Goal: Information Seeking & Learning: Learn about a topic

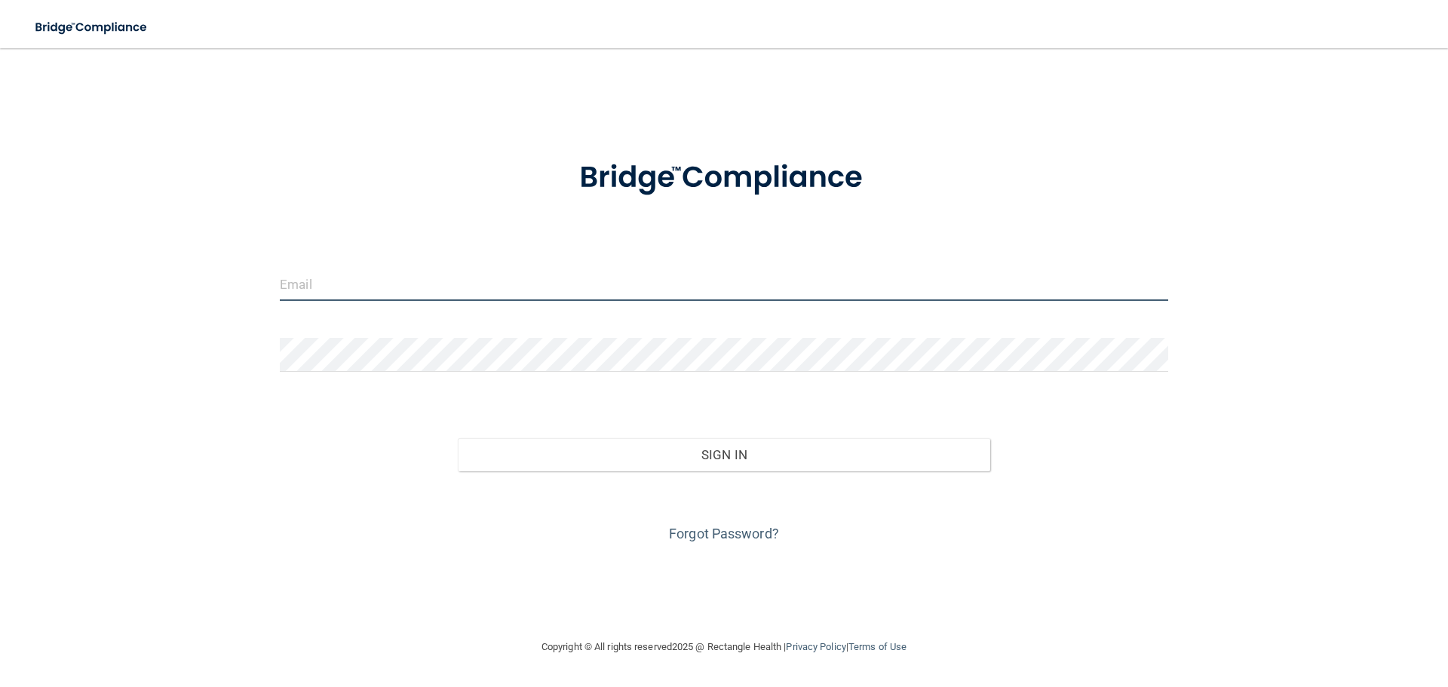
click at [359, 269] on input "email" at bounding box center [724, 284] width 888 height 34
type input "[EMAIL_ADDRESS][PERSON_NAME][DOMAIN_NAME]"
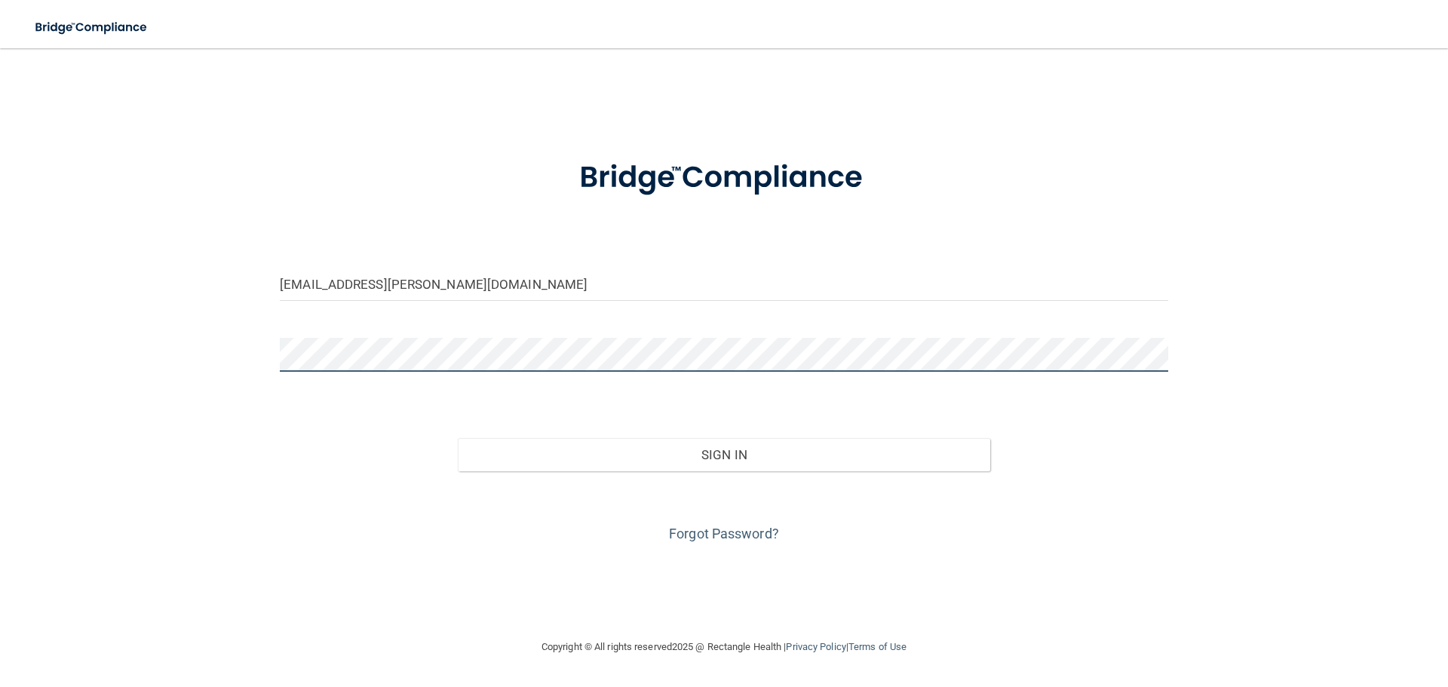
click at [458, 438] on button "Sign In" at bounding box center [724, 454] width 533 height 33
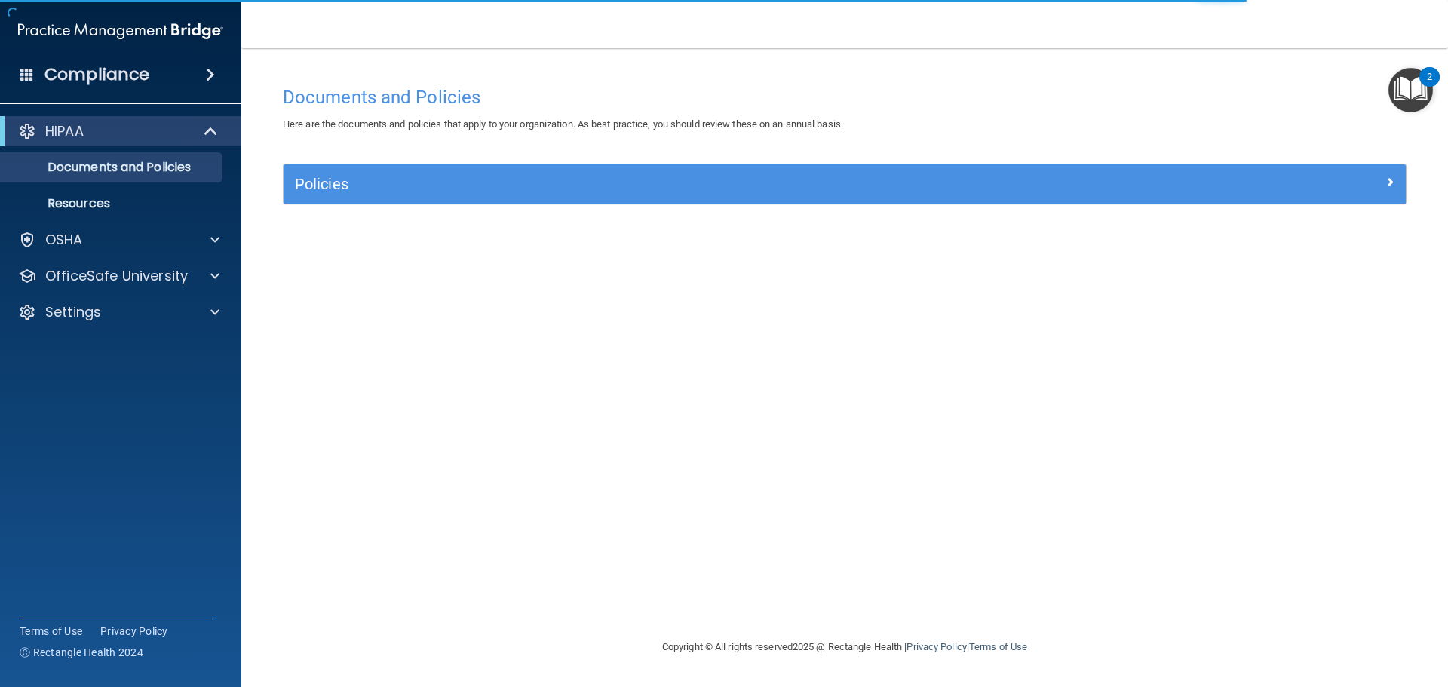
click at [1412, 96] on img "Open Resource Center, 2 new notifications" at bounding box center [1410, 90] width 44 height 44
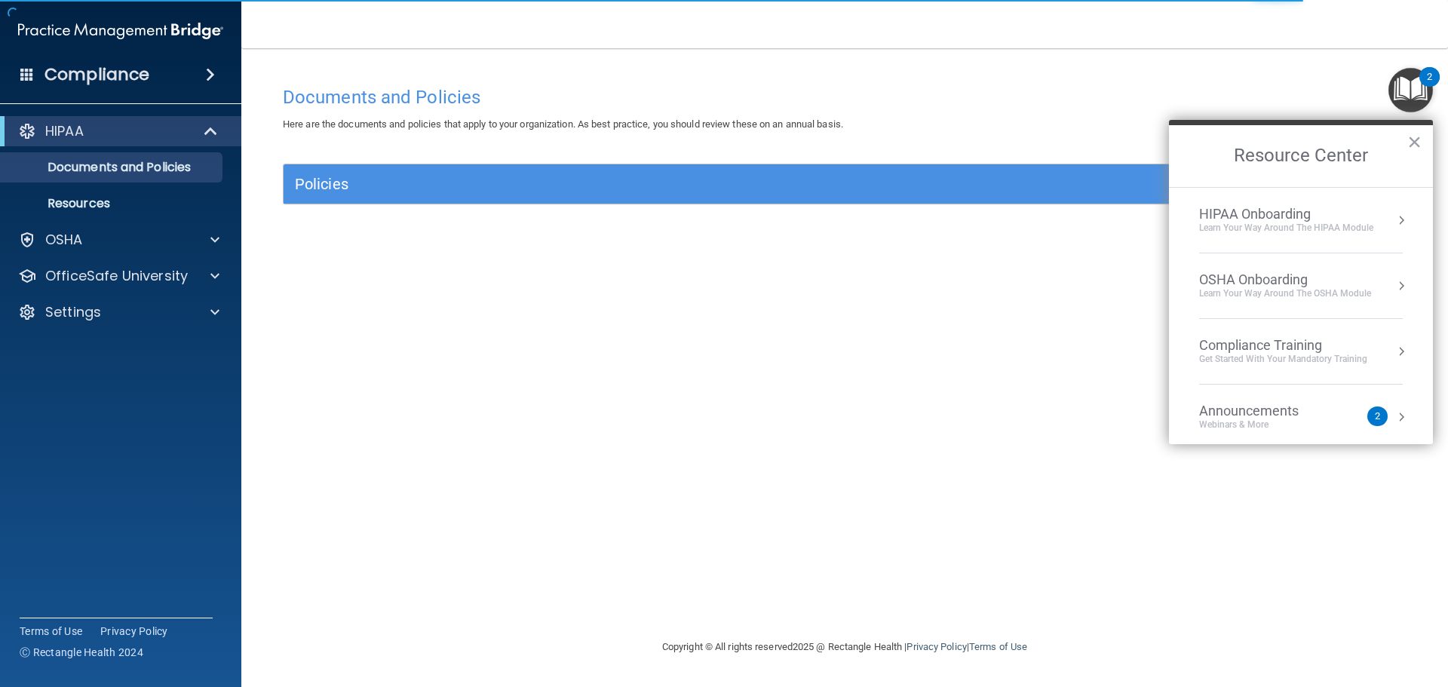
click at [1320, 224] on div "Learn Your Way around the HIPAA module" at bounding box center [1286, 228] width 174 height 13
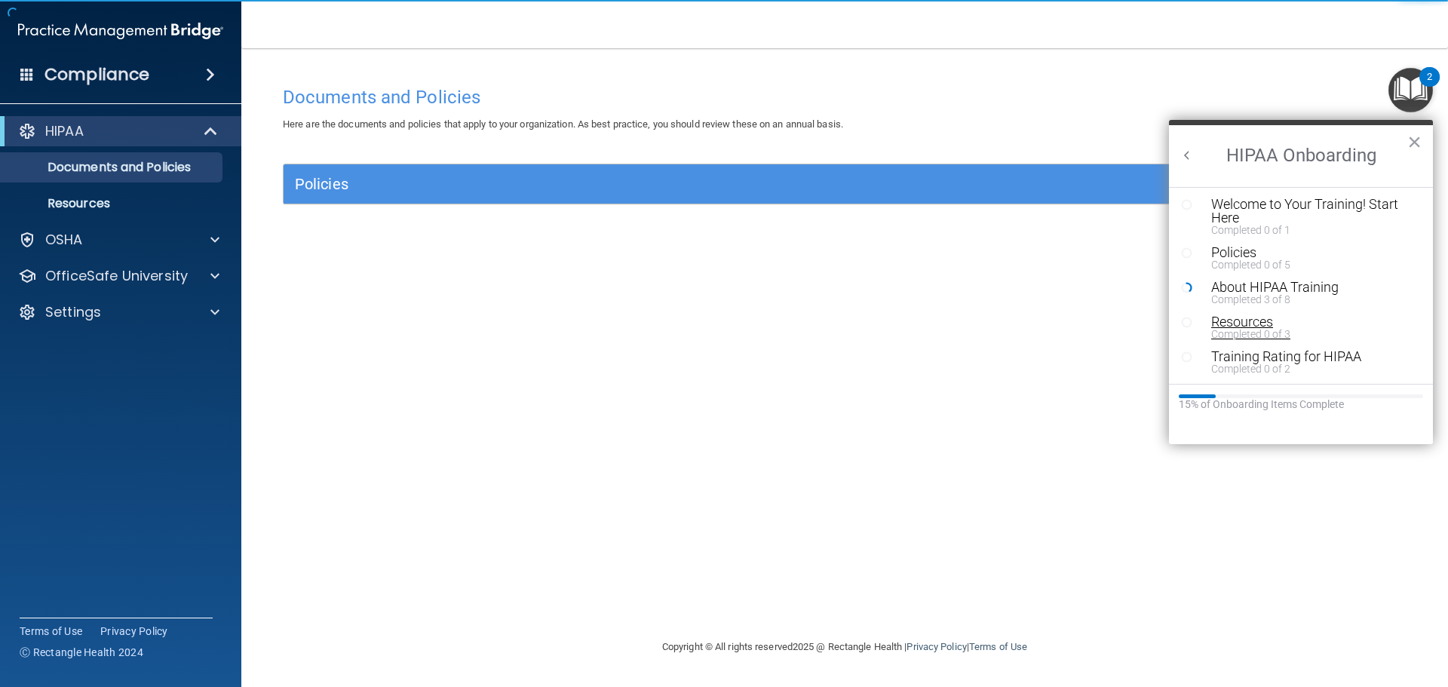
scroll to position [3, 0]
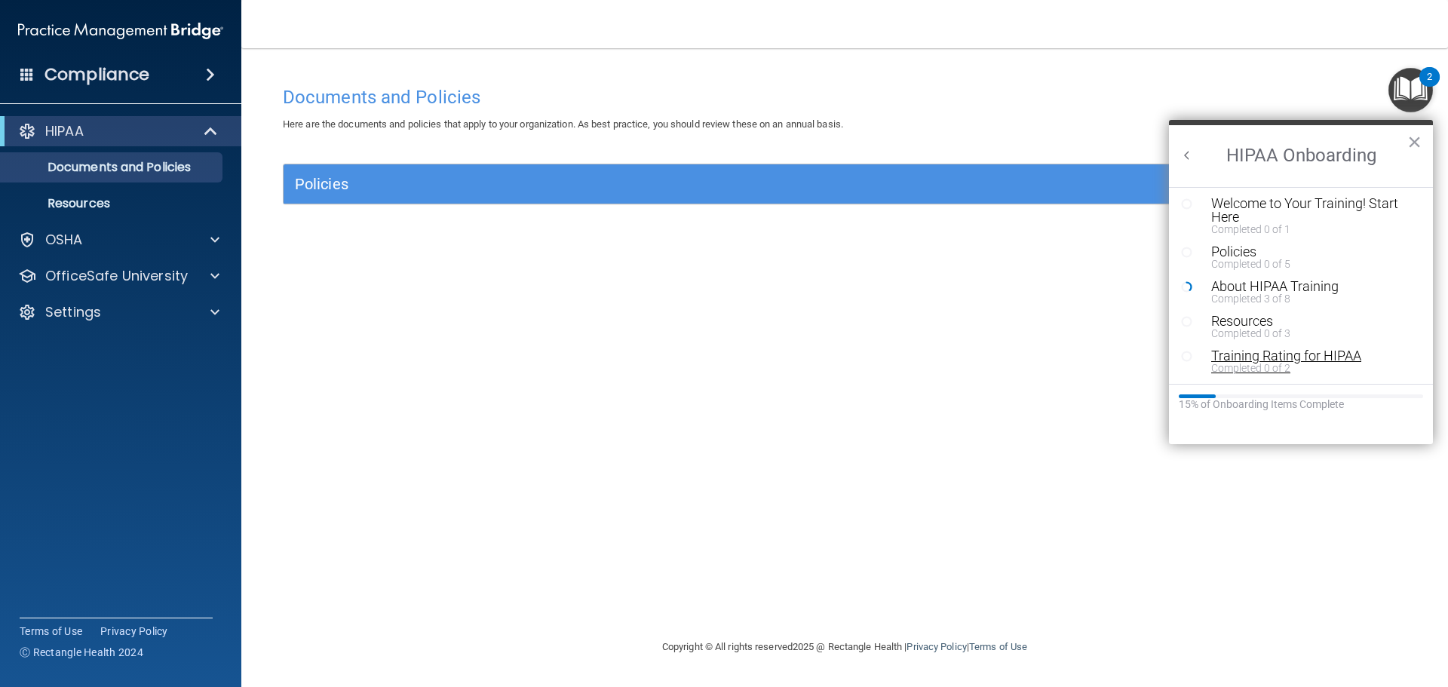
click at [1270, 364] on div "Completed 0 of 2" at bounding box center [1306, 368] width 191 height 11
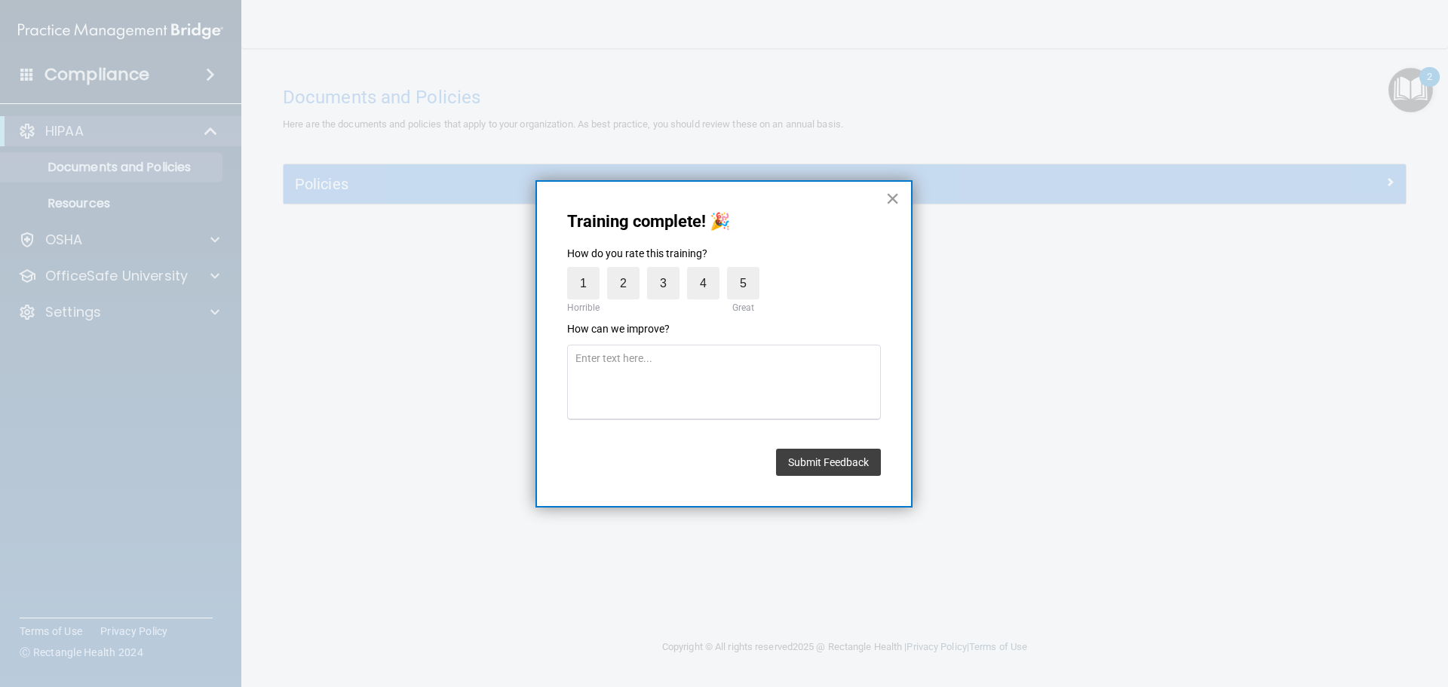
click at [886, 200] on button "×" at bounding box center [892, 198] width 14 height 24
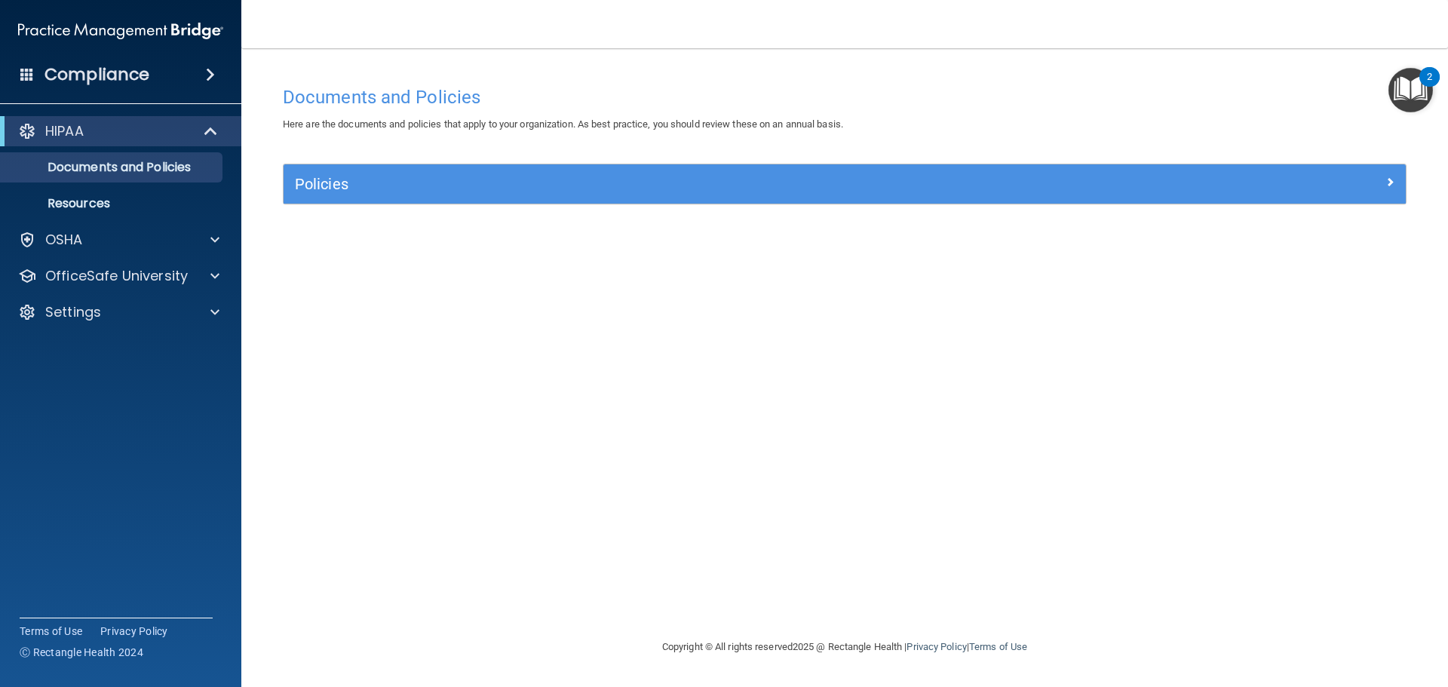
click at [1437, 102] on main "Documents and Policies Here are the documents and policies that apply to your o…" at bounding box center [844, 367] width 1206 height 639
click at [1418, 91] on img "Open Resource Center, 2 new notifications" at bounding box center [1410, 90] width 44 height 44
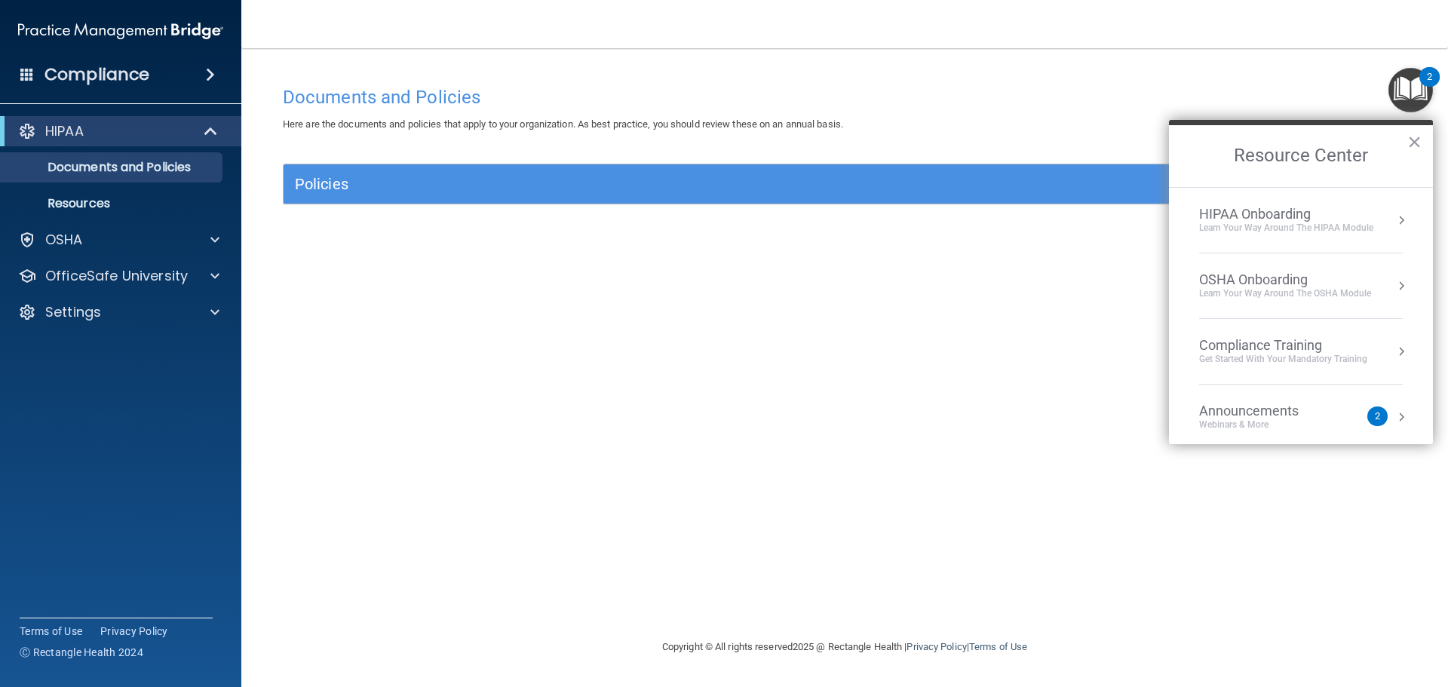
scroll to position [84, 0]
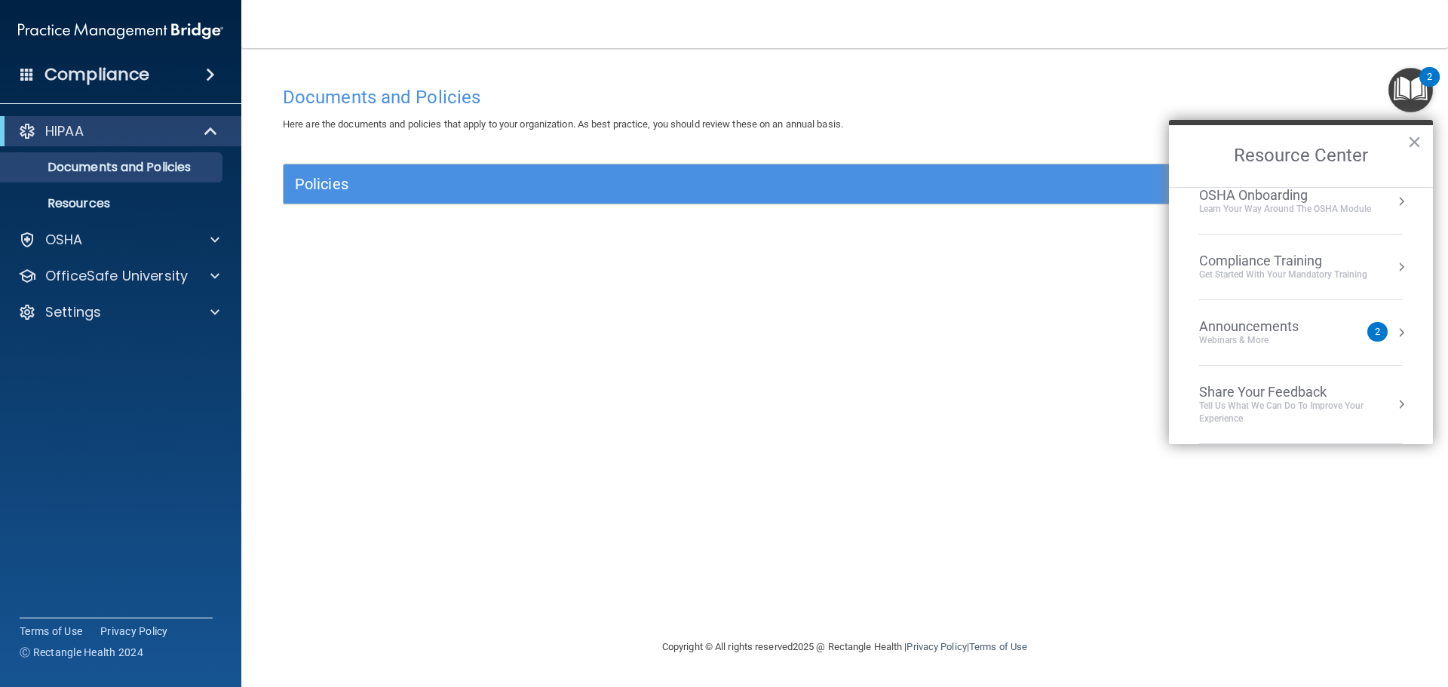
click at [1270, 324] on div "Announcements" at bounding box center [1264, 326] width 130 height 17
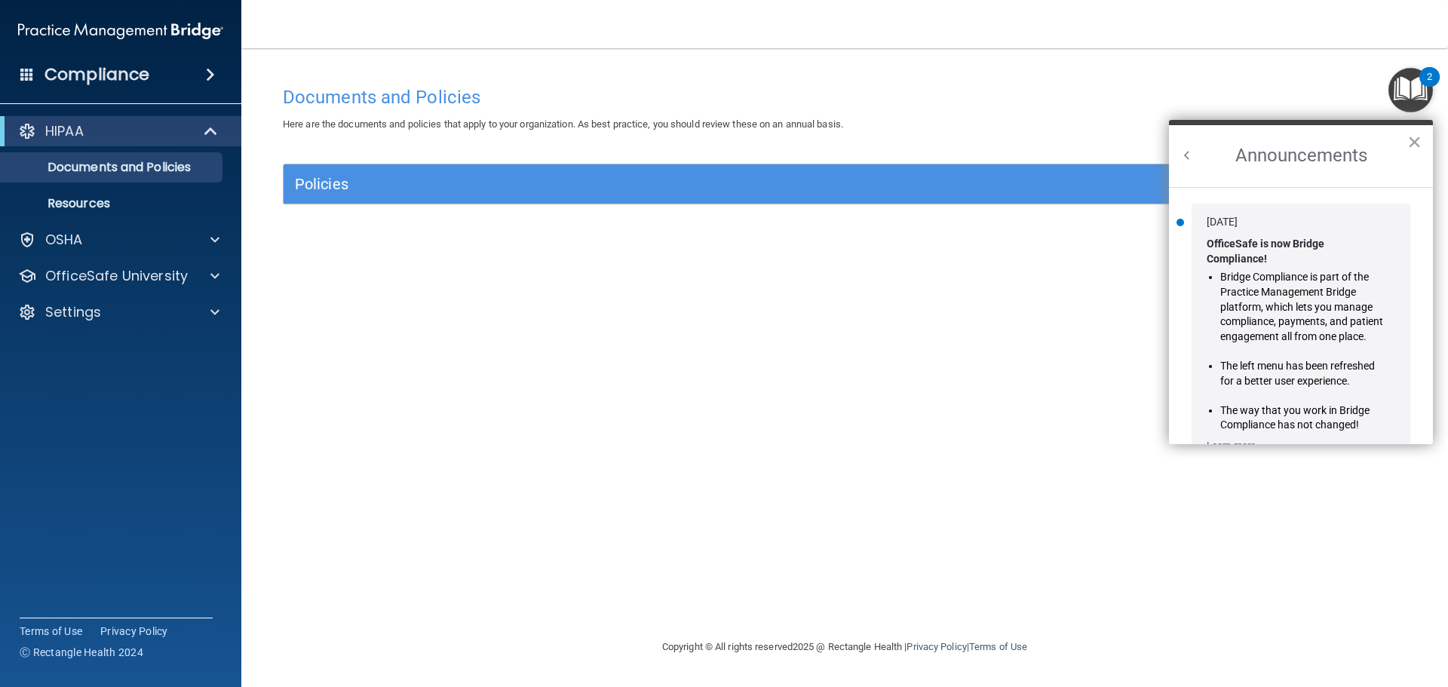
scroll to position [0, 0]
click at [1183, 155] on button "Back to Resource Center Home" at bounding box center [1186, 155] width 15 height 15
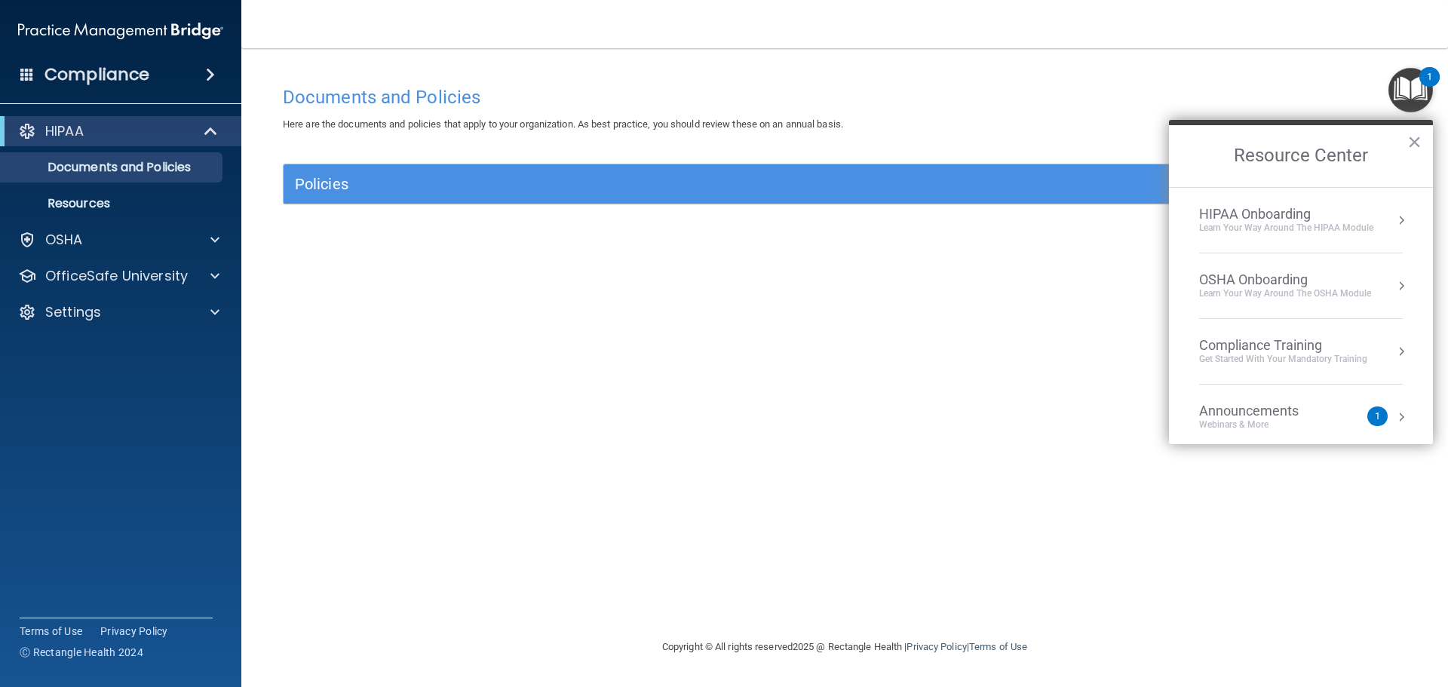
click at [1294, 346] on div "Compliance Training" at bounding box center [1283, 345] width 168 height 17
click at [1269, 213] on div "HIPAA Training for Members" at bounding box center [1265, 213] width 168 height 14
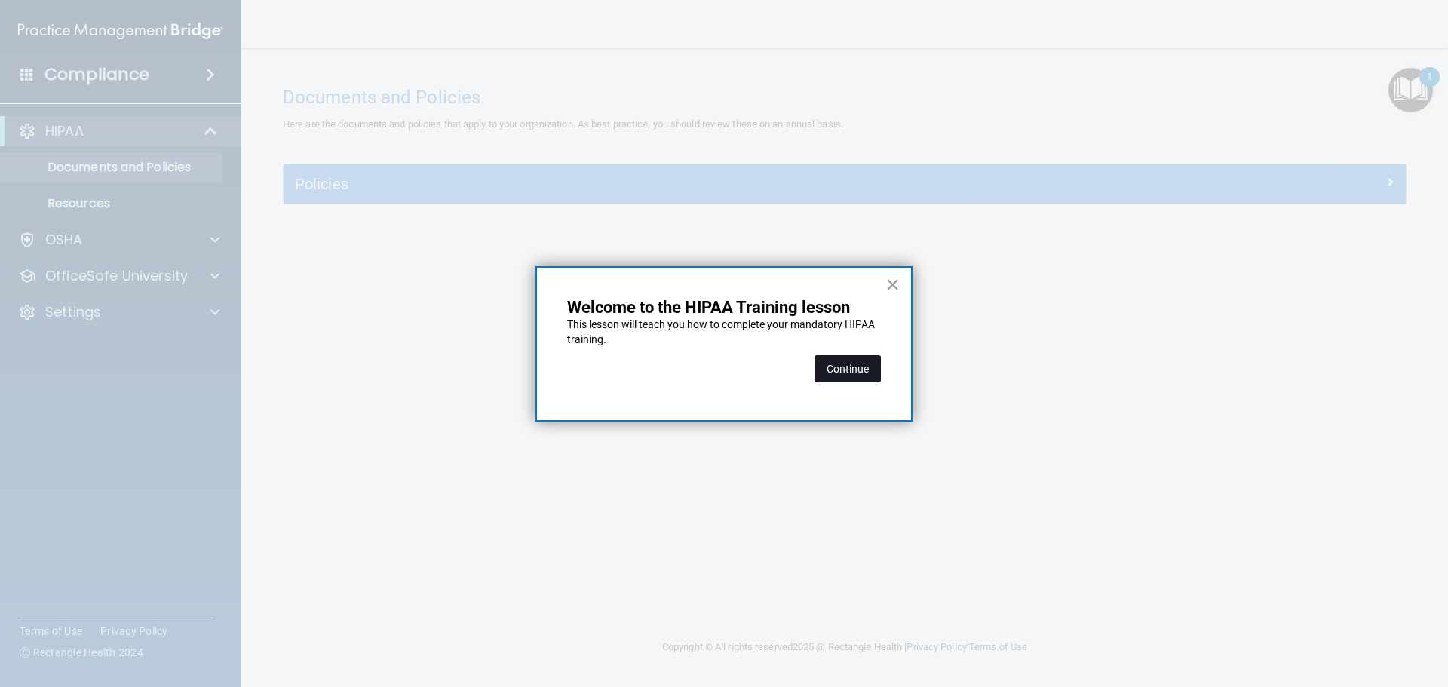
click at [859, 369] on button "Continue" at bounding box center [847, 368] width 66 height 27
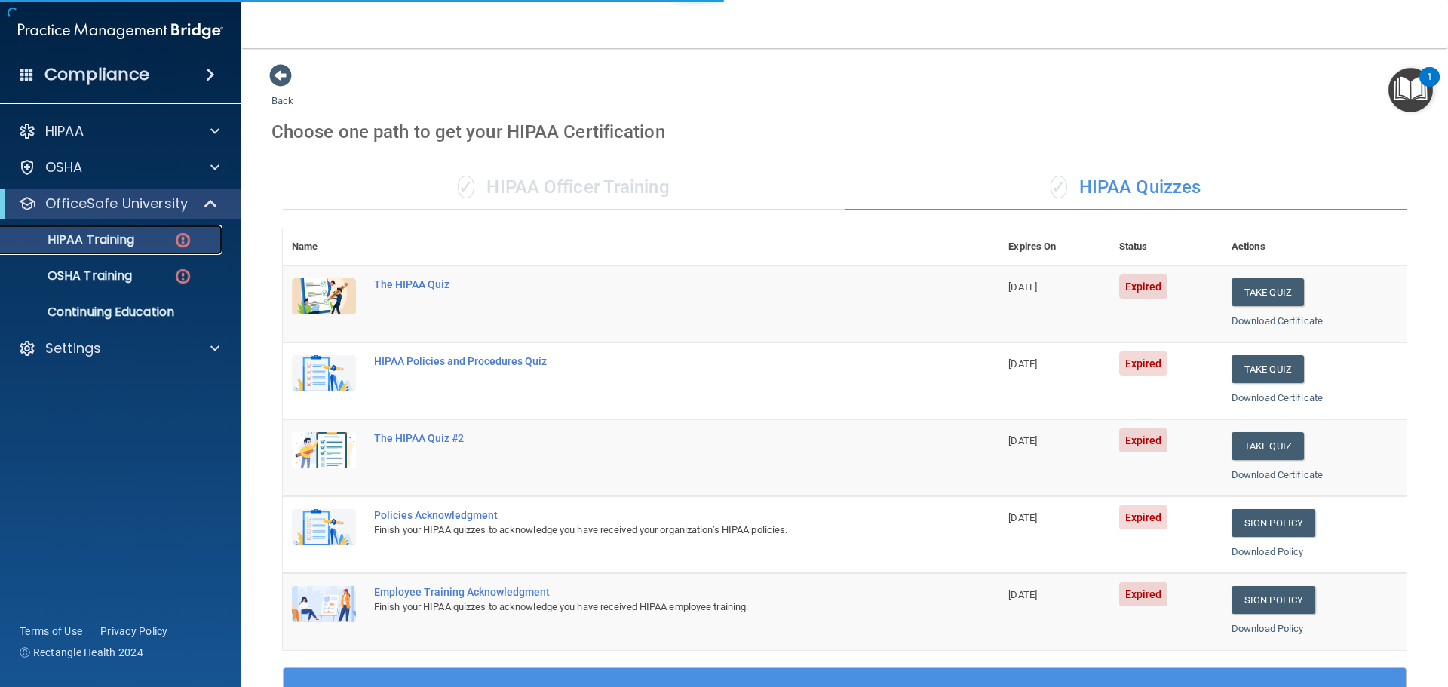
click at [96, 232] on p "HIPAA Training" at bounding box center [72, 239] width 124 height 15
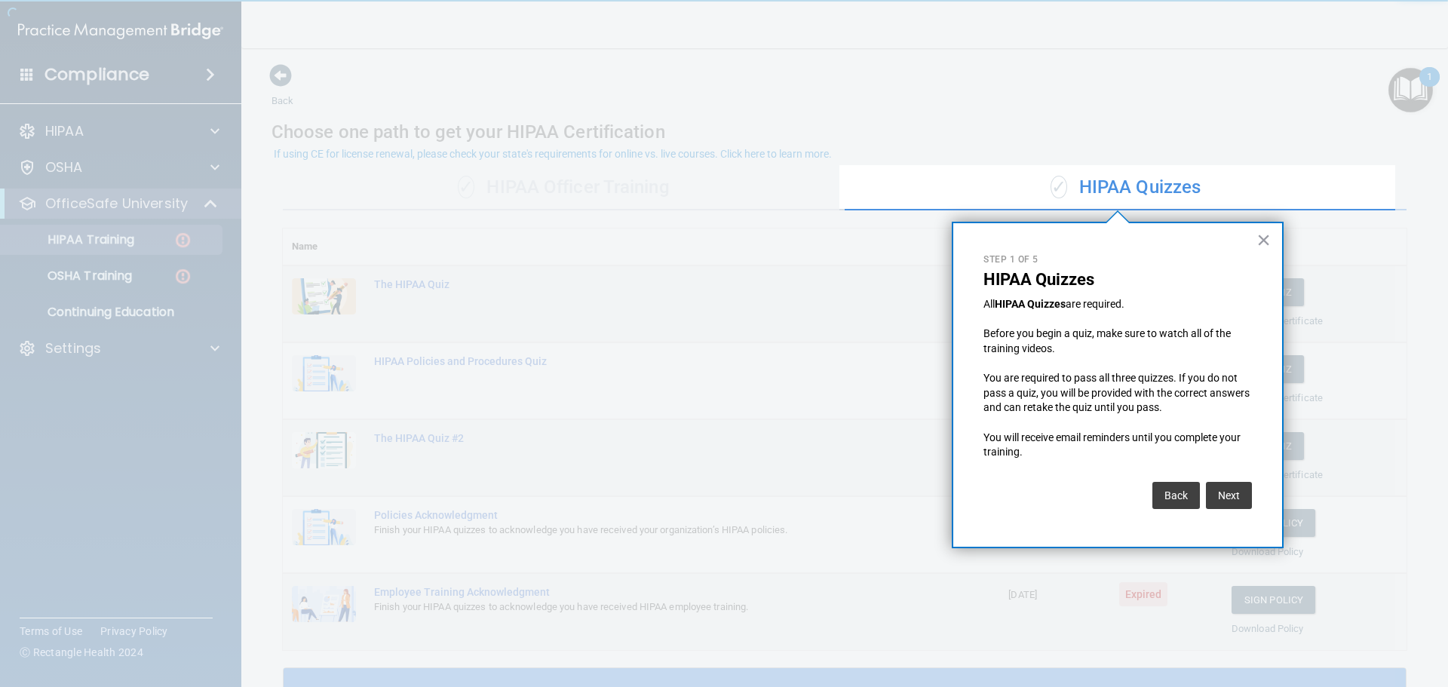
drag, startPoint x: 1260, startPoint y: 238, endPoint x: 1243, endPoint y: 234, distance: 17.6
click at [1261, 238] on button "×" at bounding box center [1263, 240] width 14 height 24
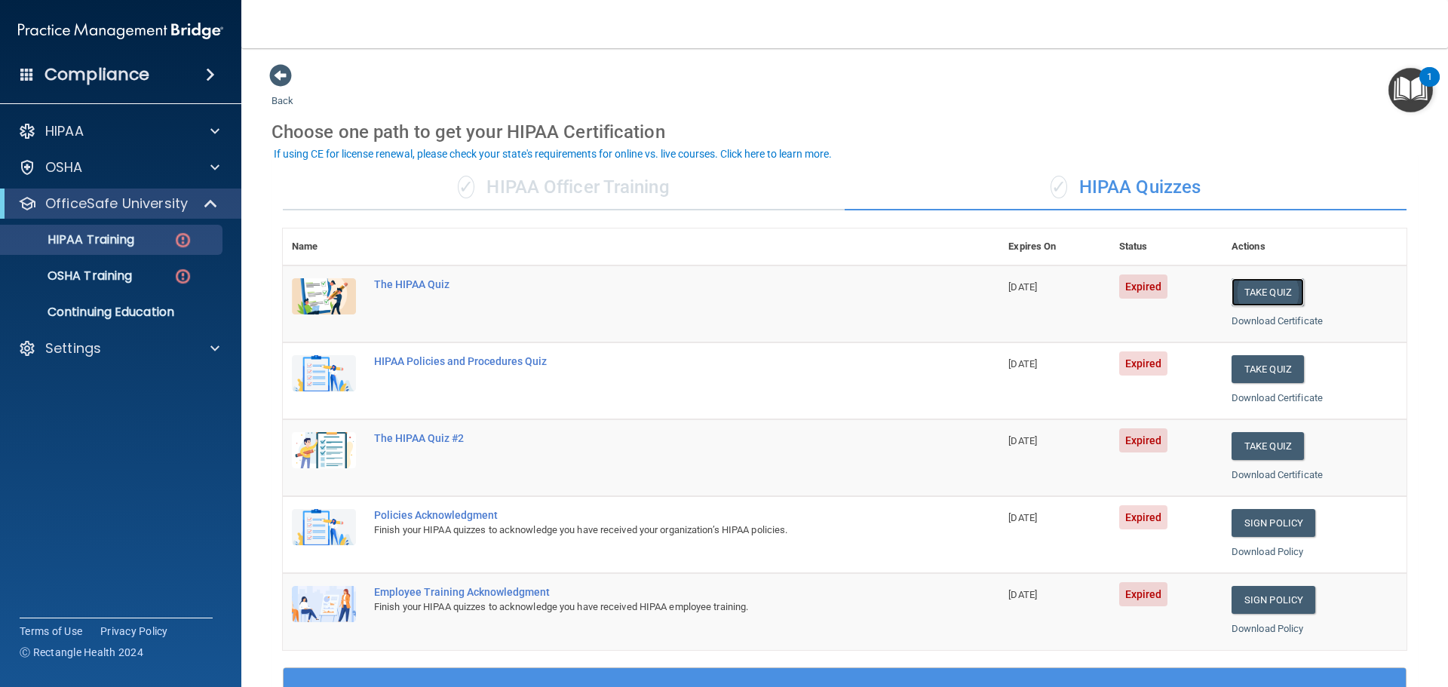
click at [1277, 293] on button "Take Quiz" at bounding box center [1267, 292] width 72 height 28
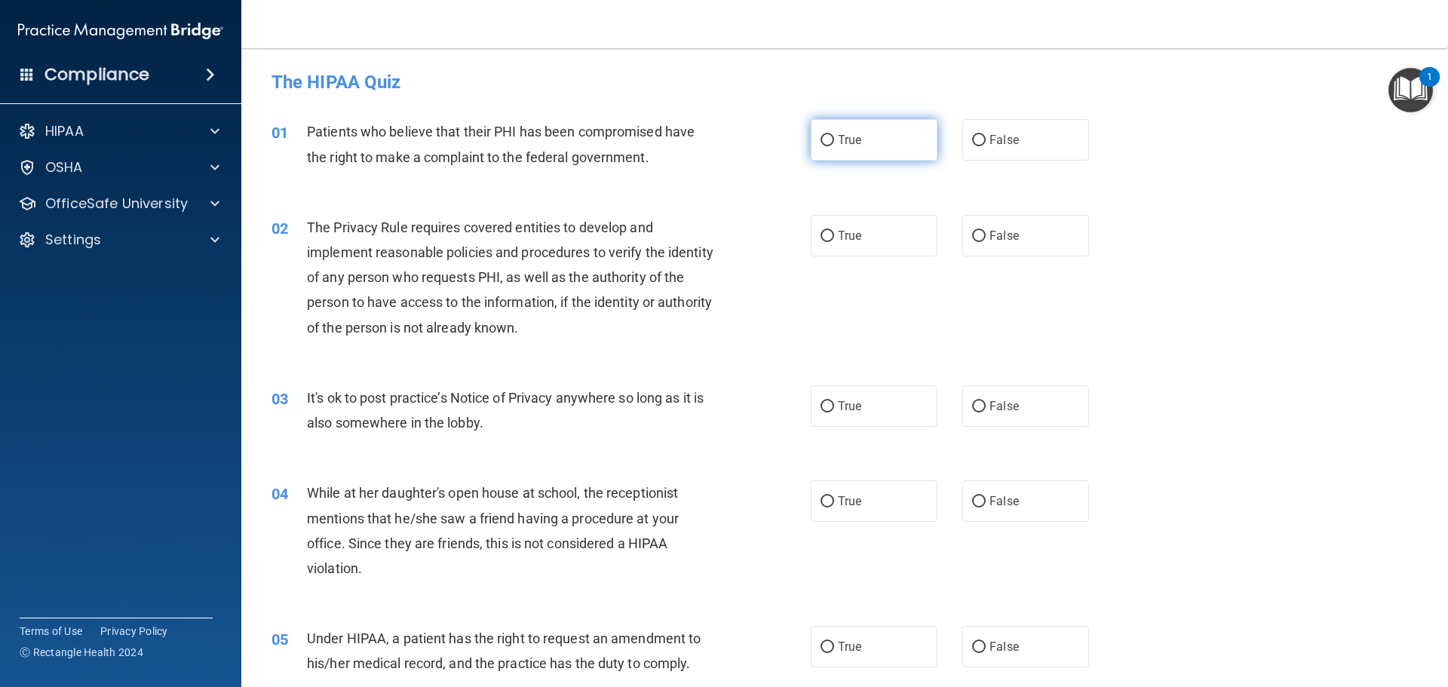
click at [848, 146] on span "True" at bounding box center [849, 140] width 23 height 14
click at [834, 146] on input "True" at bounding box center [827, 140] width 14 height 11
radio input "true"
click at [1407, 94] on img "Open Resource Center, 1 new notification" at bounding box center [1410, 90] width 44 height 44
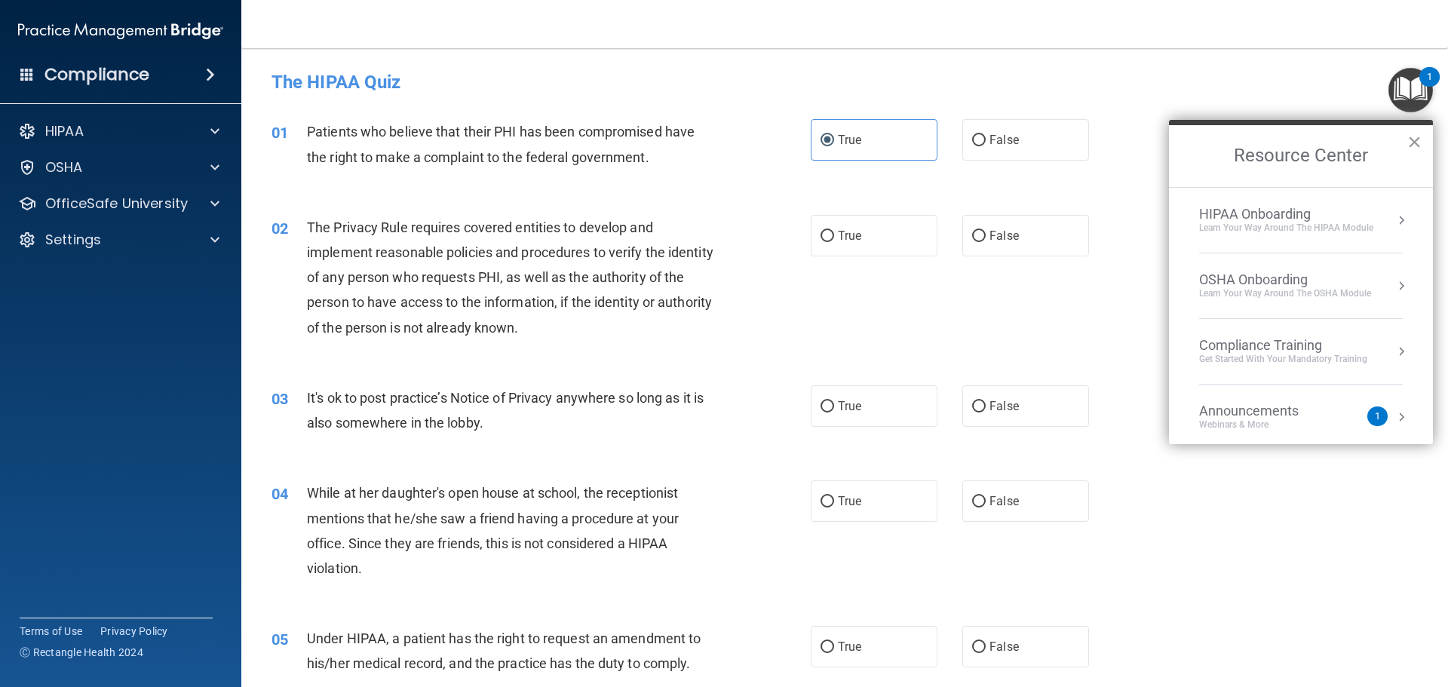
click at [1410, 139] on button "×" at bounding box center [1414, 142] width 14 height 24
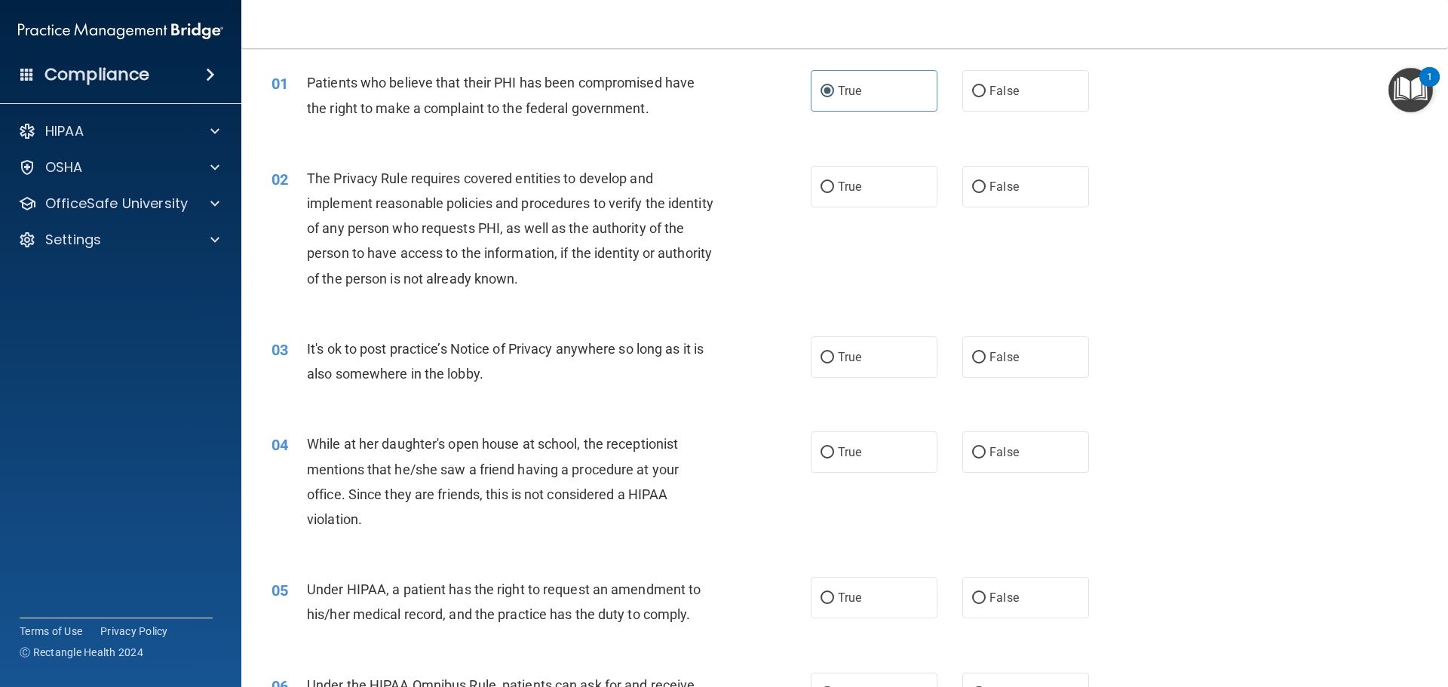
scroll to position [75, 0]
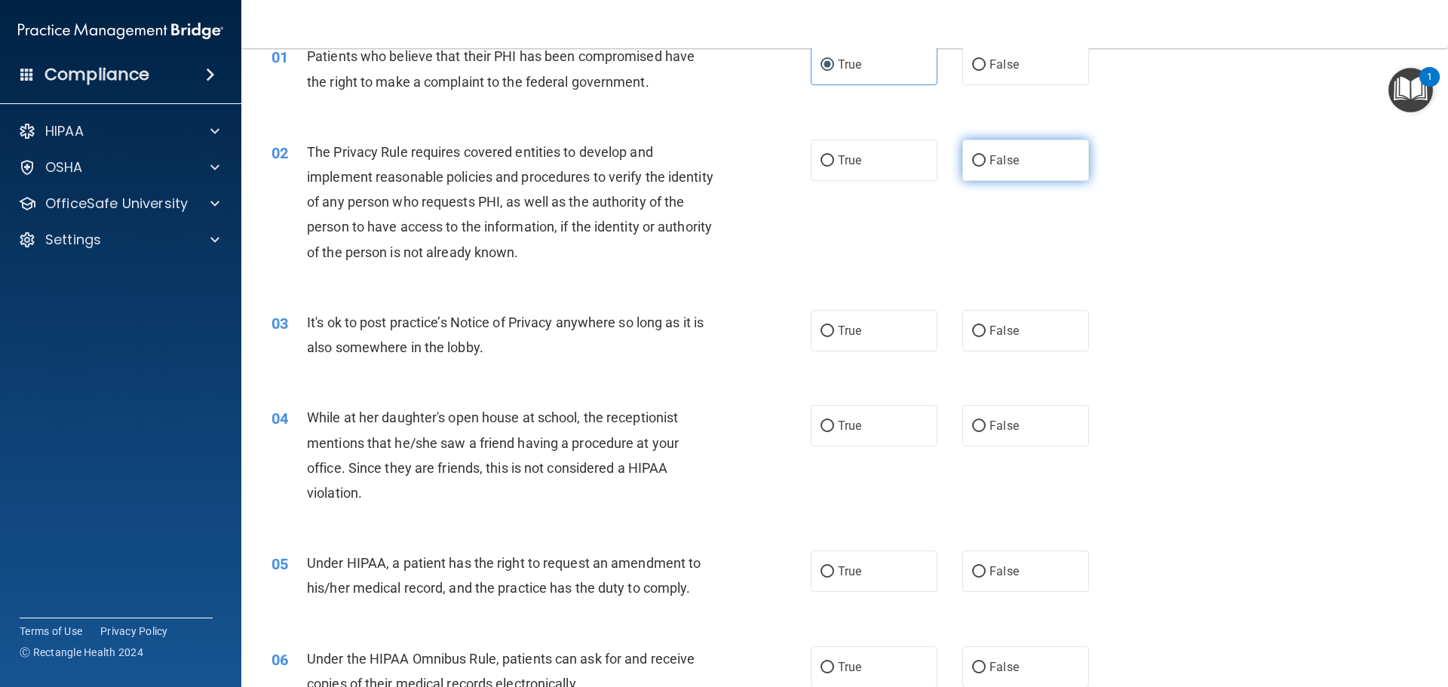
click at [995, 167] on label "False" at bounding box center [1025, 159] width 127 height 41
click at [985, 167] on input "False" at bounding box center [979, 160] width 14 height 11
radio input "true"
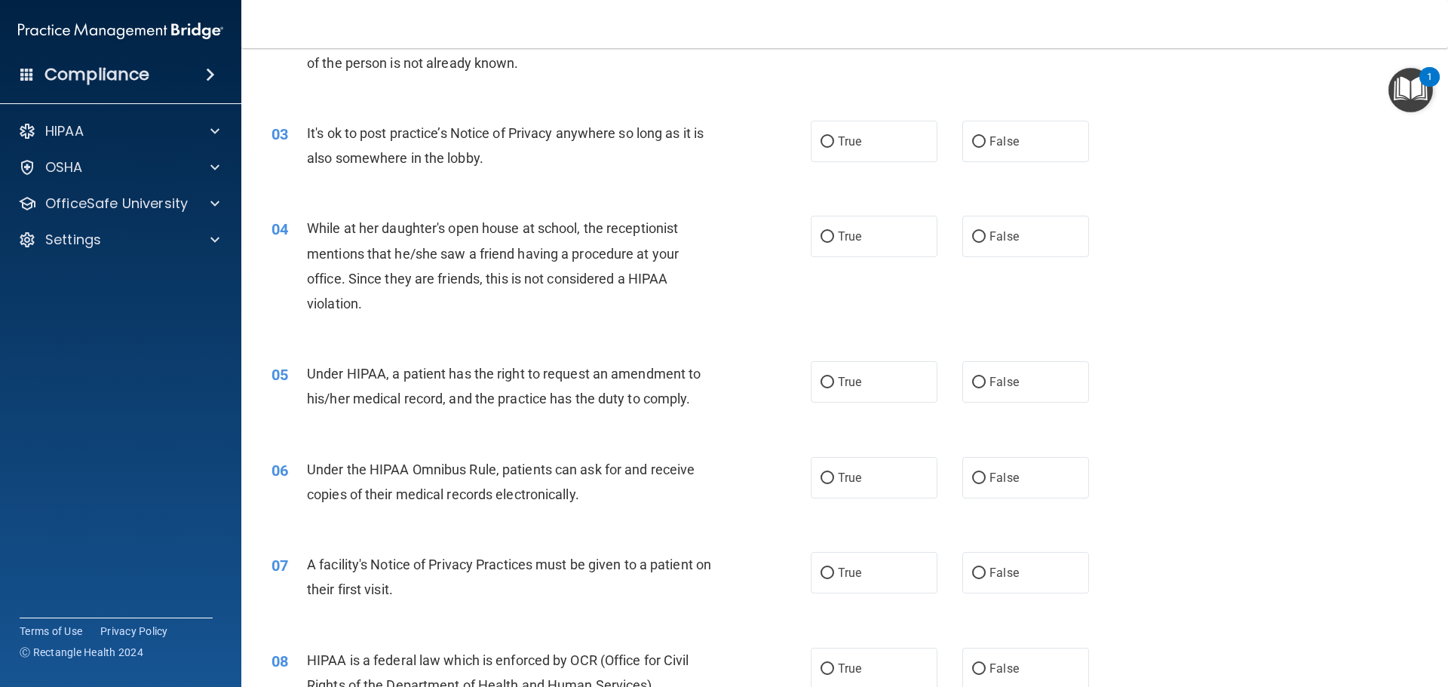
scroll to position [302, 0]
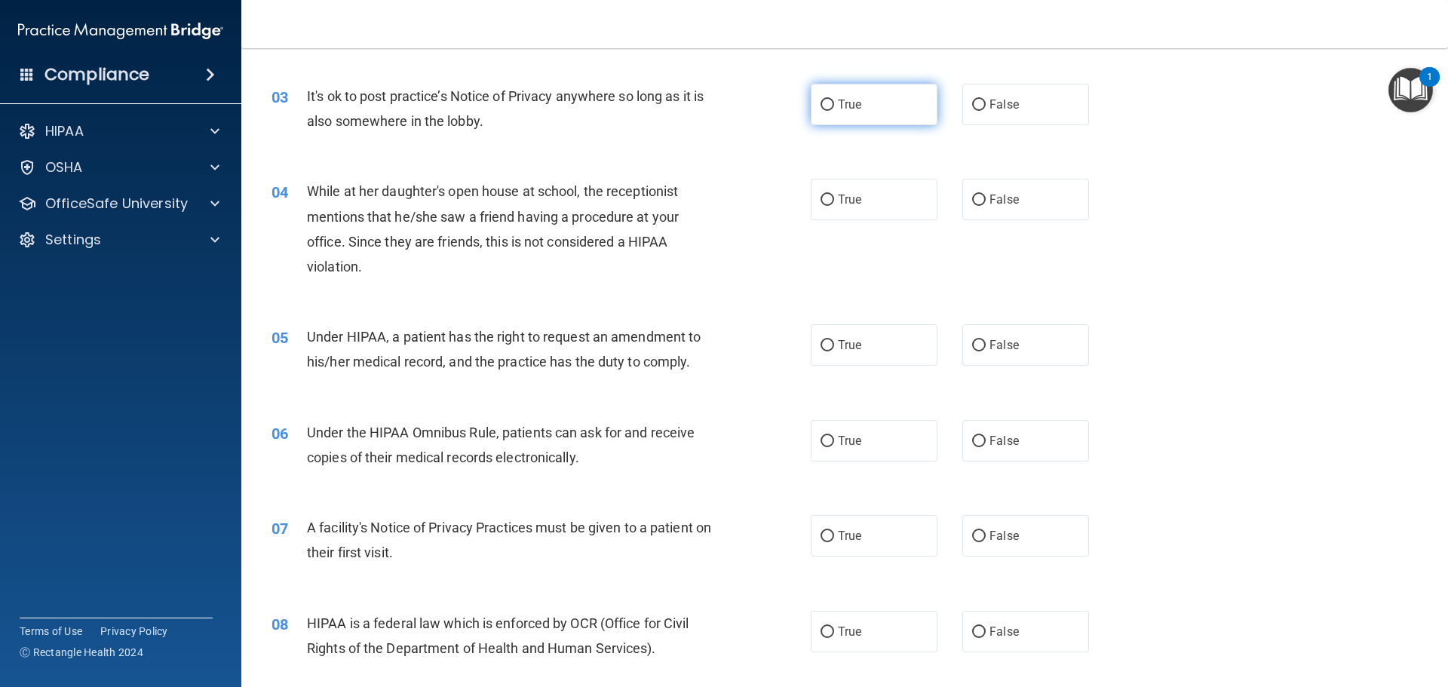
click at [835, 112] on label "True" at bounding box center [874, 104] width 127 height 41
click at [834, 111] on input "True" at bounding box center [827, 105] width 14 height 11
radio input "true"
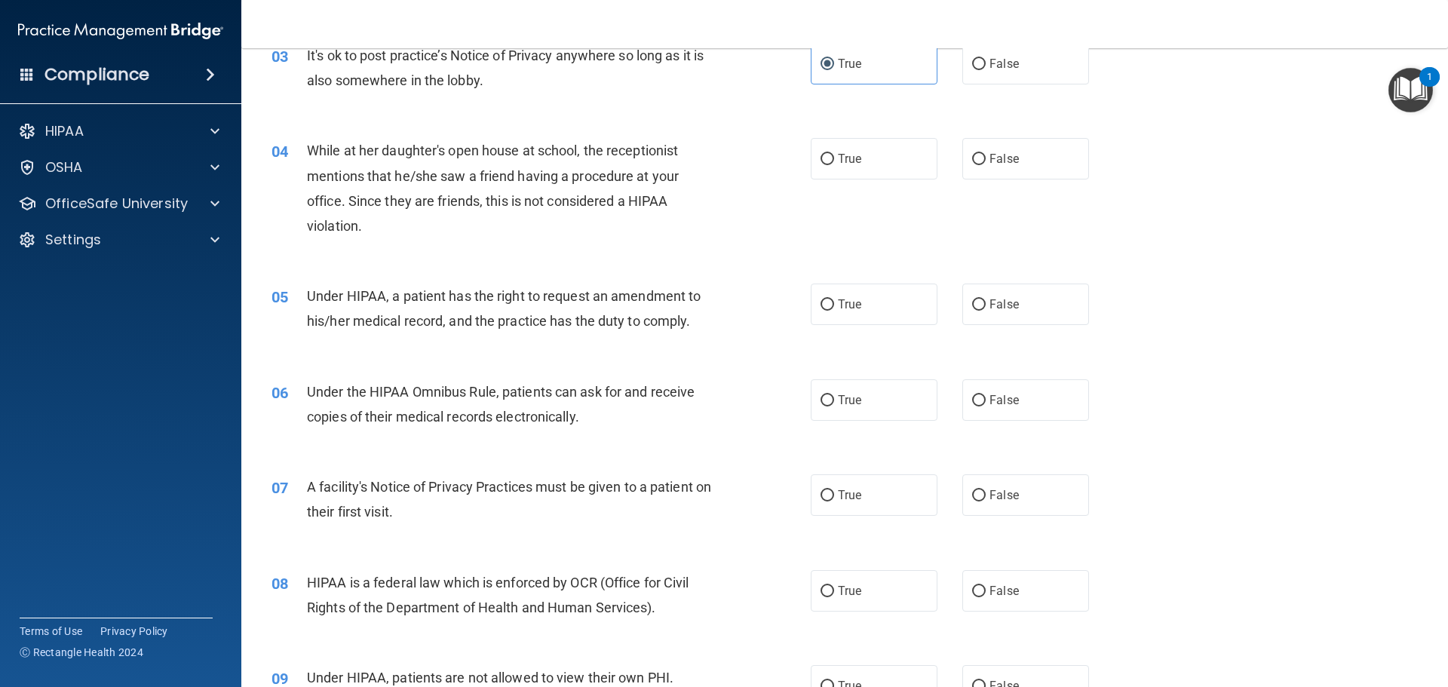
scroll to position [377, 0]
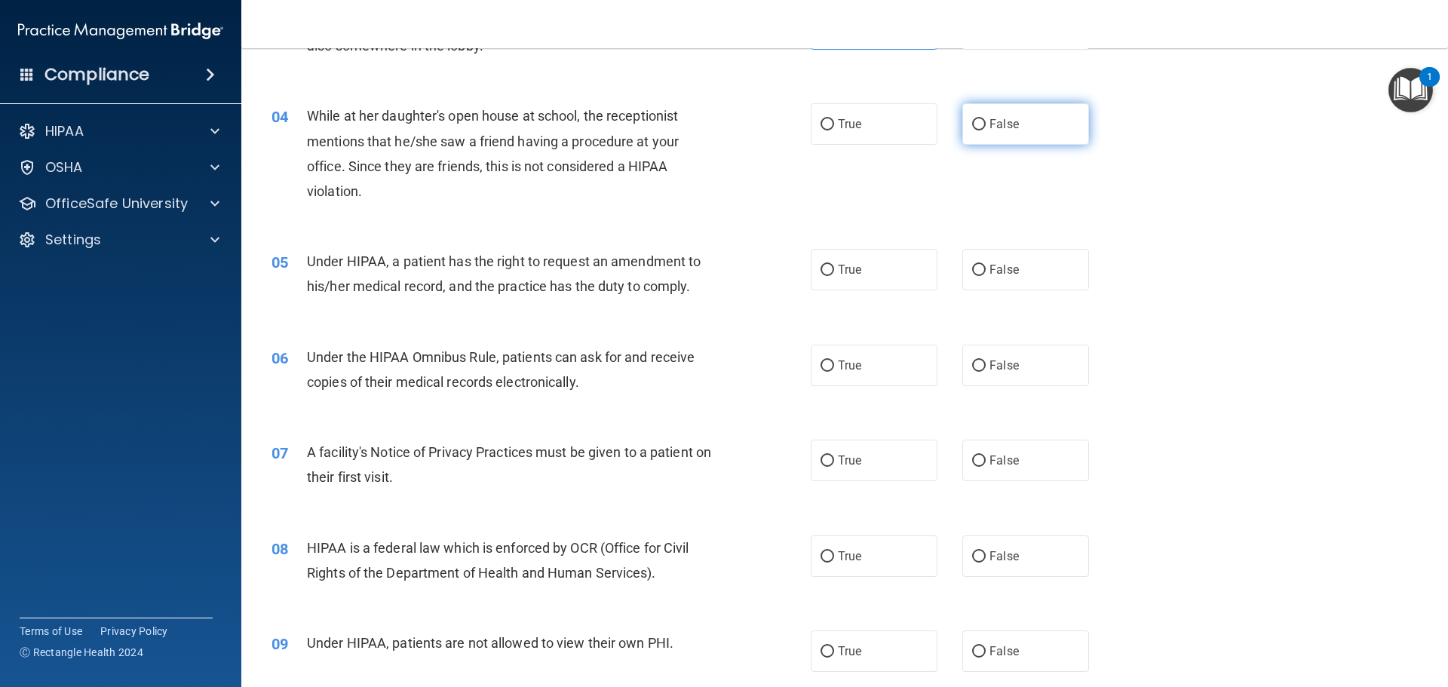
click at [964, 138] on label "False" at bounding box center [1025, 123] width 127 height 41
click at [972, 130] on input "False" at bounding box center [979, 124] width 14 height 11
radio input "true"
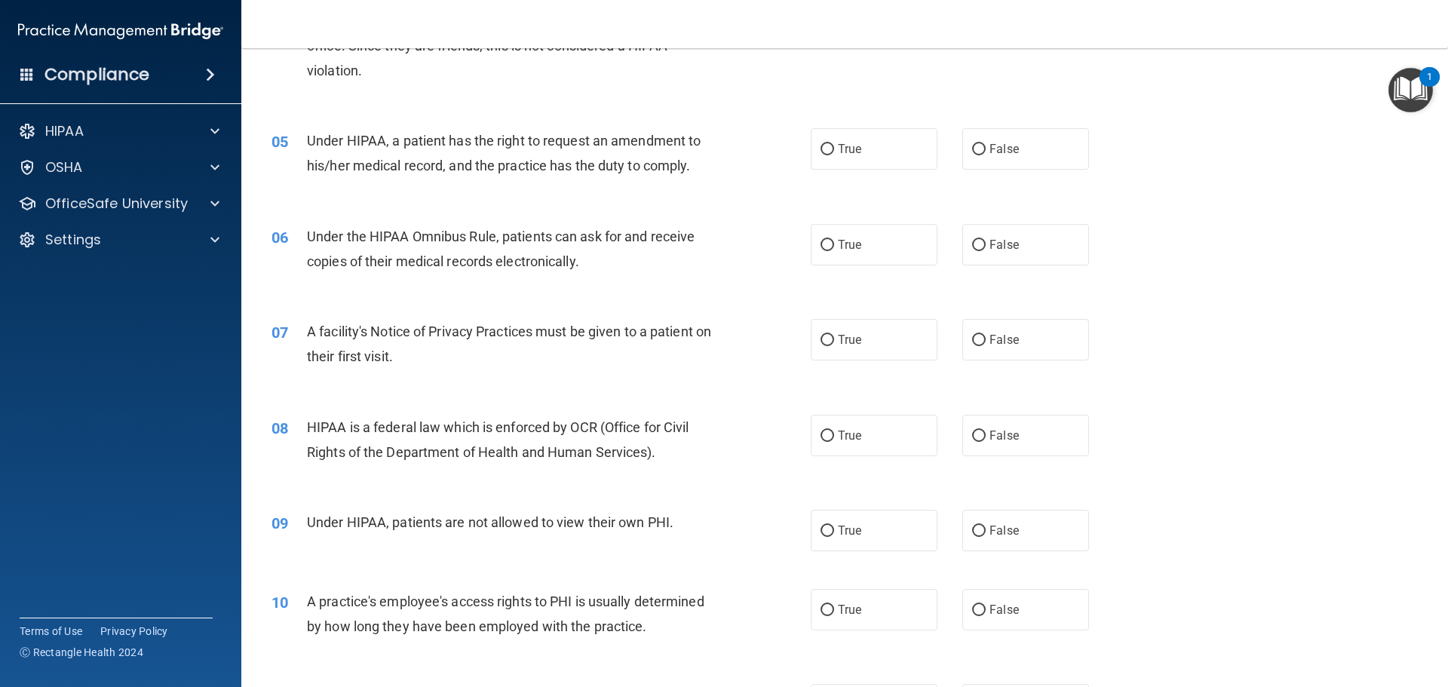
scroll to position [528, 0]
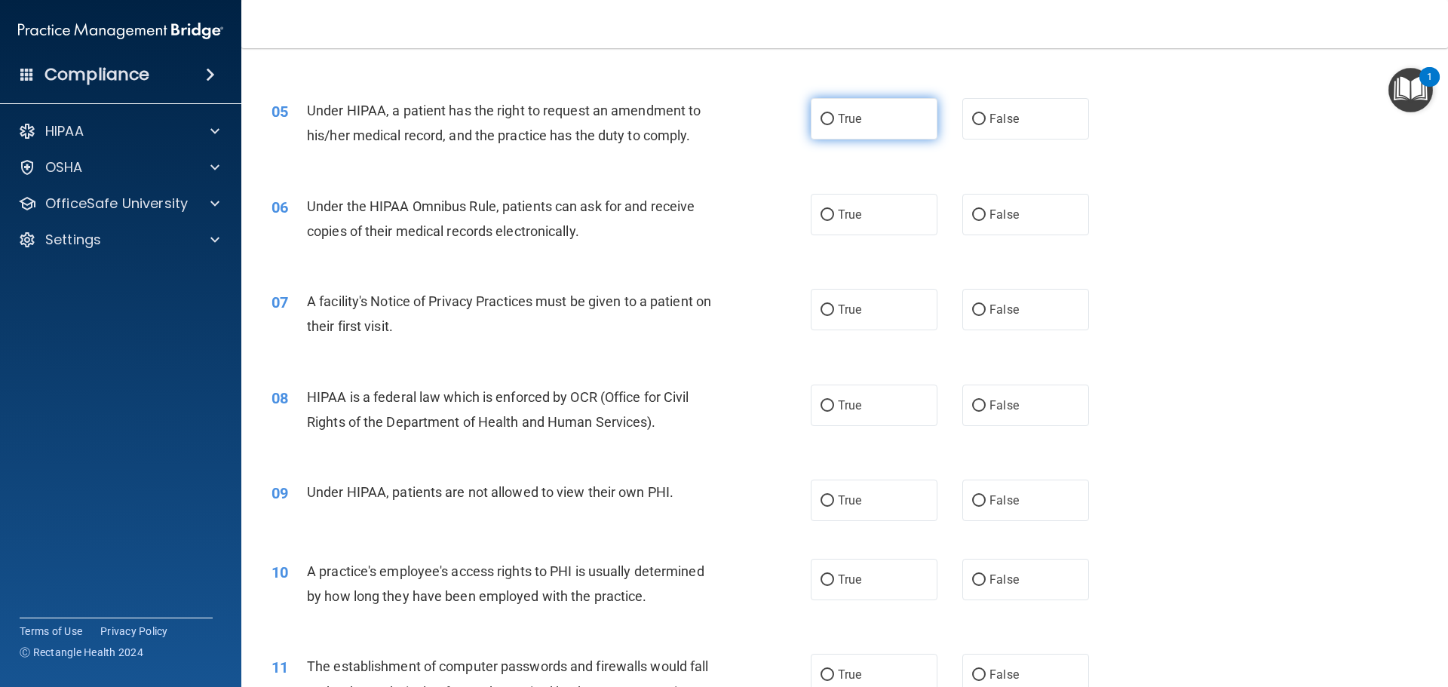
click at [851, 129] on label "True" at bounding box center [874, 118] width 127 height 41
click at [834, 125] on input "True" at bounding box center [827, 119] width 14 height 11
radio input "true"
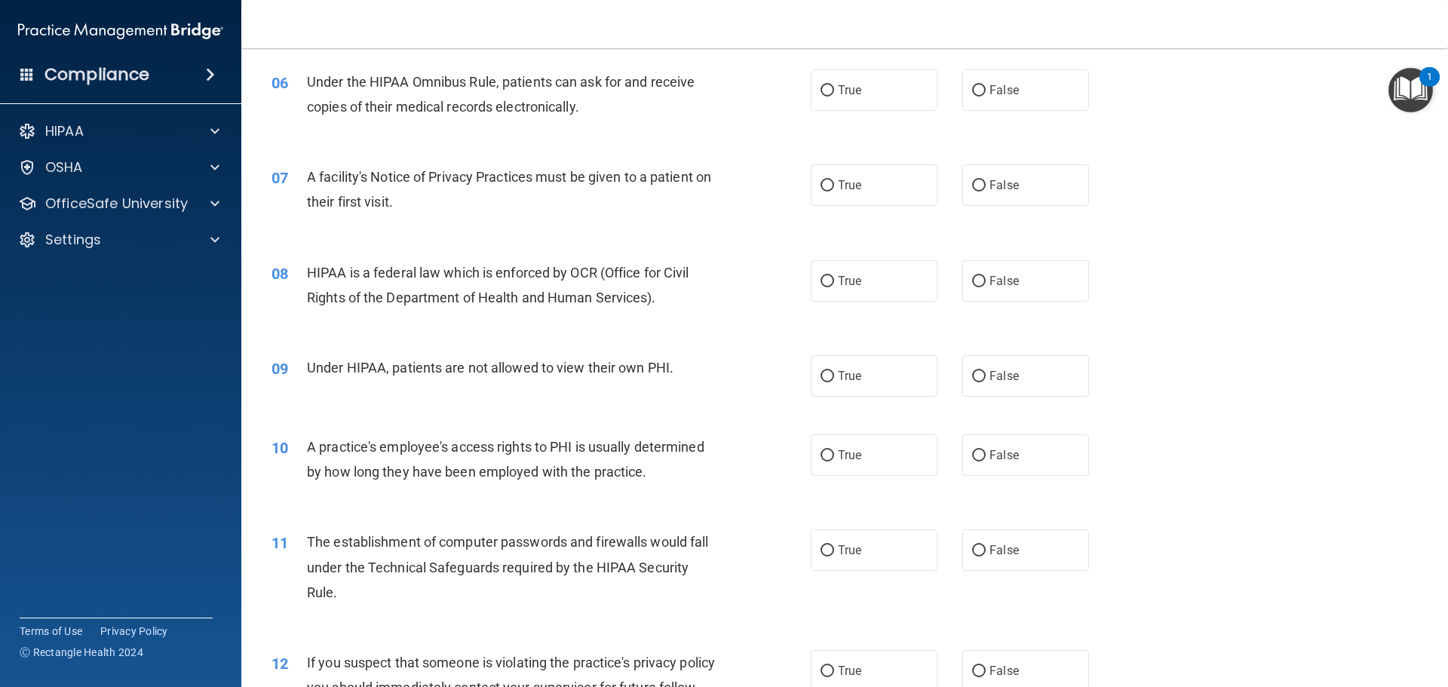
scroll to position [679, 0]
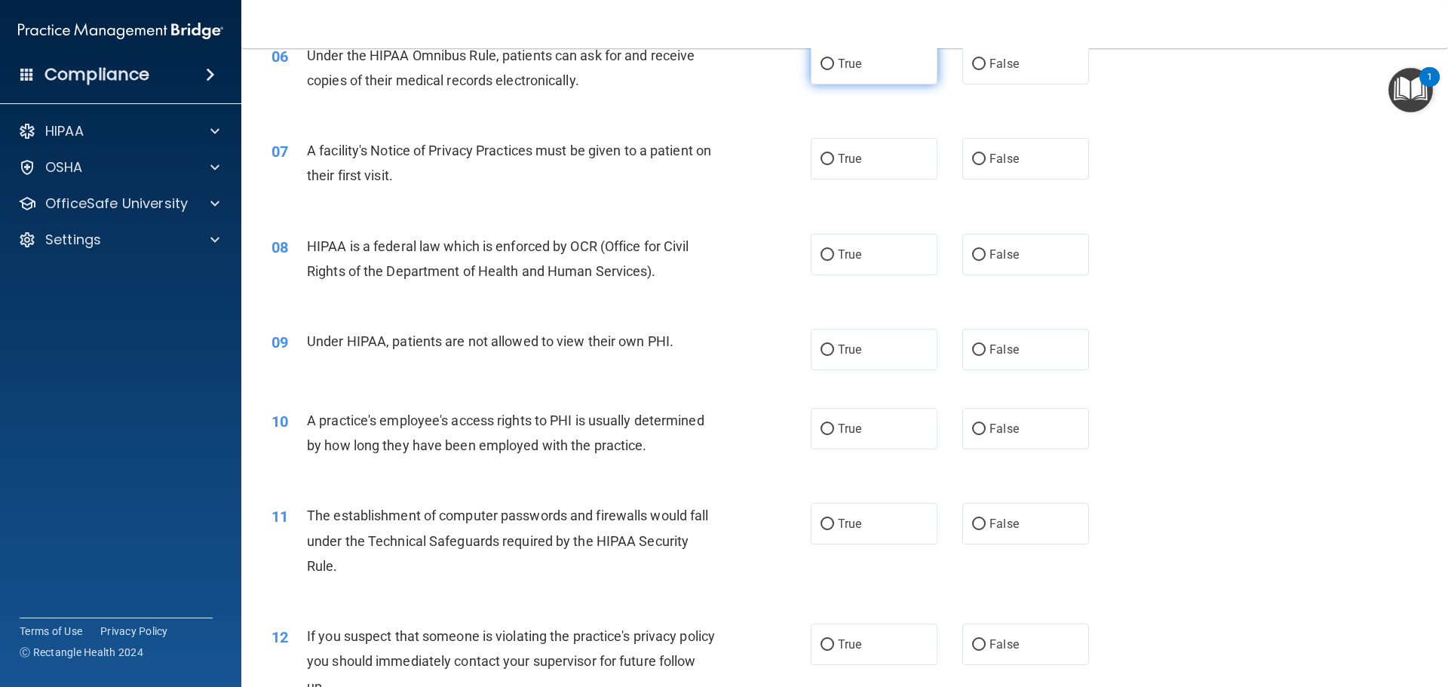
click at [845, 62] on span "True" at bounding box center [849, 64] width 23 height 14
click at [834, 62] on input "True" at bounding box center [827, 64] width 14 height 11
radio input "true"
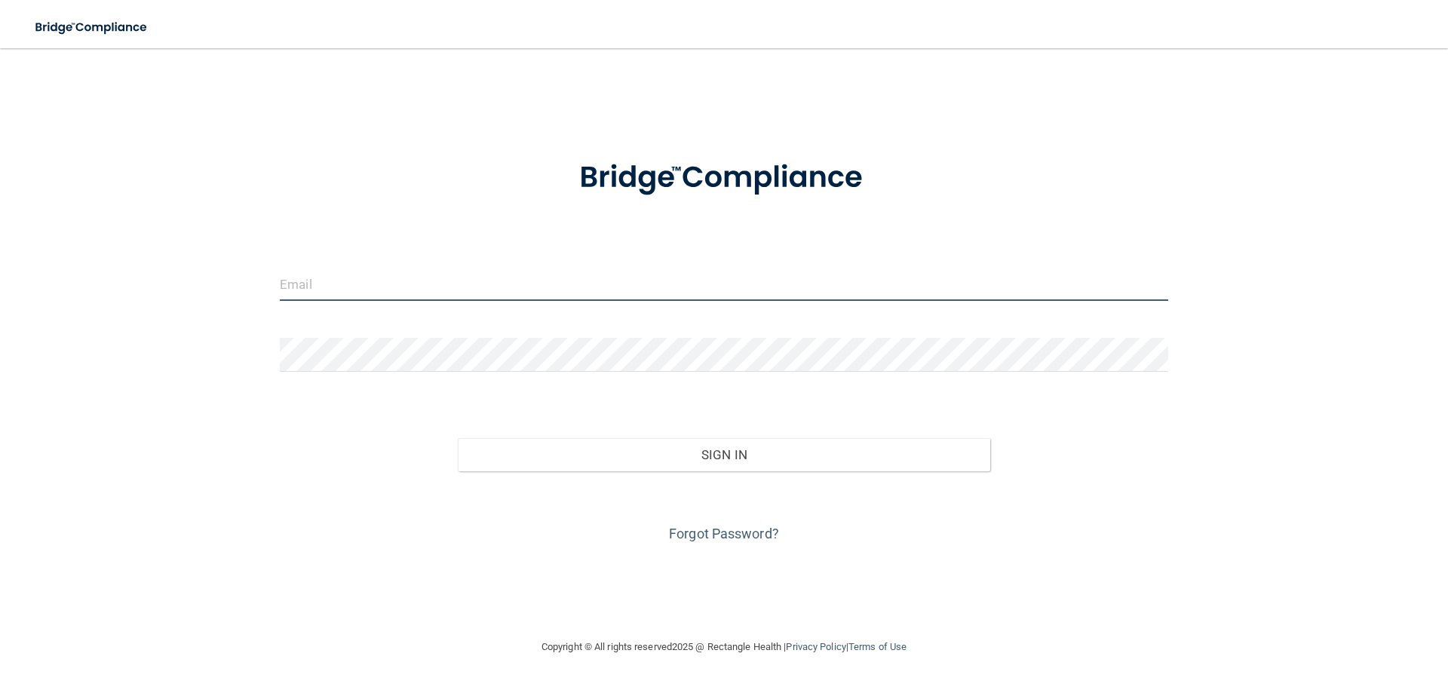
click at [355, 276] on input "email" at bounding box center [724, 284] width 888 height 34
type input "[EMAIL_ADDRESS][PERSON_NAME][DOMAIN_NAME]"
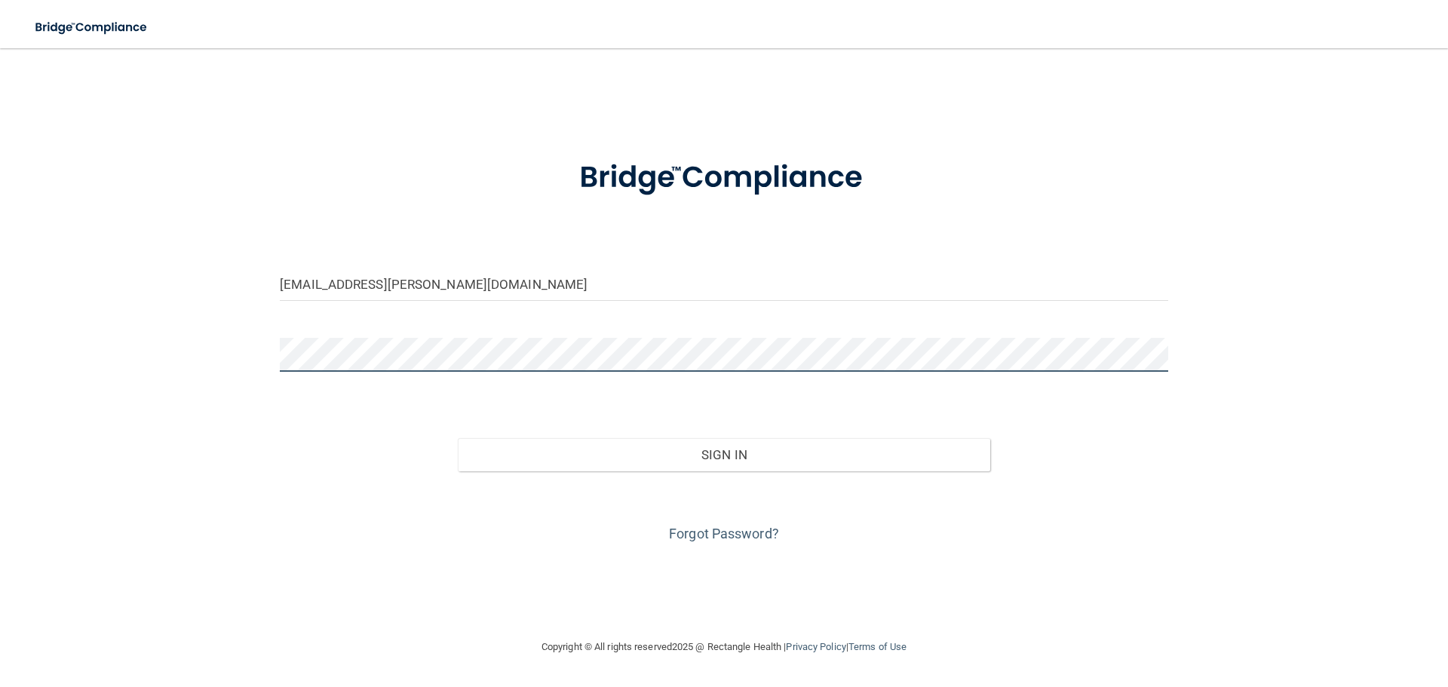
click at [458, 438] on button "Sign In" at bounding box center [724, 454] width 533 height 33
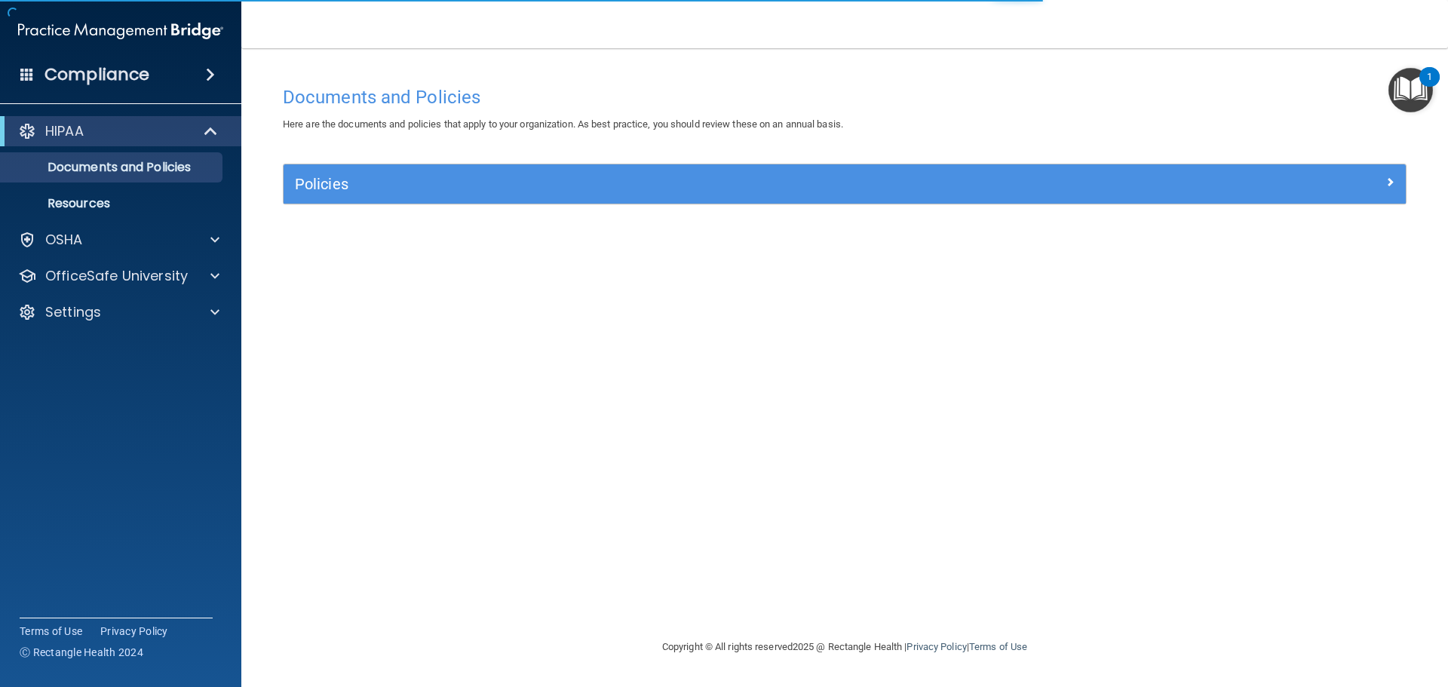
click at [1413, 84] on img "Open Resource Center, 1 new notification" at bounding box center [1410, 90] width 44 height 44
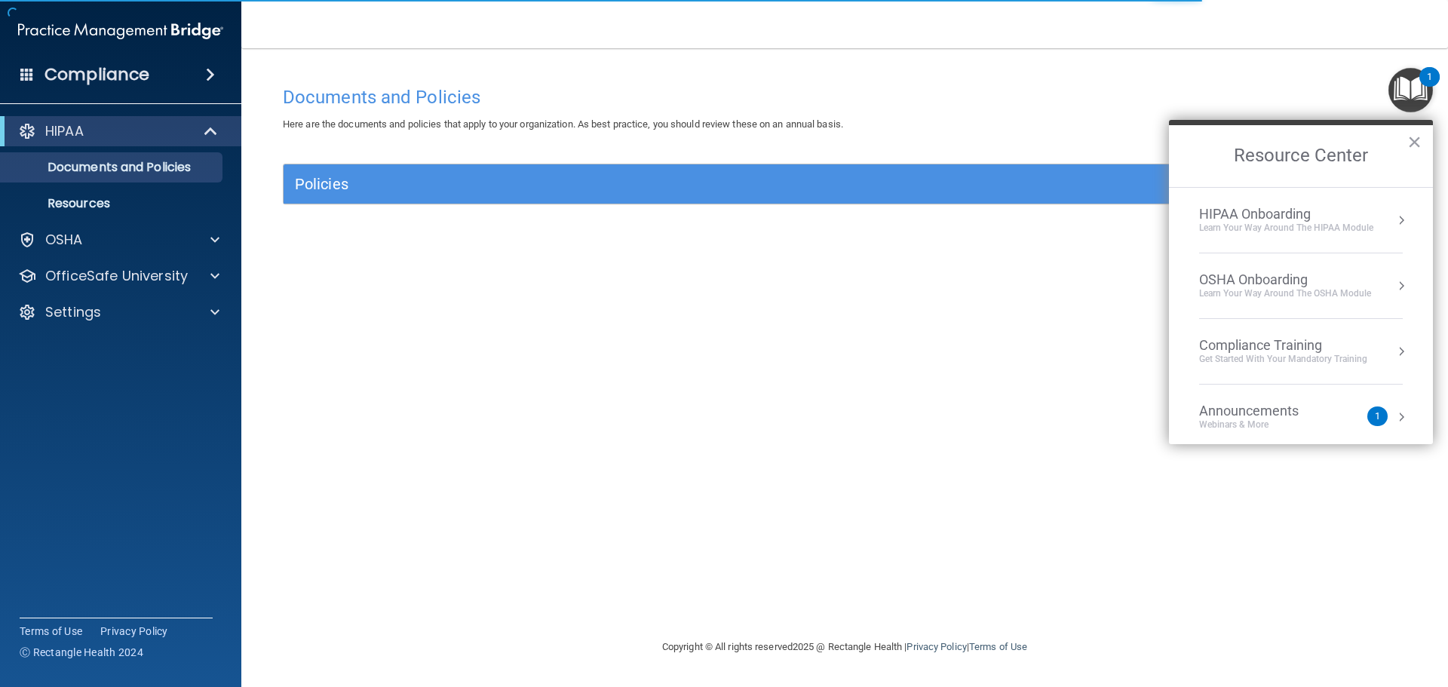
scroll to position [84, 0]
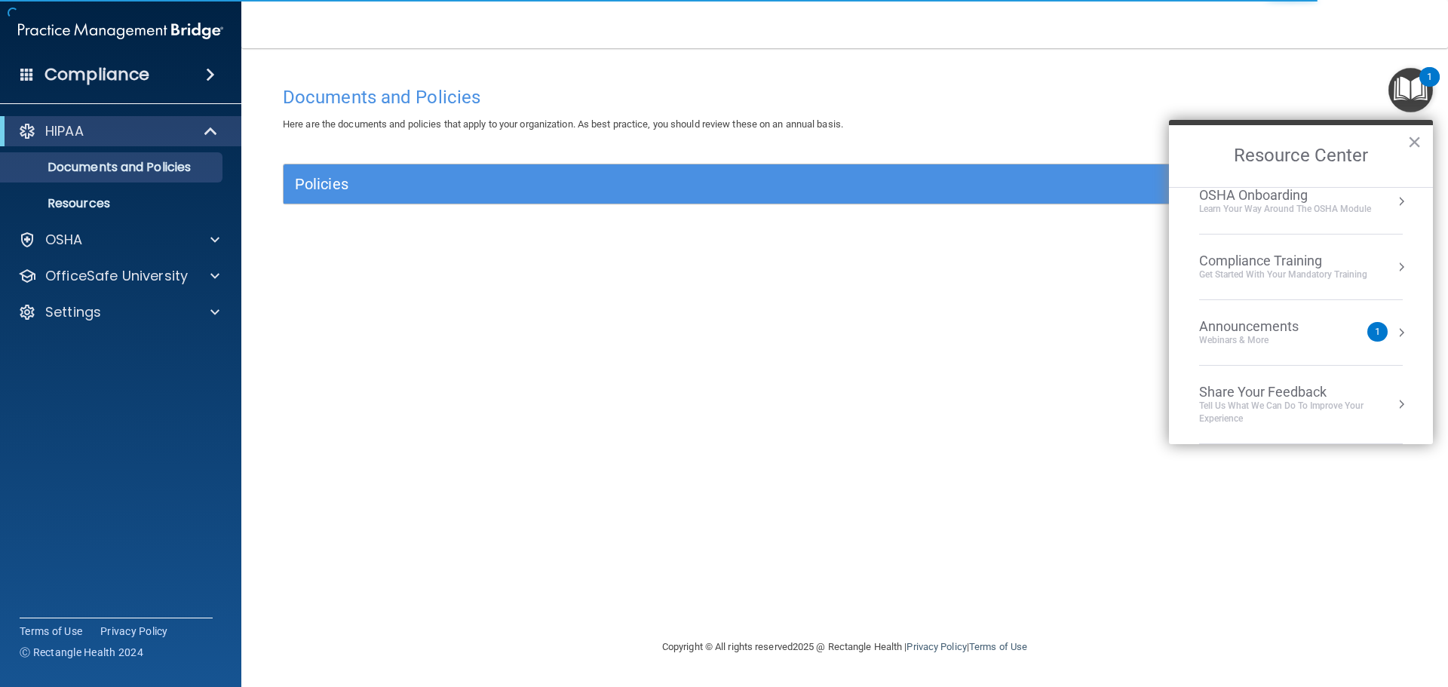
click at [1273, 268] on div "Get Started with your mandatory training" at bounding box center [1283, 274] width 168 height 13
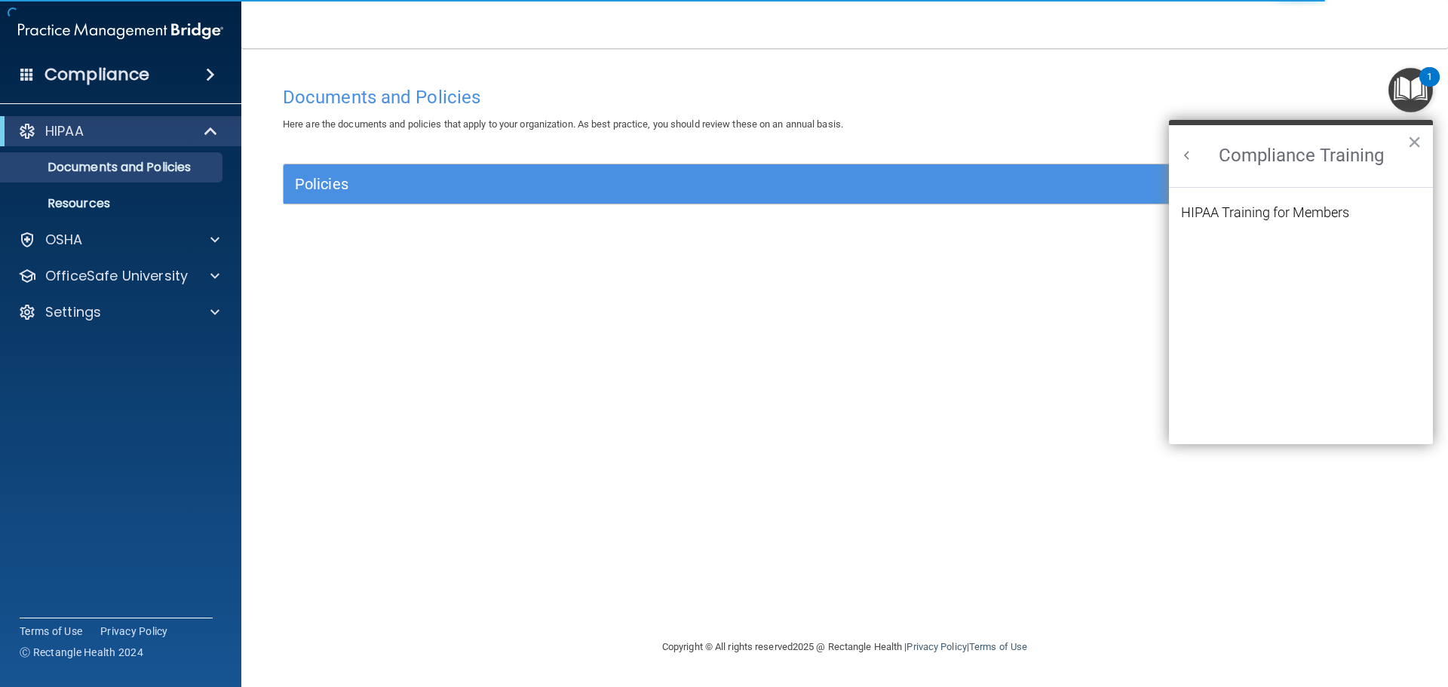
scroll to position [0, 0]
click at [1247, 219] on div "HIPAA Training for Members" at bounding box center [1265, 213] width 168 height 14
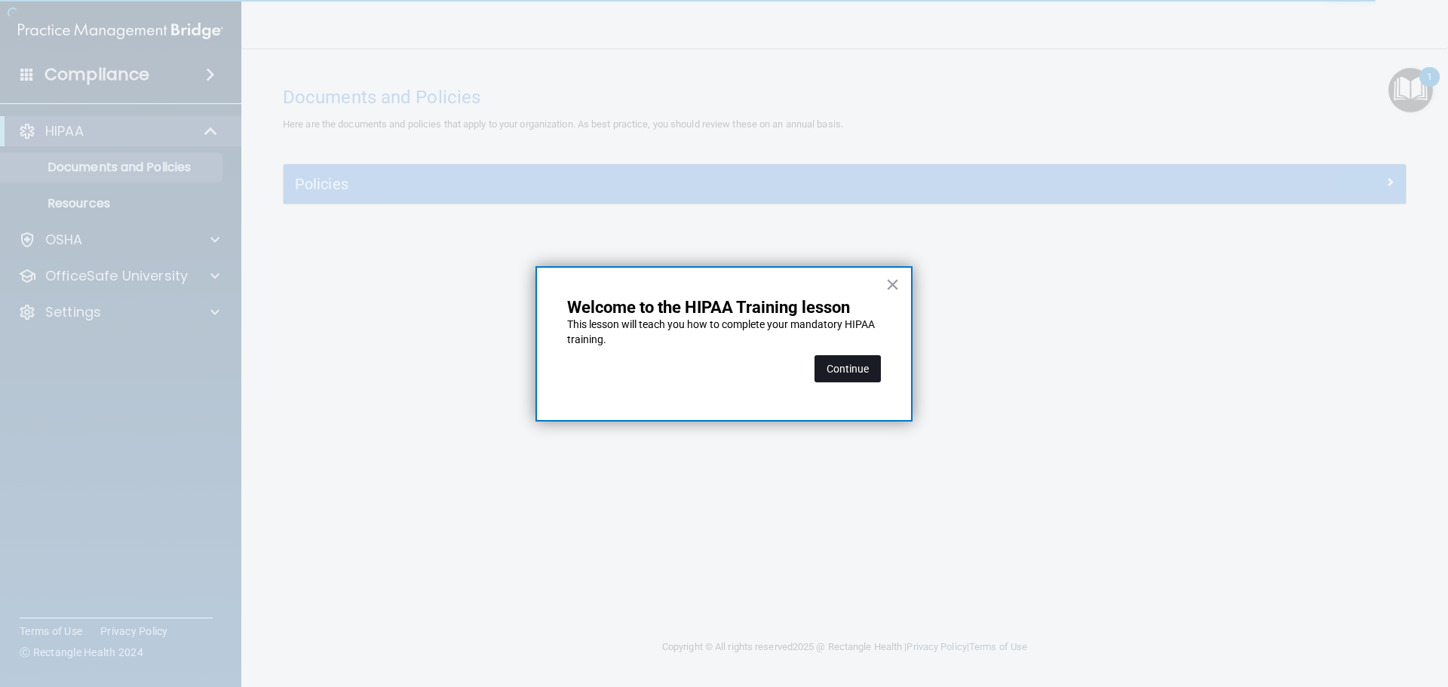
click at [848, 363] on button "Continue" at bounding box center [847, 368] width 66 height 27
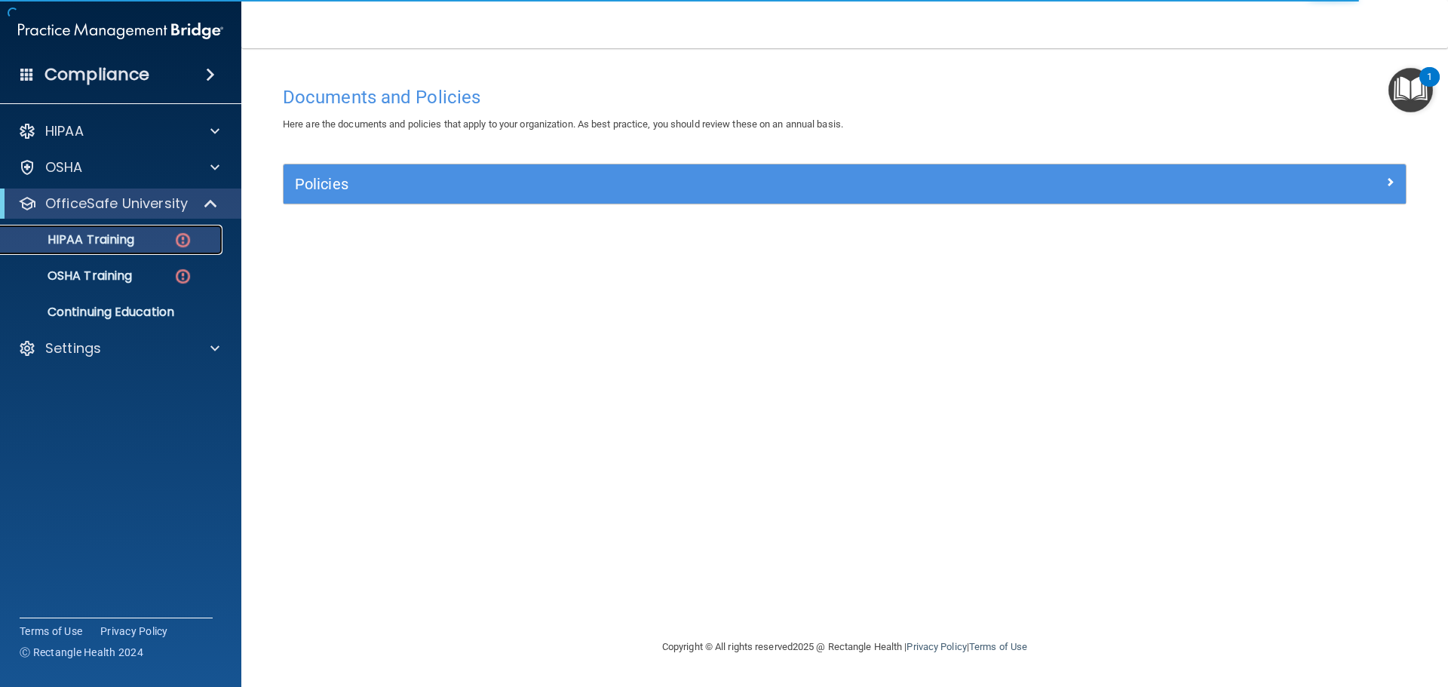
click at [97, 238] on p "HIPAA Training" at bounding box center [72, 239] width 124 height 15
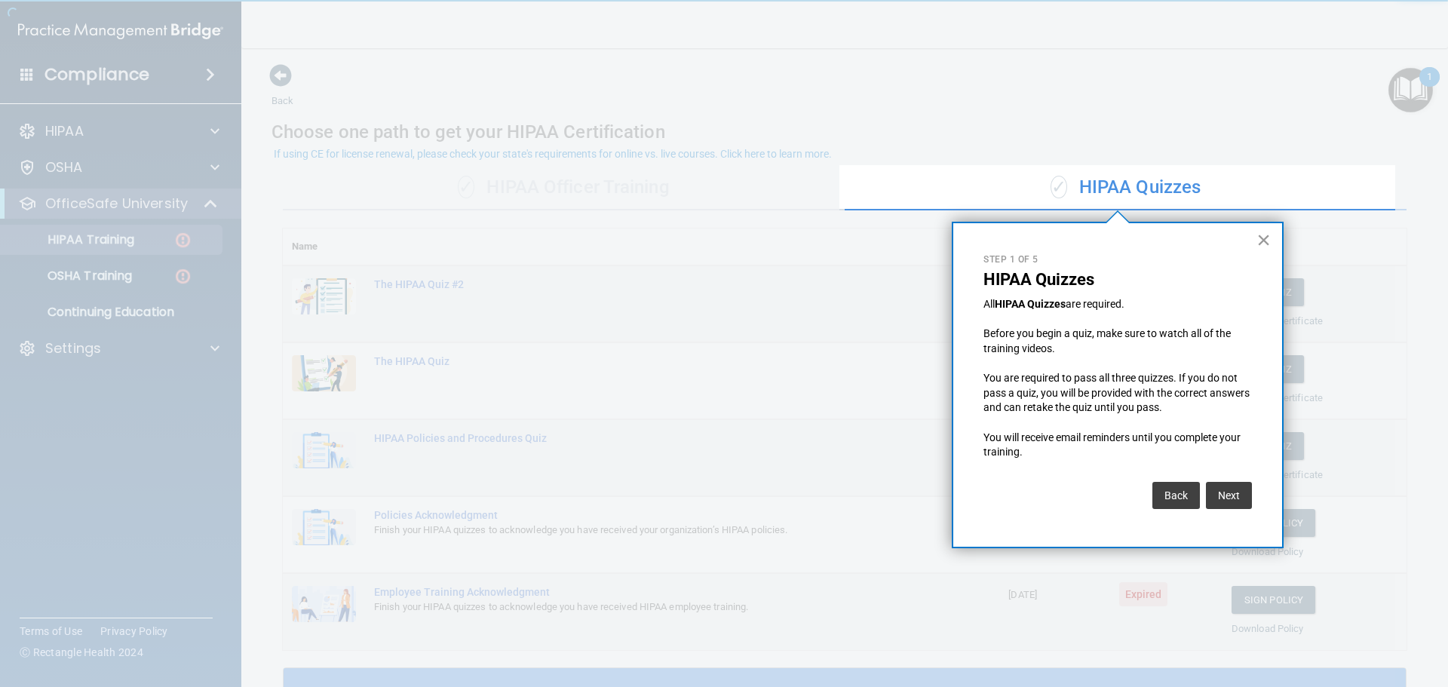
click at [1263, 239] on button "×" at bounding box center [1263, 240] width 14 height 24
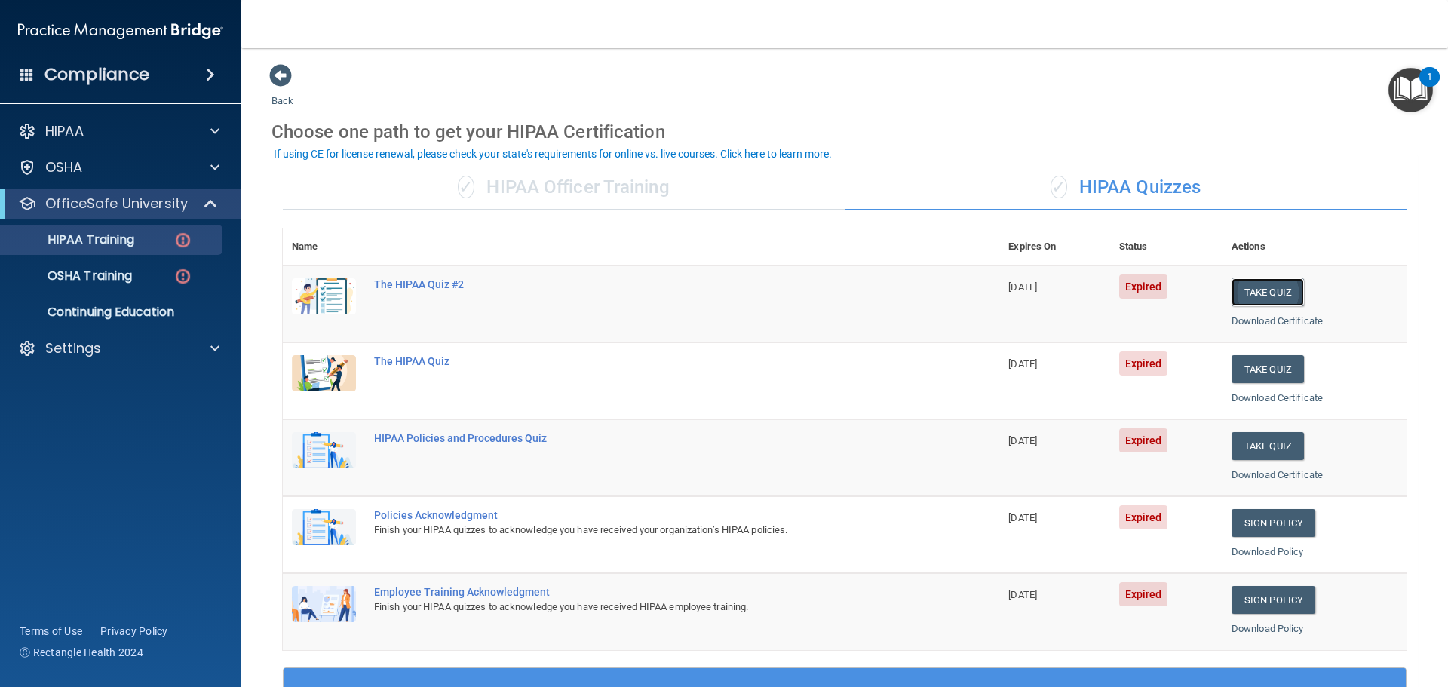
click at [1261, 294] on button "Take Quiz" at bounding box center [1267, 292] width 72 height 28
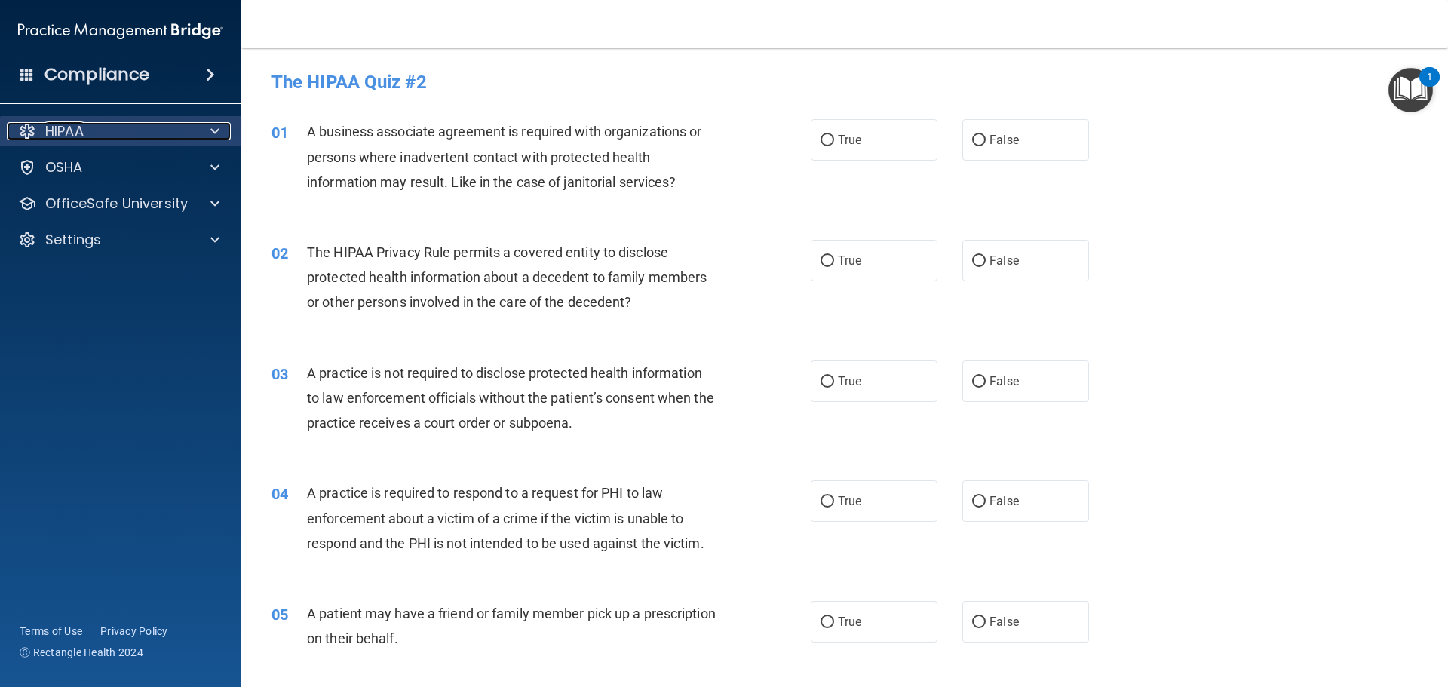
click at [217, 130] on span at bounding box center [214, 131] width 9 height 18
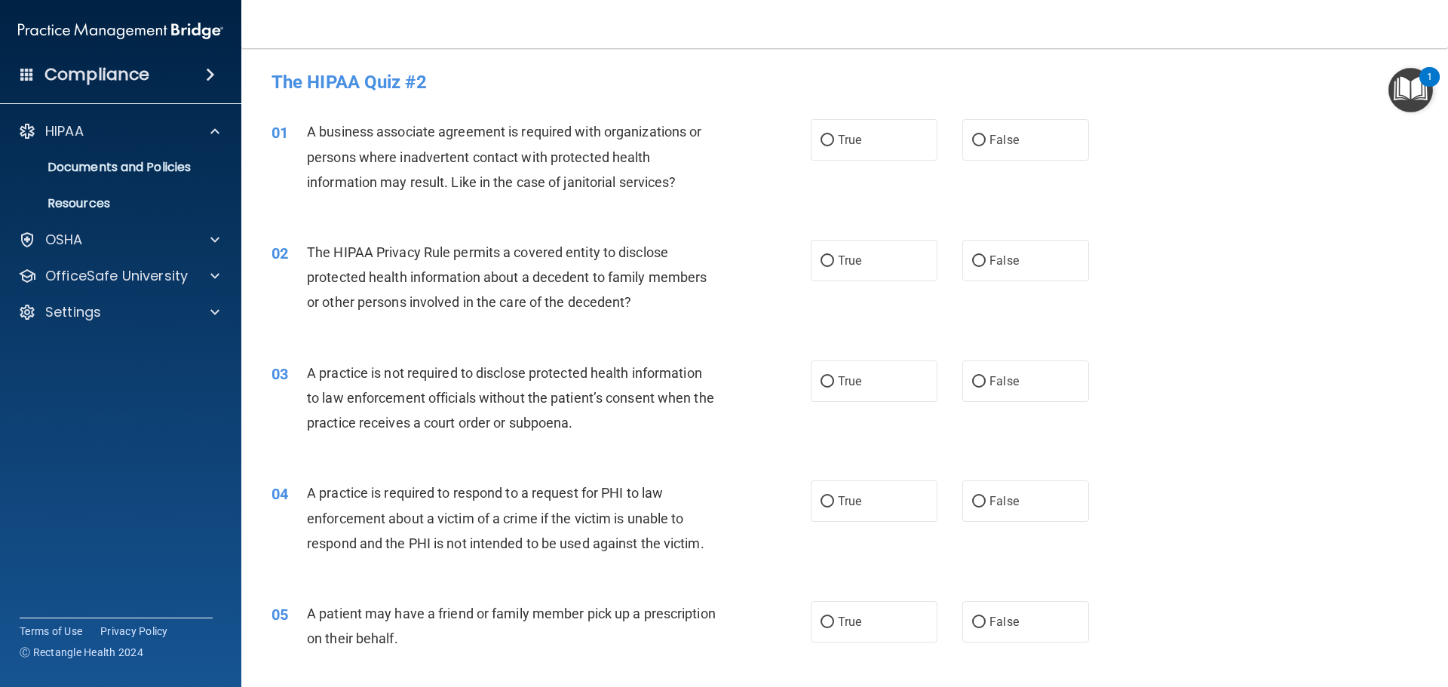
click at [1403, 72] on img "Open Resource Center, 1 new notification" at bounding box center [1410, 90] width 44 height 44
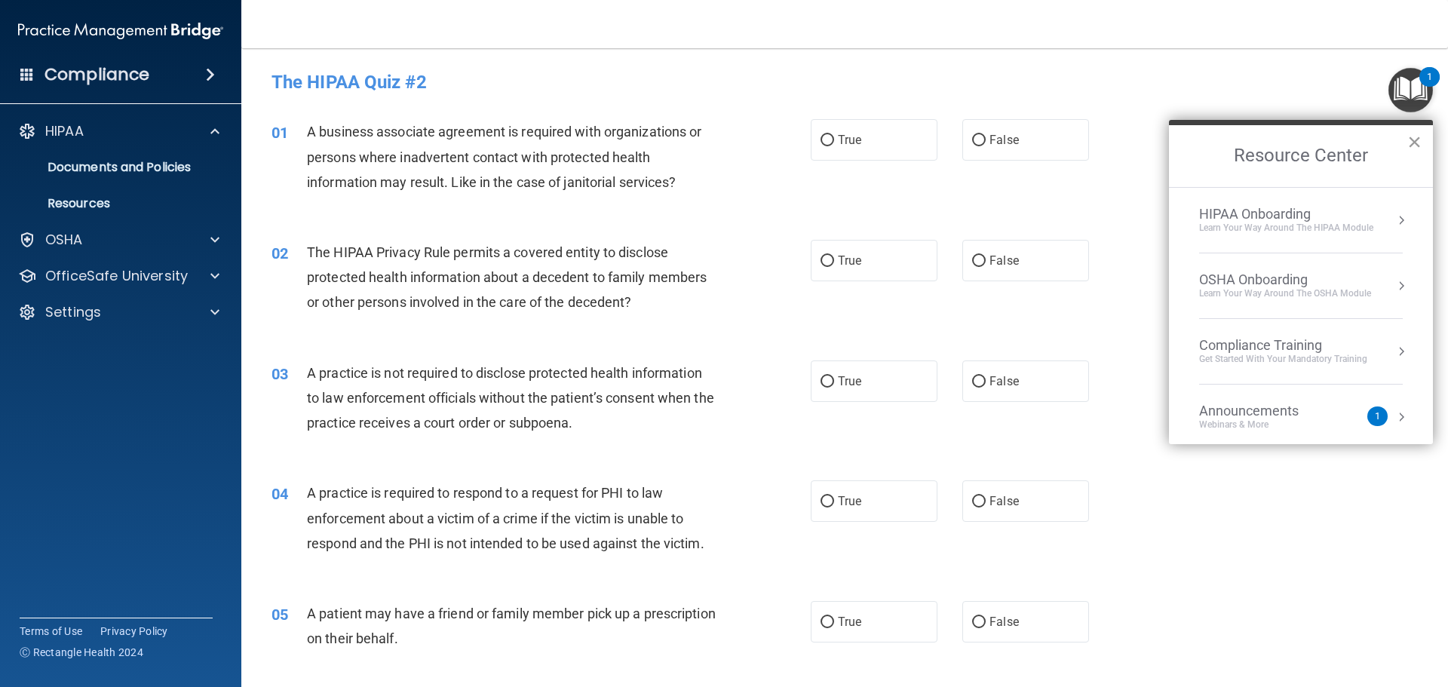
click at [1418, 142] on button "×" at bounding box center [1414, 142] width 14 height 24
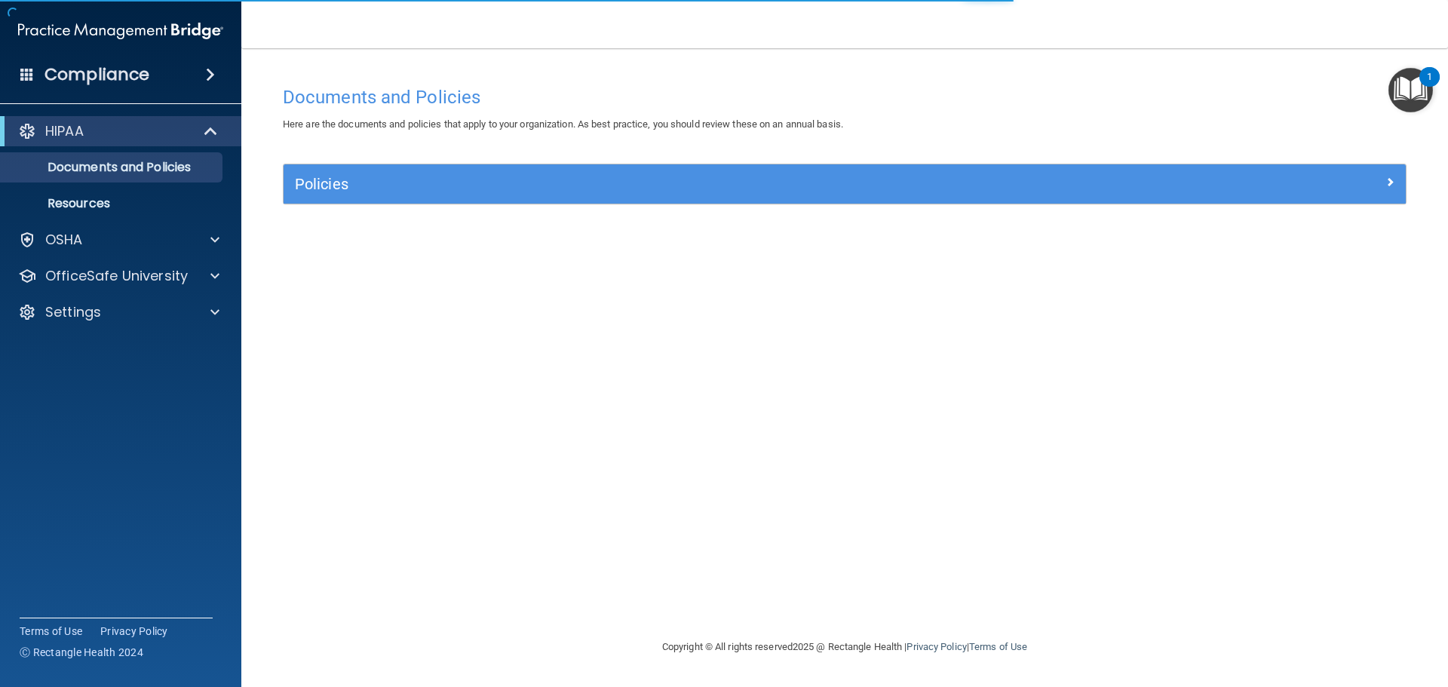
click at [1420, 95] on img "Open Resource Center, 1 new notification" at bounding box center [1410, 90] width 44 height 44
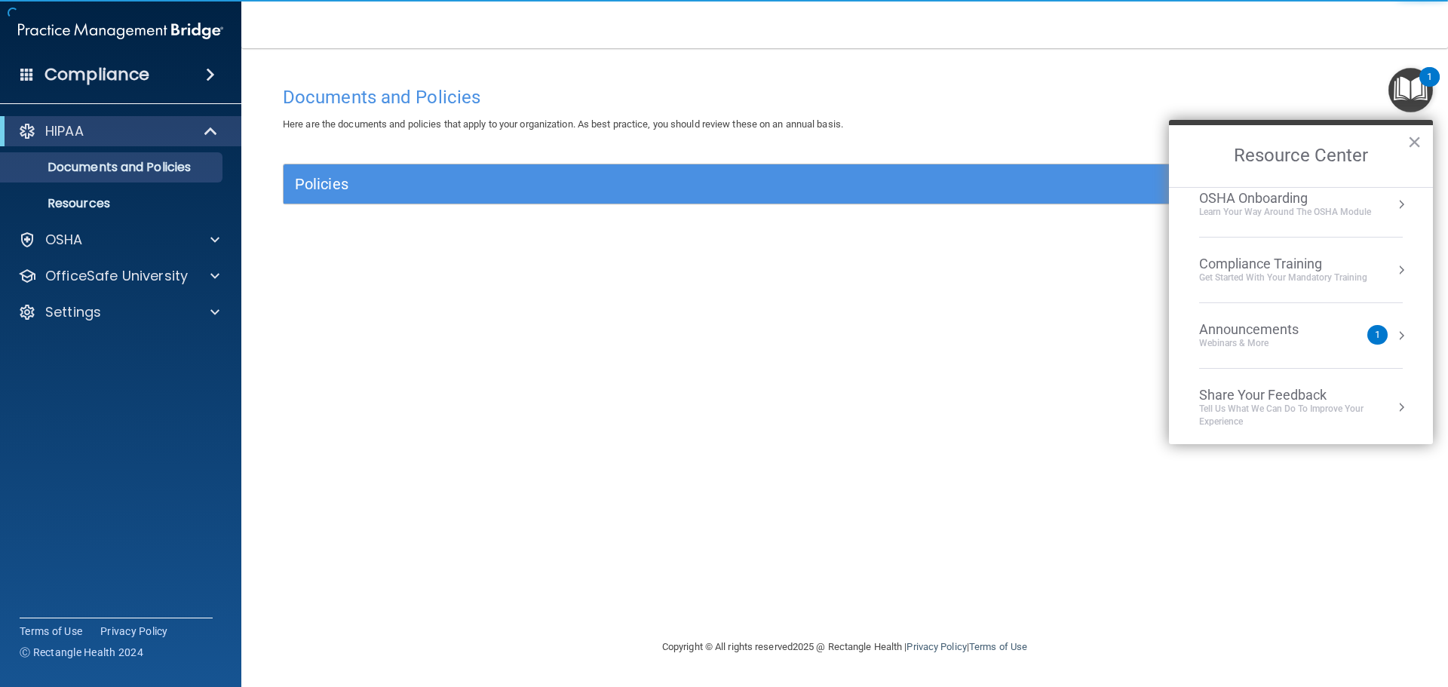
scroll to position [84, 0]
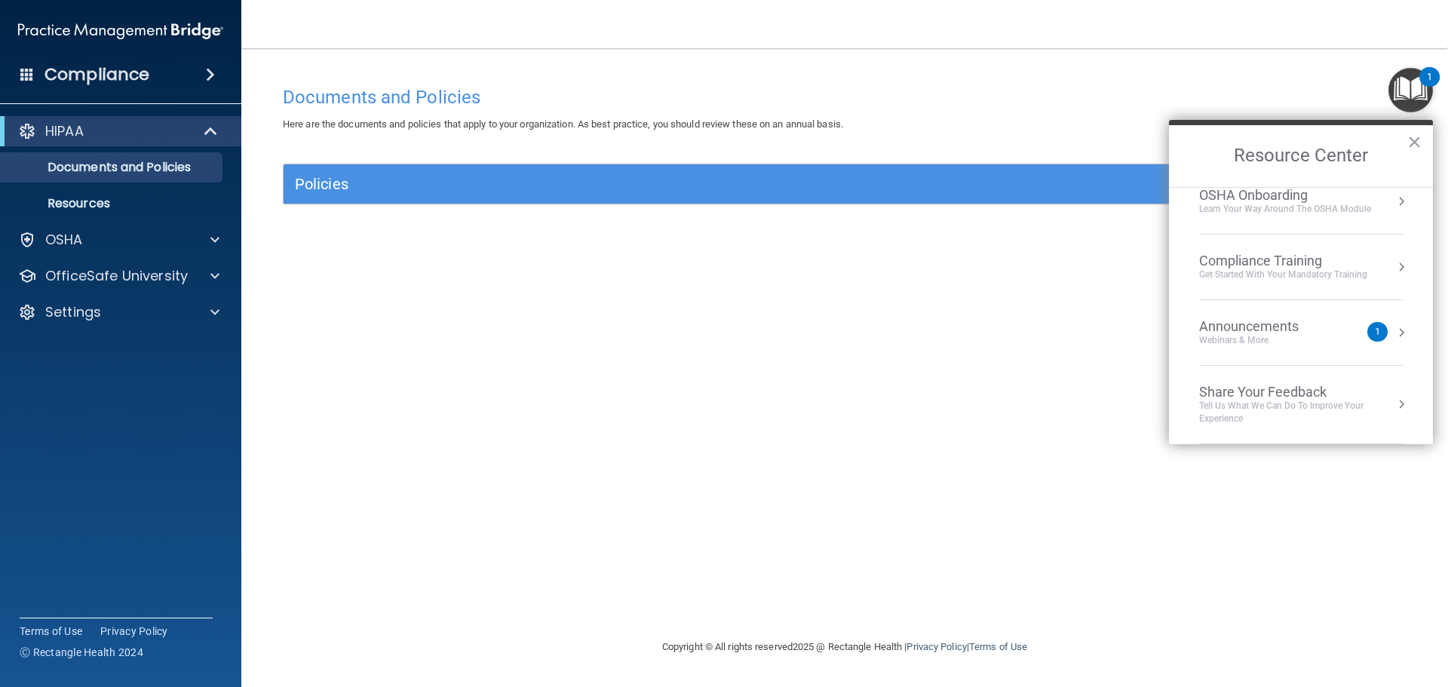
click at [1279, 262] on div "Compliance Training" at bounding box center [1283, 261] width 168 height 17
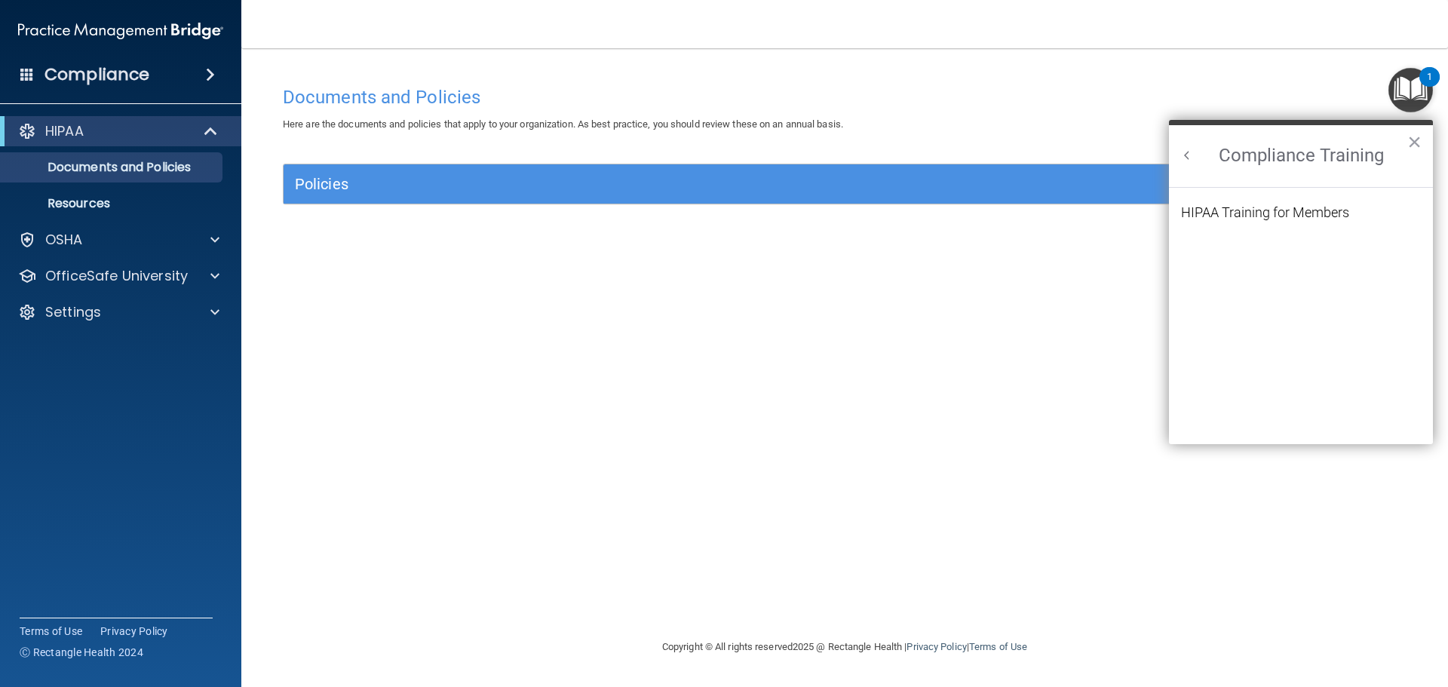
scroll to position [0, 0]
click at [1273, 204] on ol "HIPAA Training for Members" at bounding box center [1301, 316] width 240 height 257
click at [1264, 215] on div "HIPAA Training for Members" at bounding box center [1265, 213] width 168 height 14
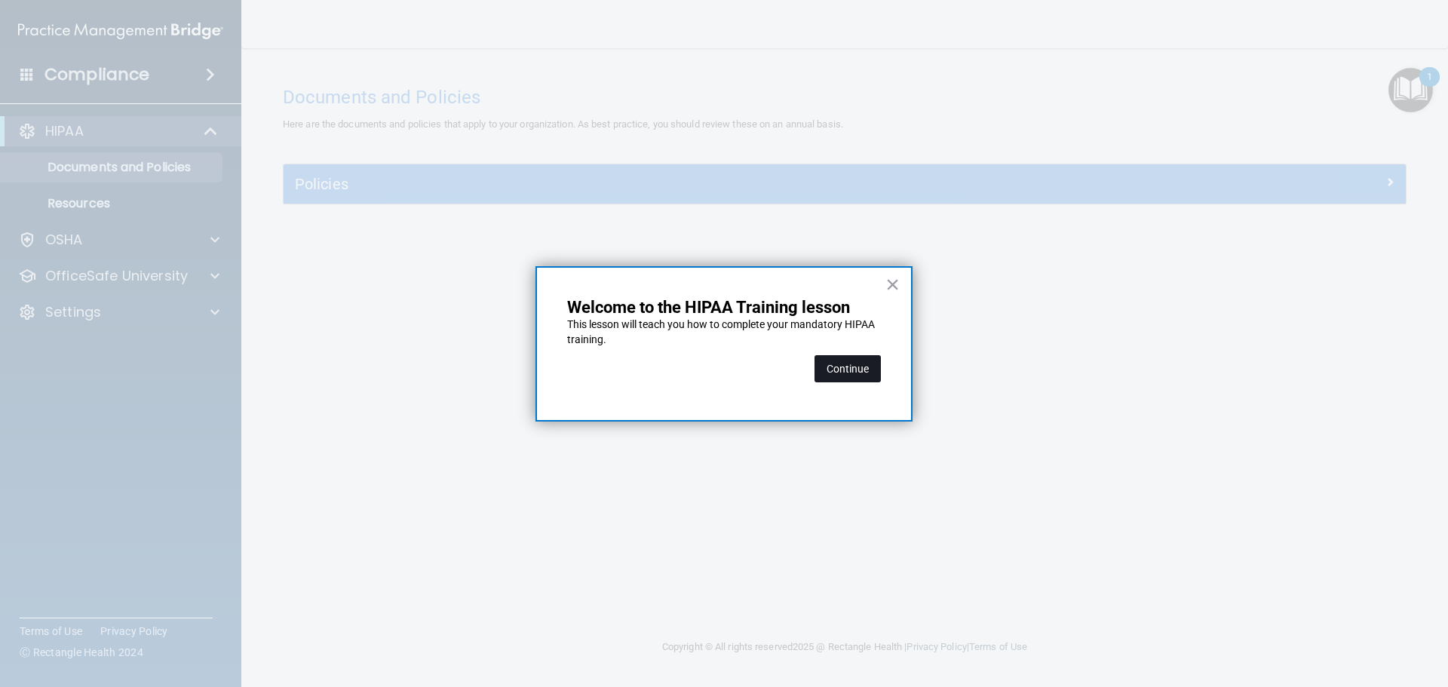
click at [854, 365] on button "Continue" at bounding box center [847, 368] width 66 height 27
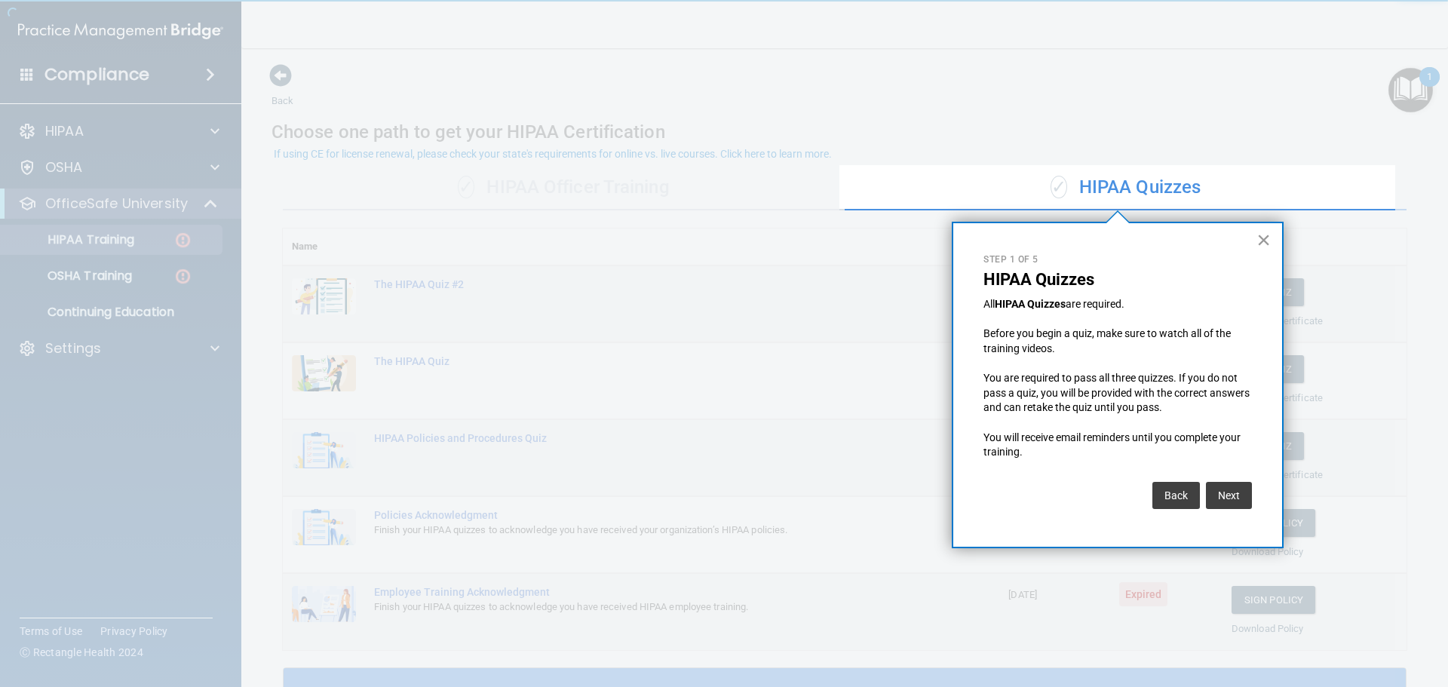
click at [1264, 244] on button "×" at bounding box center [1263, 240] width 14 height 24
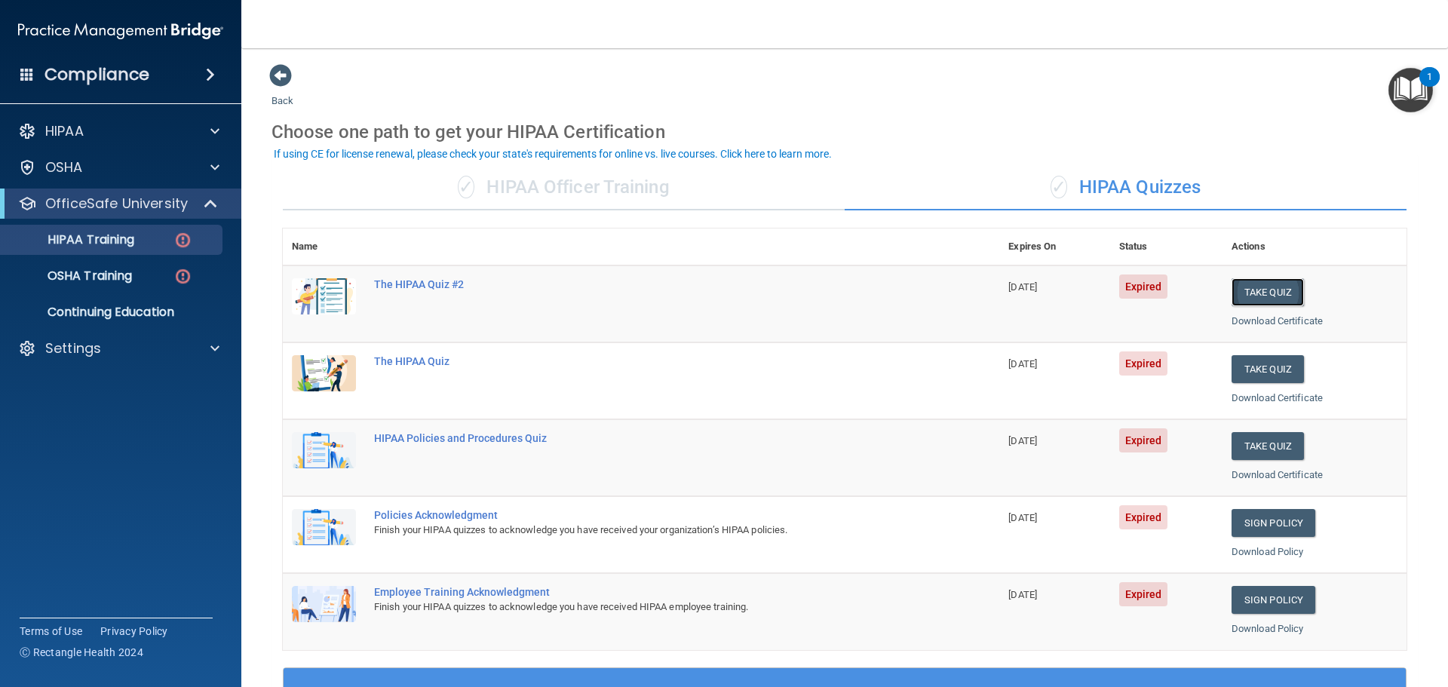
click at [1231, 288] on button "Take Quiz" at bounding box center [1267, 292] width 72 height 28
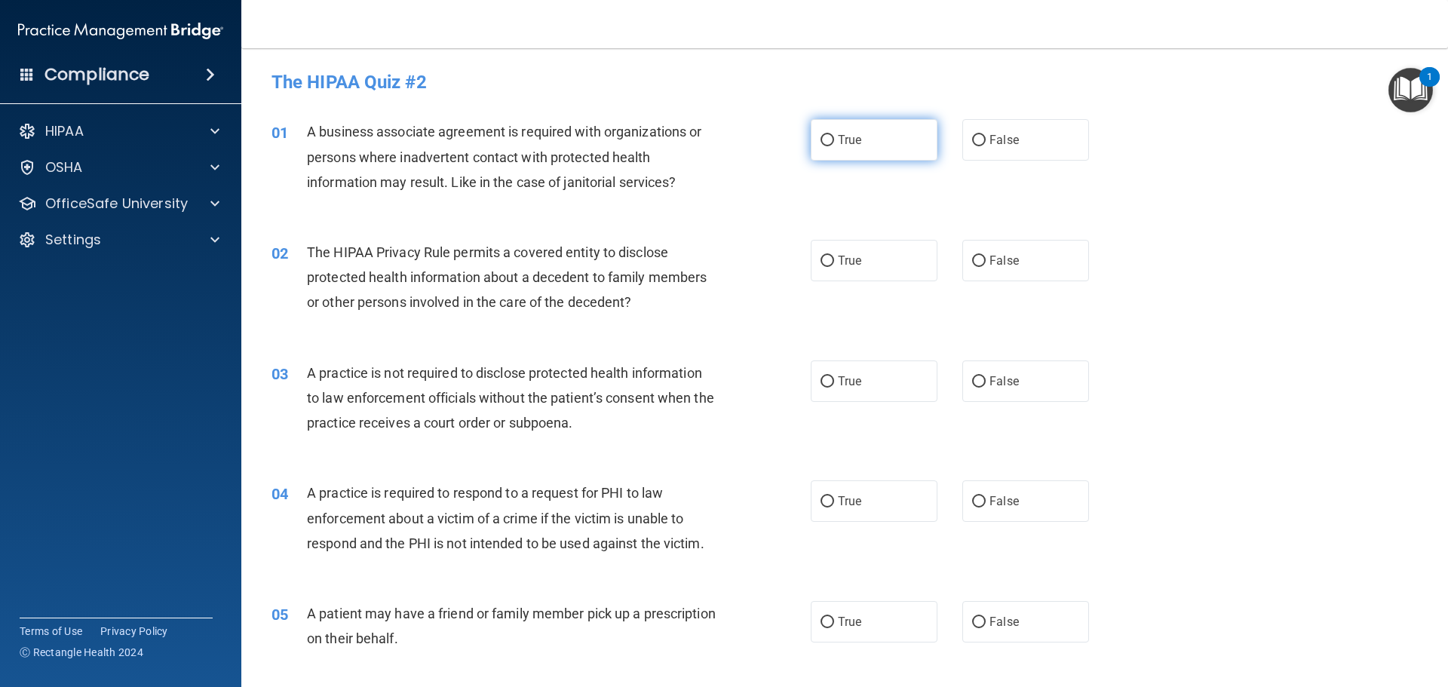
click at [830, 131] on label "True" at bounding box center [874, 139] width 127 height 41
click at [830, 135] on input "True" at bounding box center [827, 140] width 14 height 11
radio input "true"
click at [975, 136] on input "False" at bounding box center [979, 140] width 14 height 11
radio input "true"
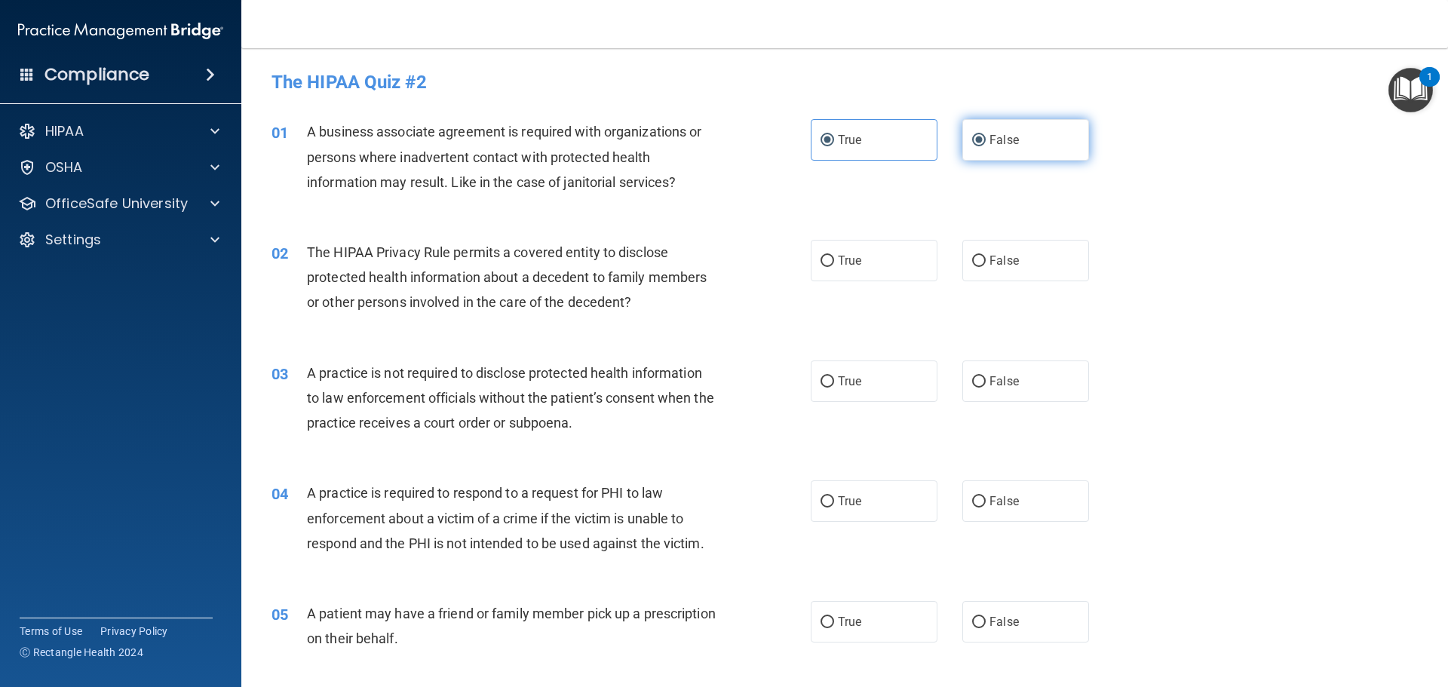
radio input "false"
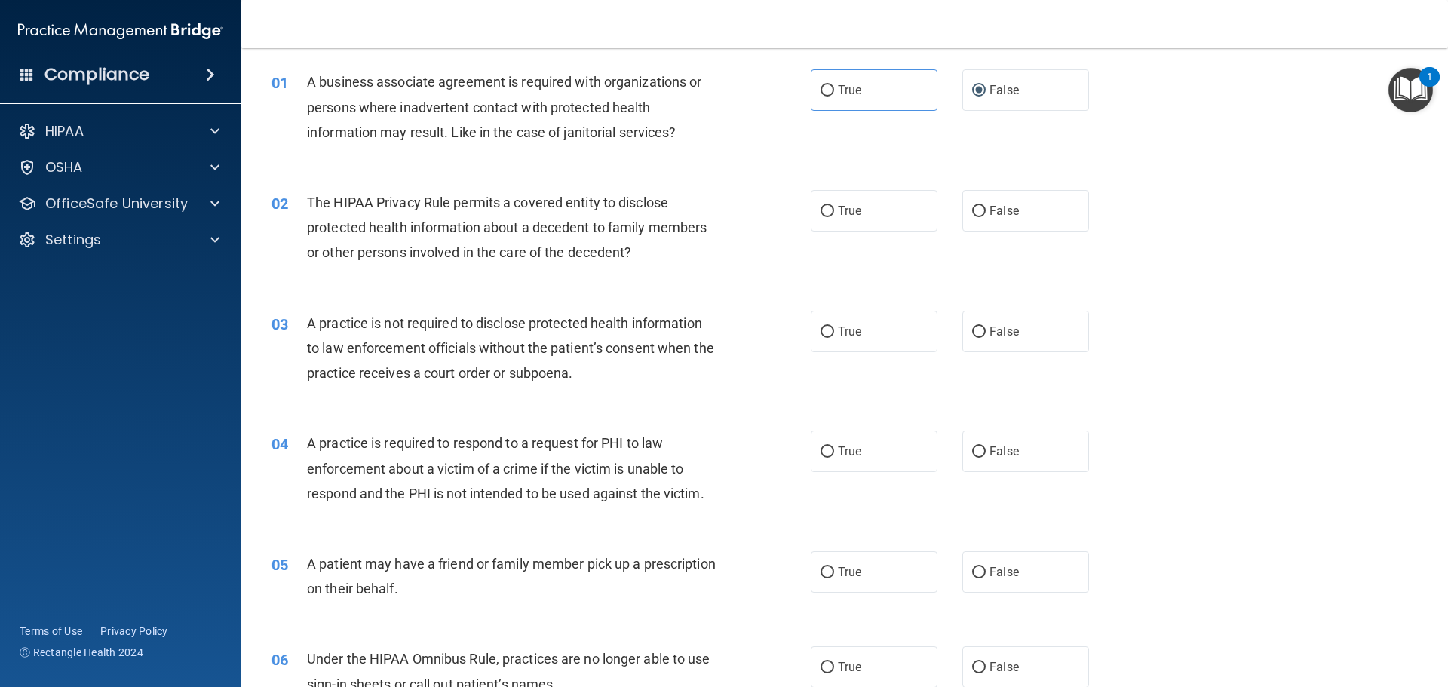
scroll to position [151, 0]
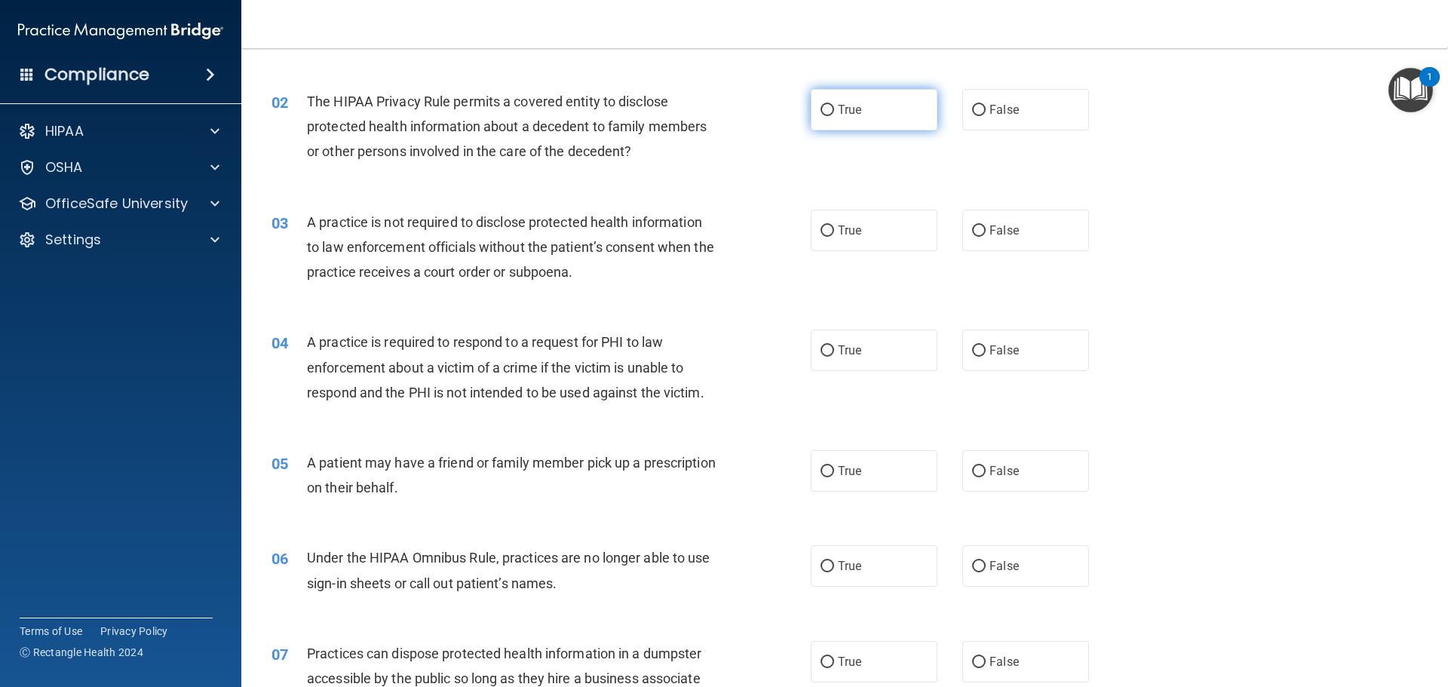
click at [828, 107] on input "True" at bounding box center [827, 110] width 14 height 11
radio input "true"
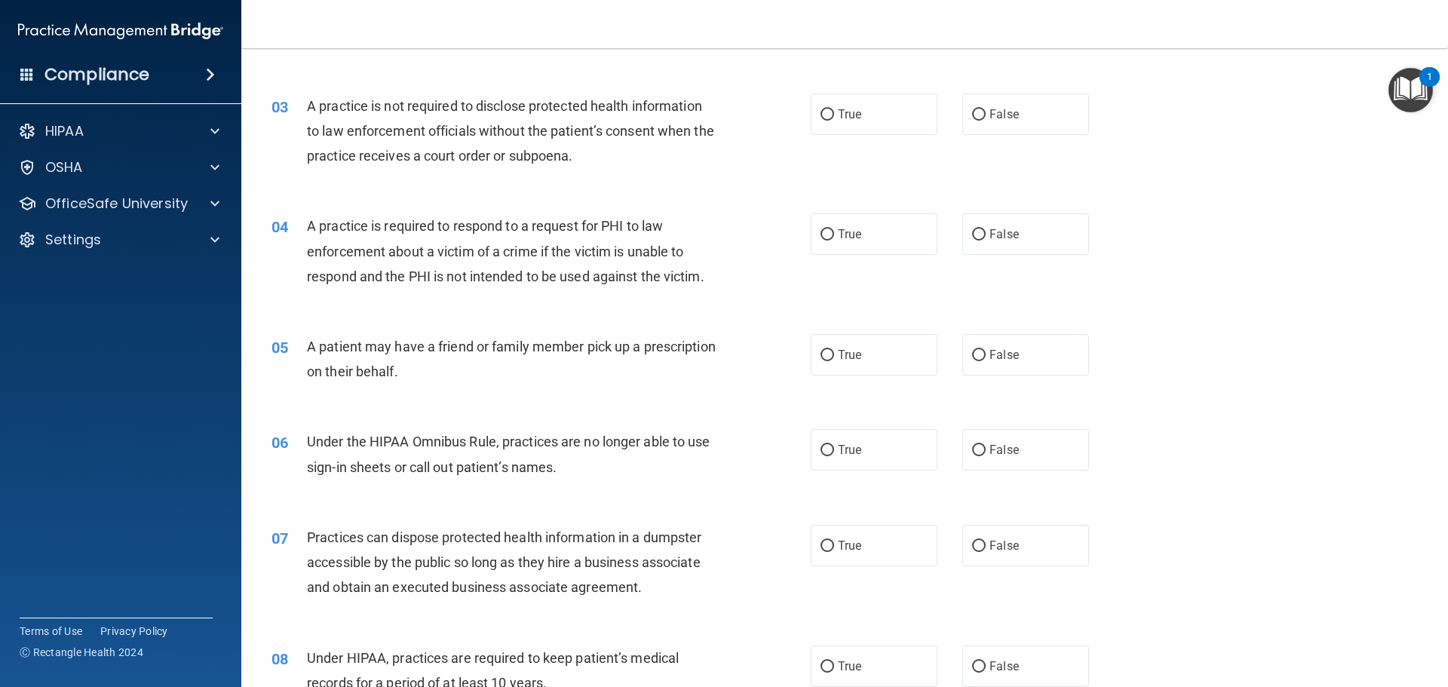
scroll to position [302, 0]
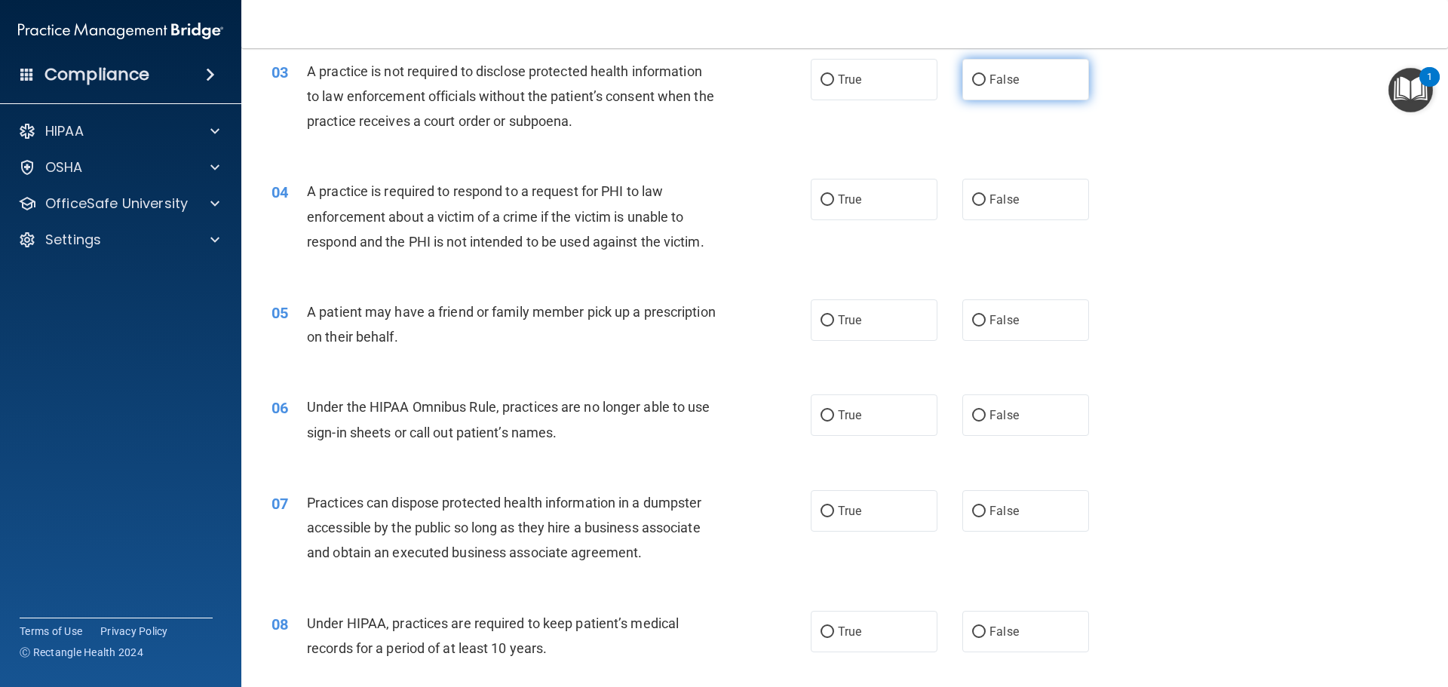
click at [980, 93] on label "False" at bounding box center [1025, 79] width 127 height 41
click at [980, 86] on input "False" at bounding box center [979, 80] width 14 height 11
radio input "true"
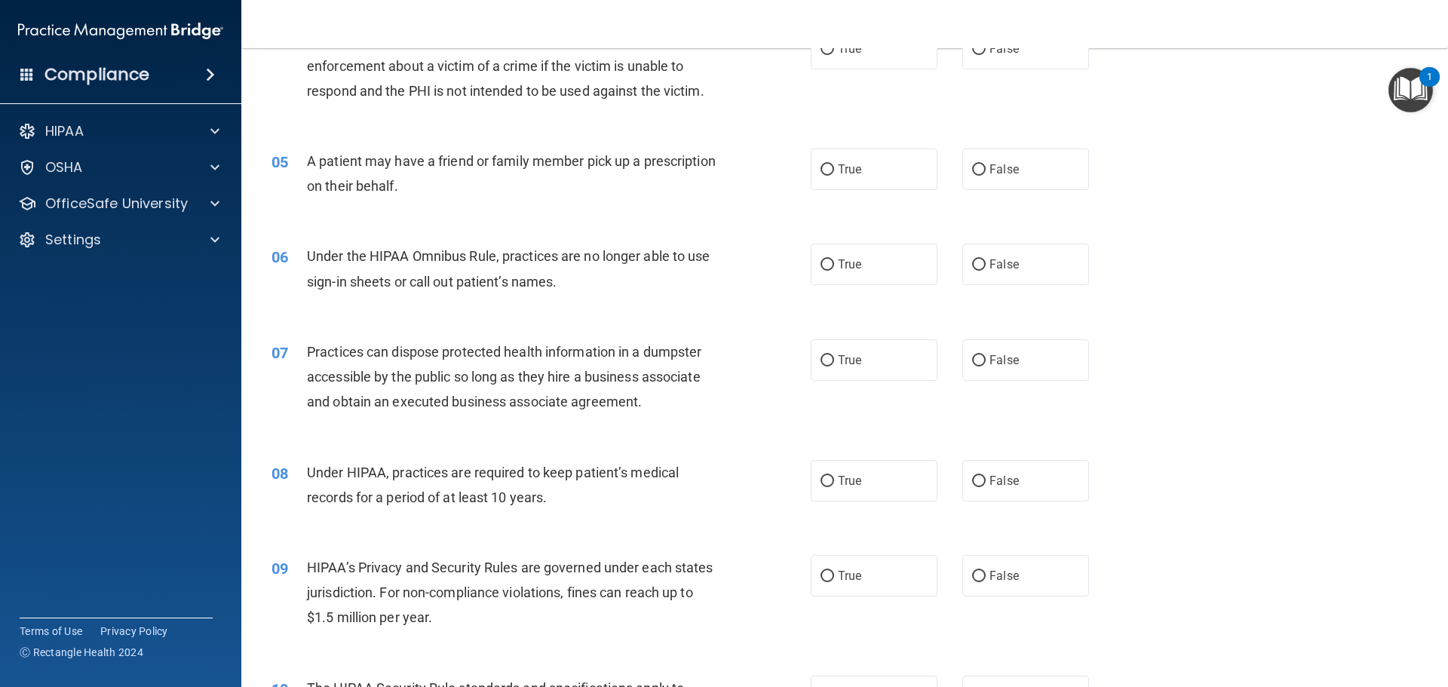
scroll to position [377, 0]
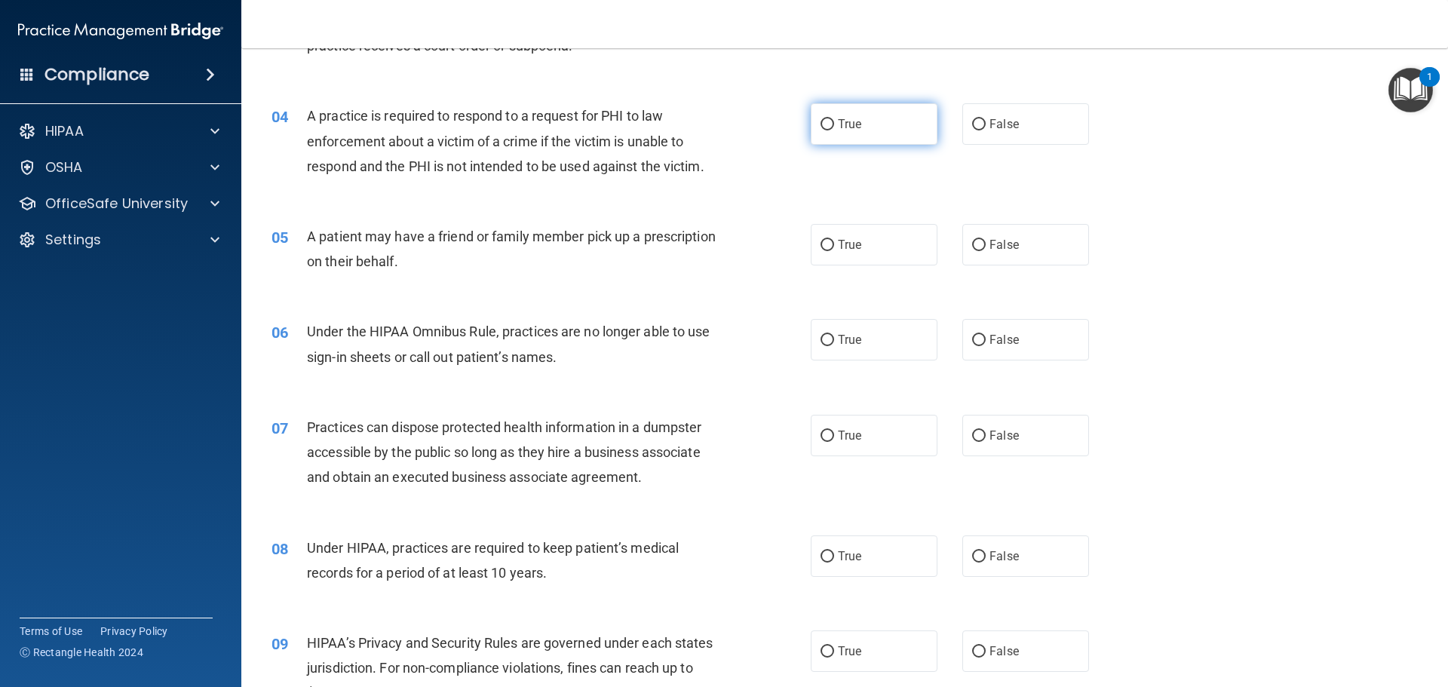
click at [841, 130] on span "True" at bounding box center [849, 124] width 23 height 14
click at [822, 124] on input "True" at bounding box center [827, 124] width 14 height 11
radio input "true"
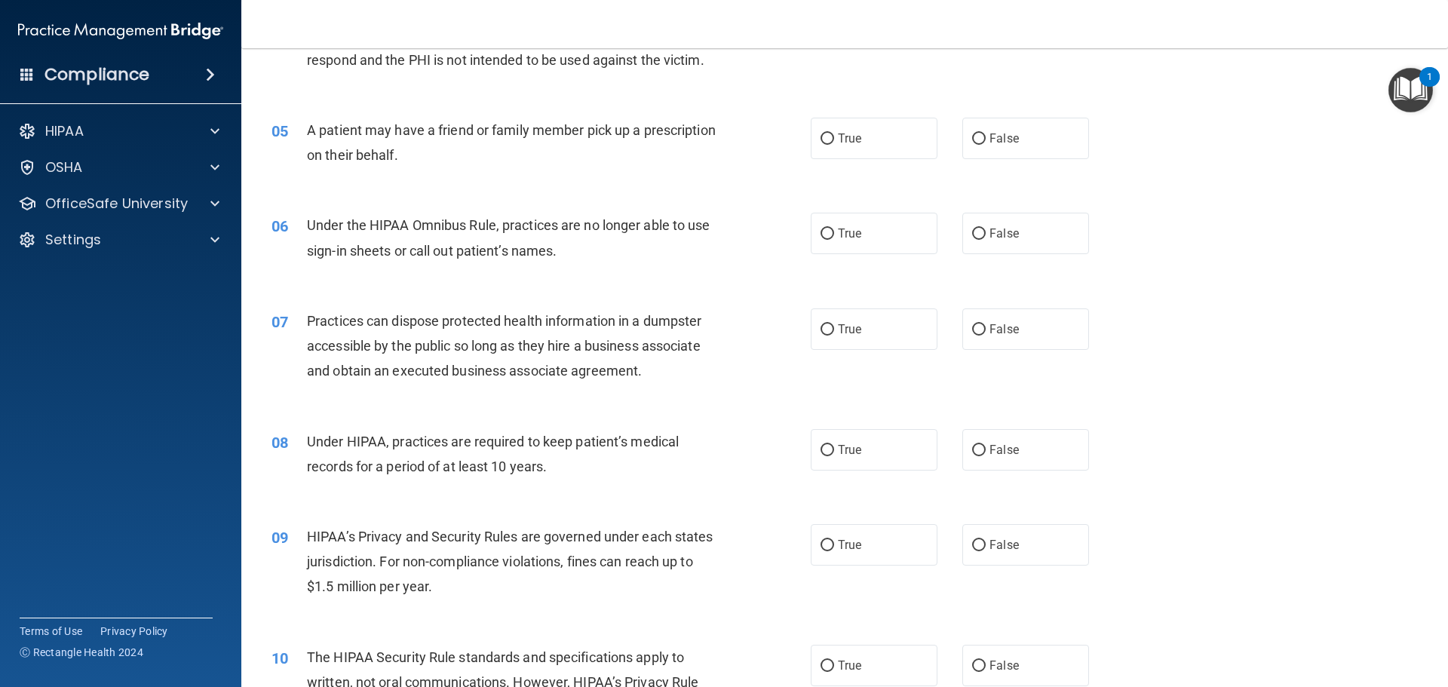
scroll to position [528, 0]
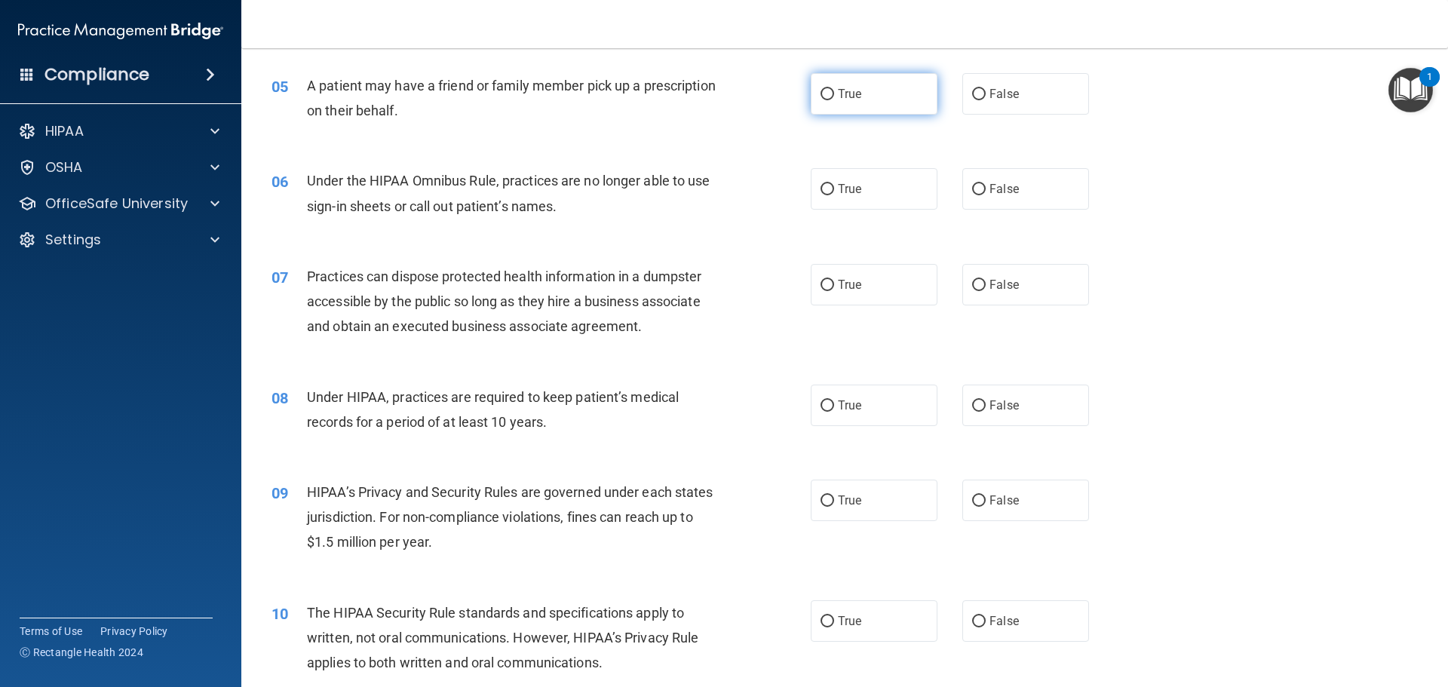
click at [860, 100] on label "True" at bounding box center [874, 93] width 127 height 41
click at [834, 100] on input "True" at bounding box center [827, 94] width 14 height 11
radio input "true"
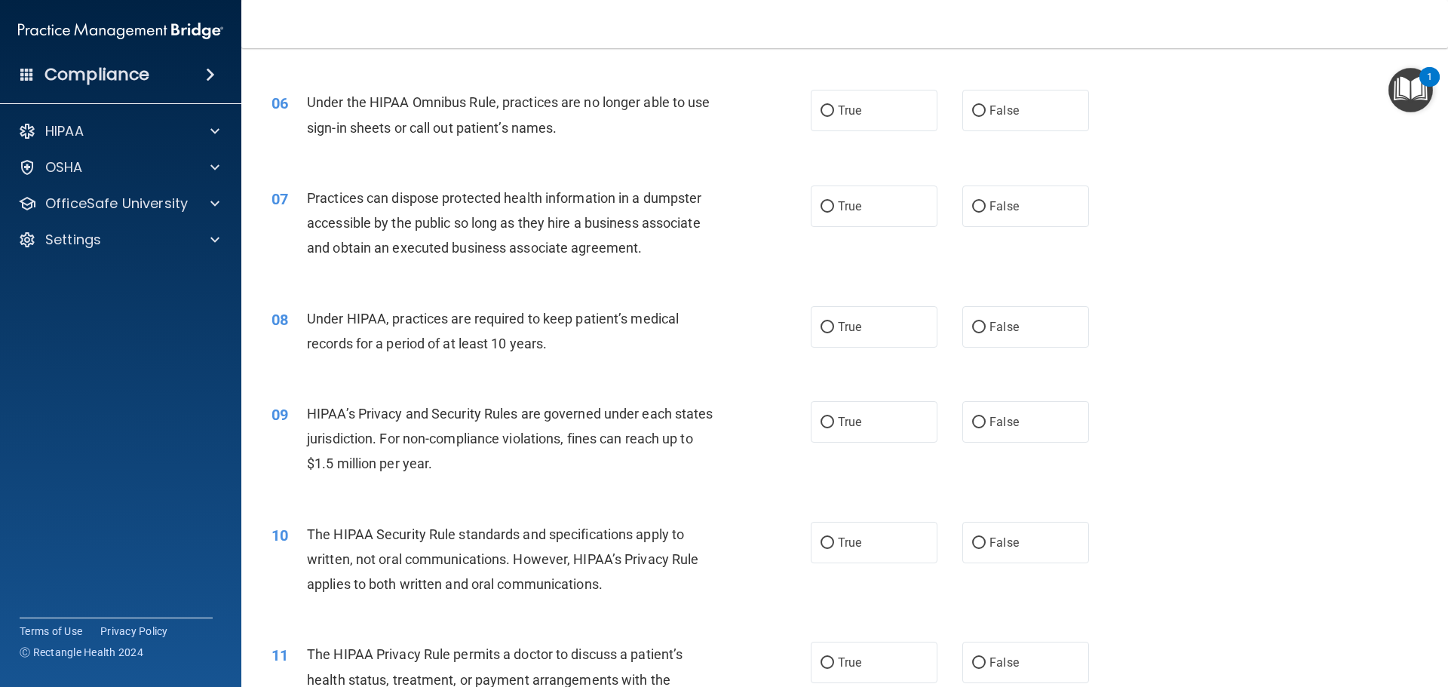
scroll to position [603, 0]
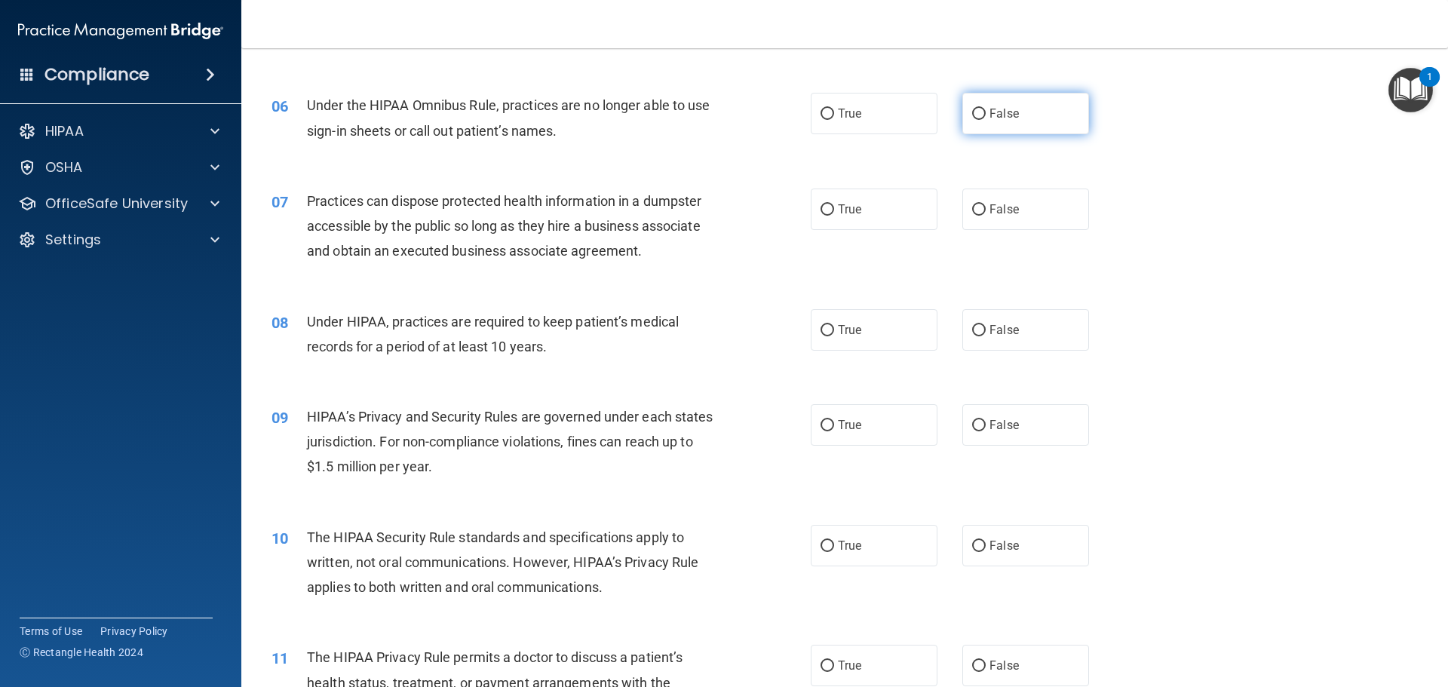
click at [962, 123] on label "False" at bounding box center [1025, 113] width 127 height 41
click at [972, 120] on input "False" at bounding box center [979, 114] width 14 height 11
radio input "true"
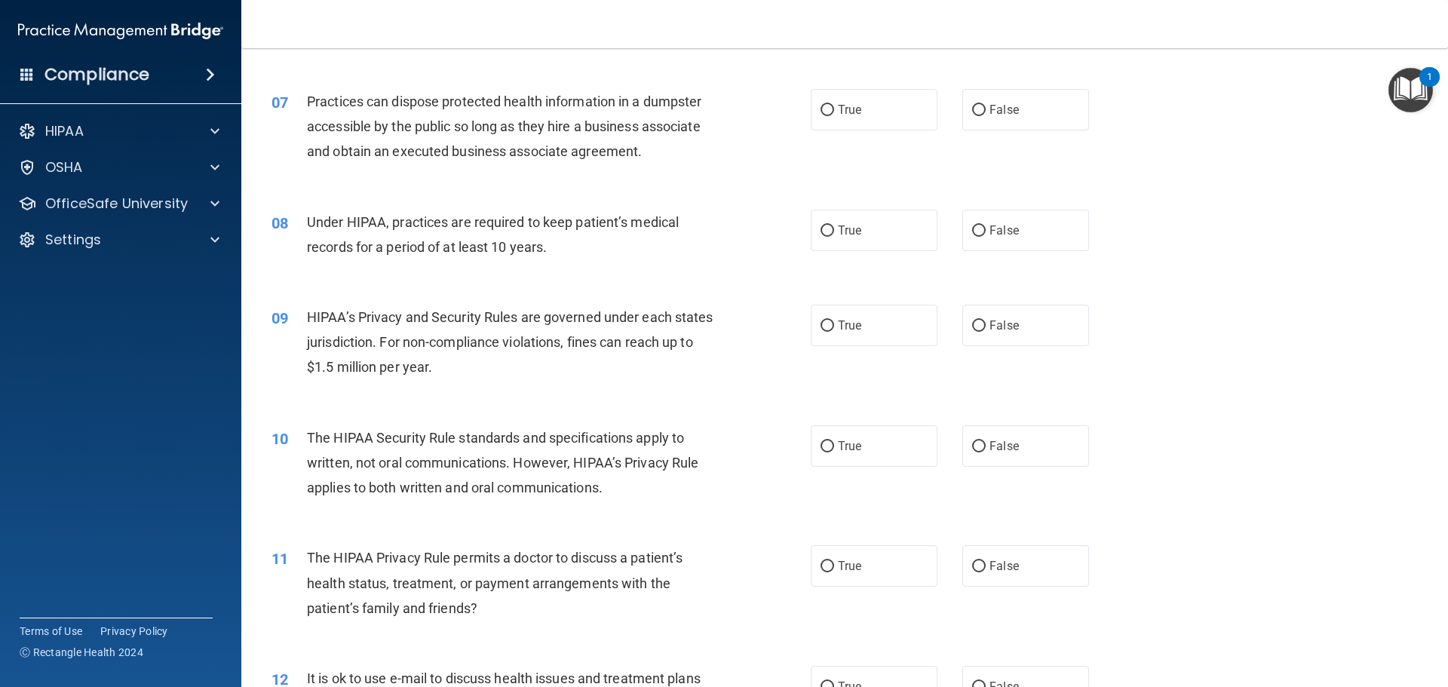
scroll to position [679, 0]
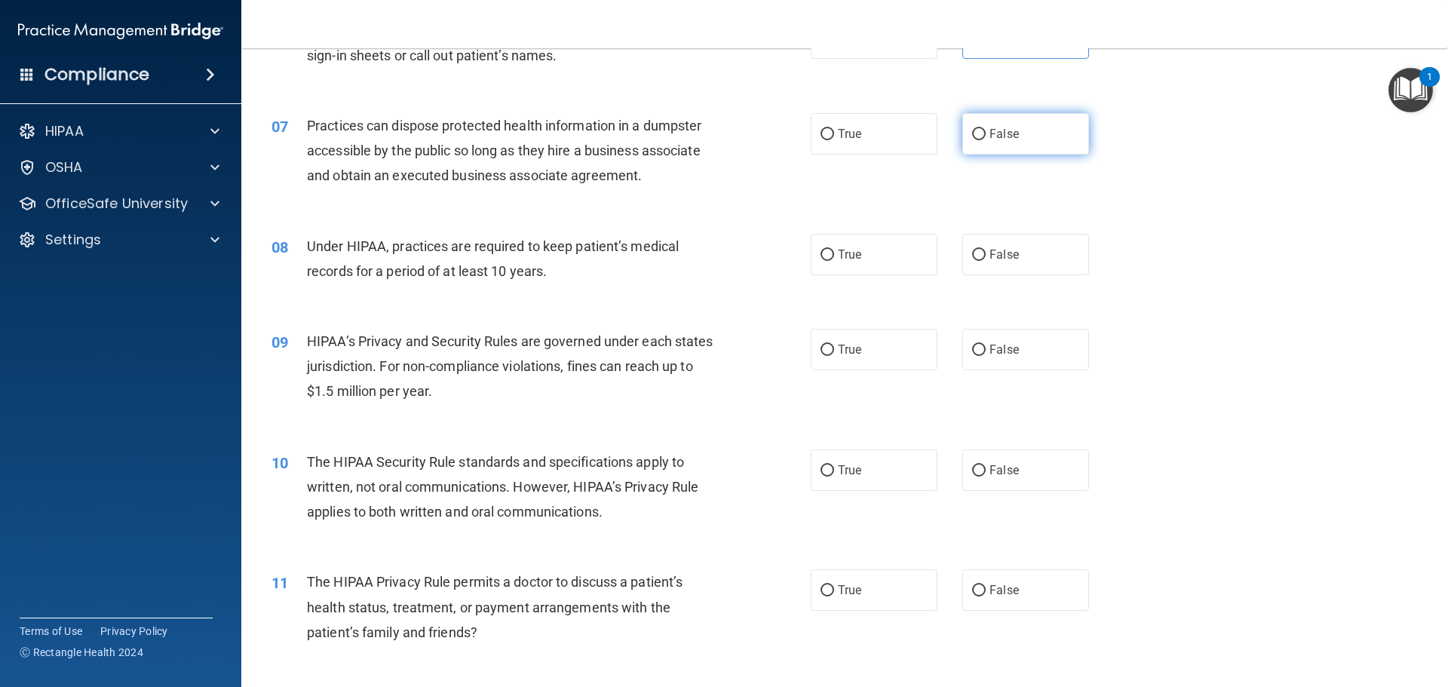
click at [962, 132] on label "False" at bounding box center [1025, 133] width 127 height 41
click at [972, 132] on input "False" at bounding box center [979, 134] width 14 height 11
radio input "true"
click at [970, 265] on label "False" at bounding box center [1025, 254] width 127 height 41
click at [972, 261] on input "False" at bounding box center [979, 255] width 14 height 11
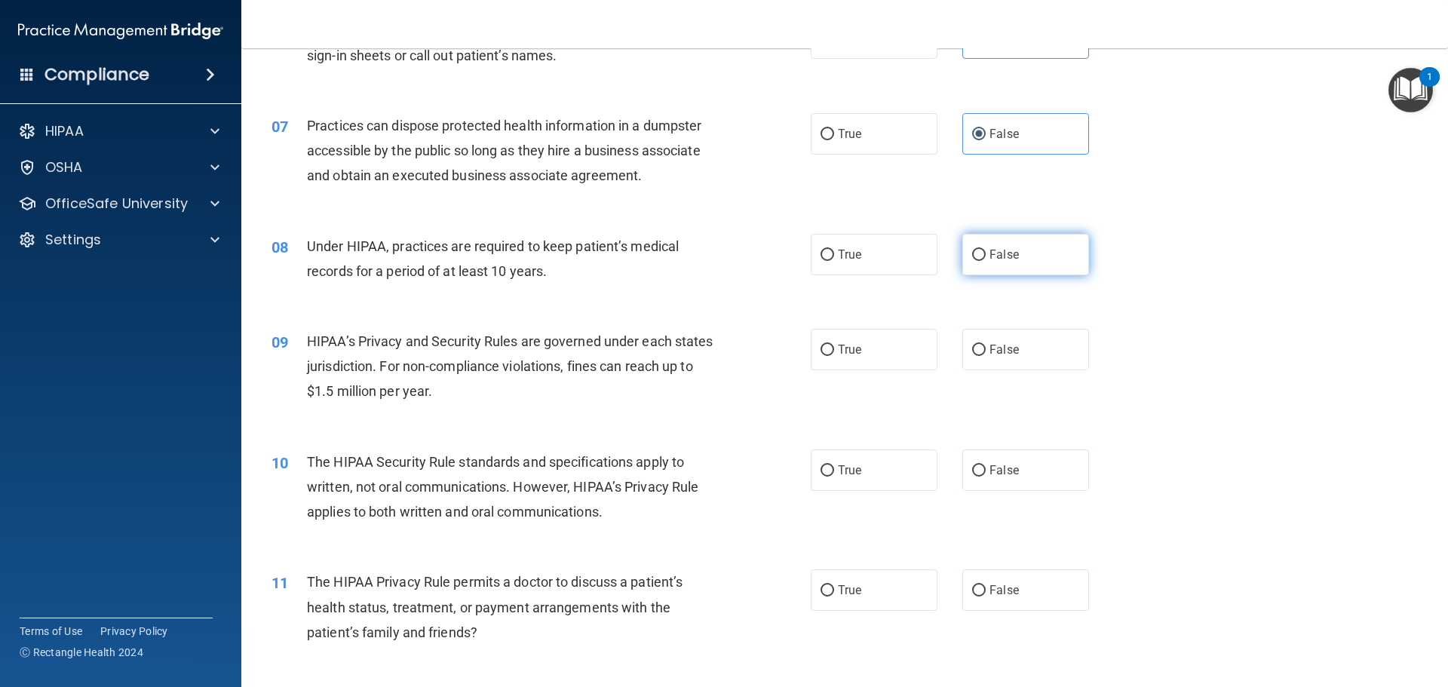
radio input "true"
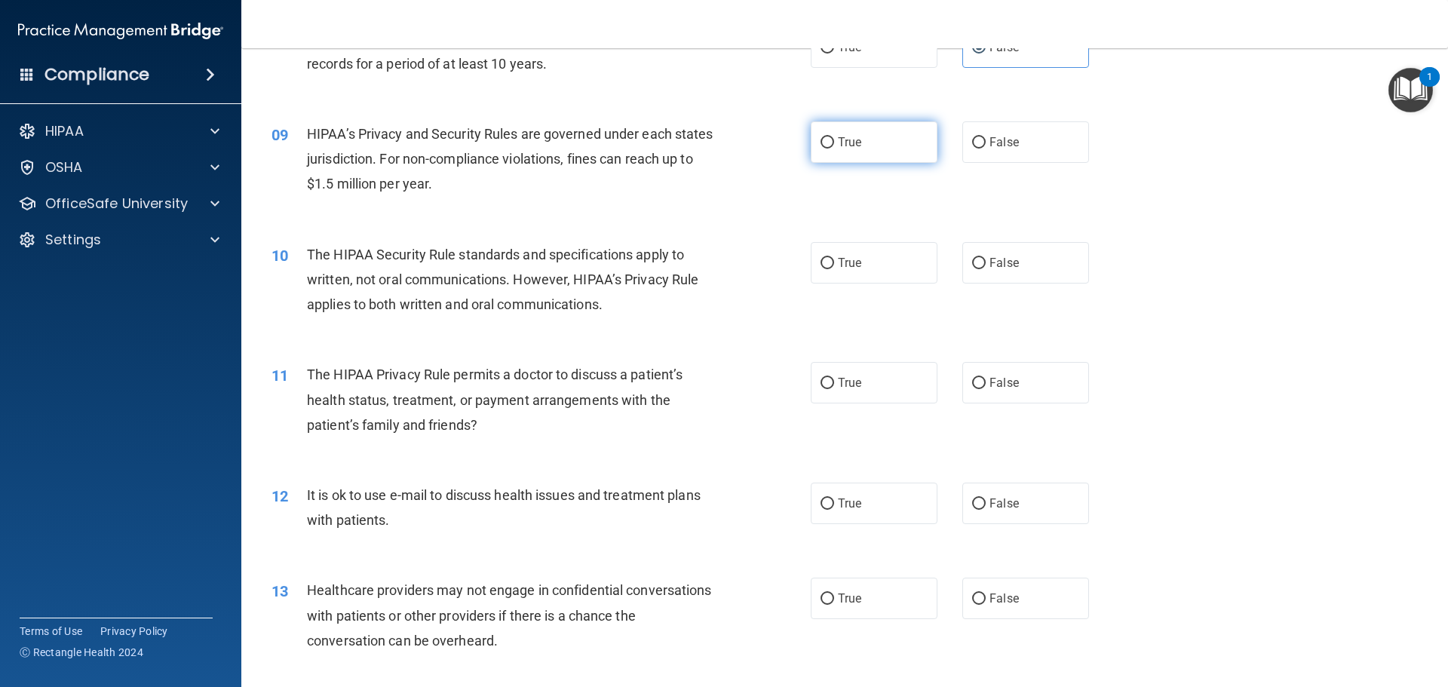
scroll to position [905, 0]
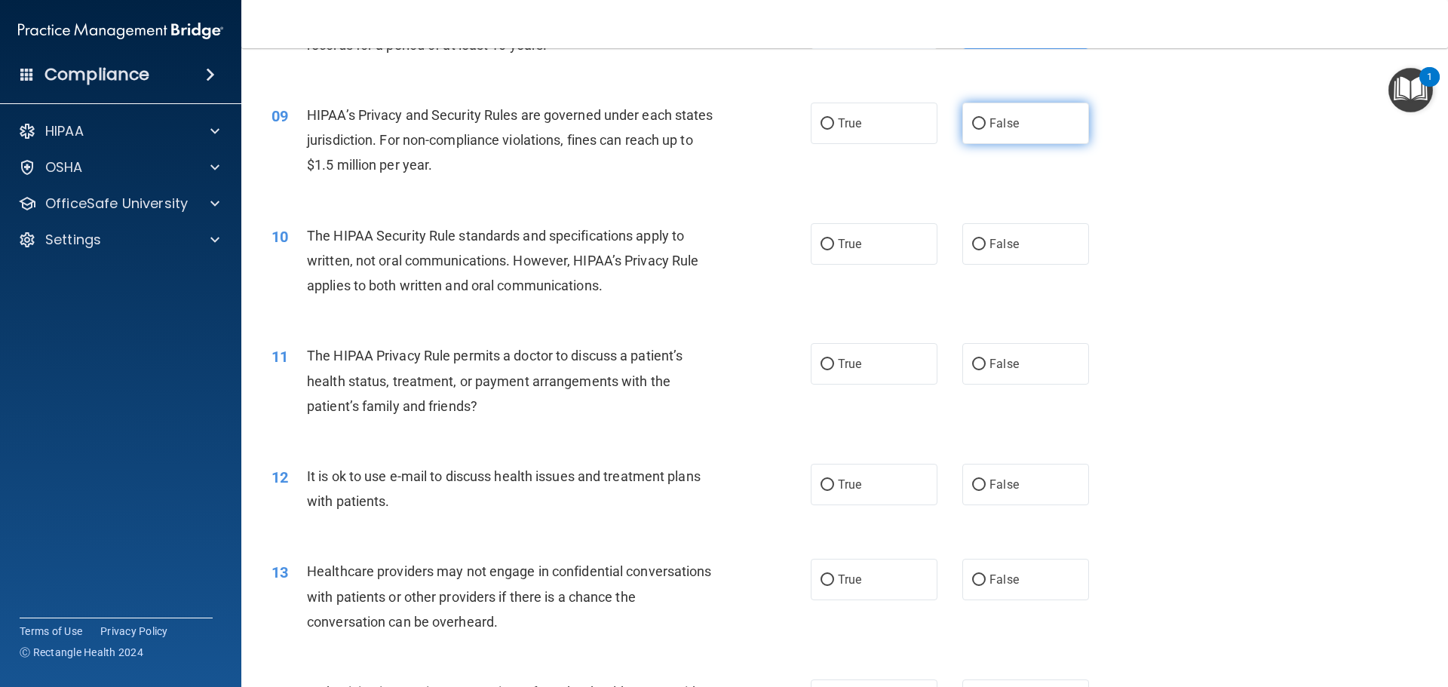
click at [986, 115] on label "False" at bounding box center [1025, 123] width 127 height 41
click at [985, 118] on input "False" at bounding box center [979, 123] width 14 height 11
radio input "true"
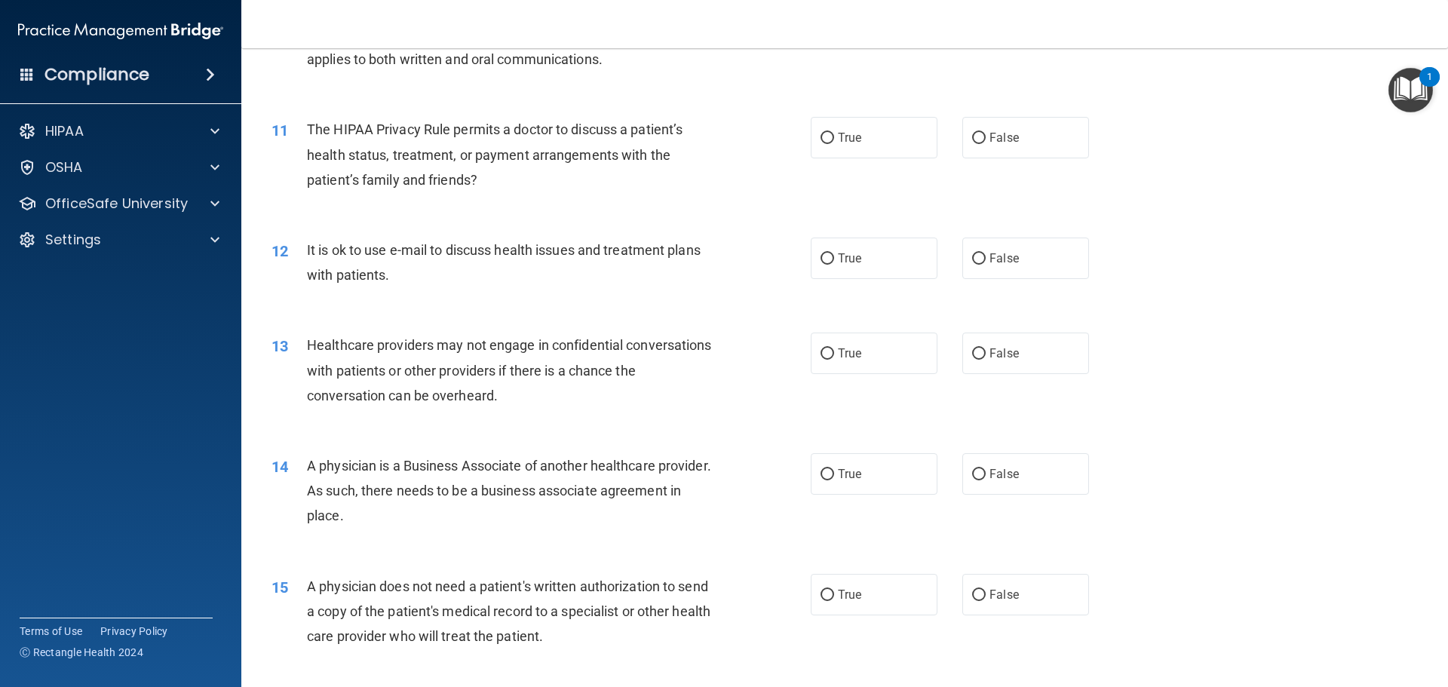
scroll to position [1056, 0]
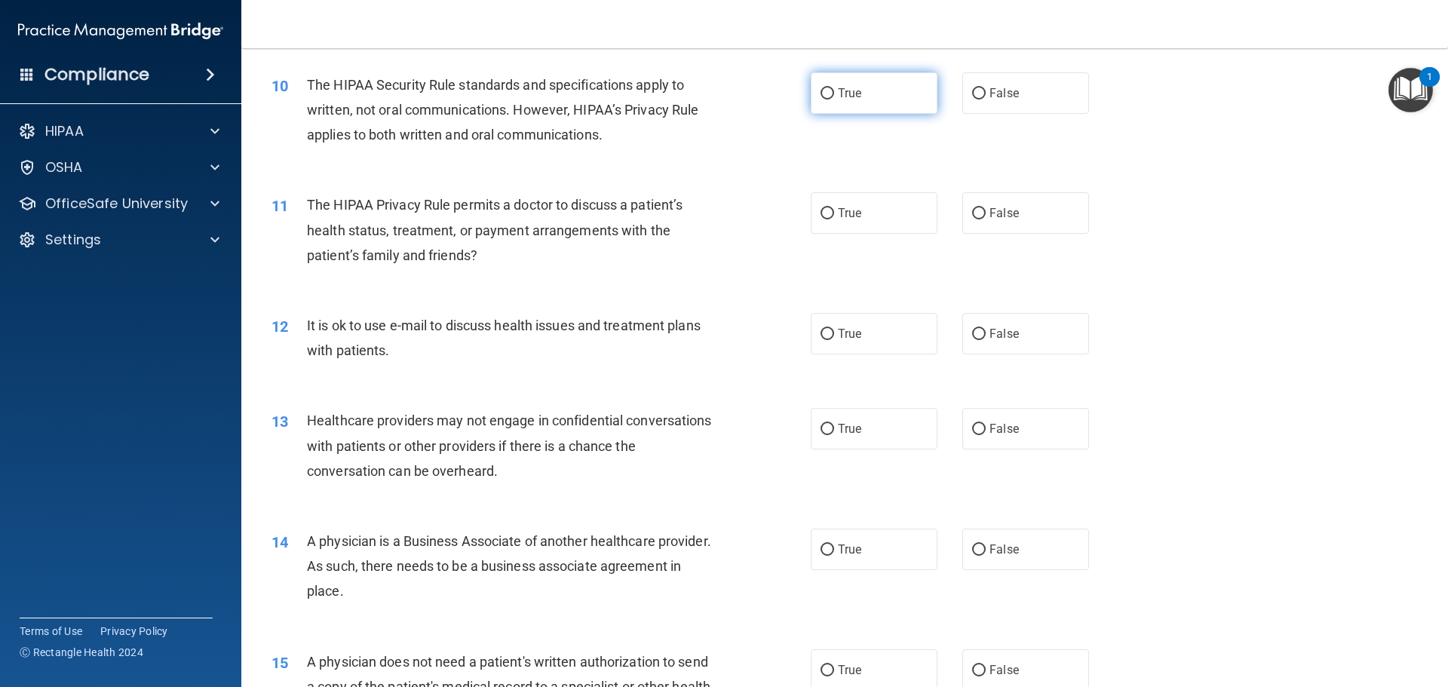
click at [832, 101] on label "True" at bounding box center [874, 92] width 127 height 41
click at [832, 100] on input "True" at bounding box center [827, 93] width 14 height 11
radio input "true"
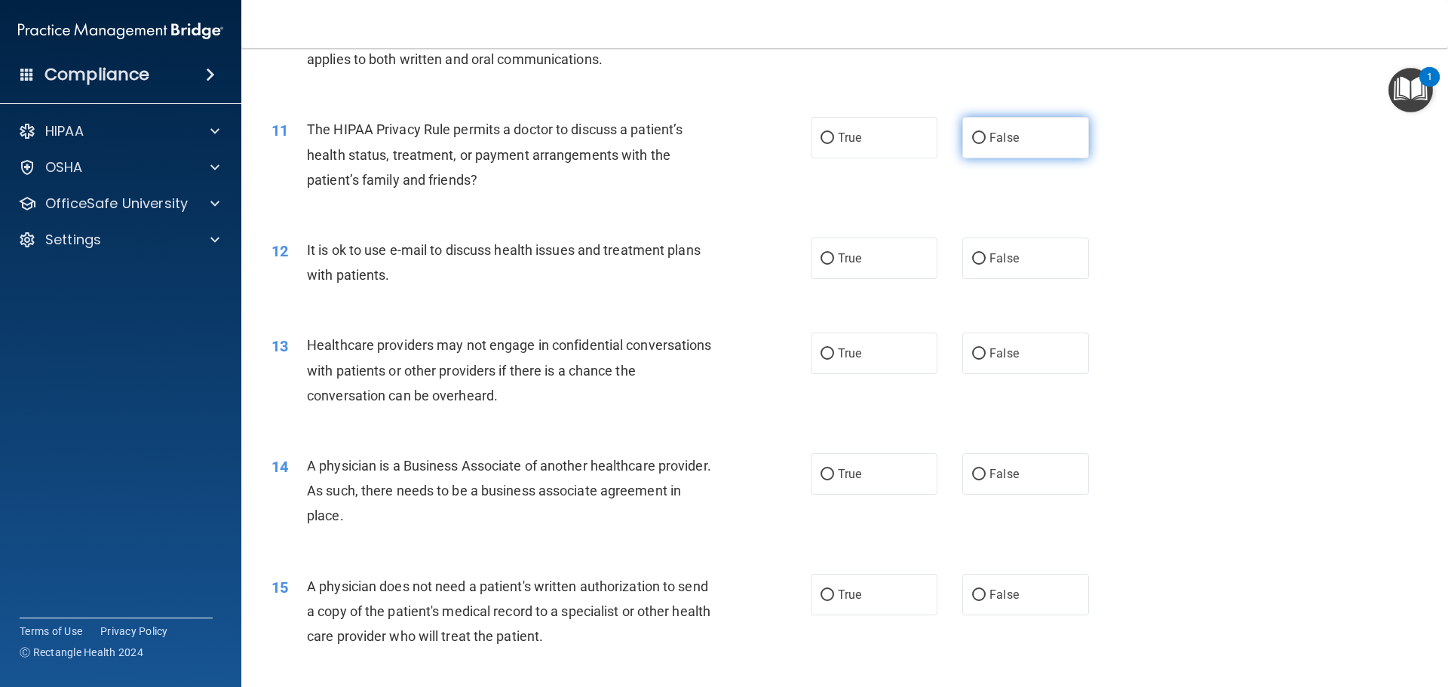
click at [1013, 133] on label "False" at bounding box center [1025, 137] width 127 height 41
click at [985, 133] on input "False" at bounding box center [979, 138] width 14 height 11
radio input "true"
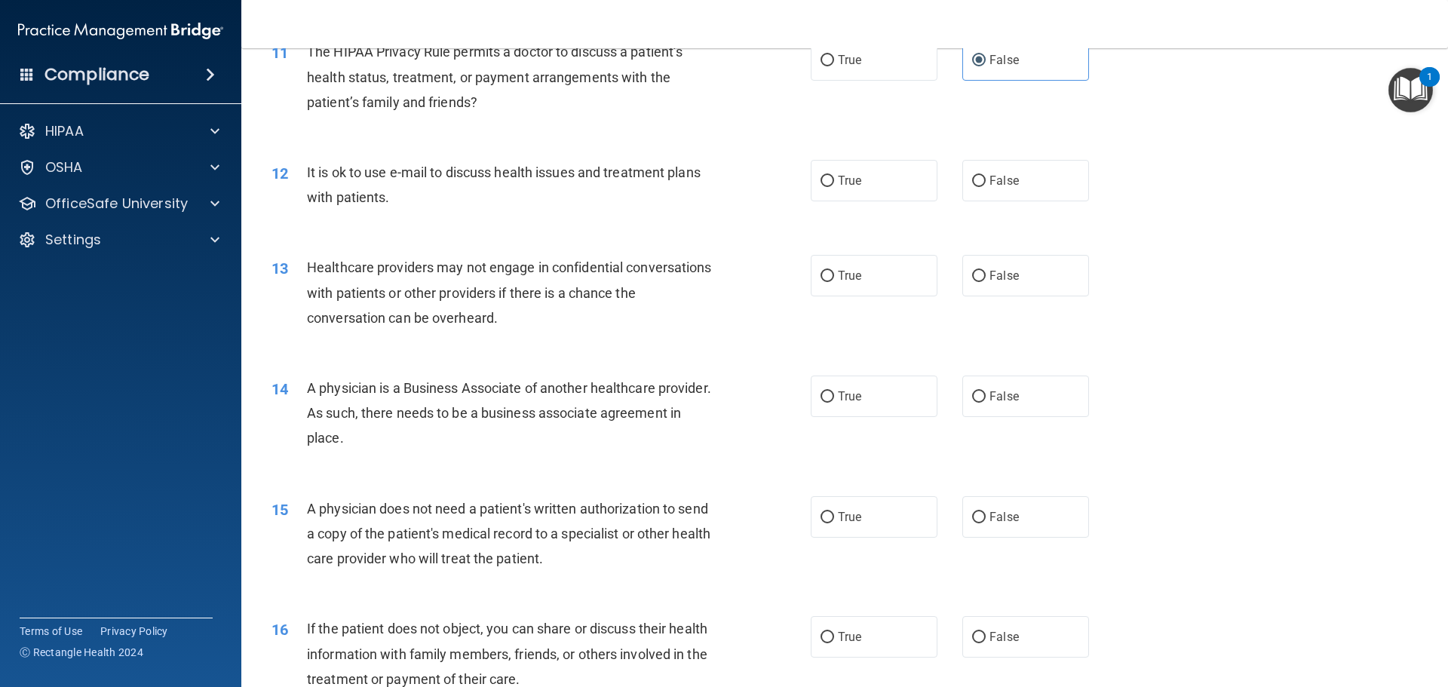
scroll to position [1282, 0]
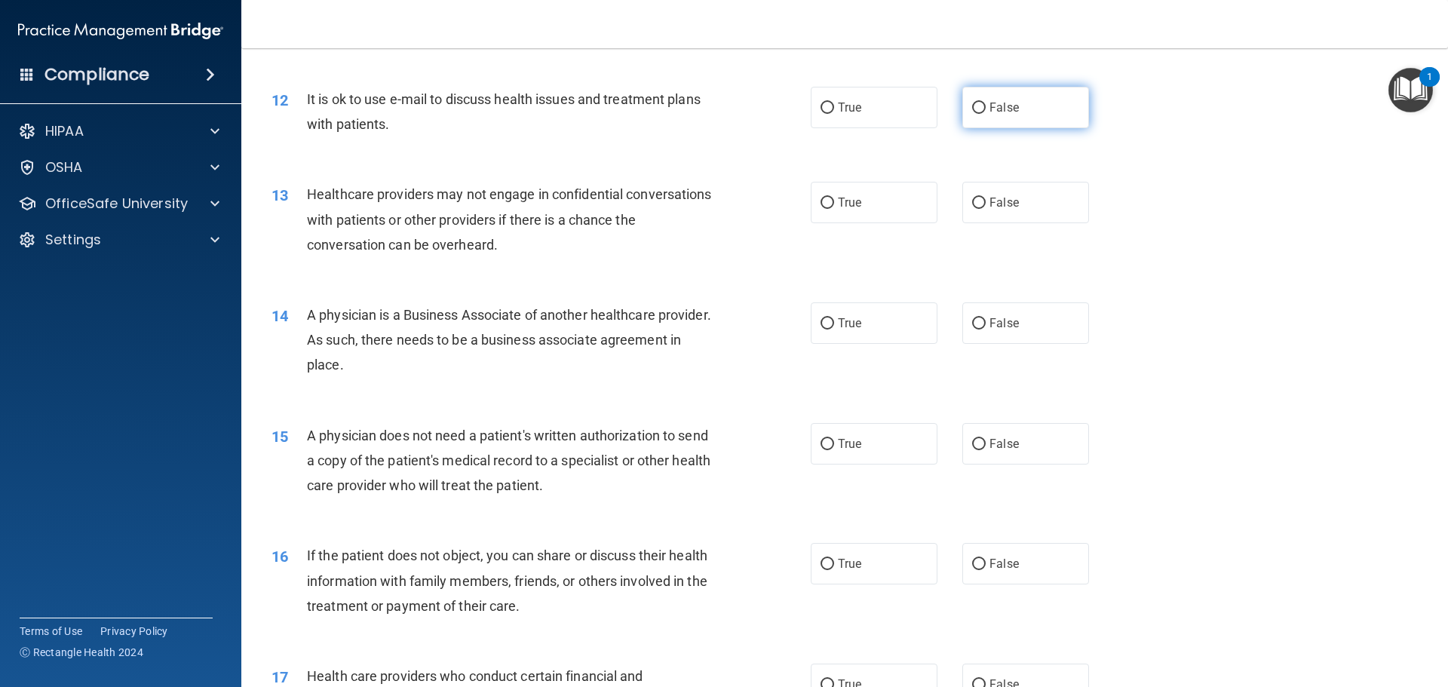
click at [962, 106] on label "False" at bounding box center [1025, 107] width 127 height 41
click at [972, 106] on input "False" at bounding box center [979, 108] width 14 height 11
radio input "true"
click at [863, 109] on label "True" at bounding box center [874, 107] width 127 height 41
click at [834, 109] on input "True" at bounding box center [827, 108] width 14 height 11
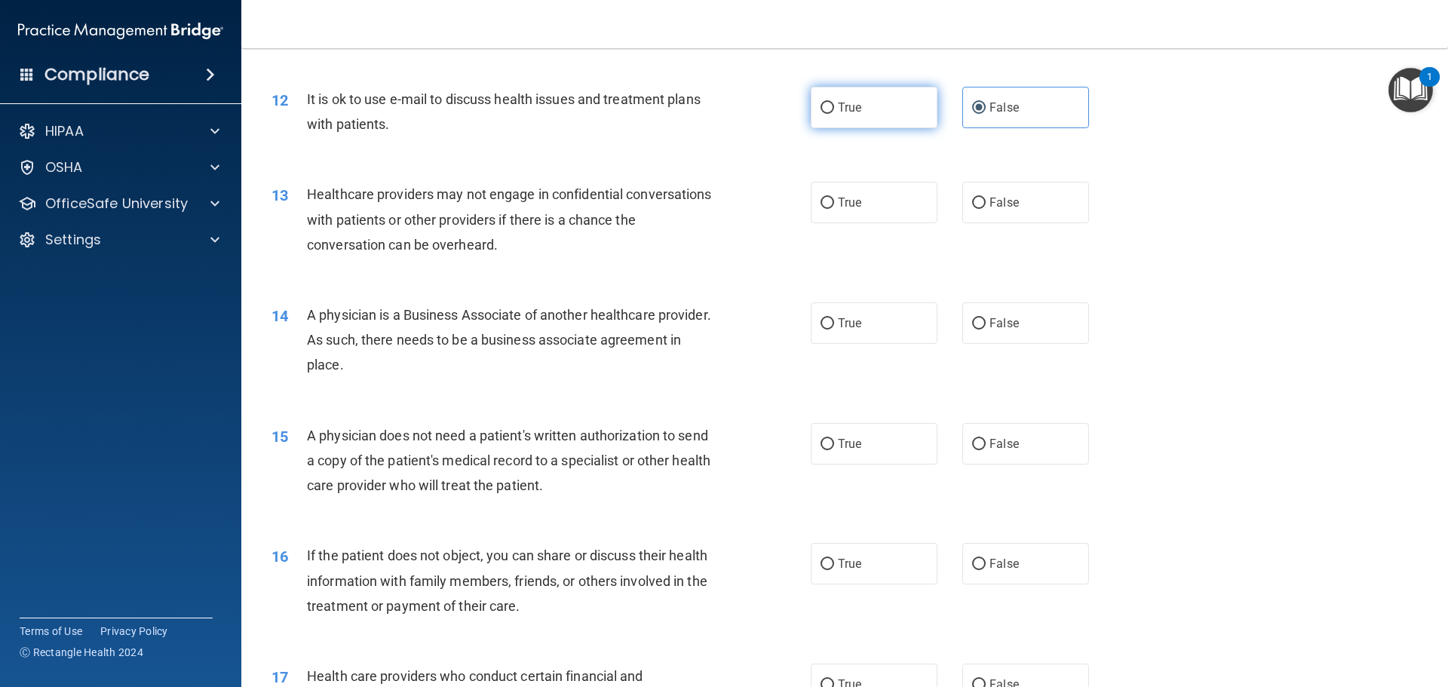
radio input "true"
radio input "false"
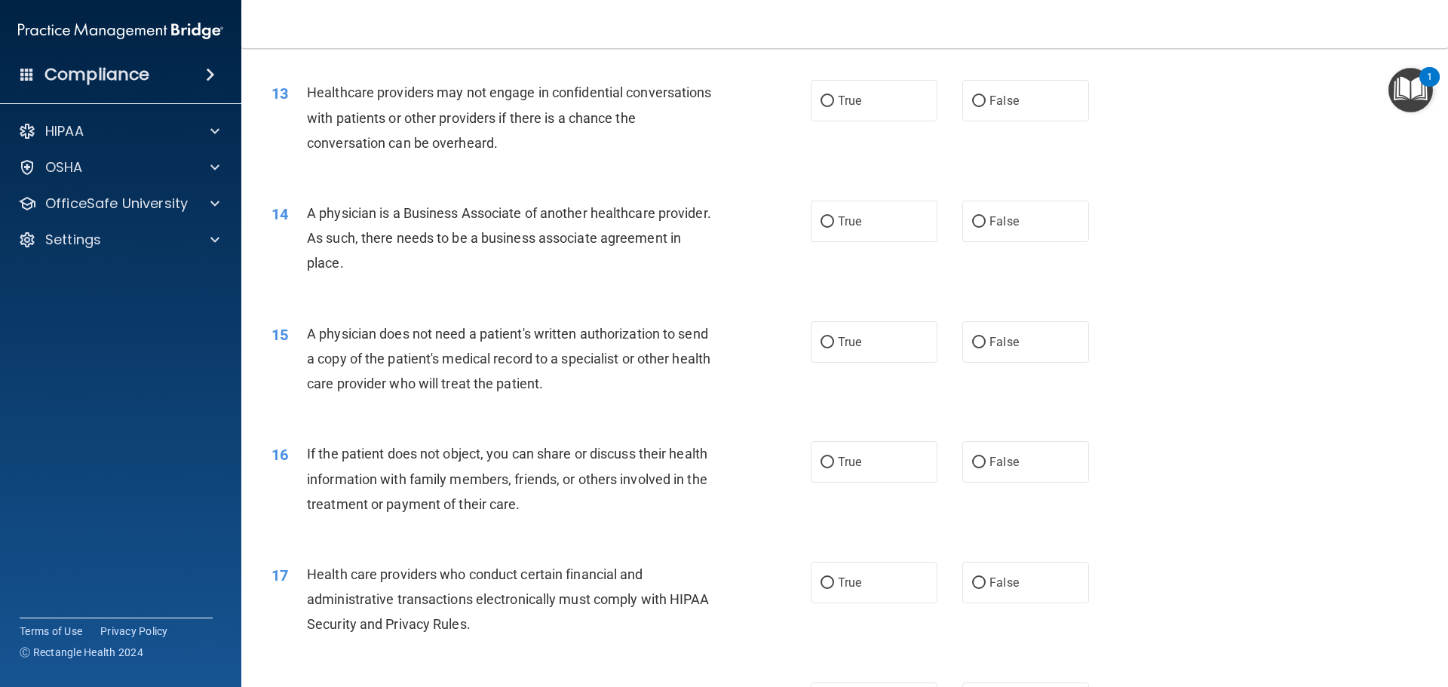
scroll to position [1357, 0]
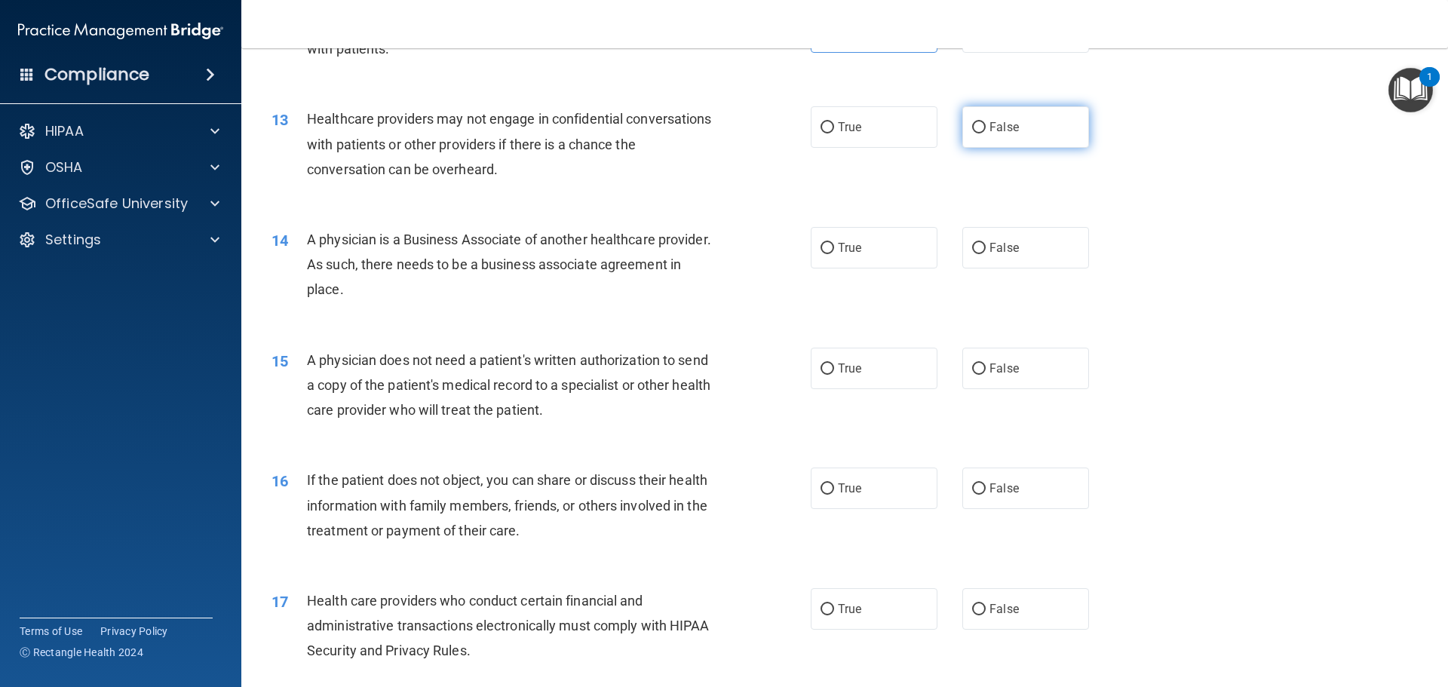
click at [978, 121] on label "False" at bounding box center [1025, 126] width 127 height 41
click at [978, 122] on input "False" at bounding box center [979, 127] width 14 height 11
radio input "true"
click at [981, 244] on label "False" at bounding box center [1025, 247] width 127 height 41
click at [981, 244] on input "False" at bounding box center [979, 248] width 14 height 11
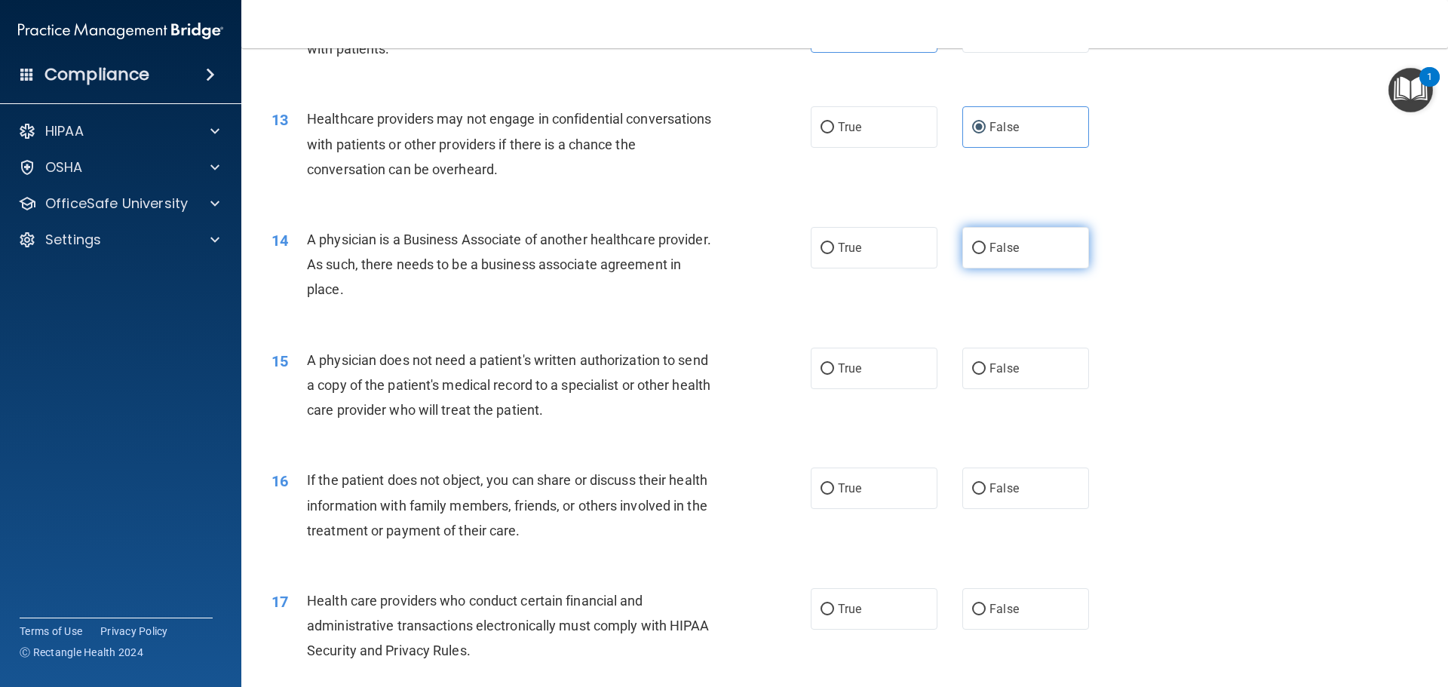
radio input "true"
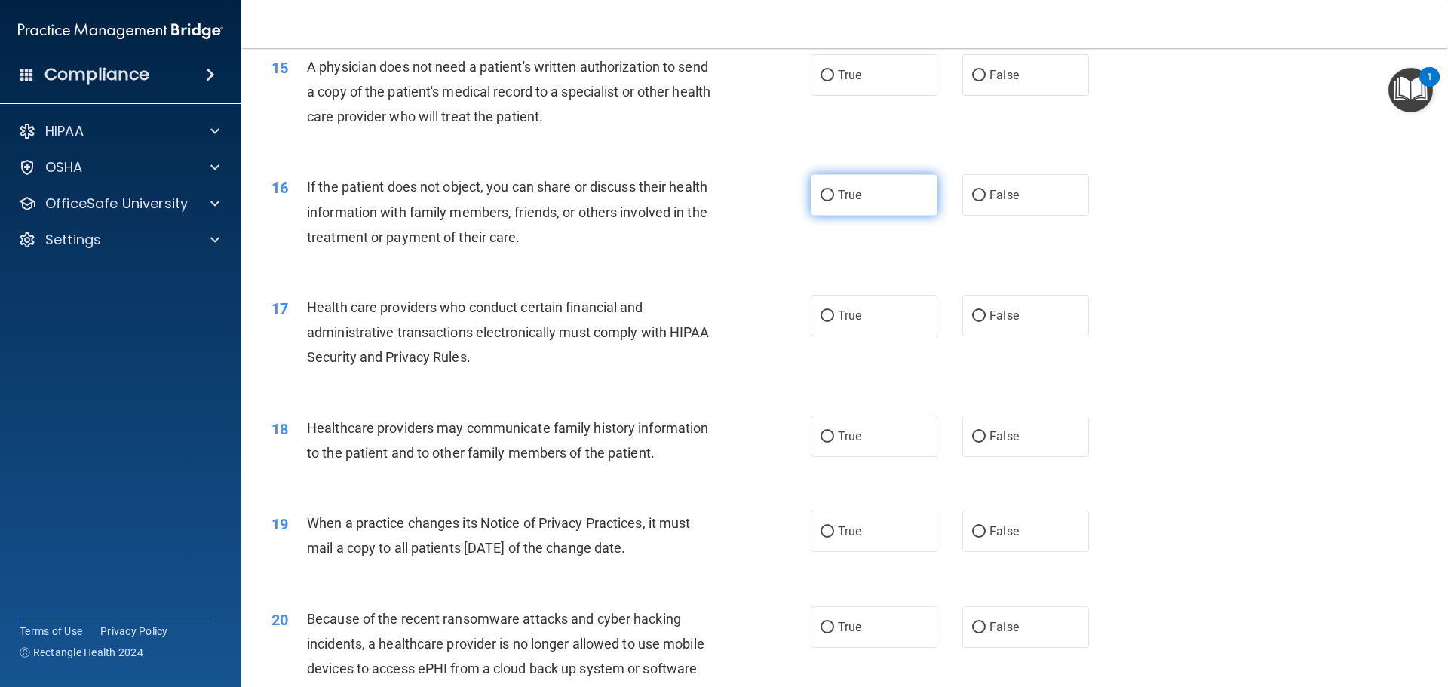
scroll to position [1659, 0]
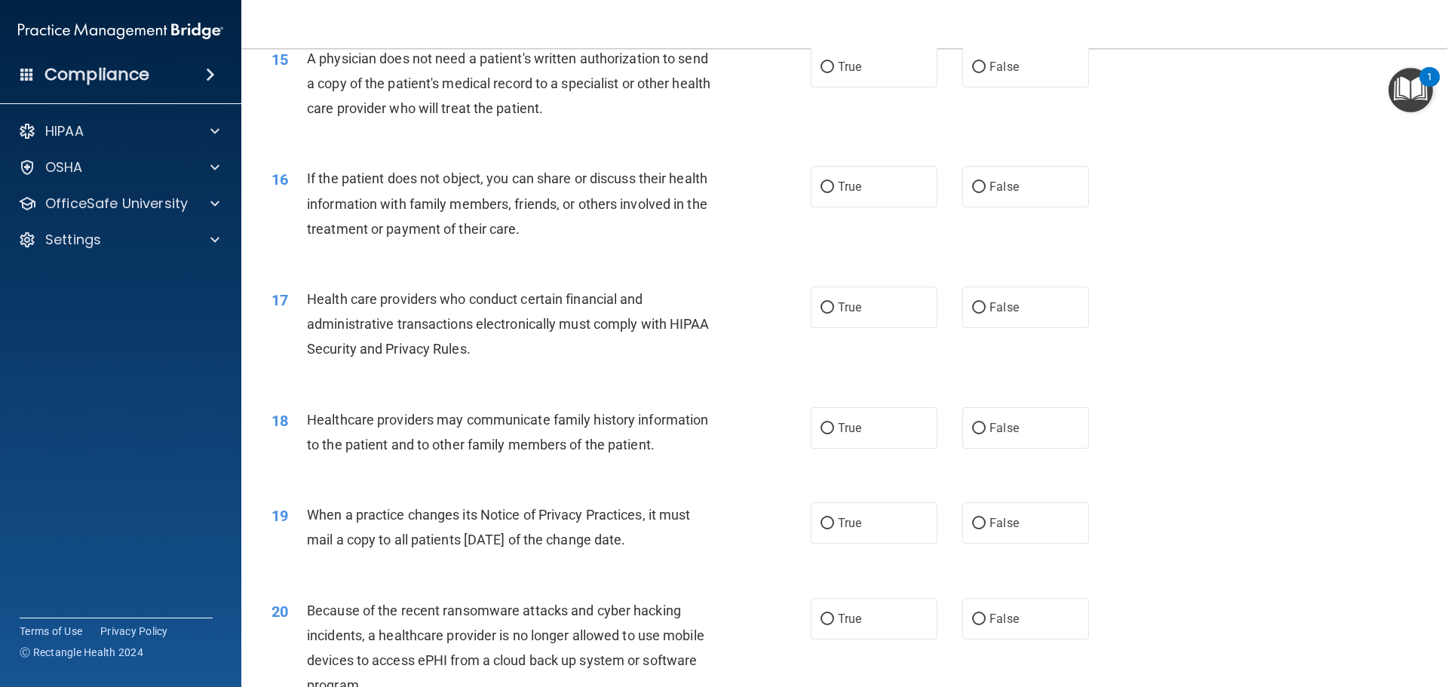
click at [799, 72] on div "15 A physician does not need a patient's written authorization to send a copy o…" at bounding box center [541, 87] width 584 height 83
click at [843, 63] on span "True" at bounding box center [849, 67] width 23 height 14
click at [834, 63] on input "True" at bounding box center [827, 67] width 14 height 11
radio input "true"
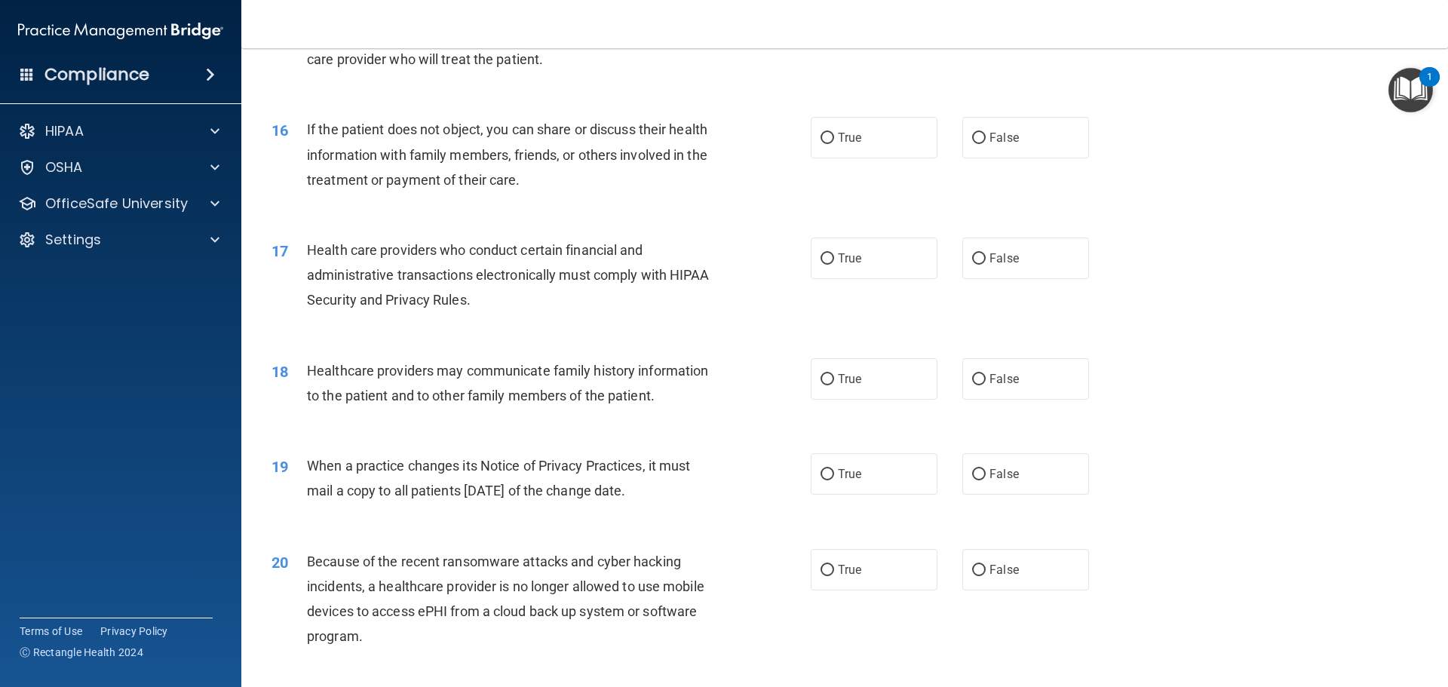
scroll to position [1734, 0]
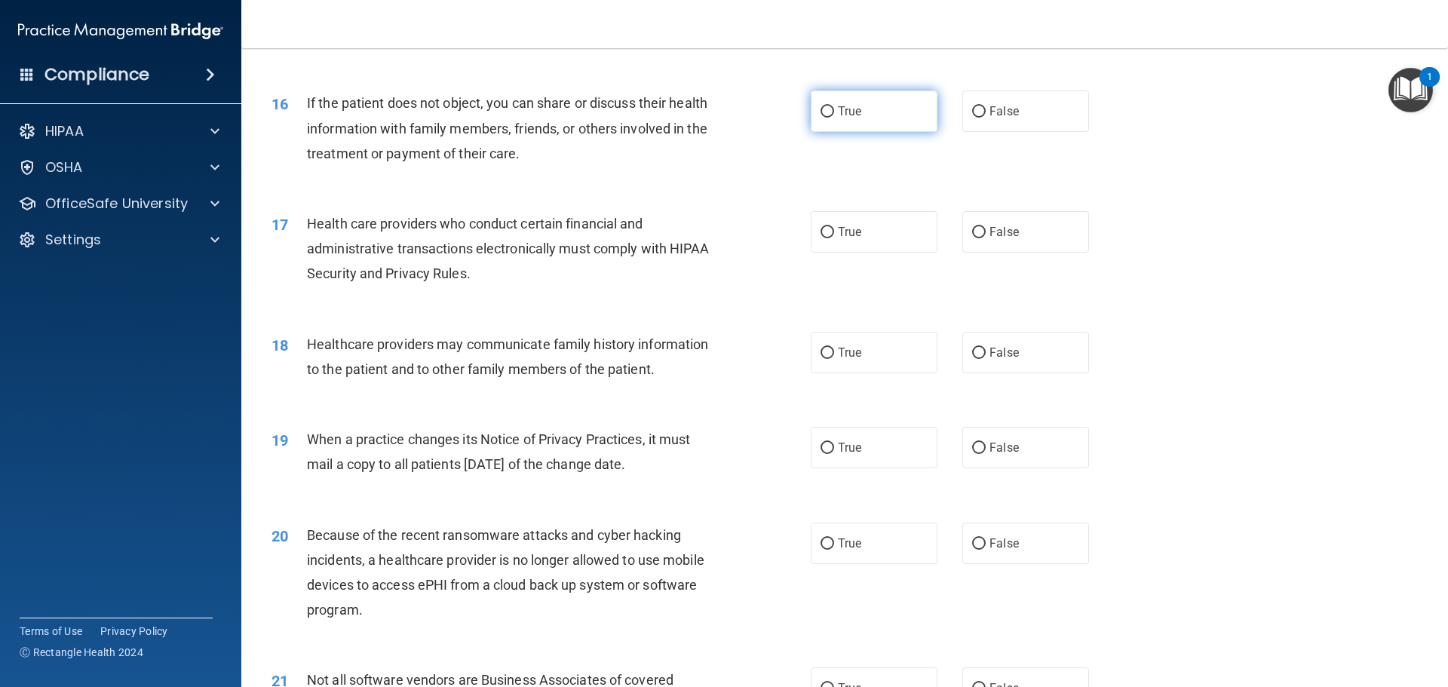
click at [821, 100] on label "True" at bounding box center [874, 110] width 127 height 41
click at [821, 106] on input "True" at bounding box center [827, 111] width 14 height 11
radio input "true"
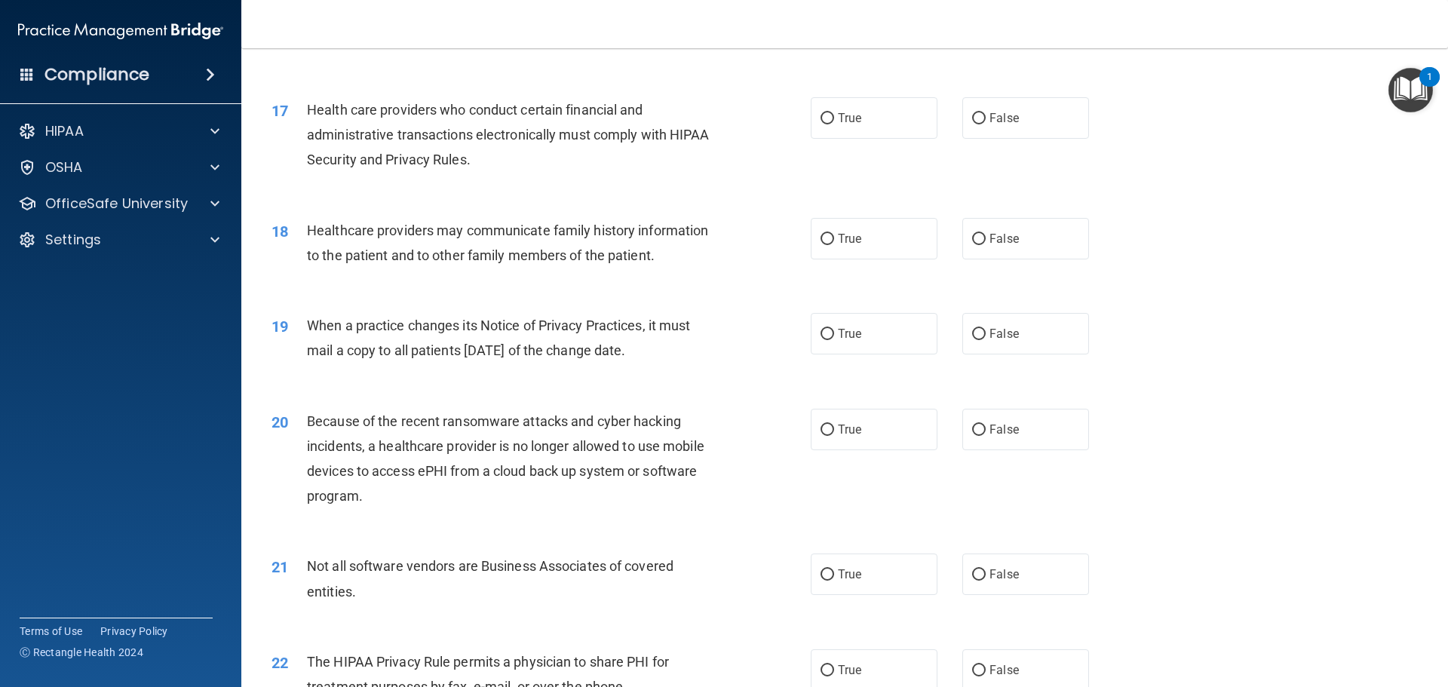
scroll to position [1885, 0]
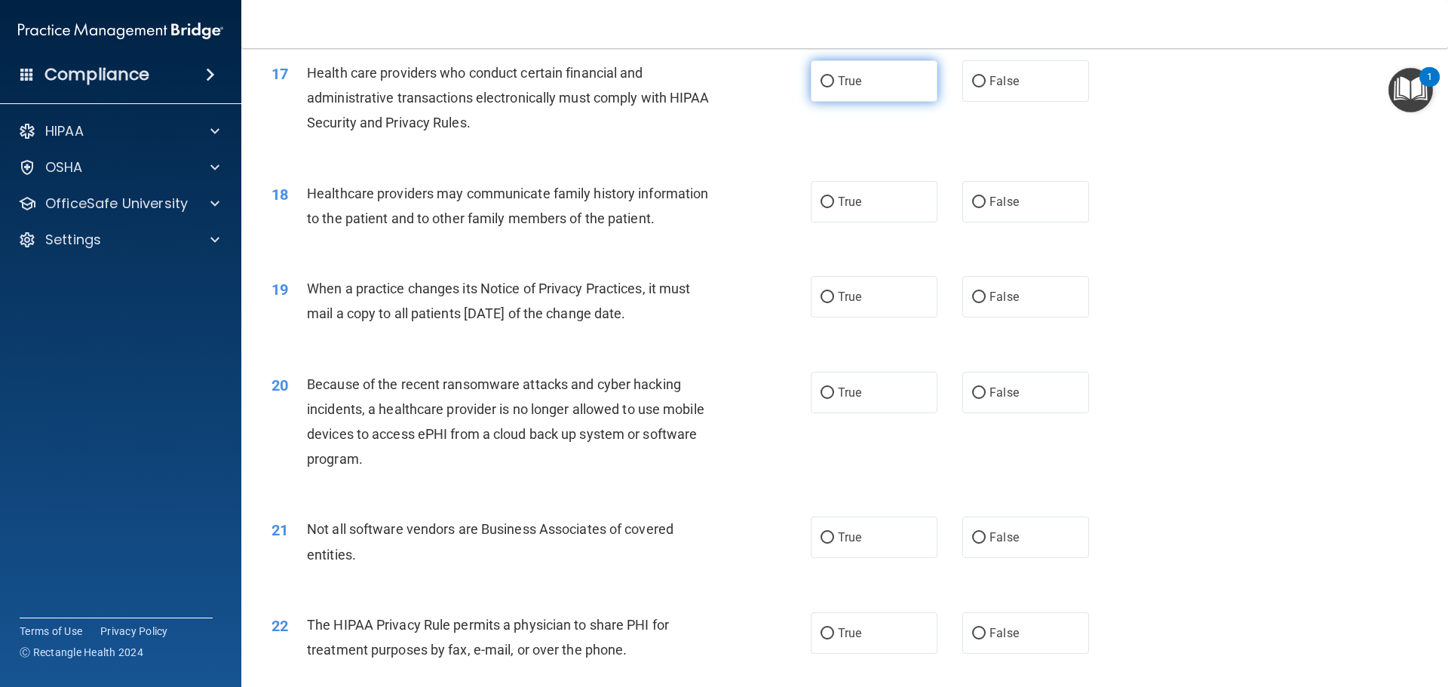
click at [857, 83] on label "True" at bounding box center [874, 80] width 127 height 41
click at [834, 83] on input "True" at bounding box center [827, 81] width 14 height 11
radio input "true"
click at [972, 80] on input "False" at bounding box center [979, 81] width 14 height 11
radio input "true"
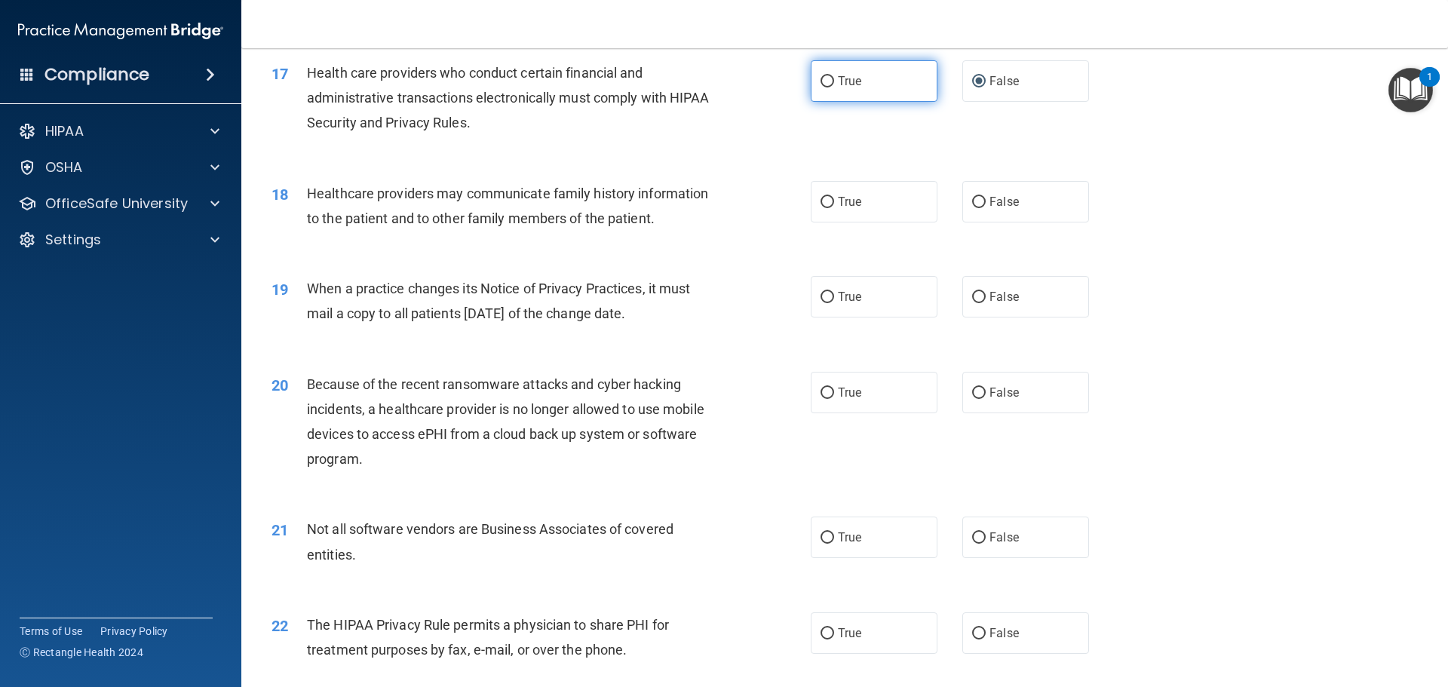
click at [838, 81] on span "True" at bounding box center [849, 81] width 23 height 14
click at [834, 81] on input "True" at bounding box center [827, 81] width 14 height 11
radio input "true"
radio input "false"
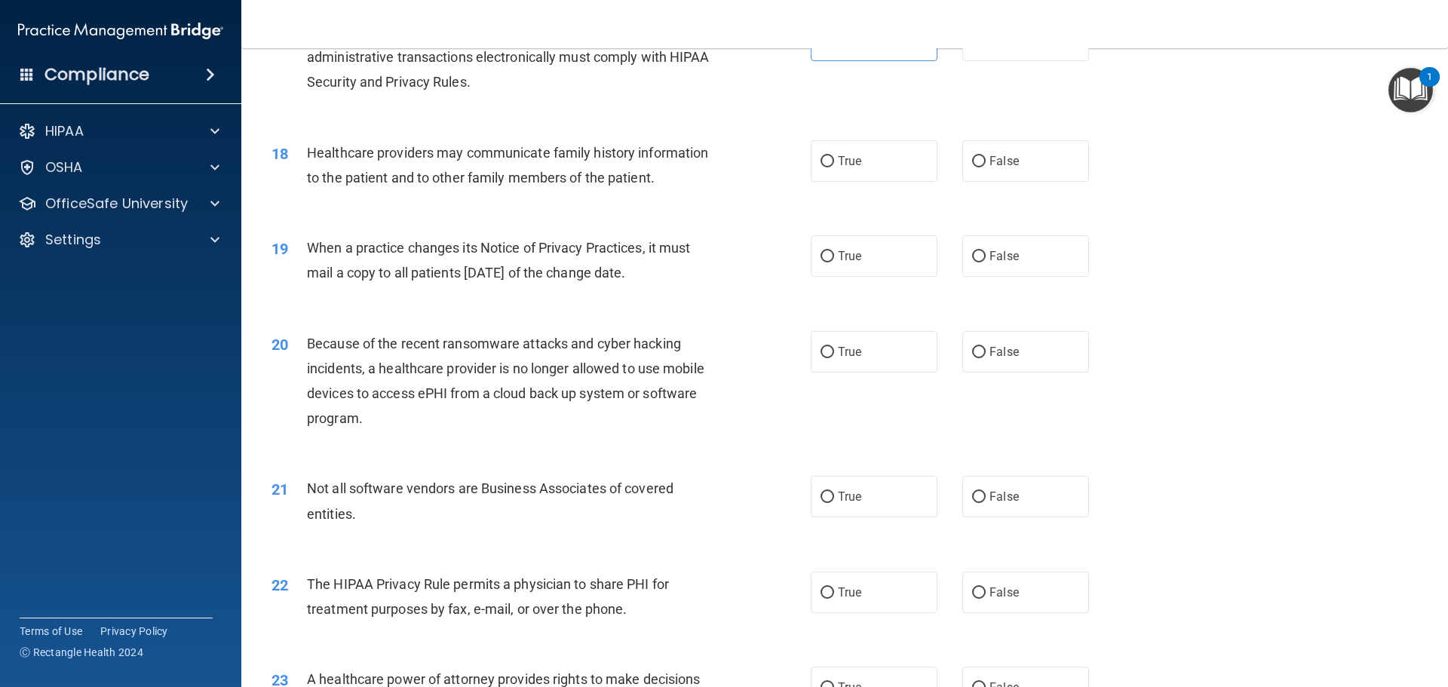
scroll to position [1960, 0]
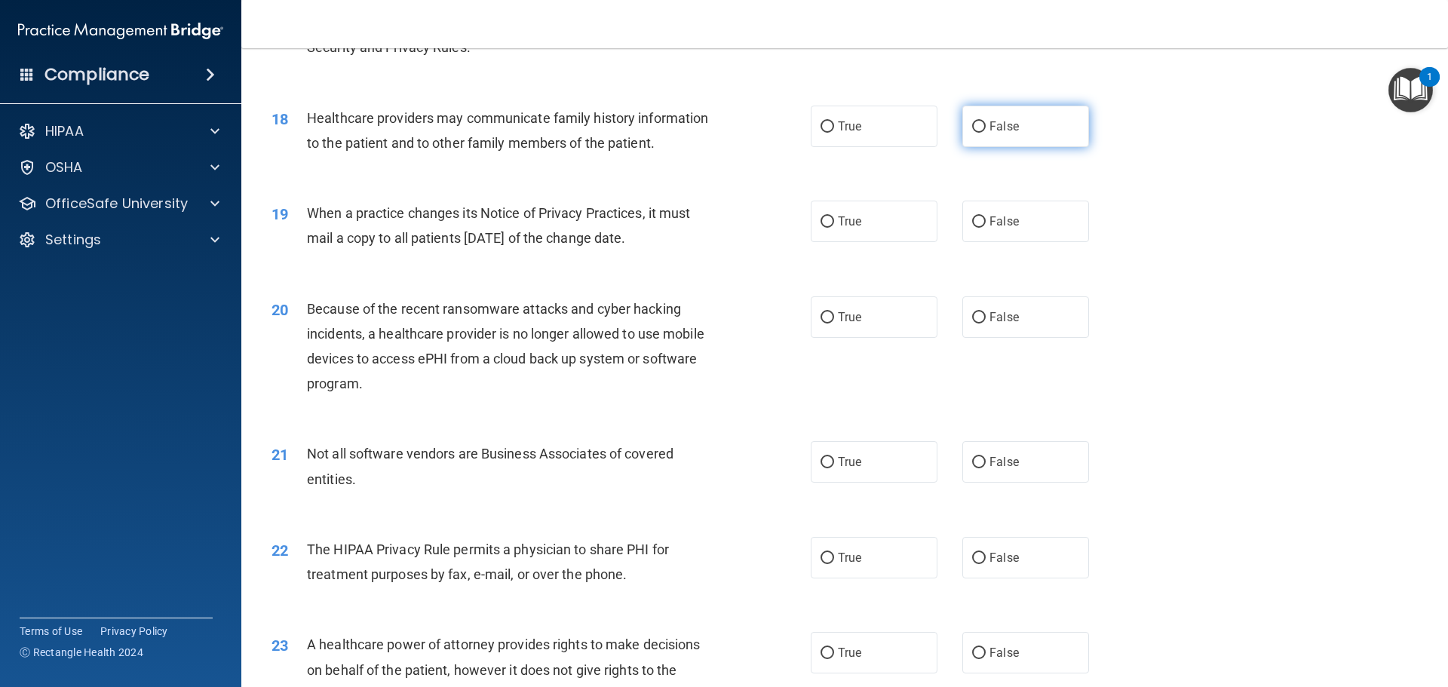
click at [962, 129] on label "False" at bounding box center [1025, 126] width 127 height 41
click at [972, 129] on input "False" at bounding box center [979, 126] width 14 height 11
radio input "true"
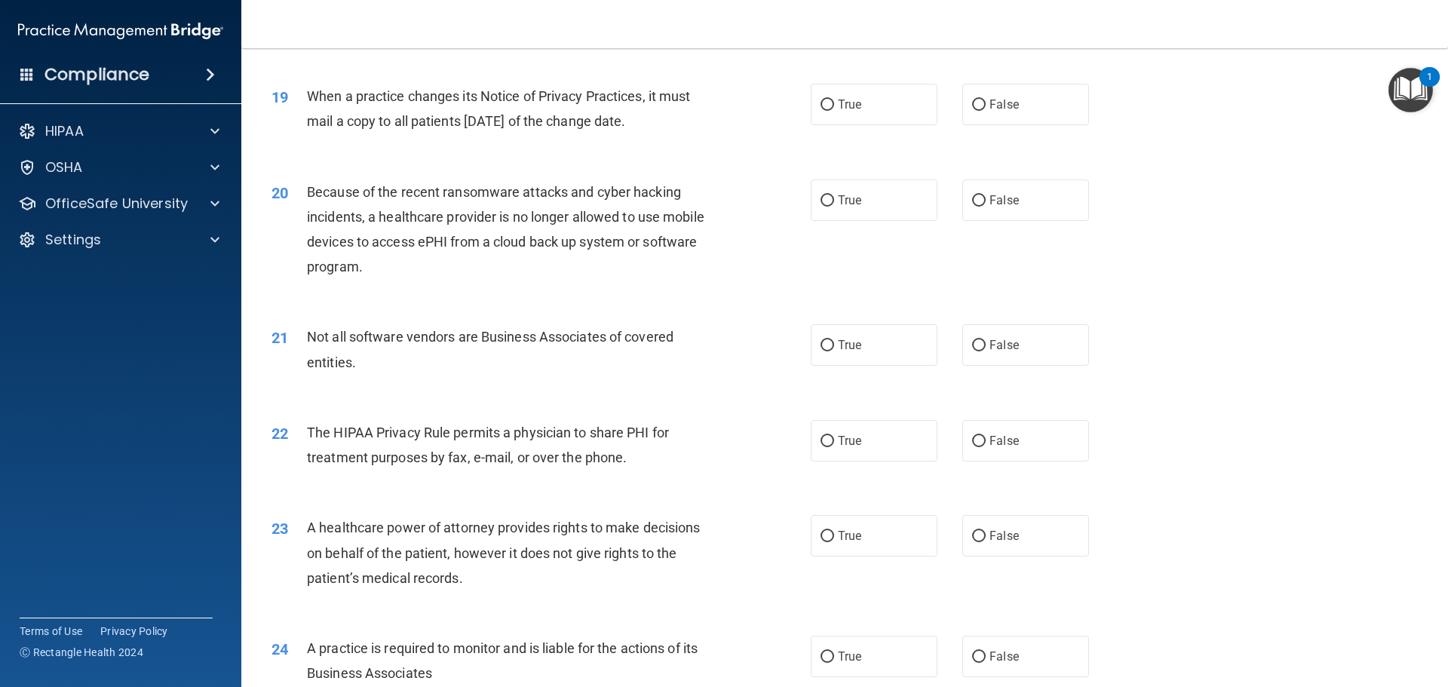
scroll to position [2111, 0]
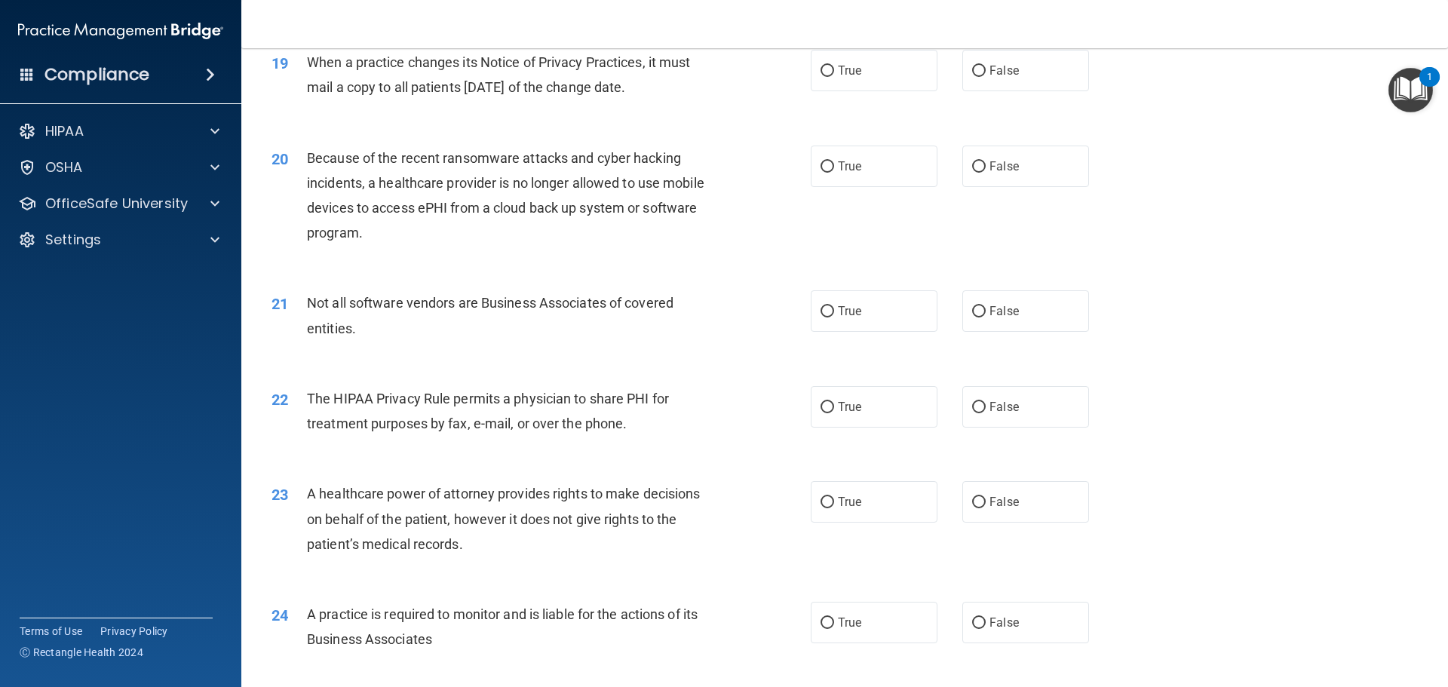
click at [952, 68] on div "True False" at bounding box center [963, 70] width 304 height 41
click at [972, 66] on input "False" at bounding box center [979, 71] width 14 height 11
radio input "true"
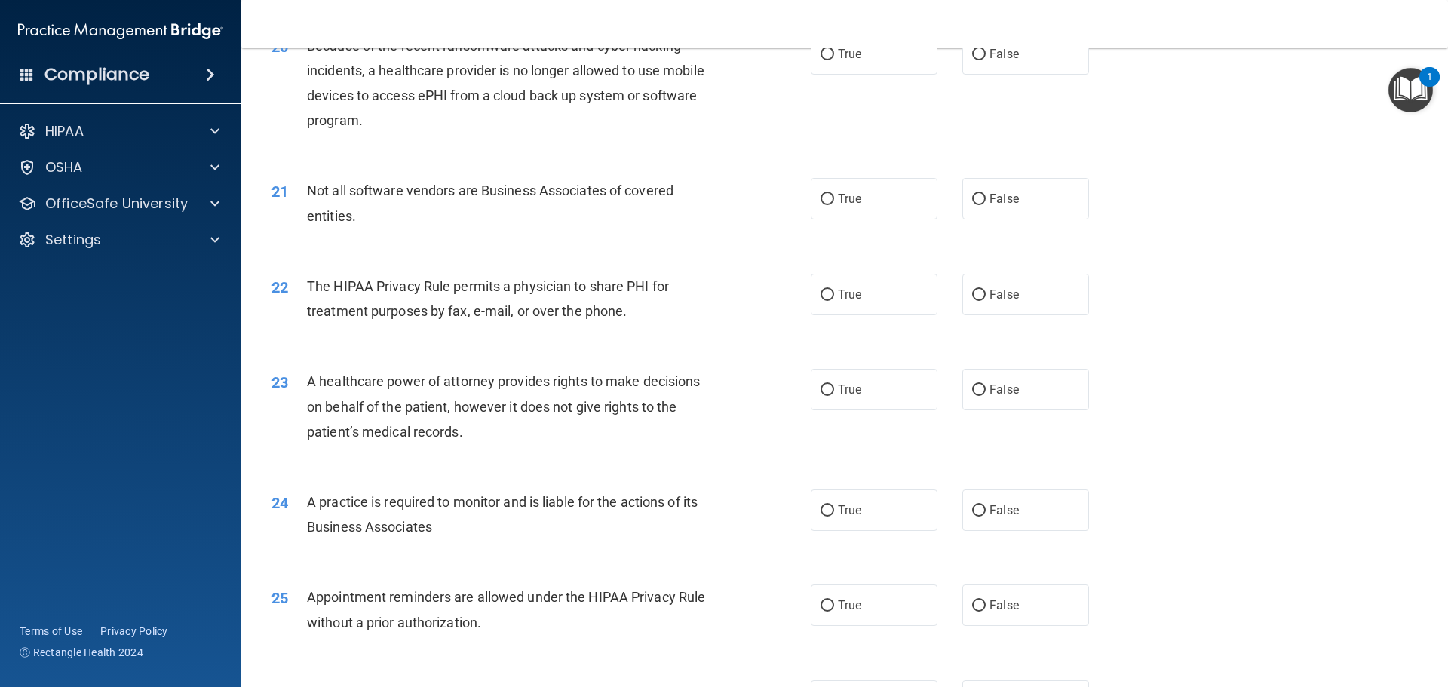
scroll to position [2187, 0]
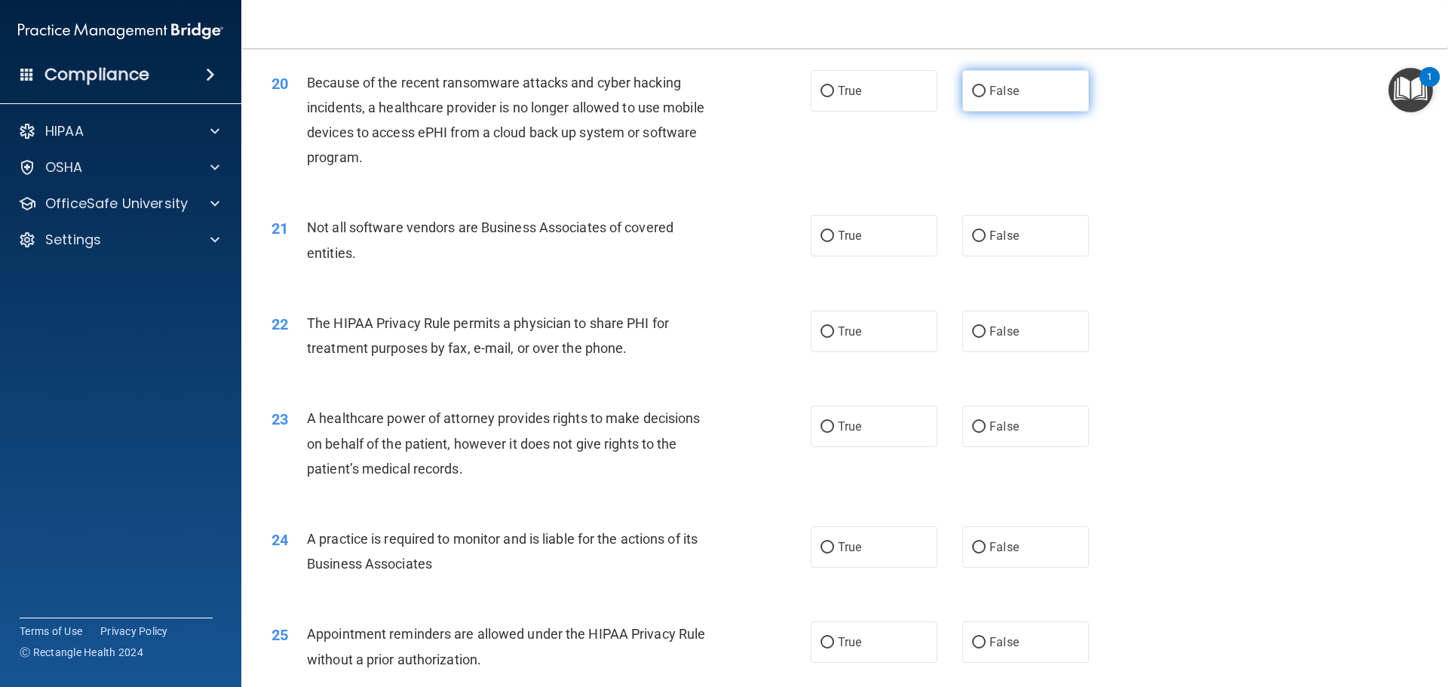
click at [962, 94] on label "False" at bounding box center [1025, 90] width 127 height 41
click at [972, 94] on input "False" at bounding box center [979, 91] width 14 height 11
radio input "true"
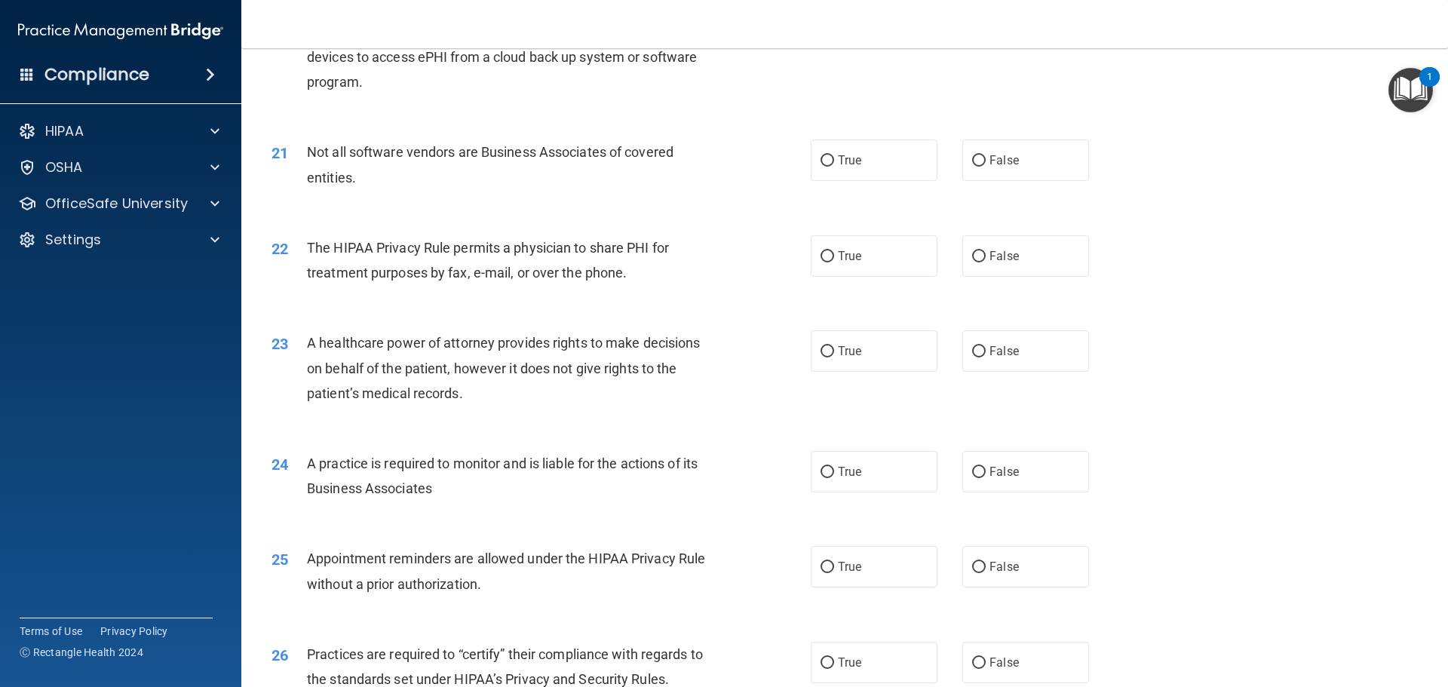
scroll to position [2111, 0]
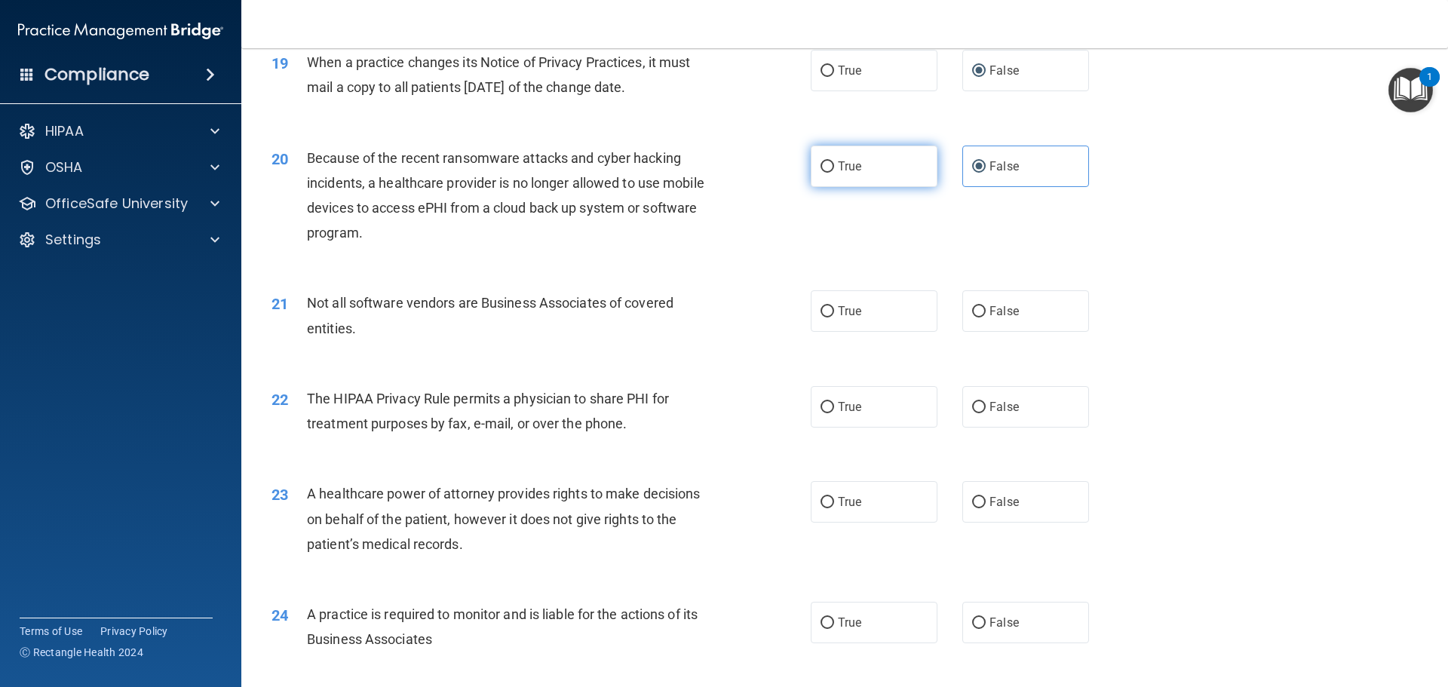
click at [821, 173] on label "True" at bounding box center [874, 166] width 127 height 41
click at [821, 173] on input "True" at bounding box center [827, 166] width 14 height 11
radio input "true"
radio input "false"
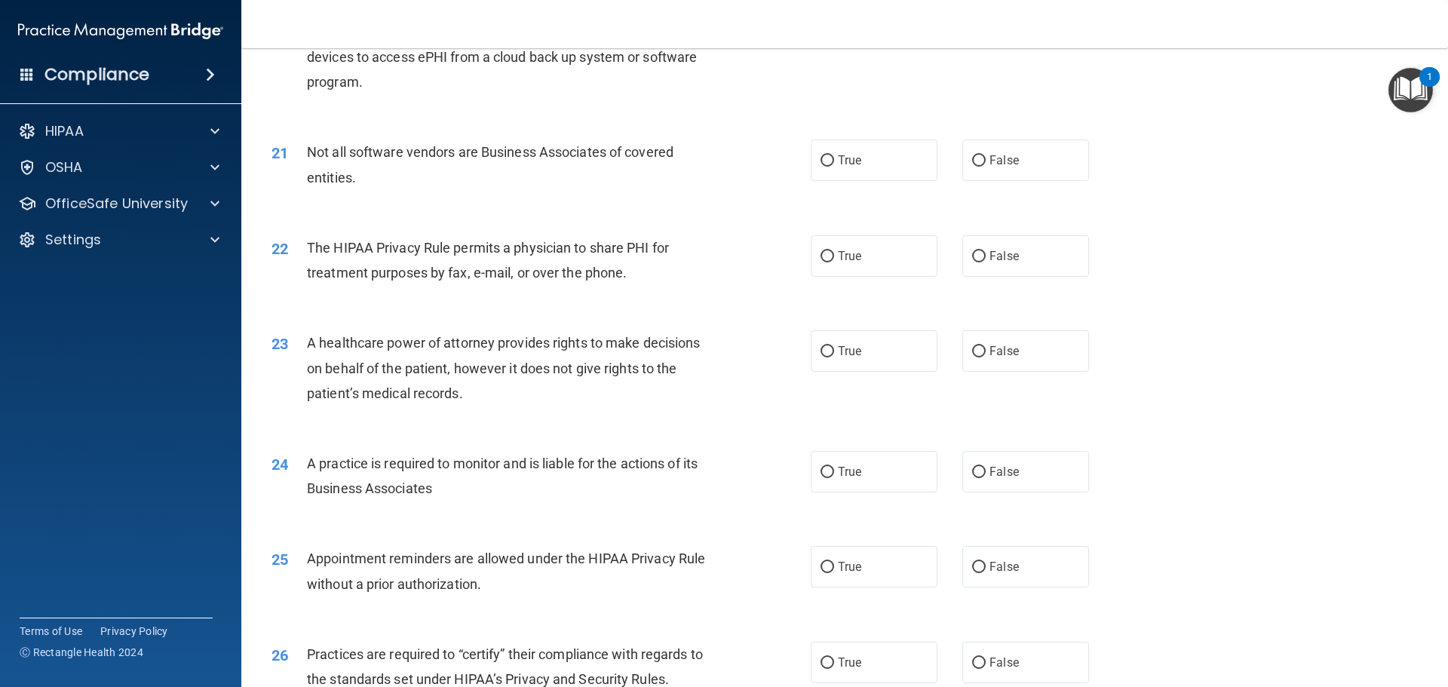
scroll to position [2337, 0]
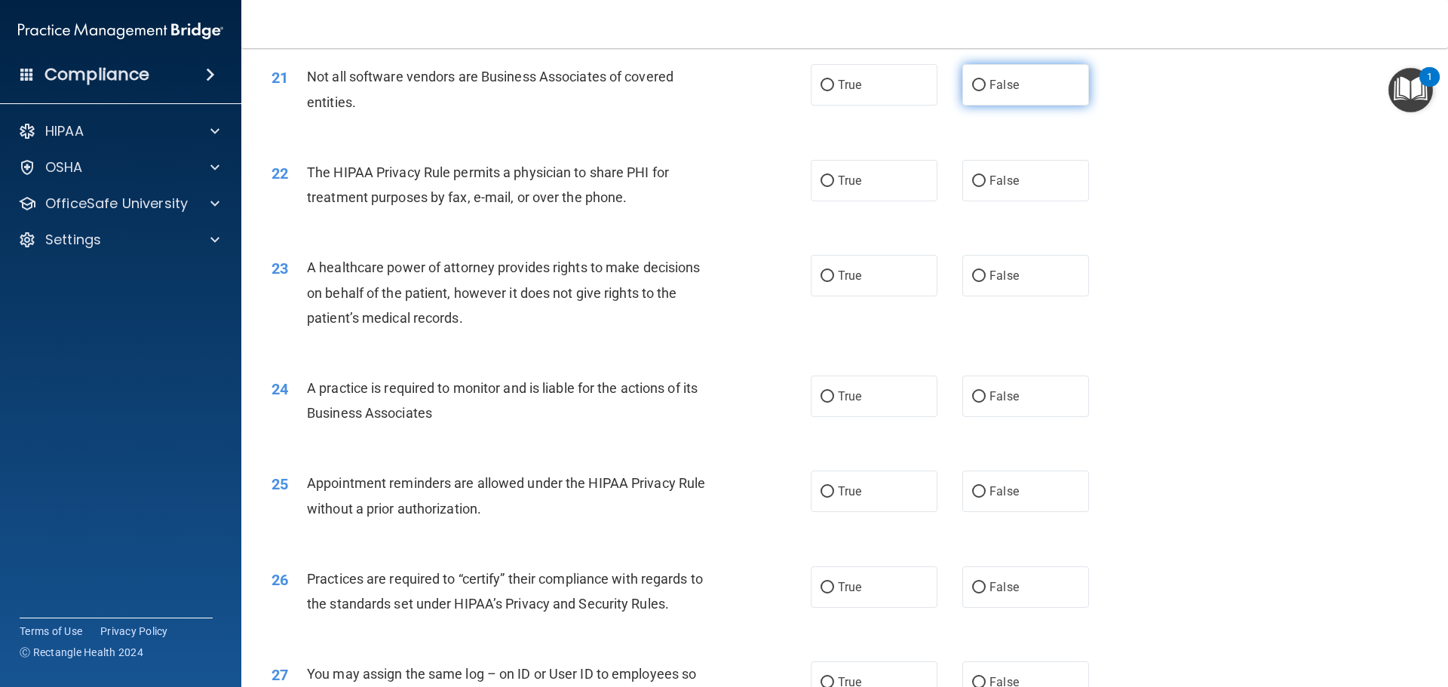
click at [998, 81] on span "False" at bounding box center [1003, 85] width 29 height 14
click at [985, 81] on input "False" at bounding box center [979, 85] width 14 height 11
radio input "true"
click at [822, 176] on input "True" at bounding box center [827, 181] width 14 height 11
radio input "true"
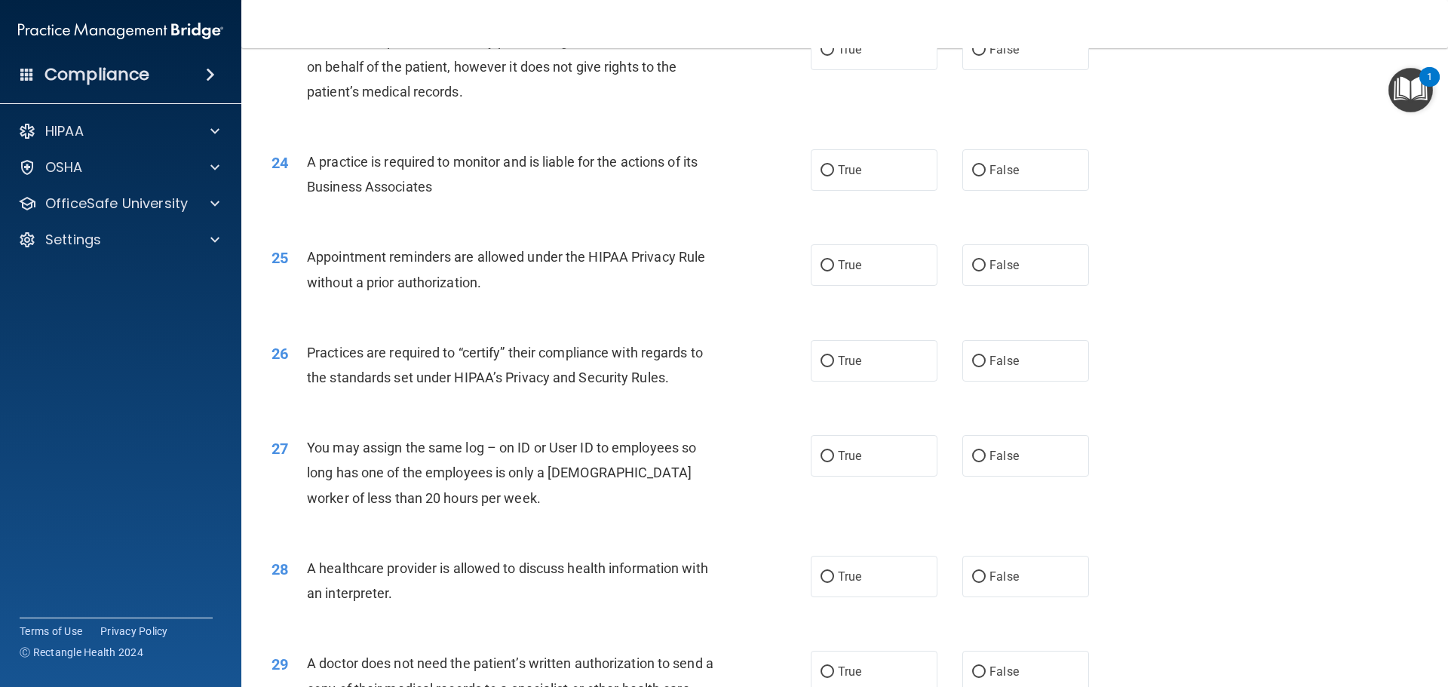
scroll to position [2488, 0]
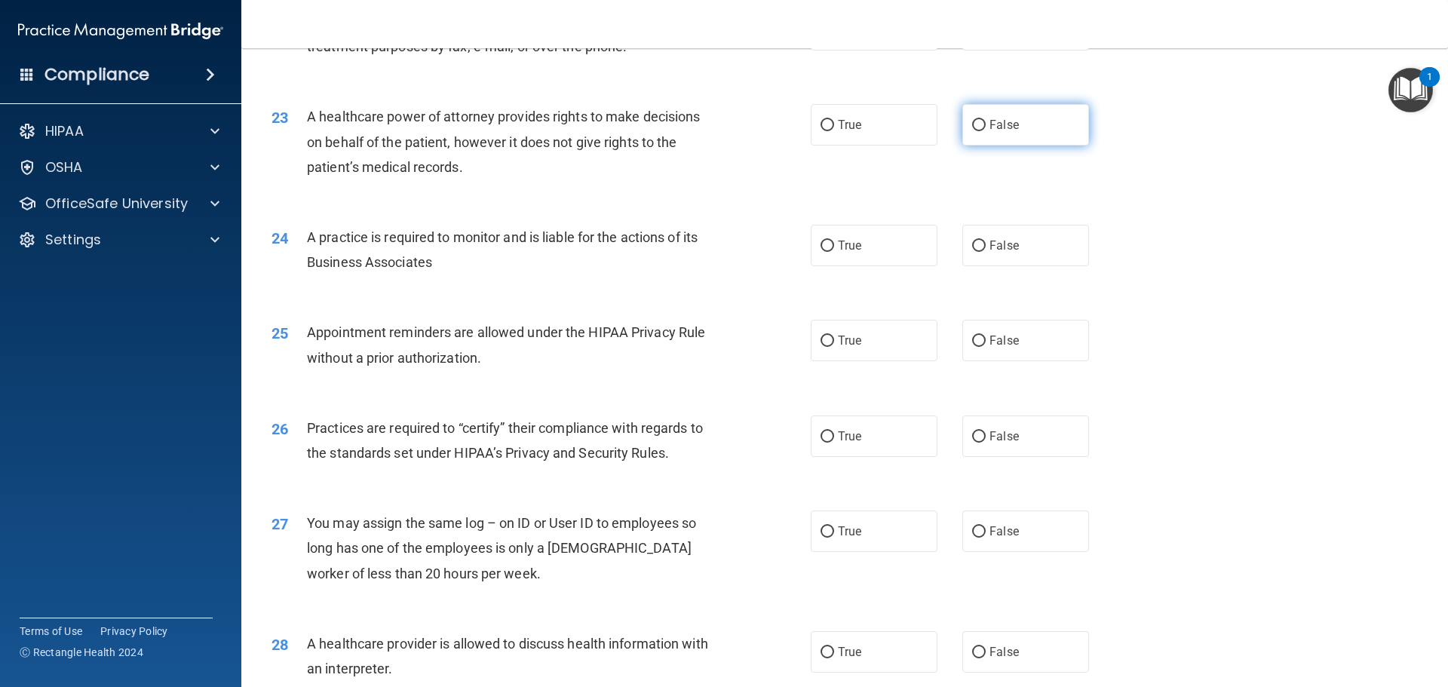
click at [1018, 129] on label "False" at bounding box center [1025, 124] width 127 height 41
click at [985, 129] on input "False" at bounding box center [979, 125] width 14 height 11
radio input "true"
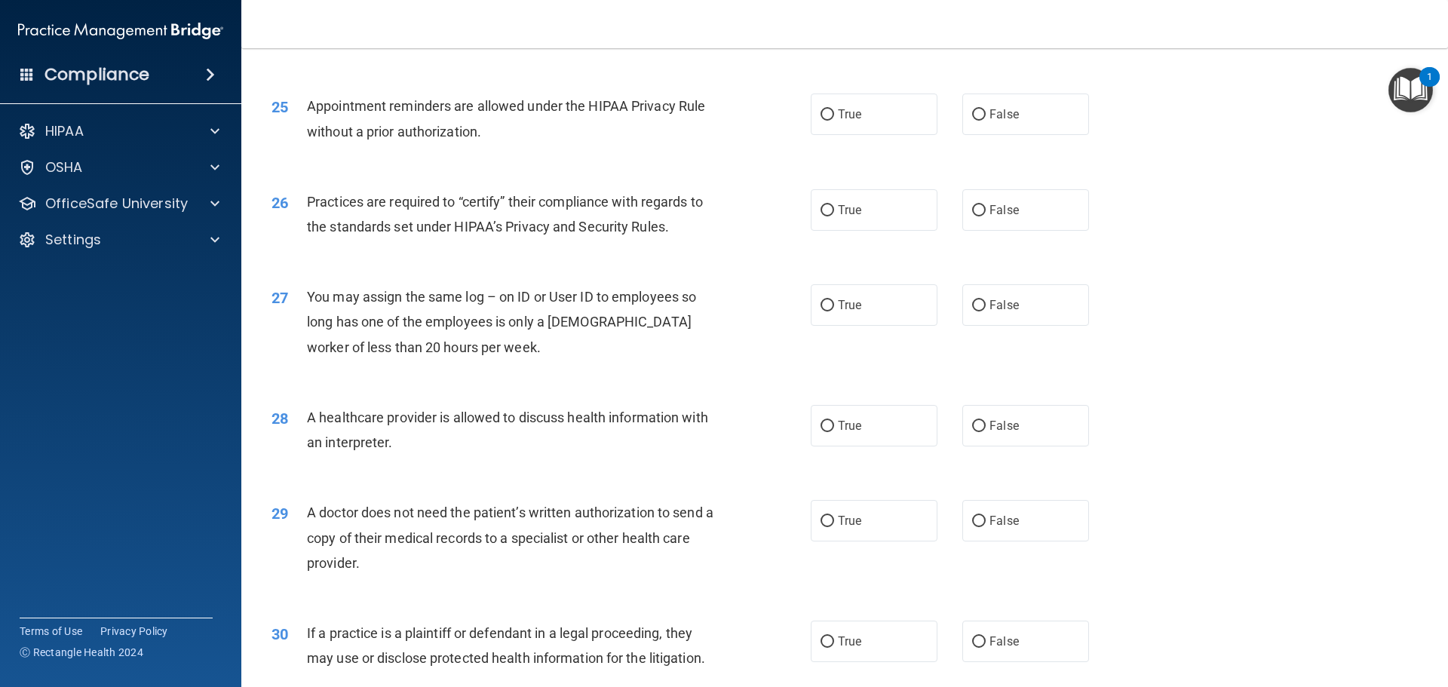
scroll to position [2639, 0]
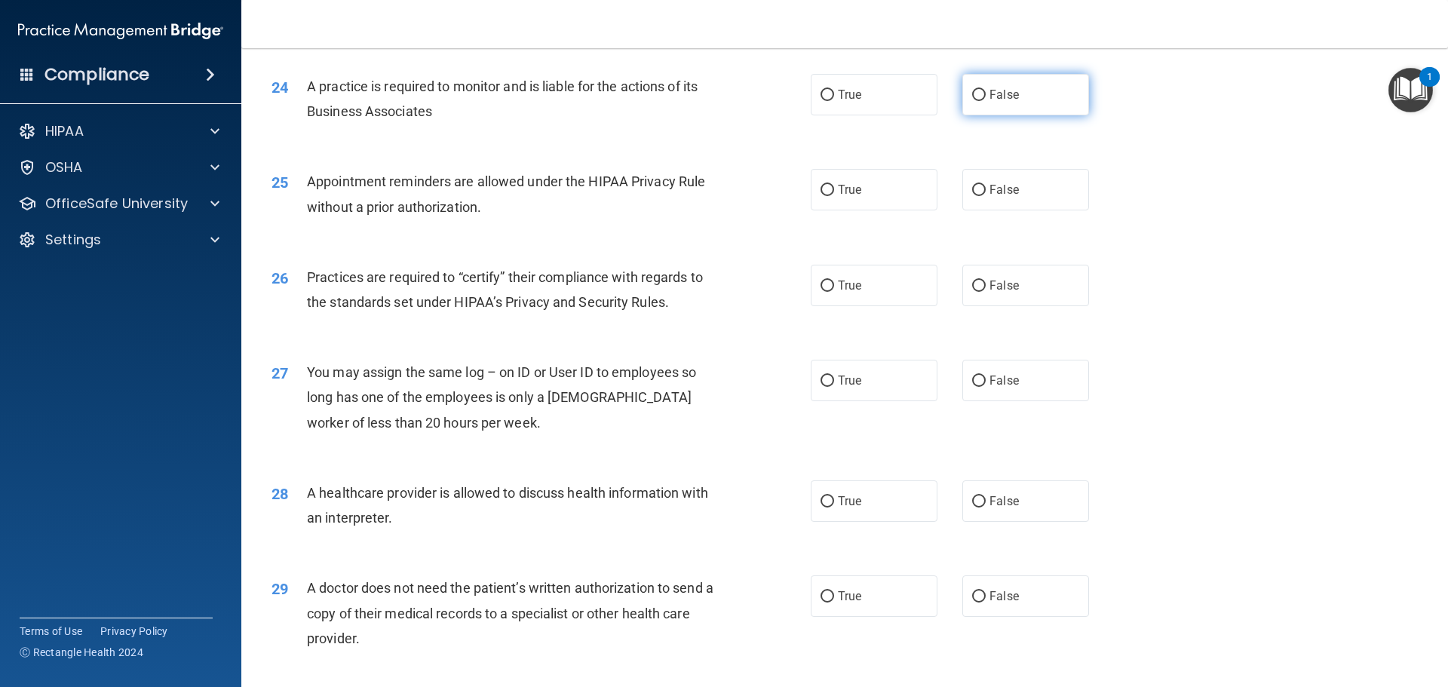
click at [1001, 100] on span "False" at bounding box center [1003, 94] width 29 height 14
click at [985, 100] on input "False" at bounding box center [979, 95] width 14 height 11
radio input "true"
click at [834, 197] on label "True" at bounding box center [874, 189] width 127 height 41
click at [834, 196] on input "True" at bounding box center [827, 190] width 14 height 11
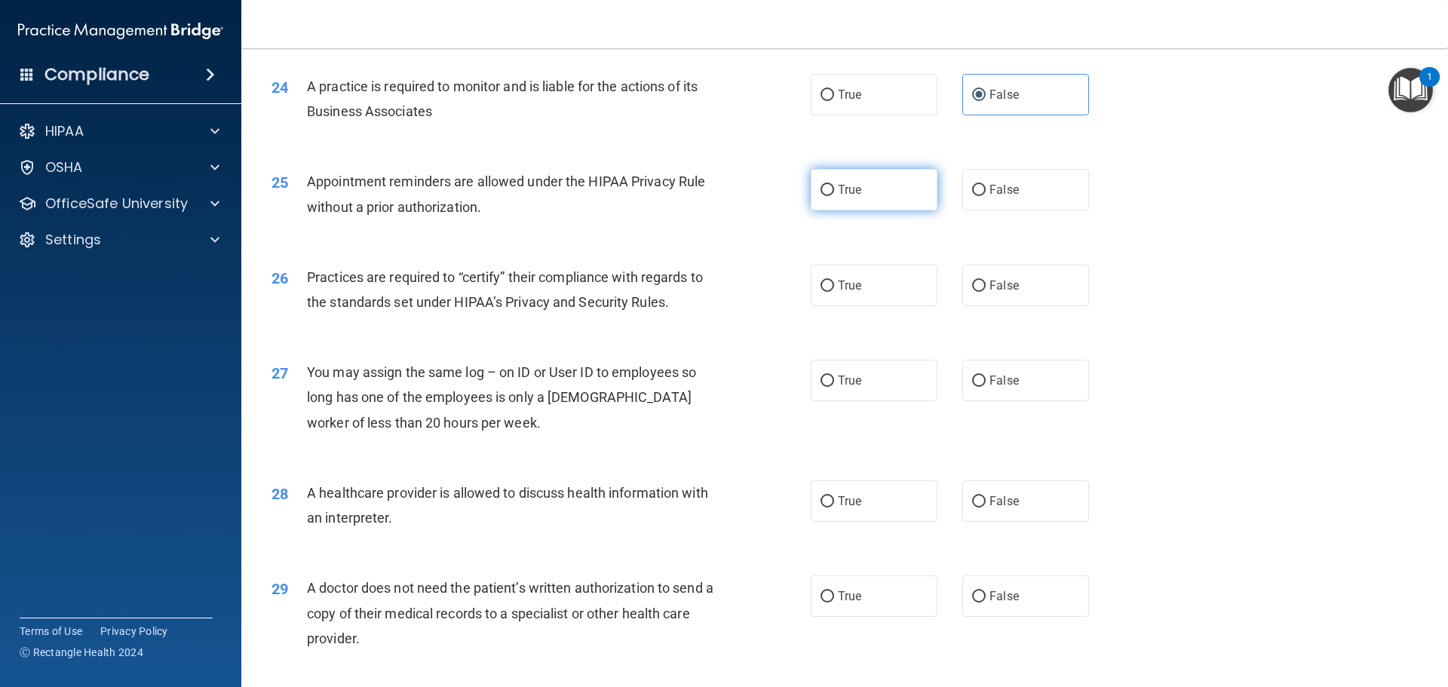
radio input "true"
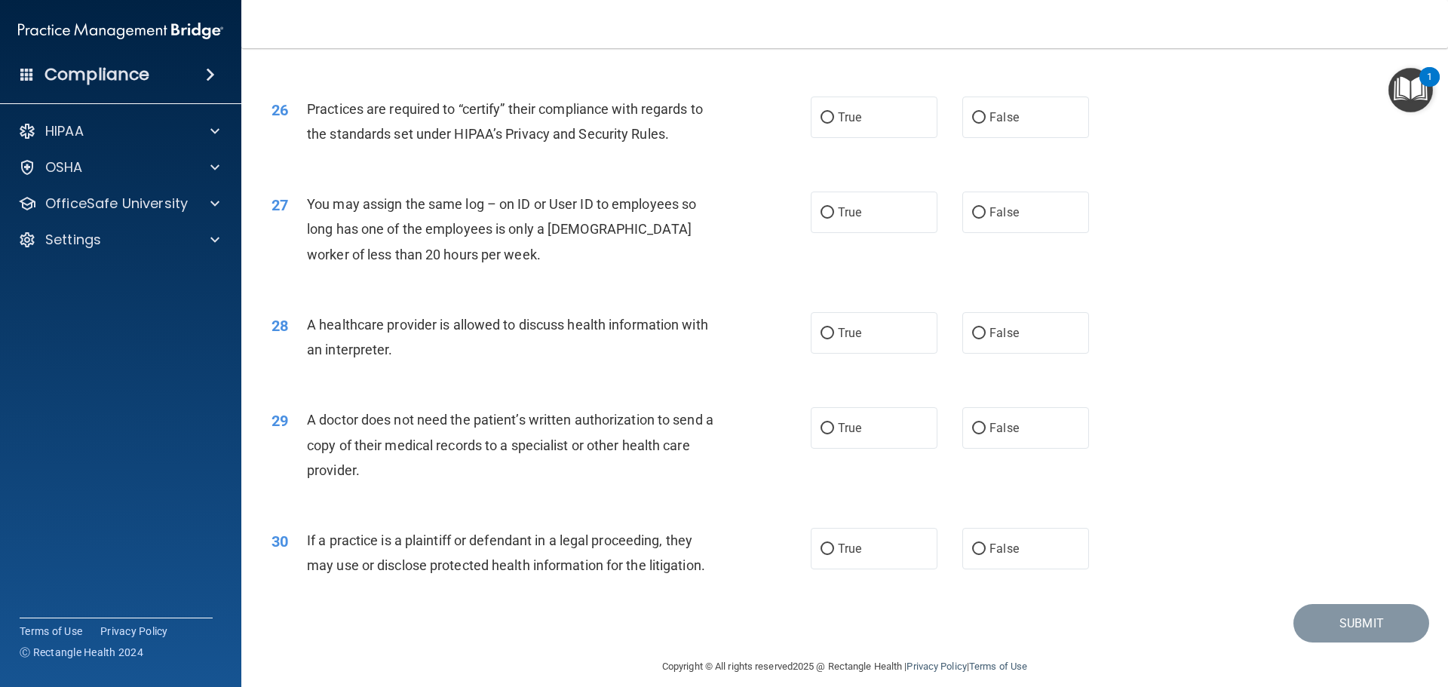
scroll to position [2823, 0]
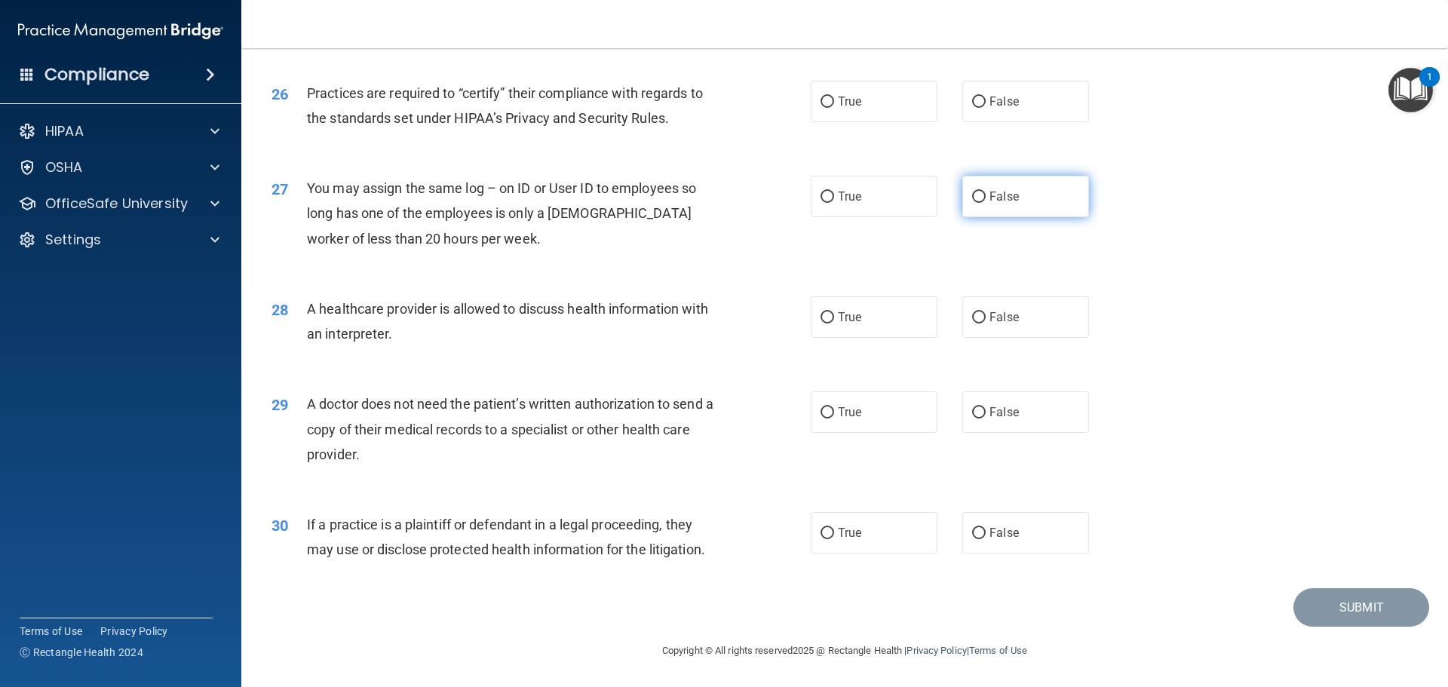
click at [962, 198] on label "False" at bounding box center [1025, 196] width 127 height 41
click at [972, 198] on input "False" at bounding box center [979, 197] width 14 height 11
radio input "true"
click at [829, 318] on label "True" at bounding box center [874, 316] width 127 height 41
click at [829, 318] on input "True" at bounding box center [827, 317] width 14 height 11
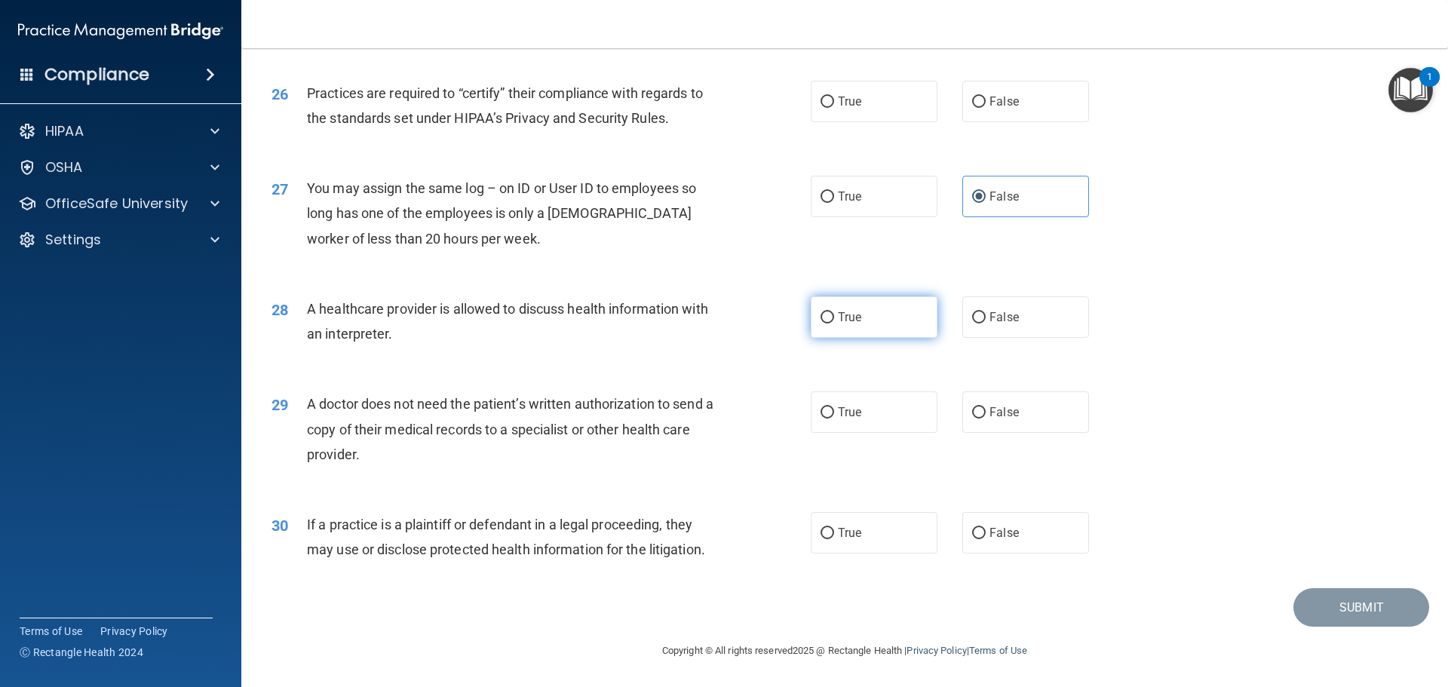
radio input "true"
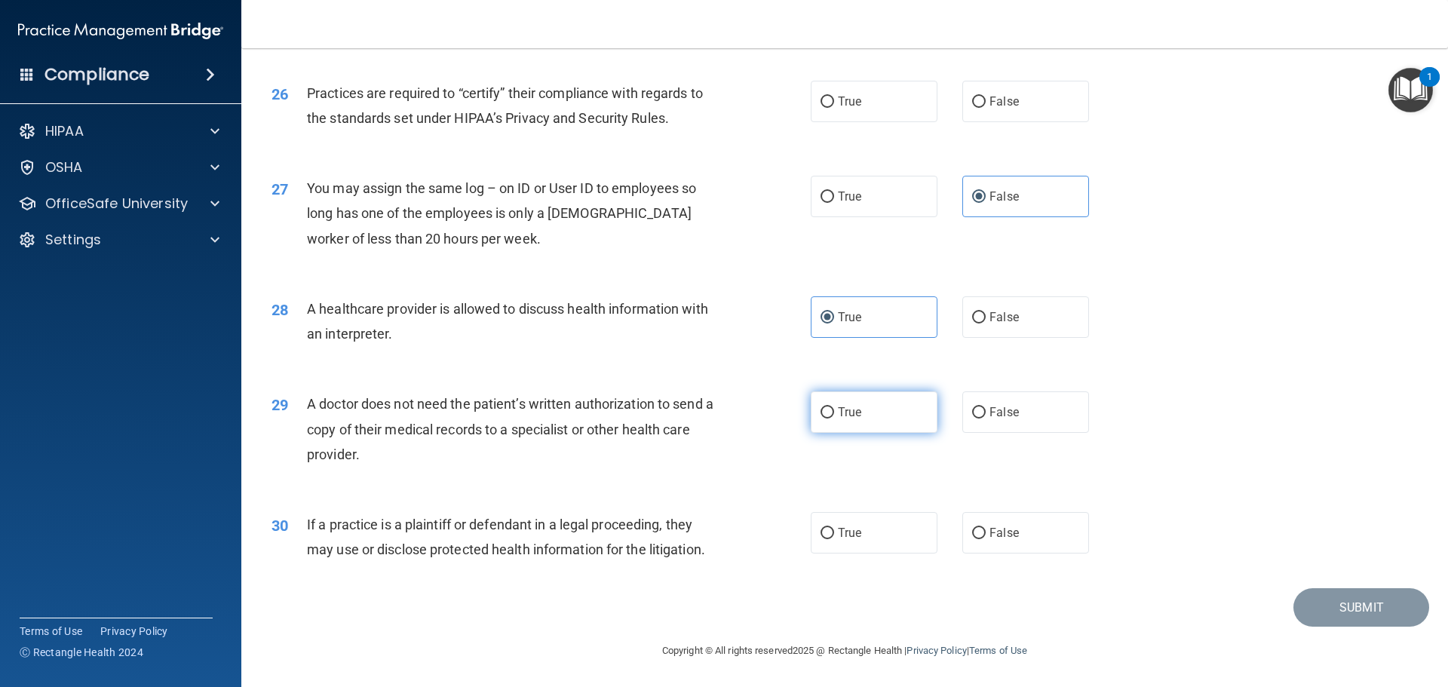
click at [875, 411] on label "True" at bounding box center [874, 411] width 127 height 41
click at [834, 411] on input "True" at bounding box center [827, 412] width 14 height 11
radio input "true"
click at [863, 535] on label "True" at bounding box center [874, 532] width 127 height 41
click at [834, 535] on input "True" at bounding box center [827, 533] width 14 height 11
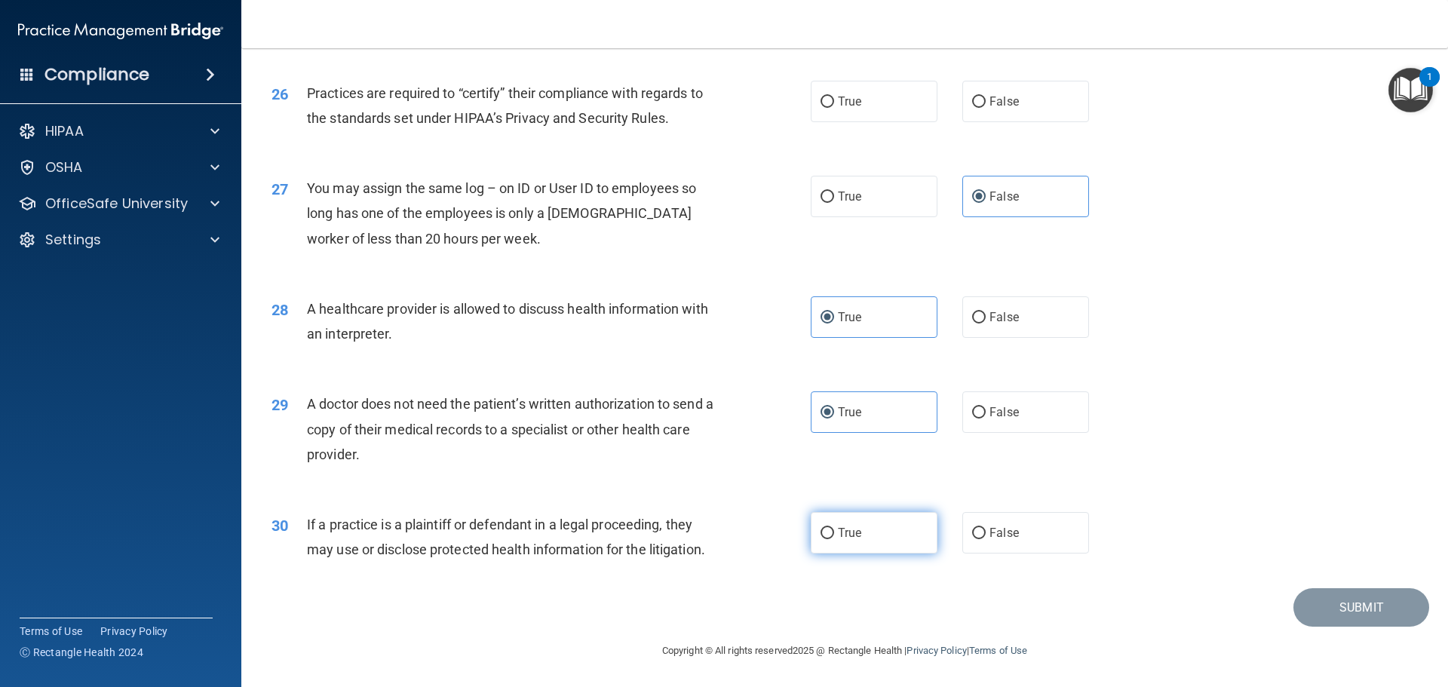
radio input "true"
click at [826, 93] on label "True" at bounding box center [874, 101] width 127 height 41
click at [826, 97] on input "True" at bounding box center [827, 102] width 14 height 11
radio input "true"
drag, startPoint x: 1358, startPoint y: 602, endPoint x: 1396, endPoint y: 296, distance: 309.3
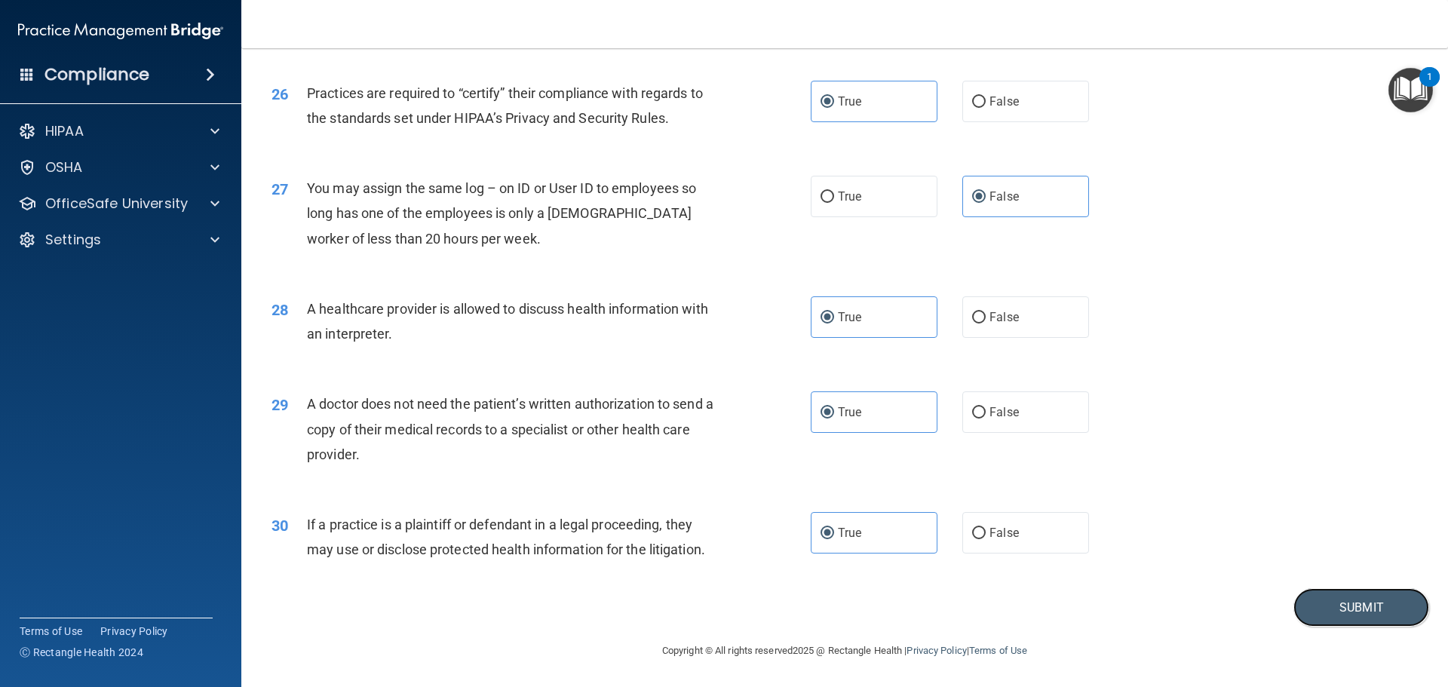
click at [1359, 602] on button "Submit" at bounding box center [1361, 607] width 136 height 38
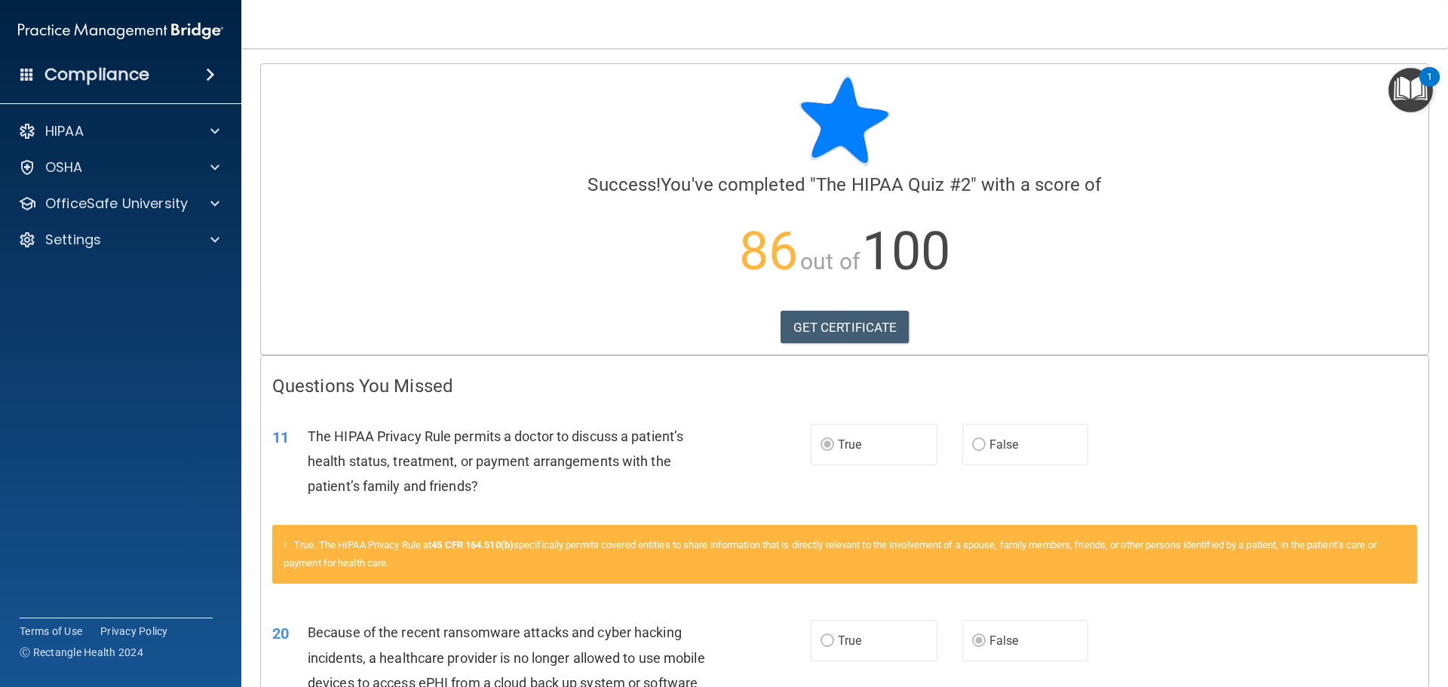
click at [1432, 90] on div "1" at bounding box center [1429, 87] width 5 height 20
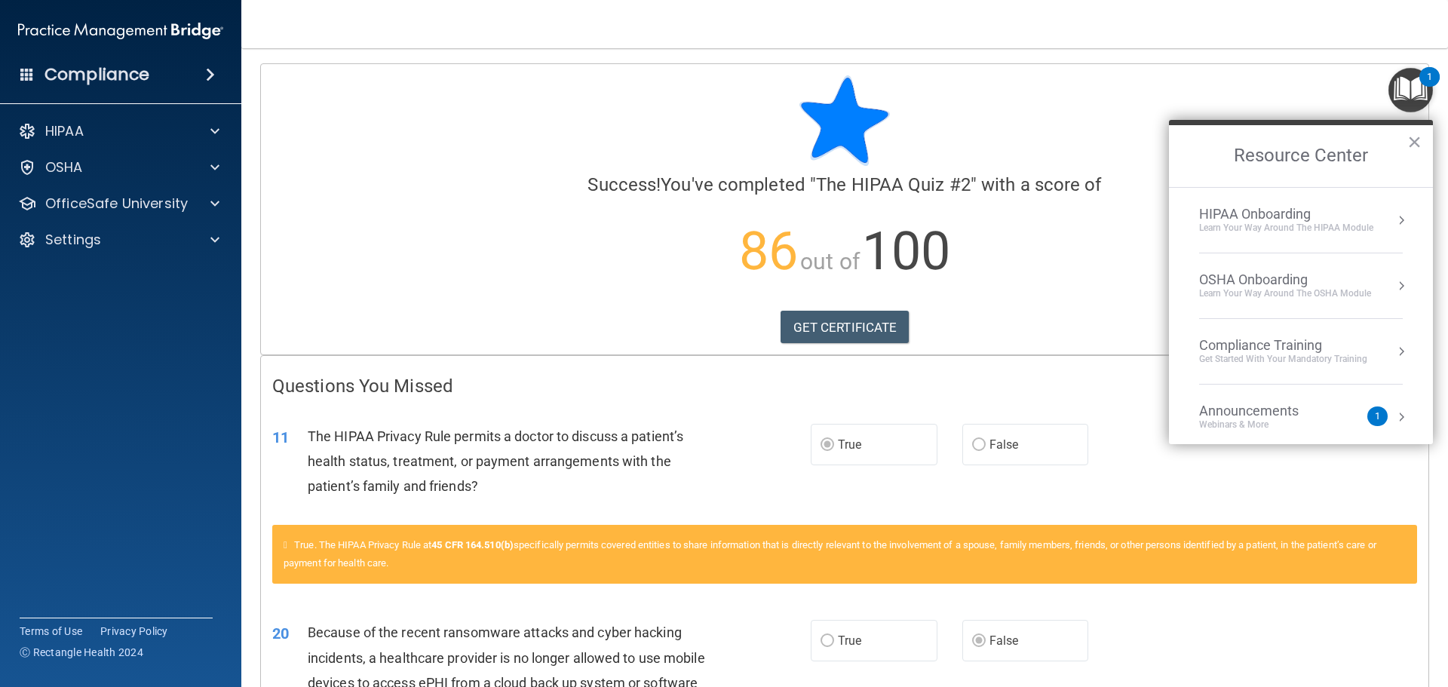
click at [1271, 234] on li "HIPAA Onboarding Learn Your Way around the HIPAA module" at bounding box center [1301, 221] width 204 height 66
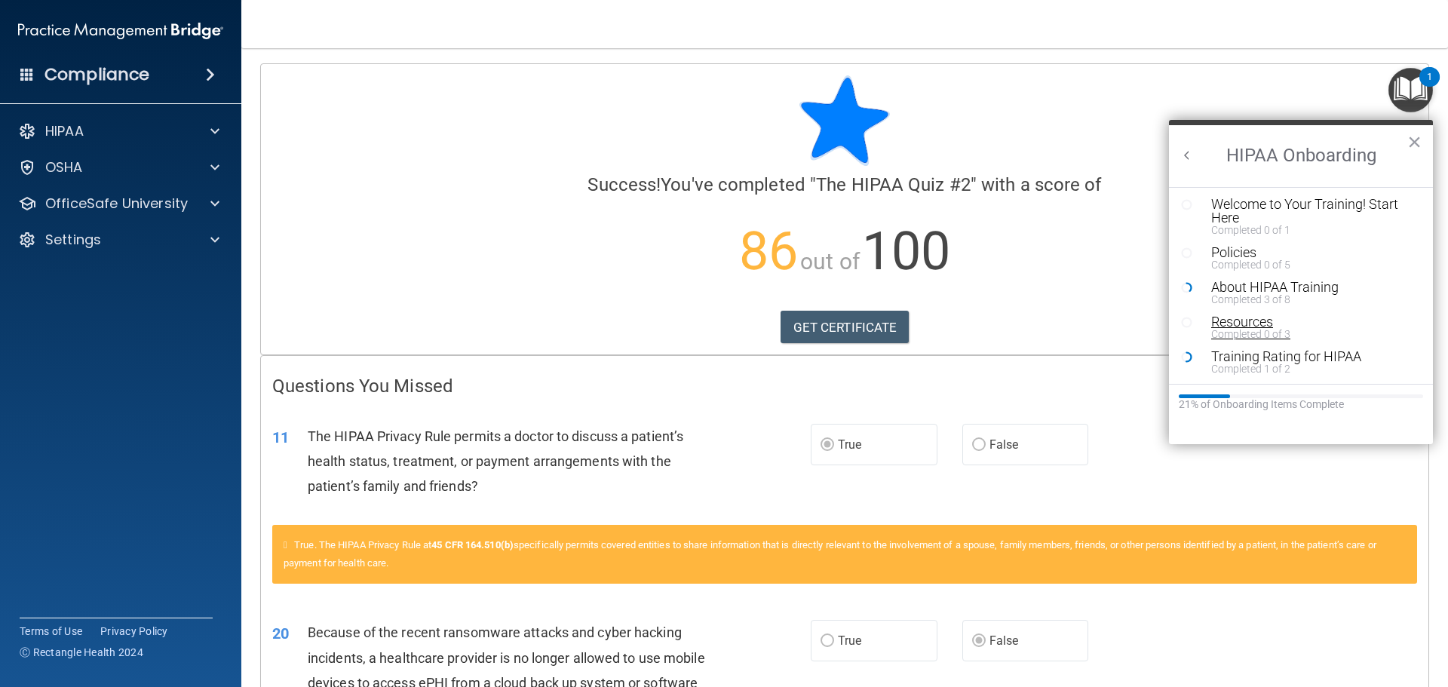
scroll to position [3, 0]
click at [1253, 357] on div "Training Rating for HIPAA" at bounding box center [1306, 356] width 191 height 14
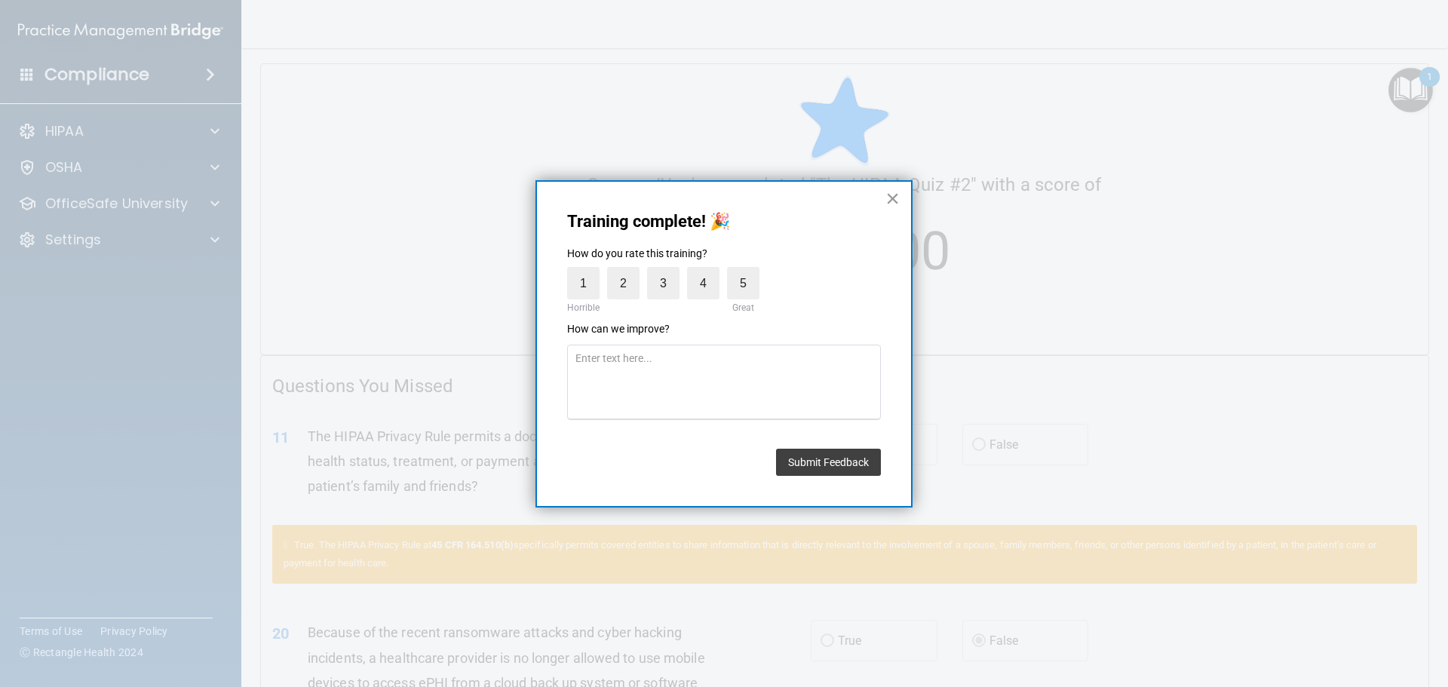
click at [898, 201] on button "×" at bounding box center [892, 198] width 14 height 24
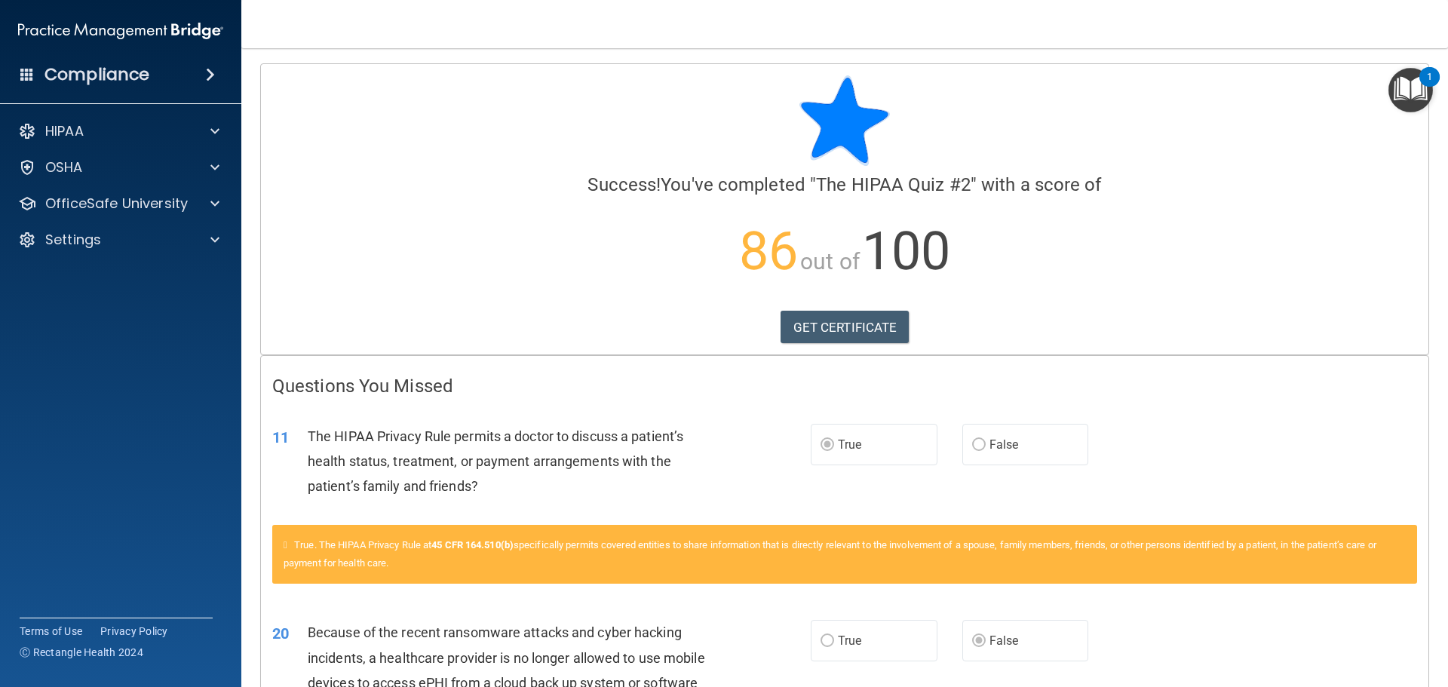
click at [1394, 84] on img "Open Resource Center, 1 new notification" at bounding box center [1410, 90] width 44 height 44
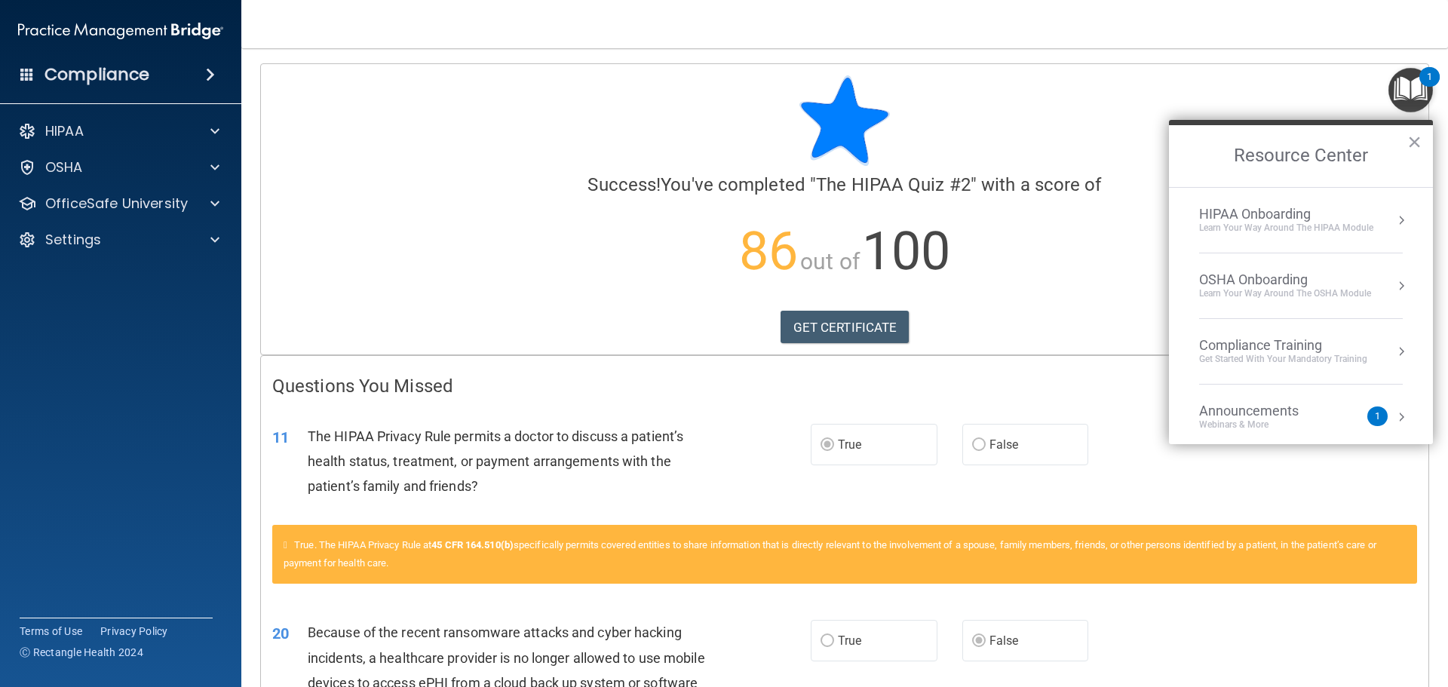
click at [1285, 225] on div "Learn Your Way around the HIPAA module" at bounding box center [1286, 228] width 174 height 13
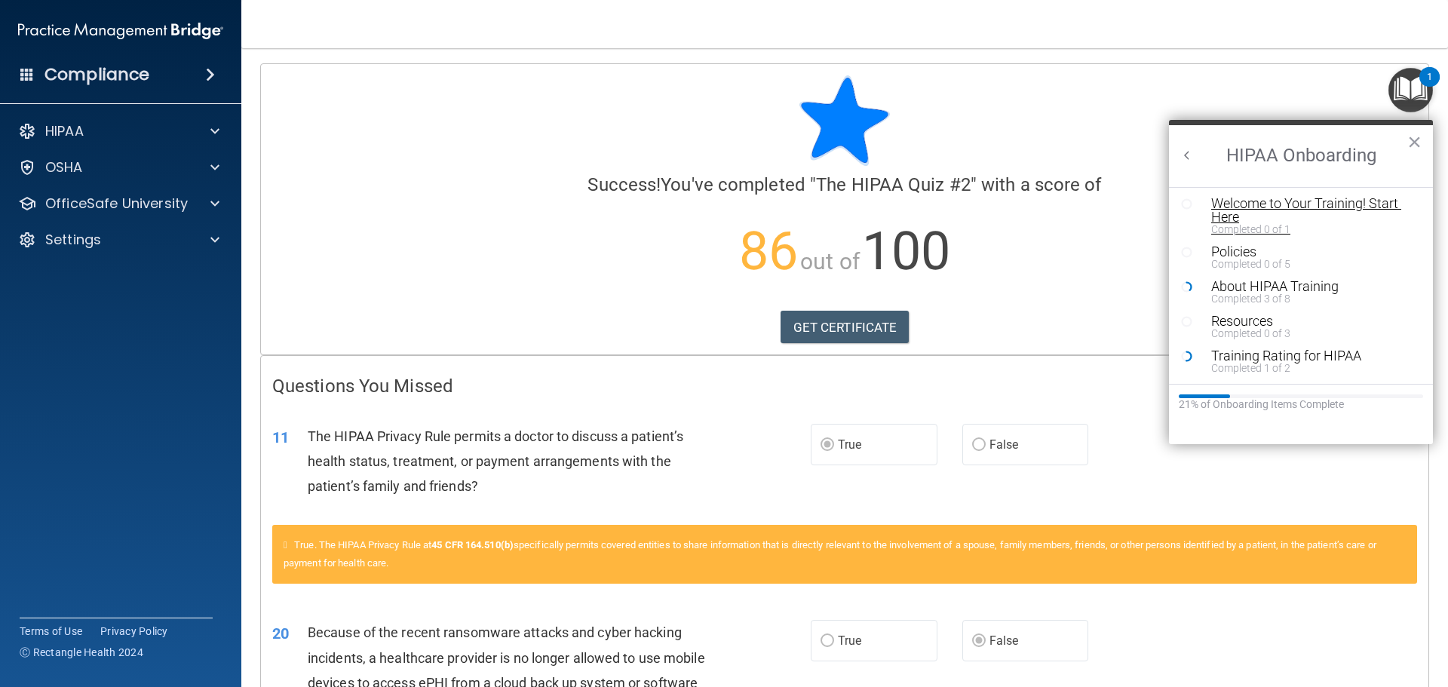
click at [1232, 212] on div "Welcome to Your Training! Start Here" at bounding box center [1306, 210] width 191 height 27
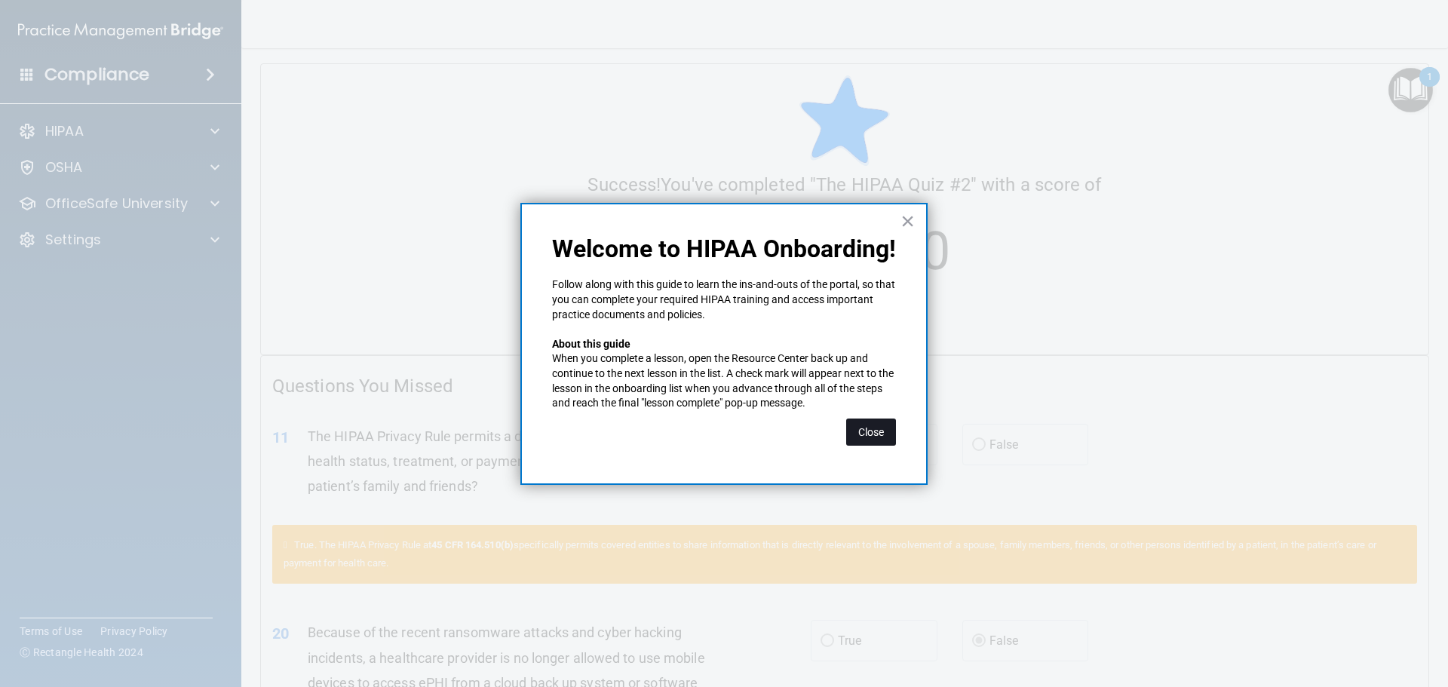
click at [872, 428] on button "Close" at bounding box center [871, 431] width 50 height 27
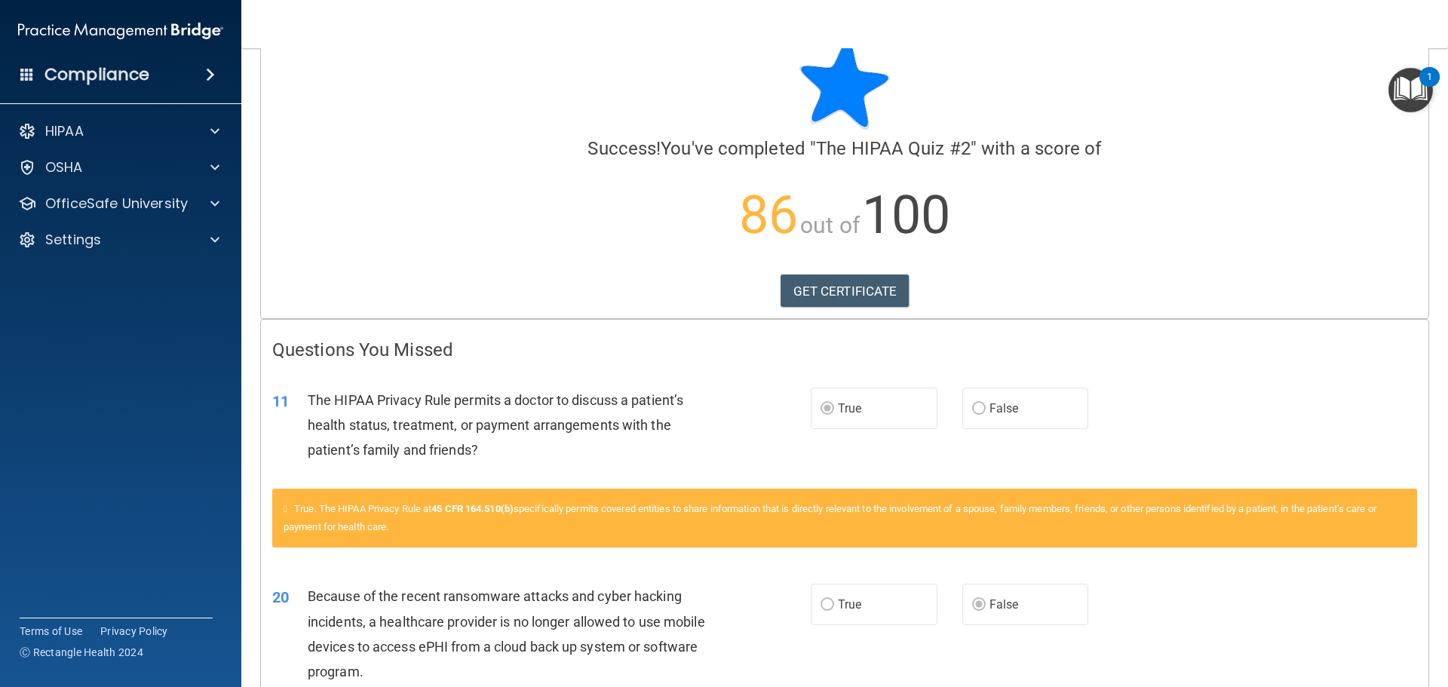
scroll to position [0, 0]
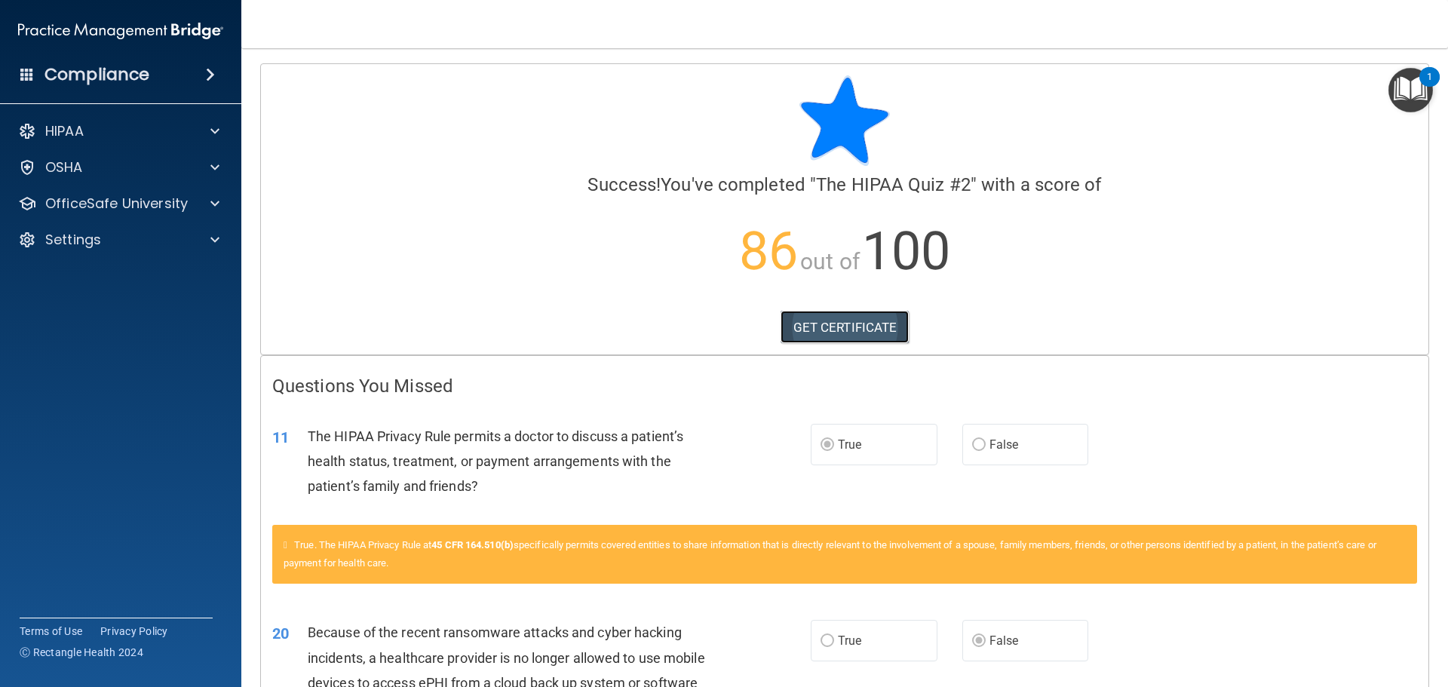
click at [807, 334] on link "GET CERTIFICATE" at bounding box center [844, 327] width 129 height 33
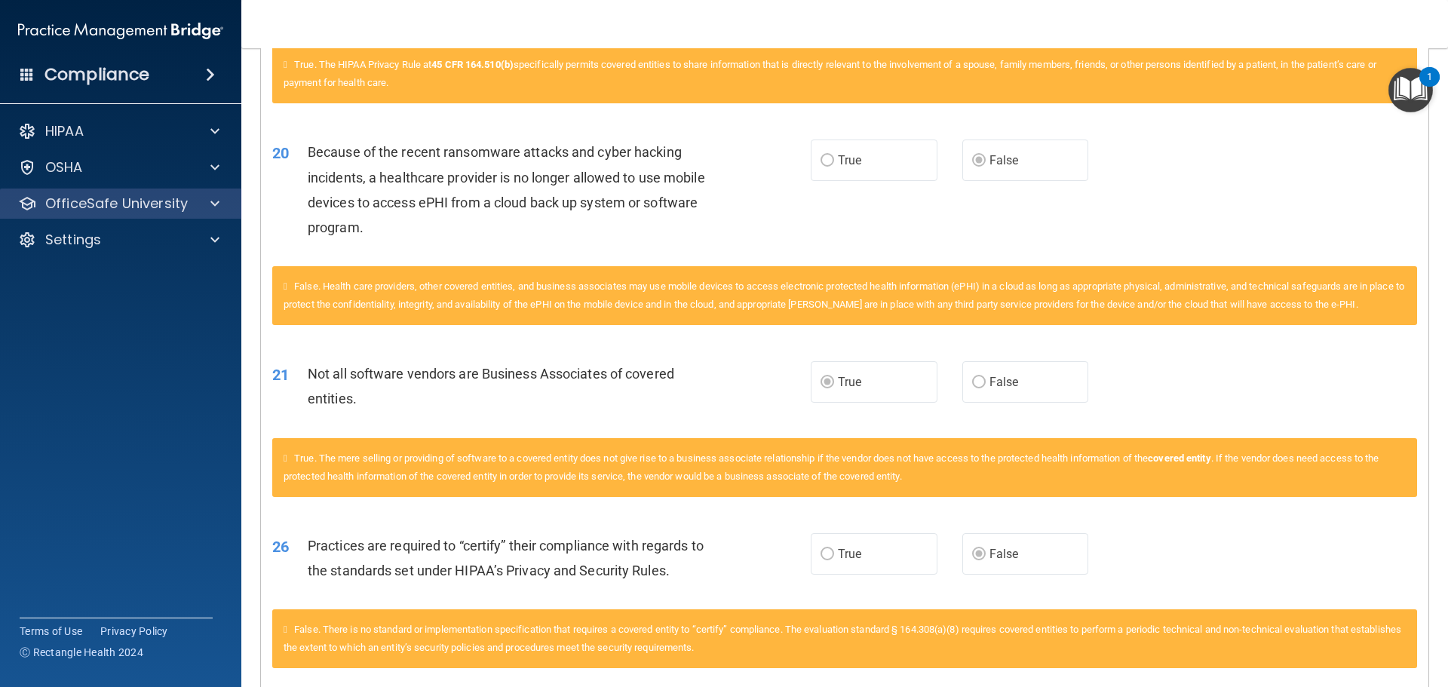
scroll to position [551, 0]
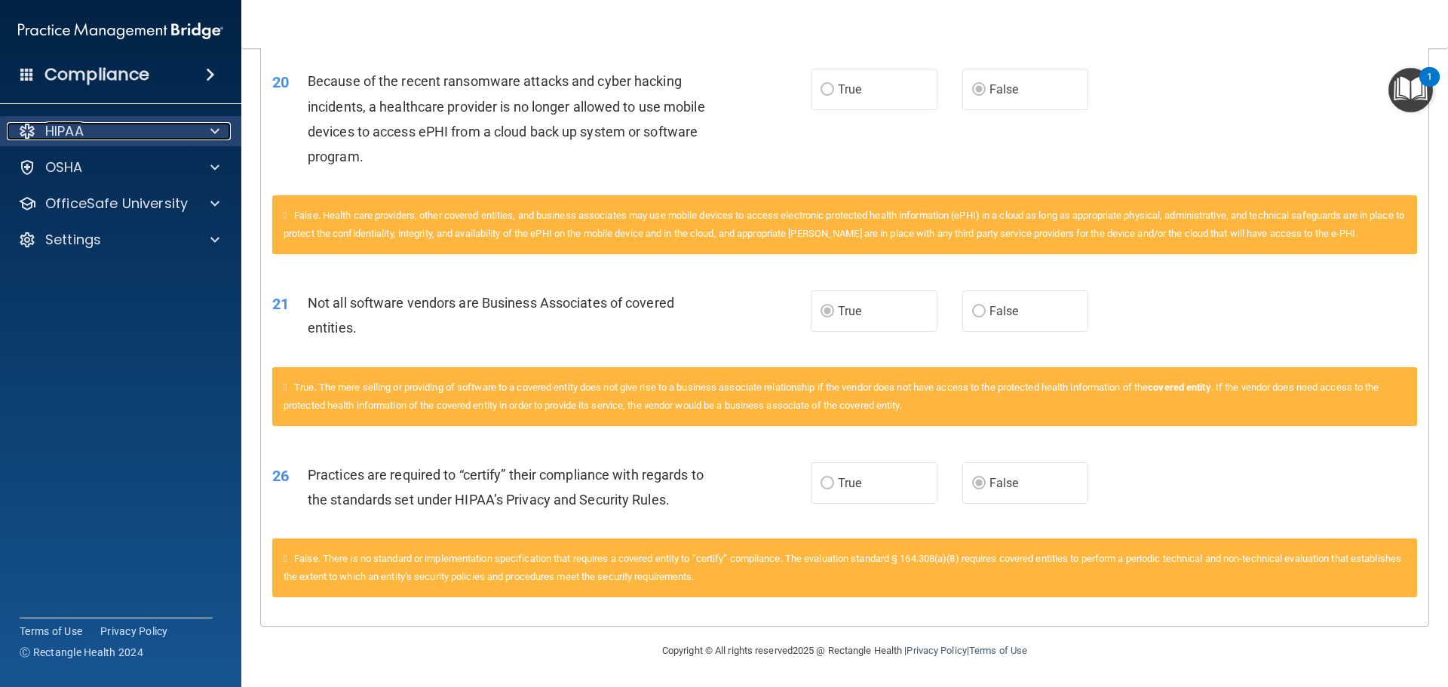
click at [185, 123] on div "HIPAA" at bounding box center [100, 131] width 187 height 18
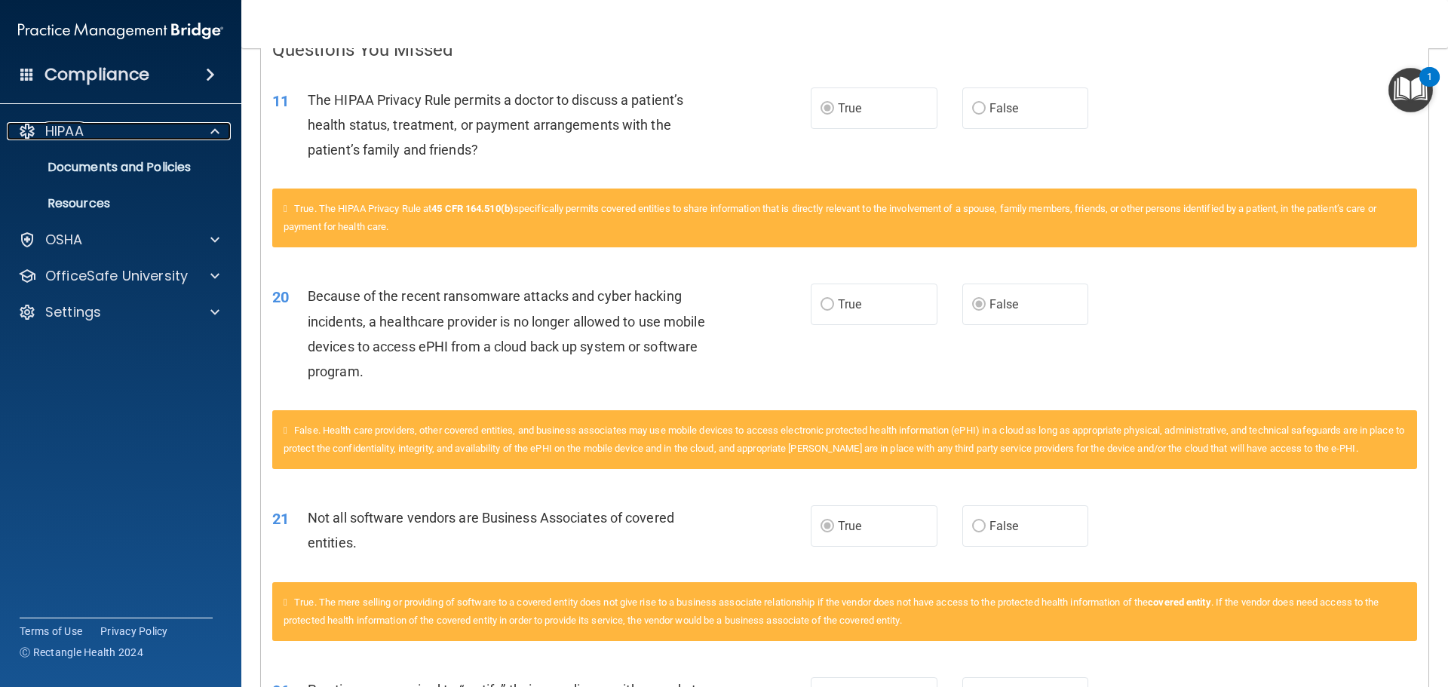
scroll to position [99, 0]
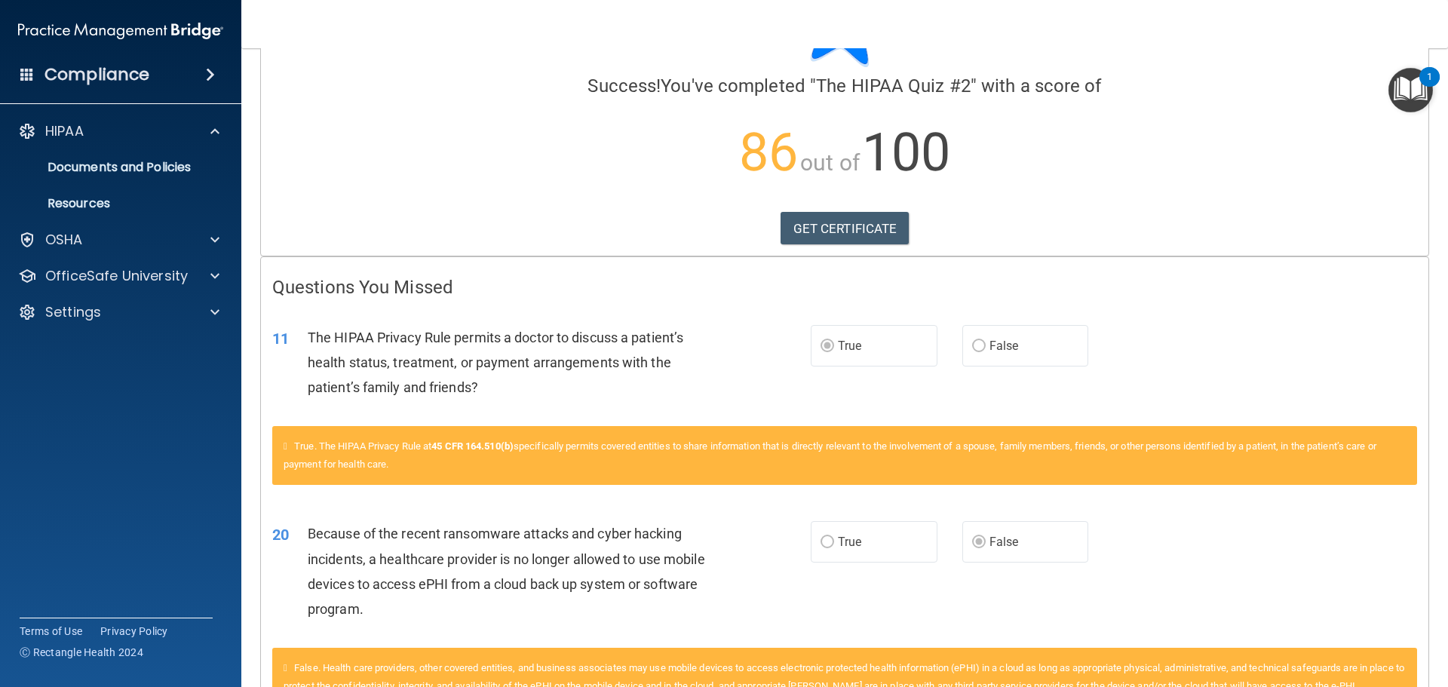
click at [1402, 98] on img "Open Resource Center, 1 new notification" at bounding box center [1410, 90] width 44 height 44
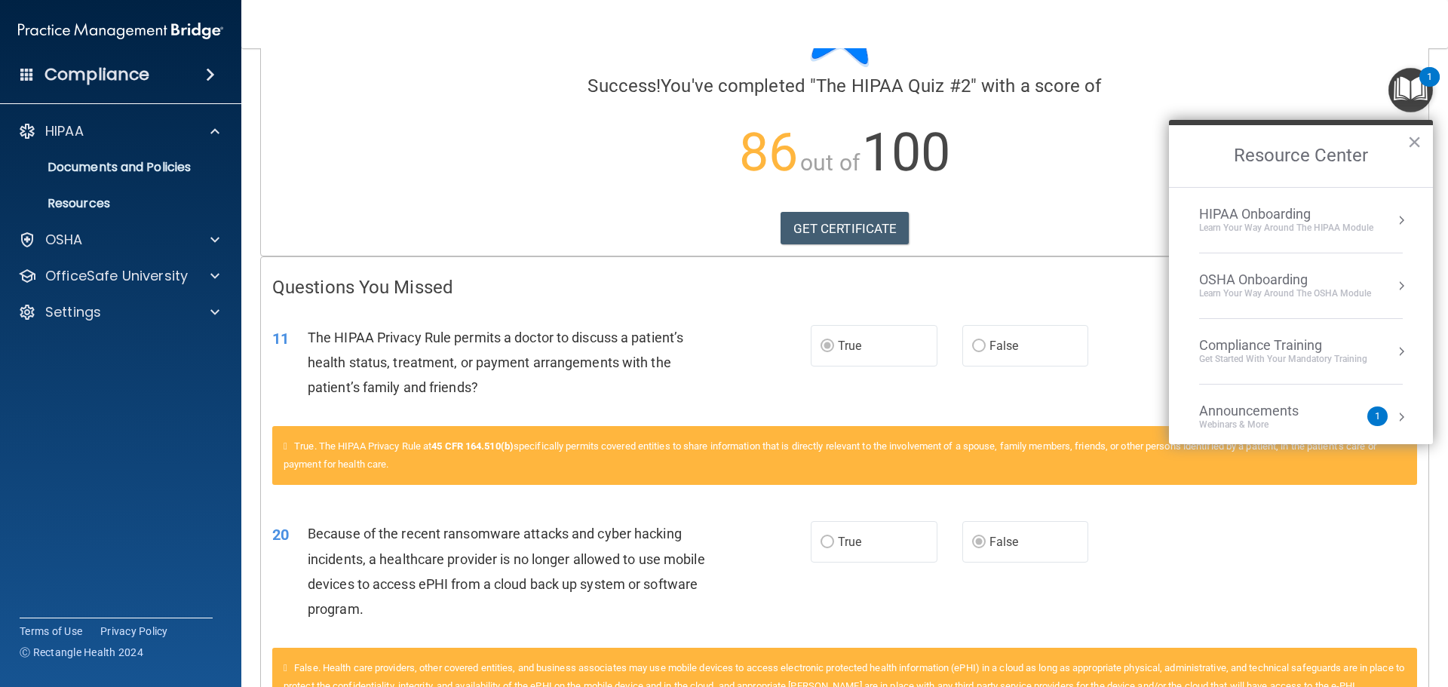
click at [1262, 222] on div "Learn Your Way around the HIPAA module" at bounding box center [1286, 228] width 174 height 13
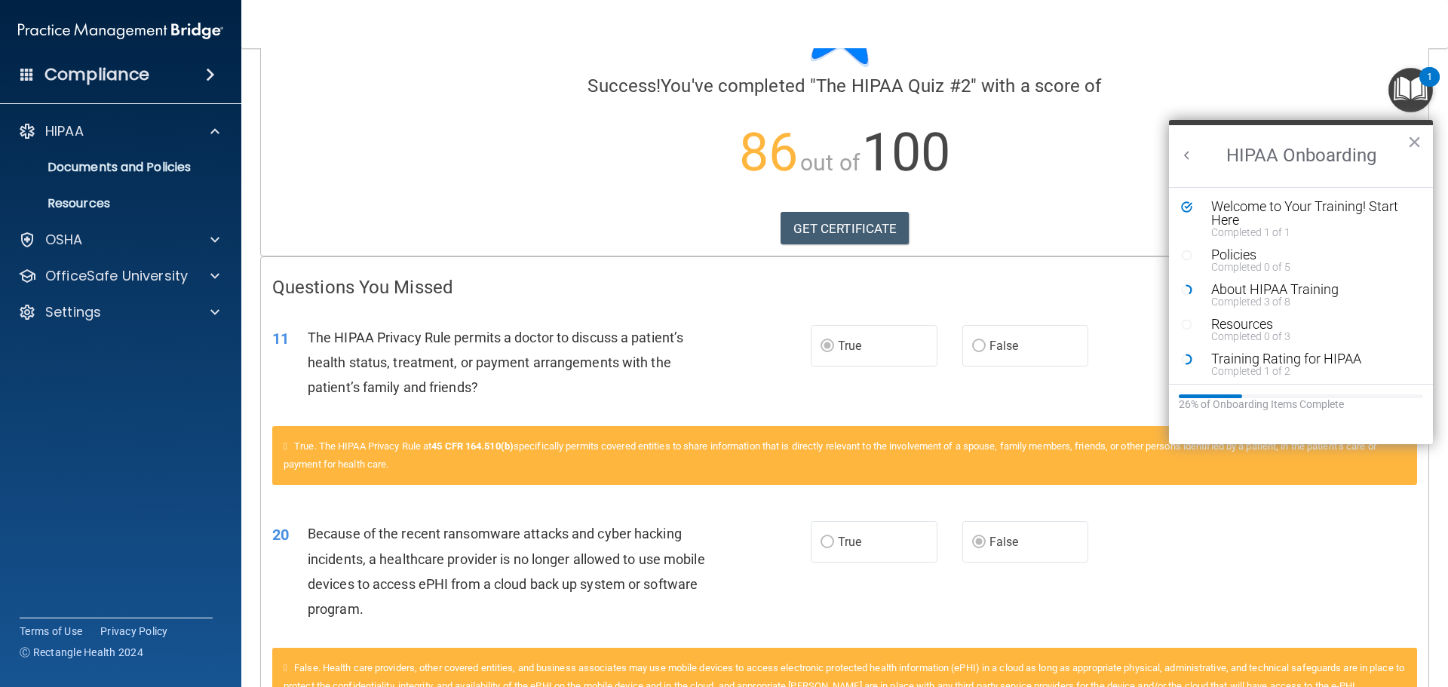
scroll to position [0, 0]
click at [1191, 154] on button "Back to Resource Center Home" at bounding box center [1186, 155] width 15 height 15
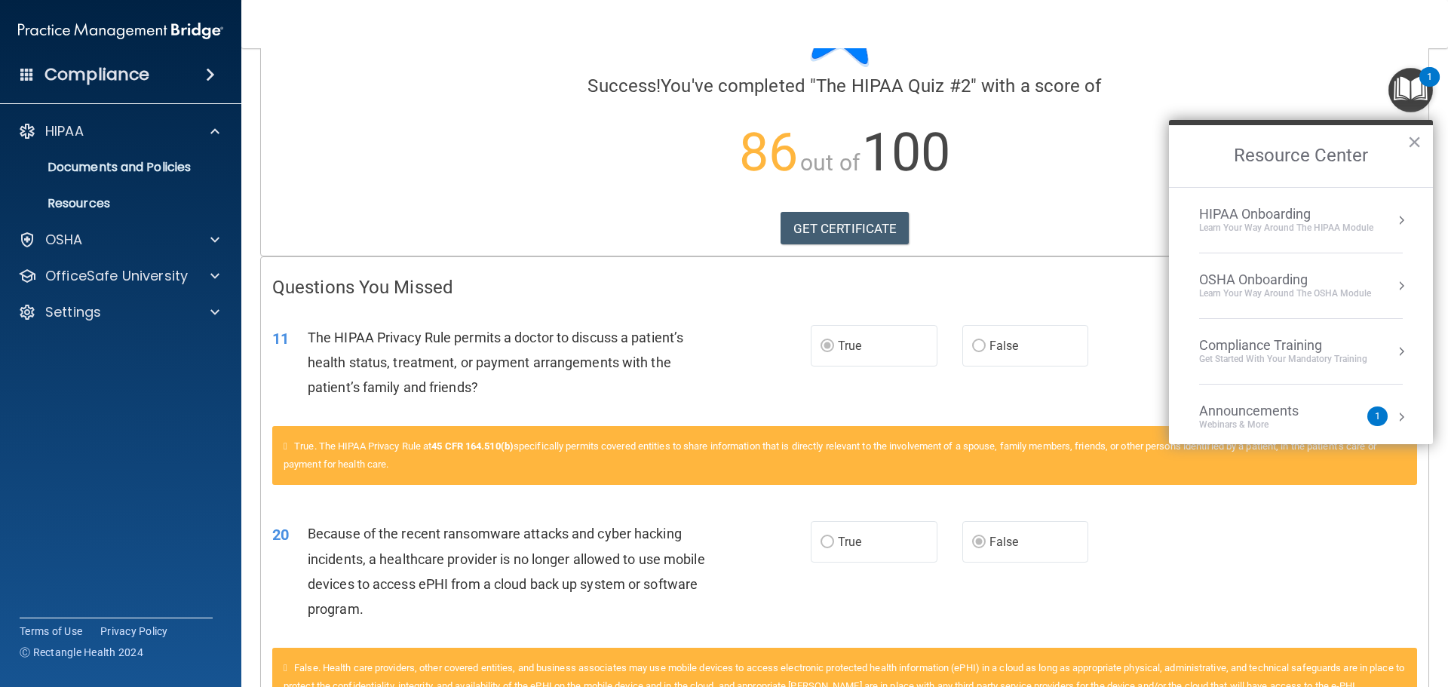
click at [1241, 348] on div "Compliance Training" at bounding box center [1283, 345] width 168 height 17
click at [1265, 216] on div "HIPAA Training for Members" at bounding box center [1265, 213] width 168 height 14
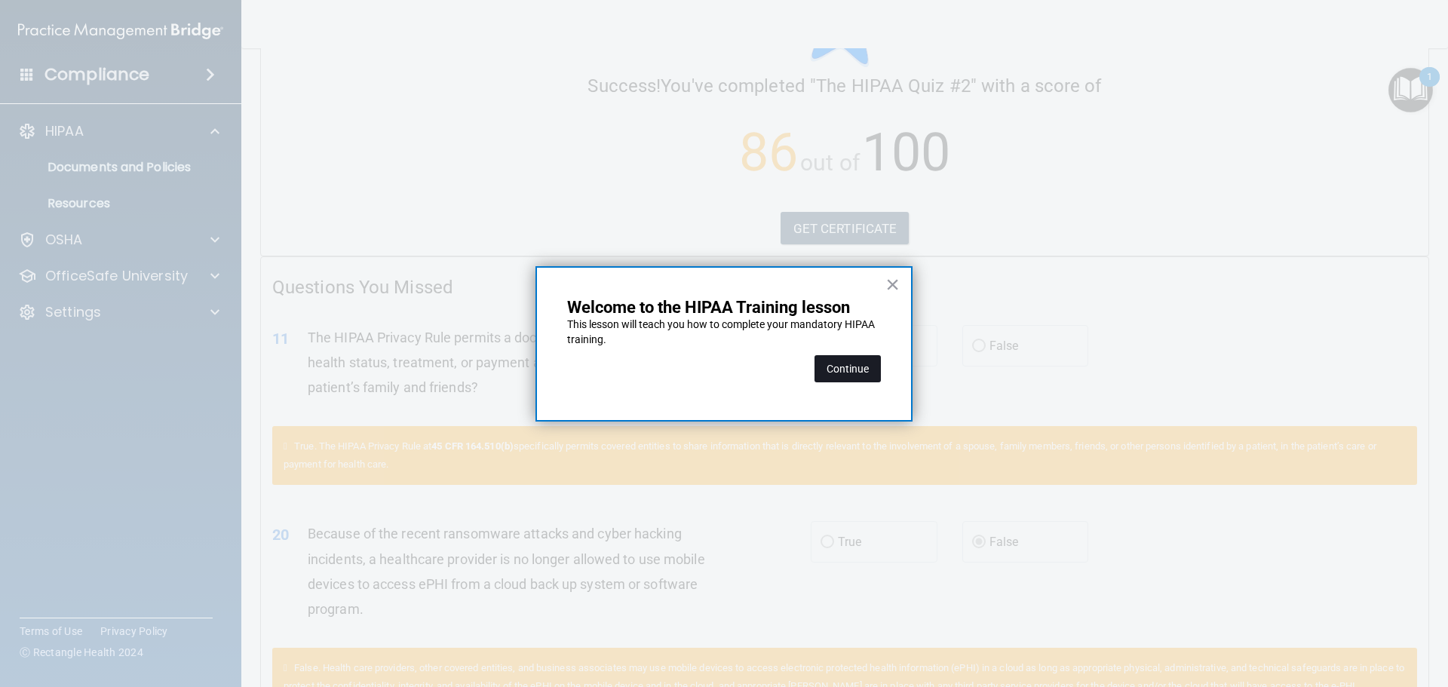
click at [831, 366] on button "Continue" at bounding box center [847, 368] width 66 height 27
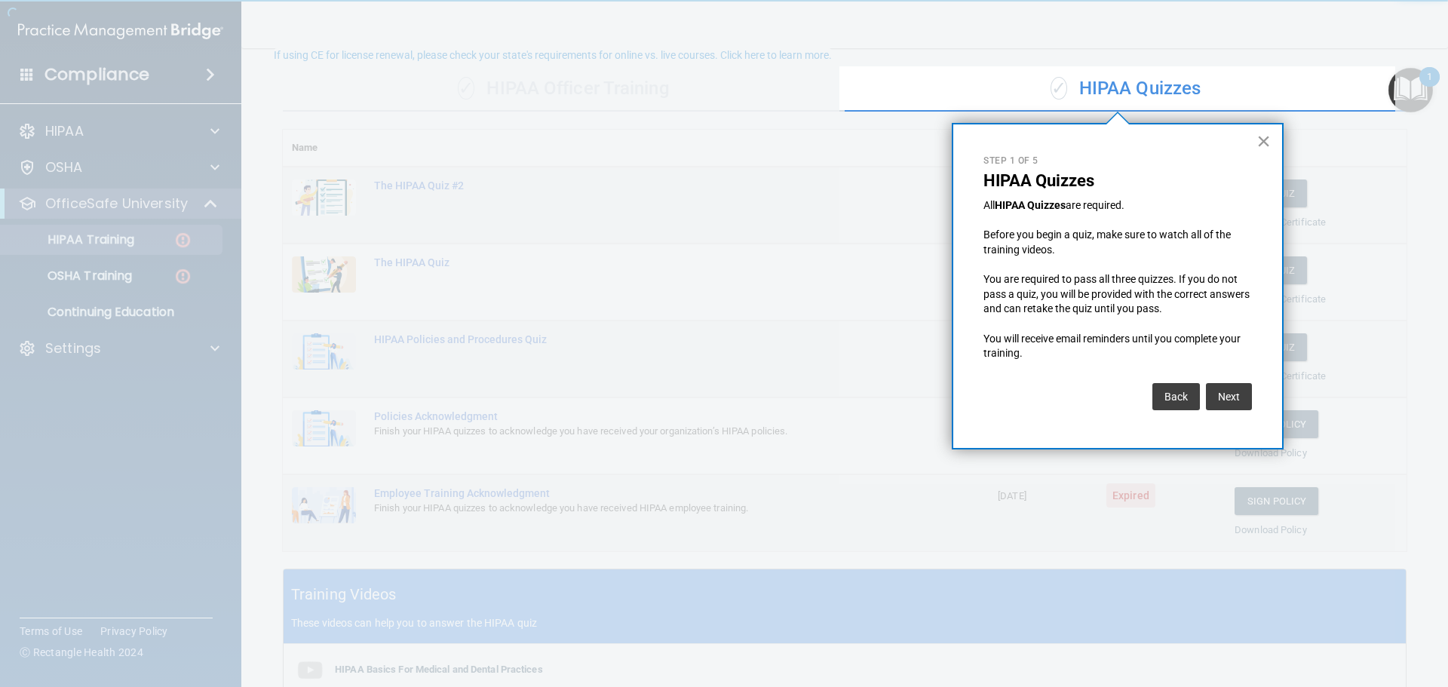
click at [1261, 136] on button "×" at bounding box center [1263, 141] width 14 height 24
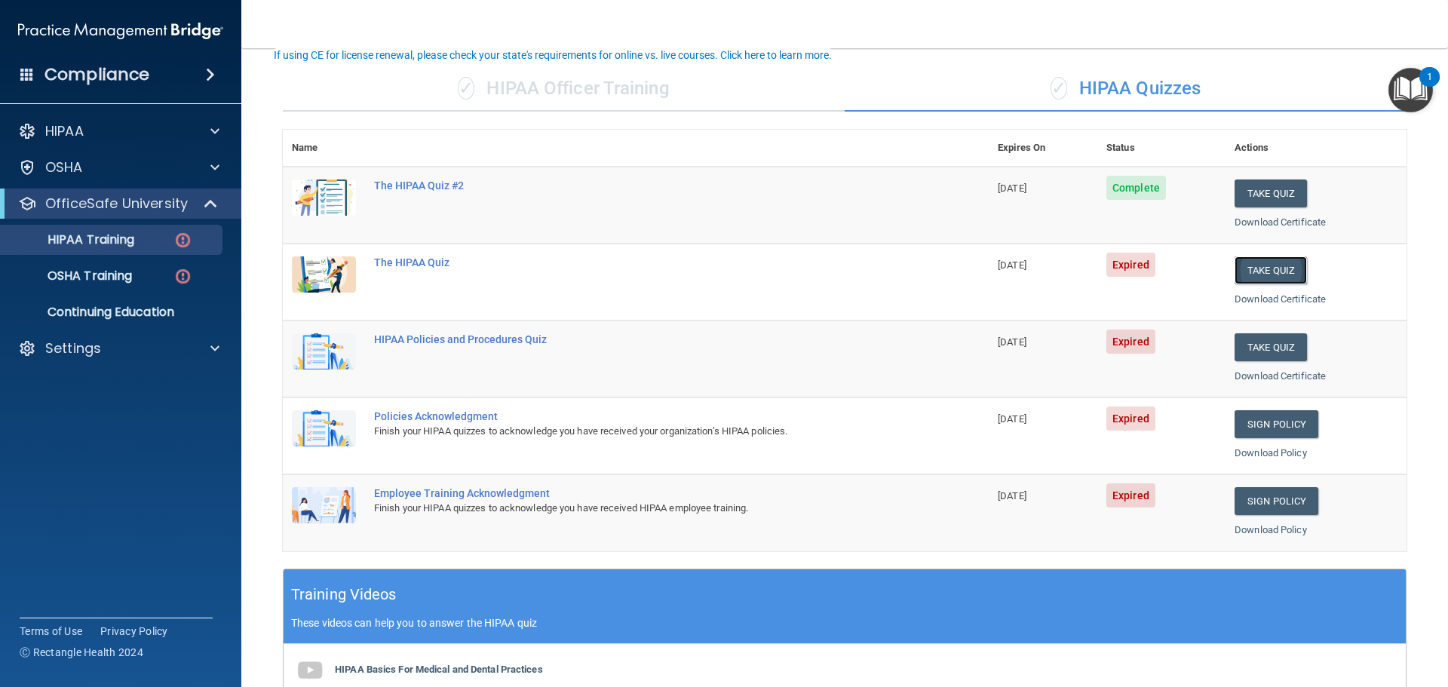
click at [1249, 268] on button "Take Quiz" at bounding box center [1270, 270] width 72 height 28
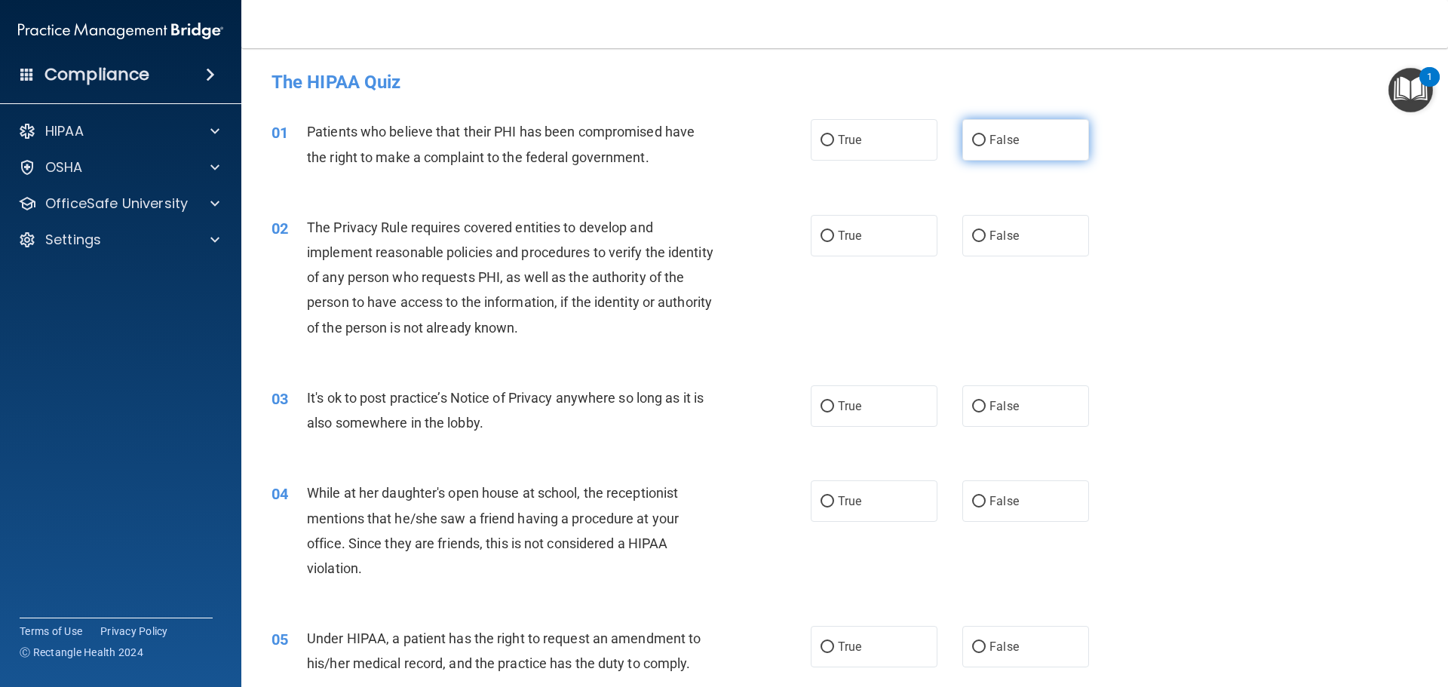
click at [972, 139] on input "False" at bounding box center [979, 140] width 14 height 11
radio input "true"
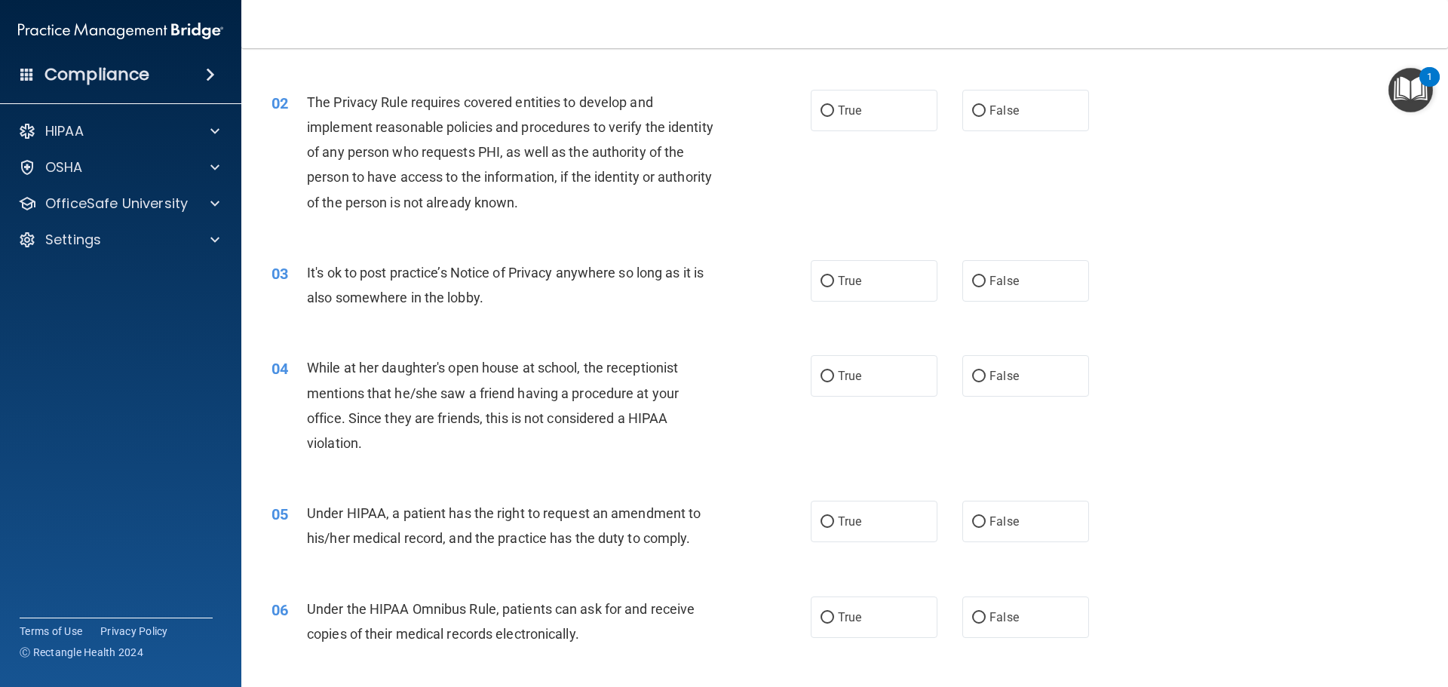
scroll to position [151, 0]
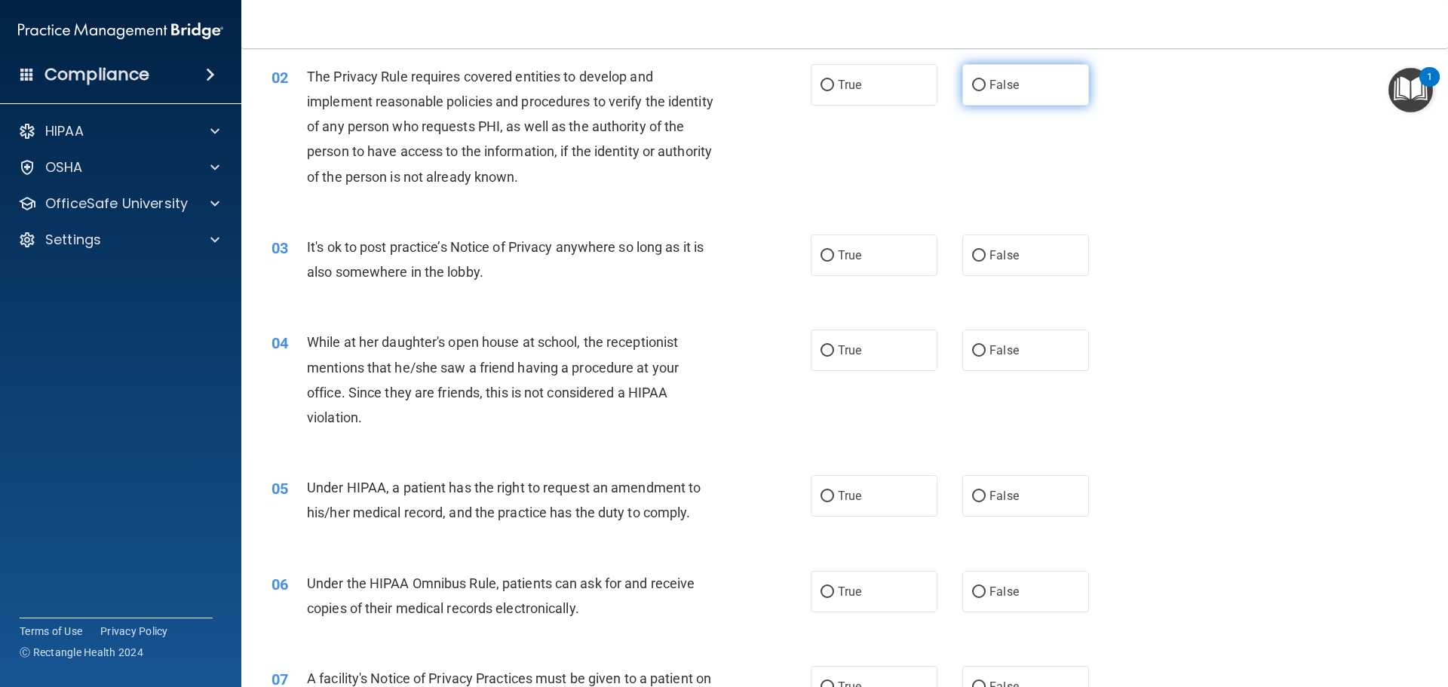
click at [962, 78] on label "False" at bounding box center [1025, 84] width 127 height 41
click at [972, 80] on input "False" at bounding box center [979, 85] width 14 height 11
radio input "true"
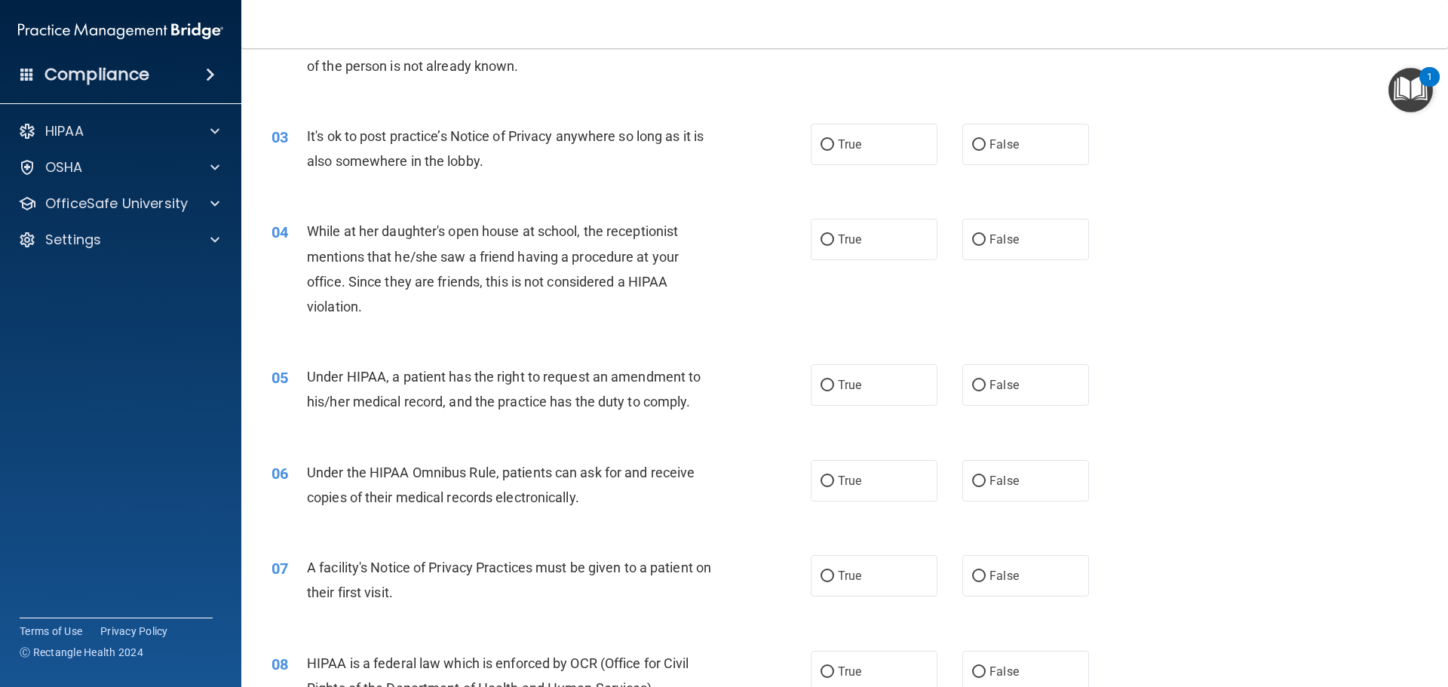
scroll to position [302, 0]
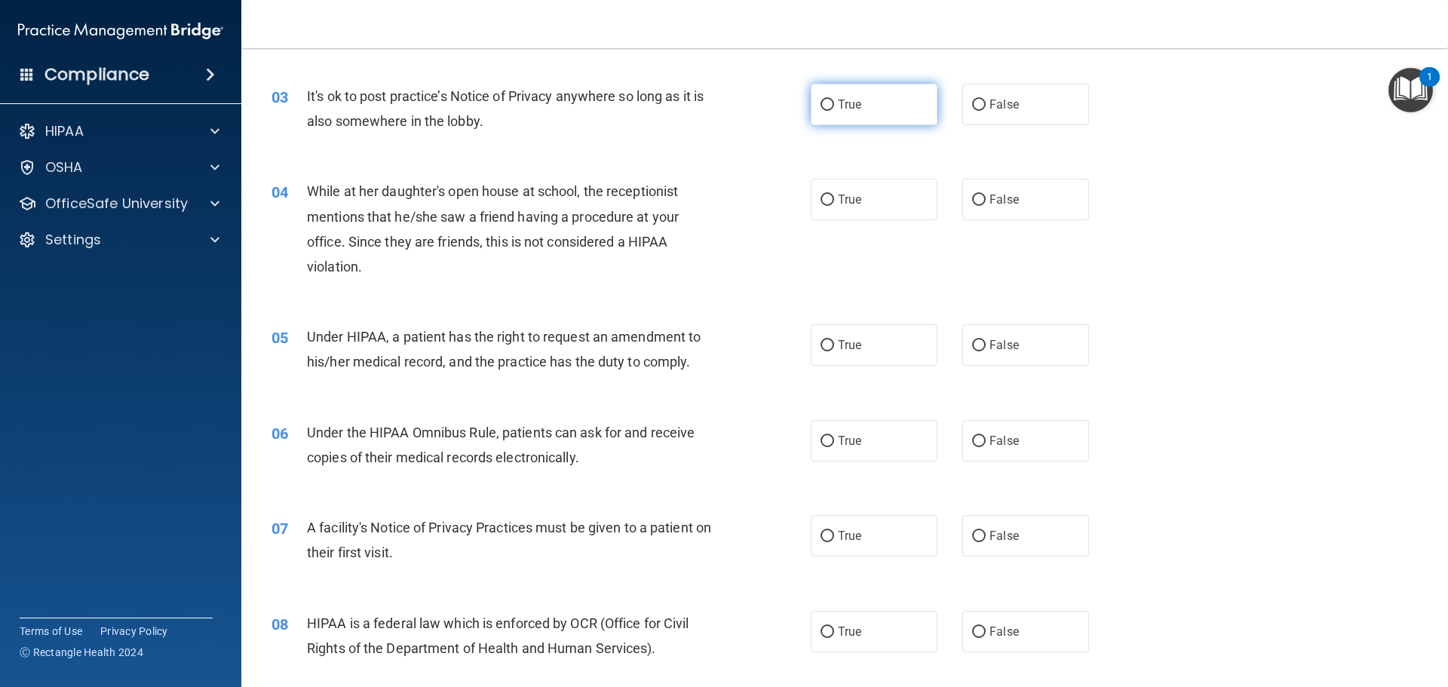
click at [838, 101] on span "True" at bounding box center [849, 104] width 23 height 14
click at [832, 101] on input "True" at bounding box center [827, 105] width 14 height 11
radio input "true"
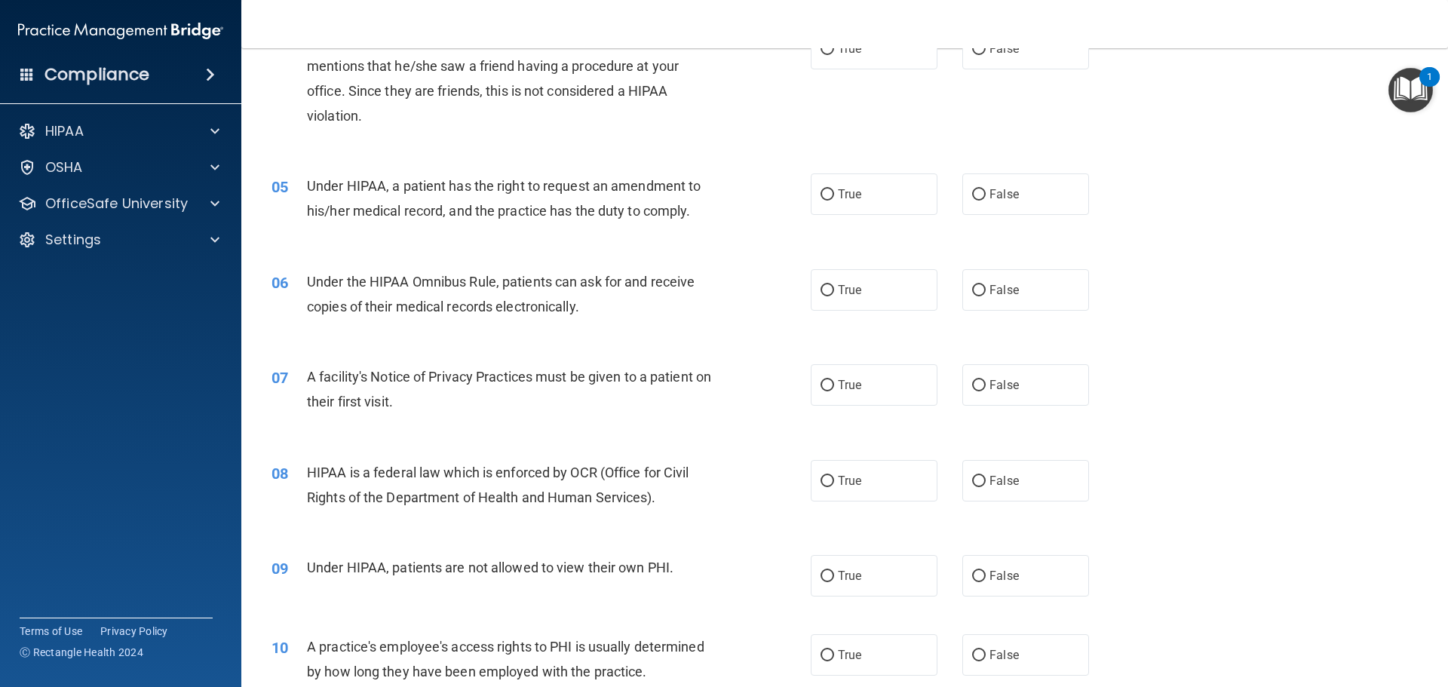
scroll to position [377, 0]
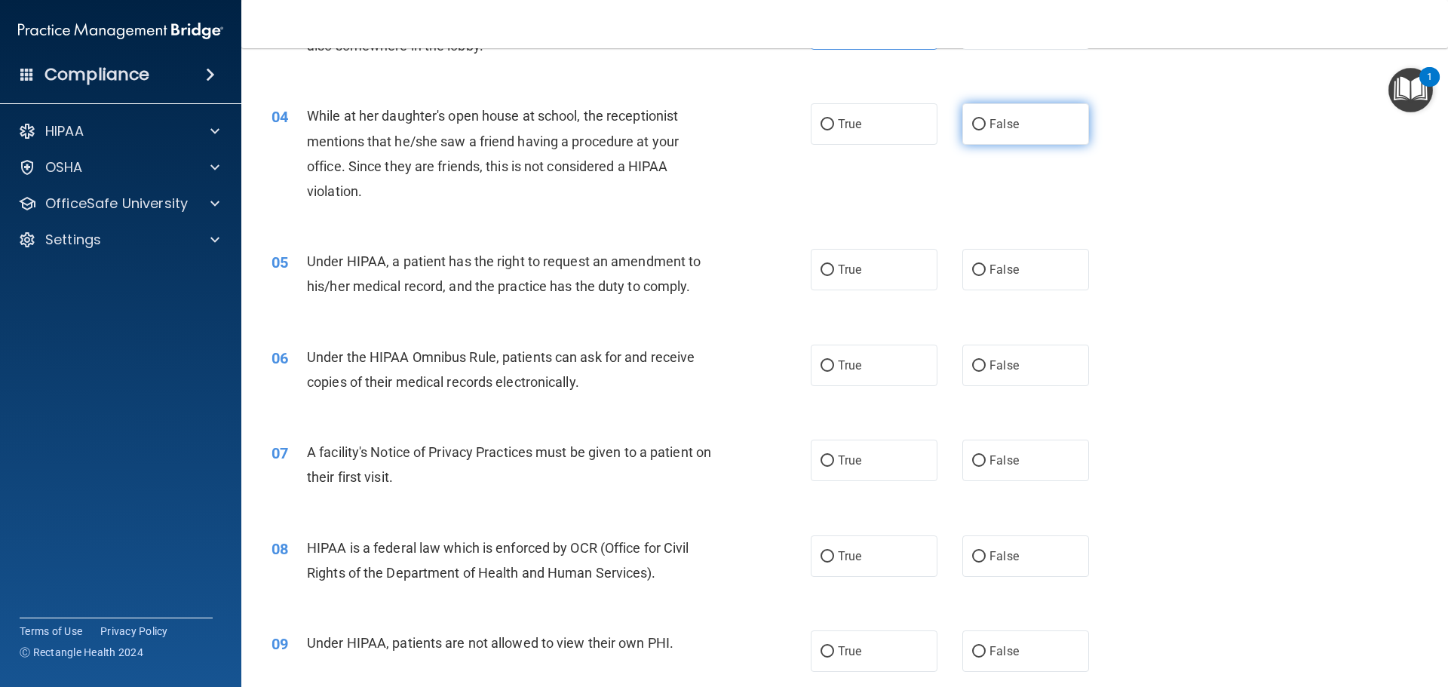
click at [988, 112] on label "False" at bounding box center [1025, 123] width 127 height 41
click at [985, 119] on input "False" at bounding box center [979, 124] width 14 height 11
radio input "true"
click at [838, 273] on span "True" at bounding box center [849, 269] width 23 height 14
click at [834, 273] on input "True" at bounding box center [827, 270] width 14 height 11
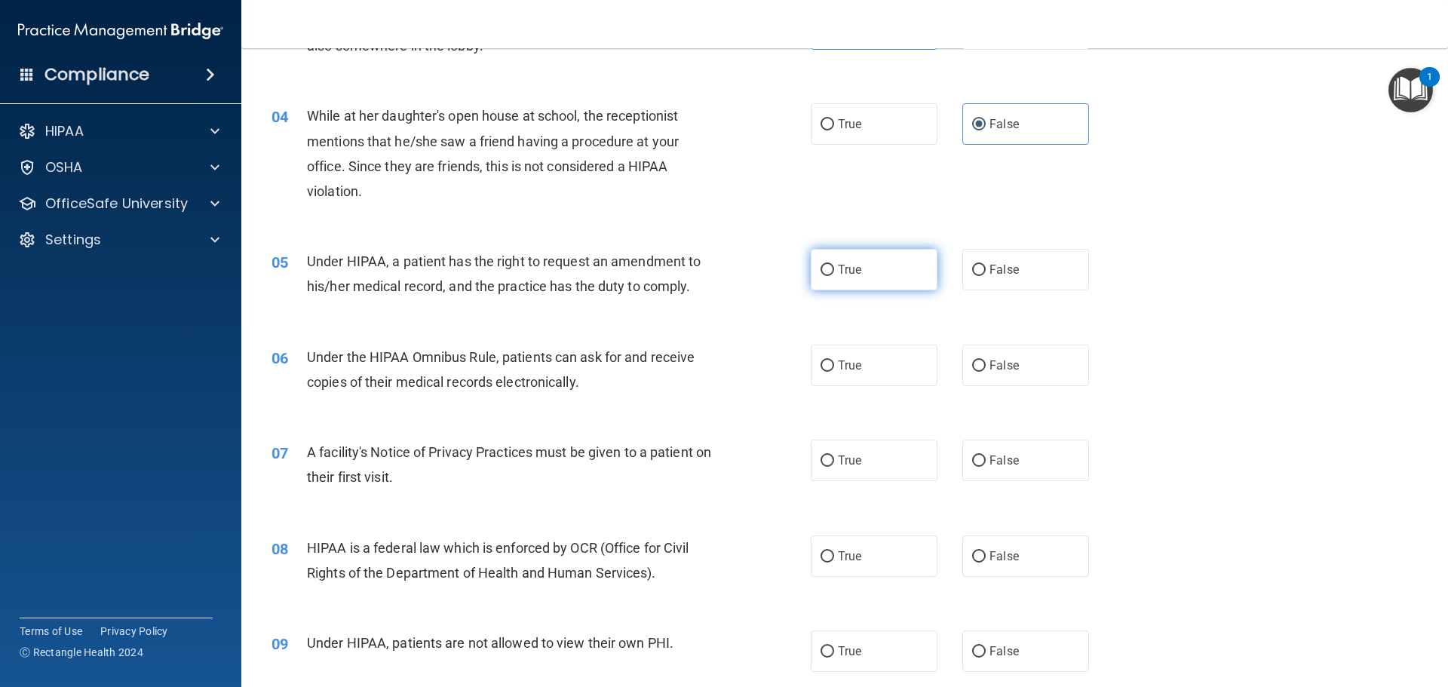
radio input "true"
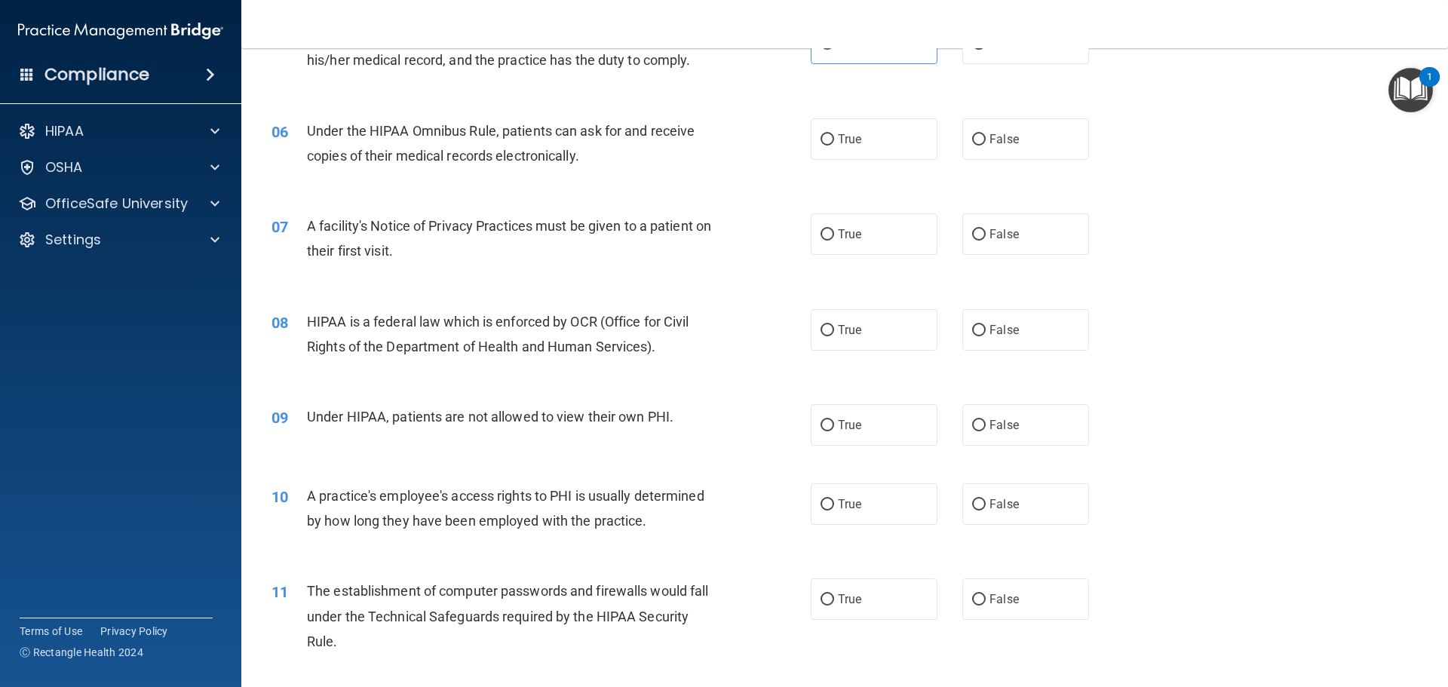
scroll to position [679, 0]
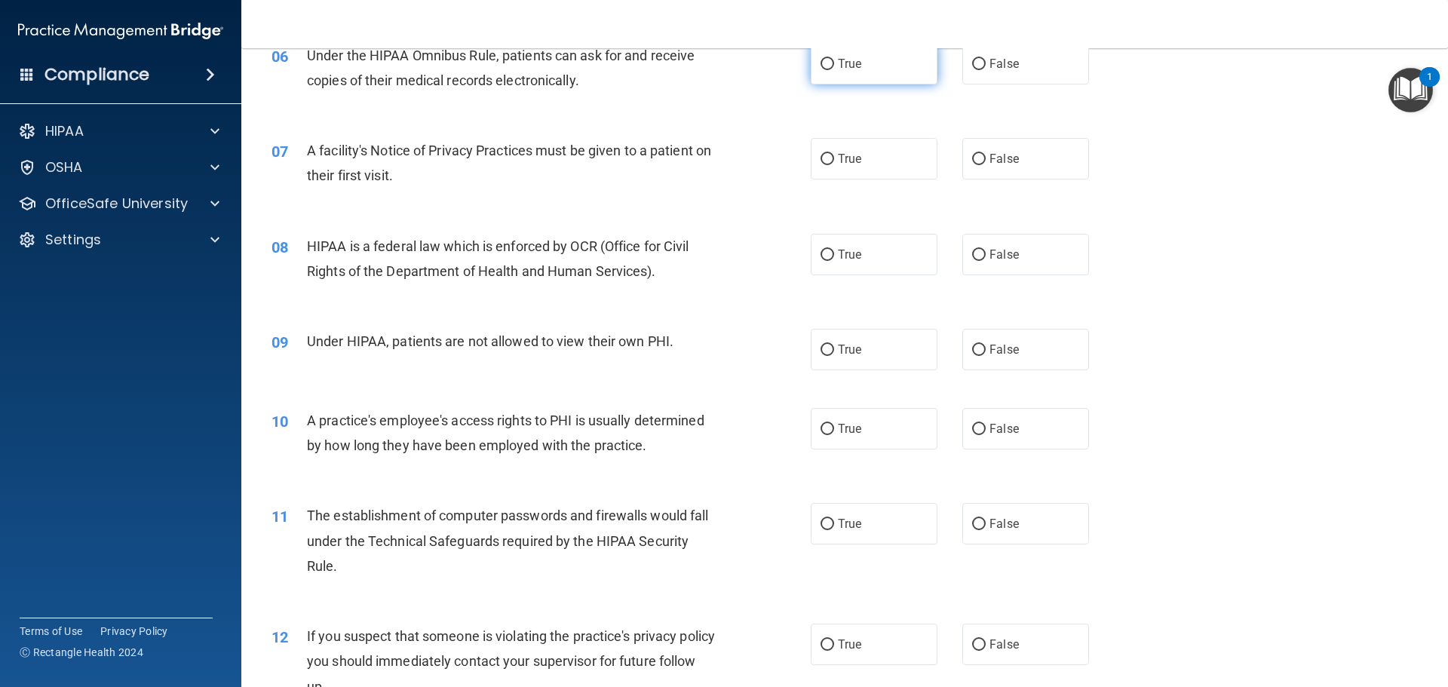
click at [838, 67] on span "True" at bounding box center [849, 64] width 23 height 14
click at [834, 67] on input "True" at bounding box center [827, 64] width 14 height 11
radio input "true"
click at [972, 68] on input "False" at bounding box center [979, 64] width 14 height 11
radio input "true"
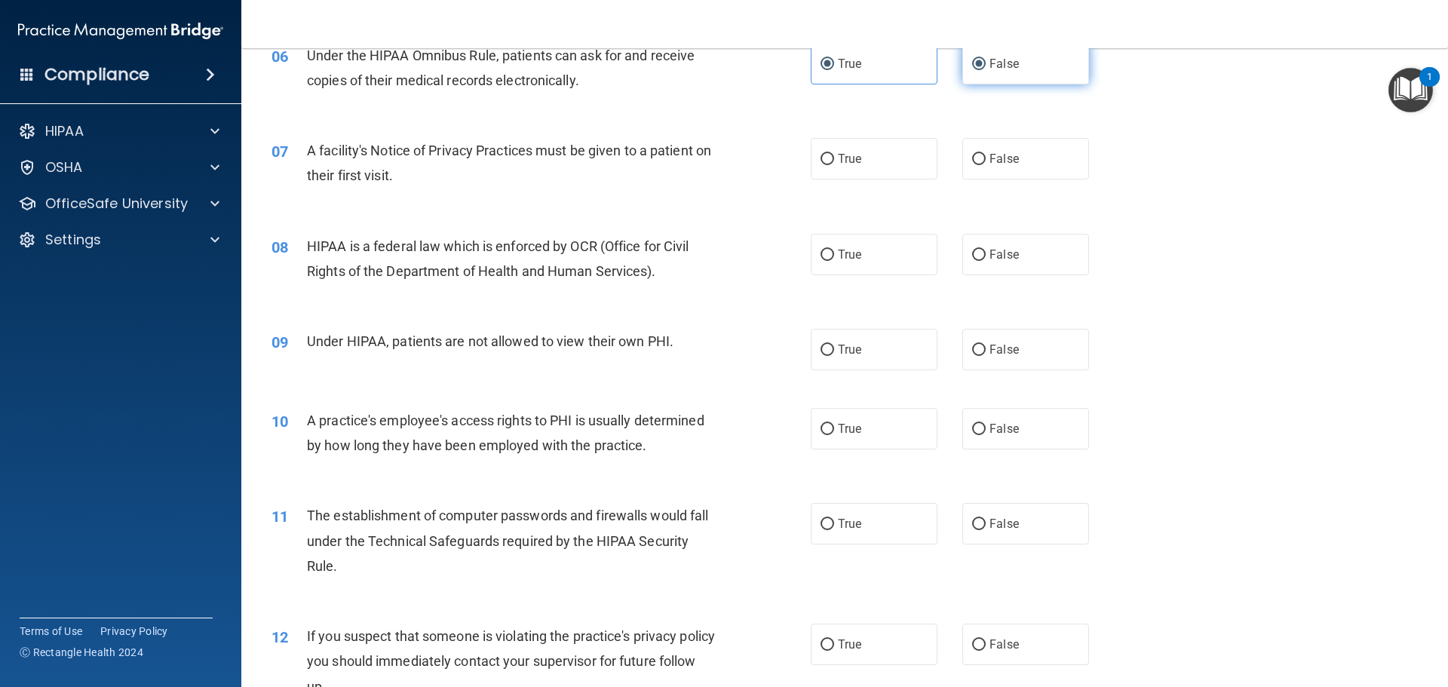
radio input "false"
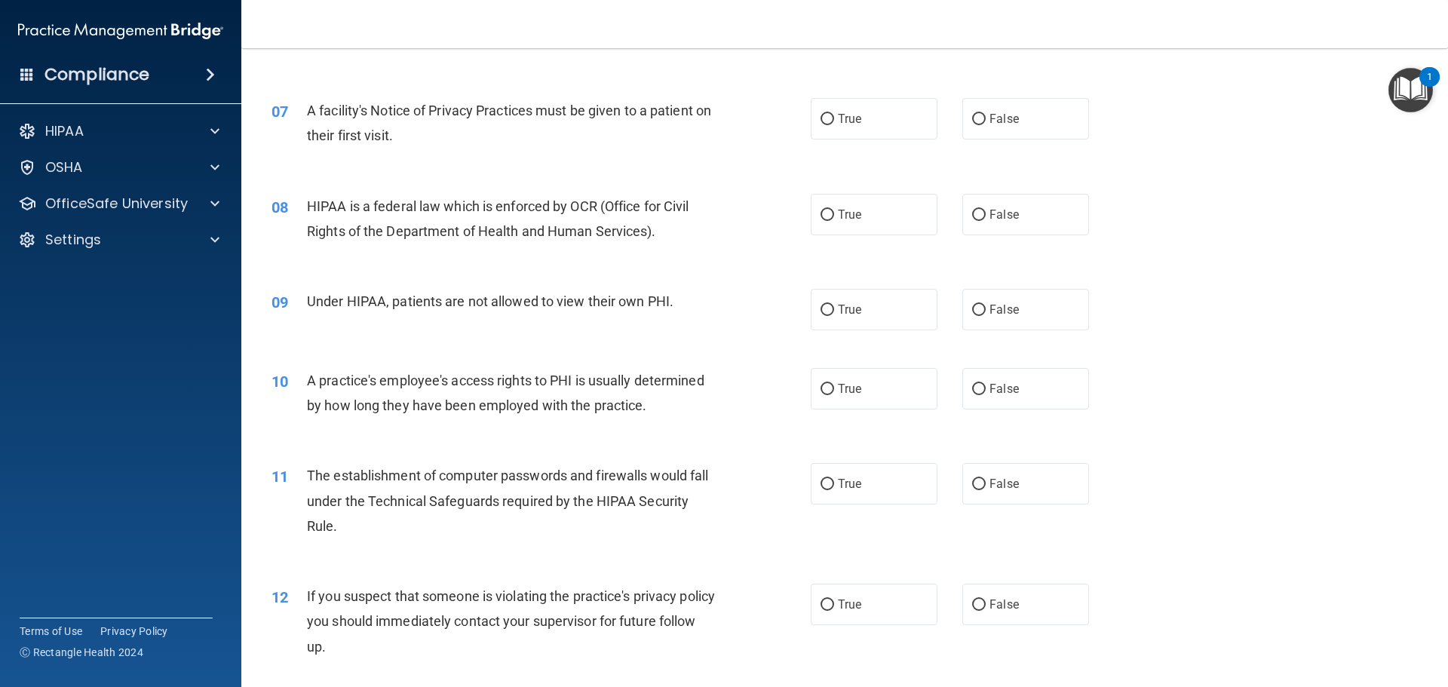
scroll to position [754, 0]
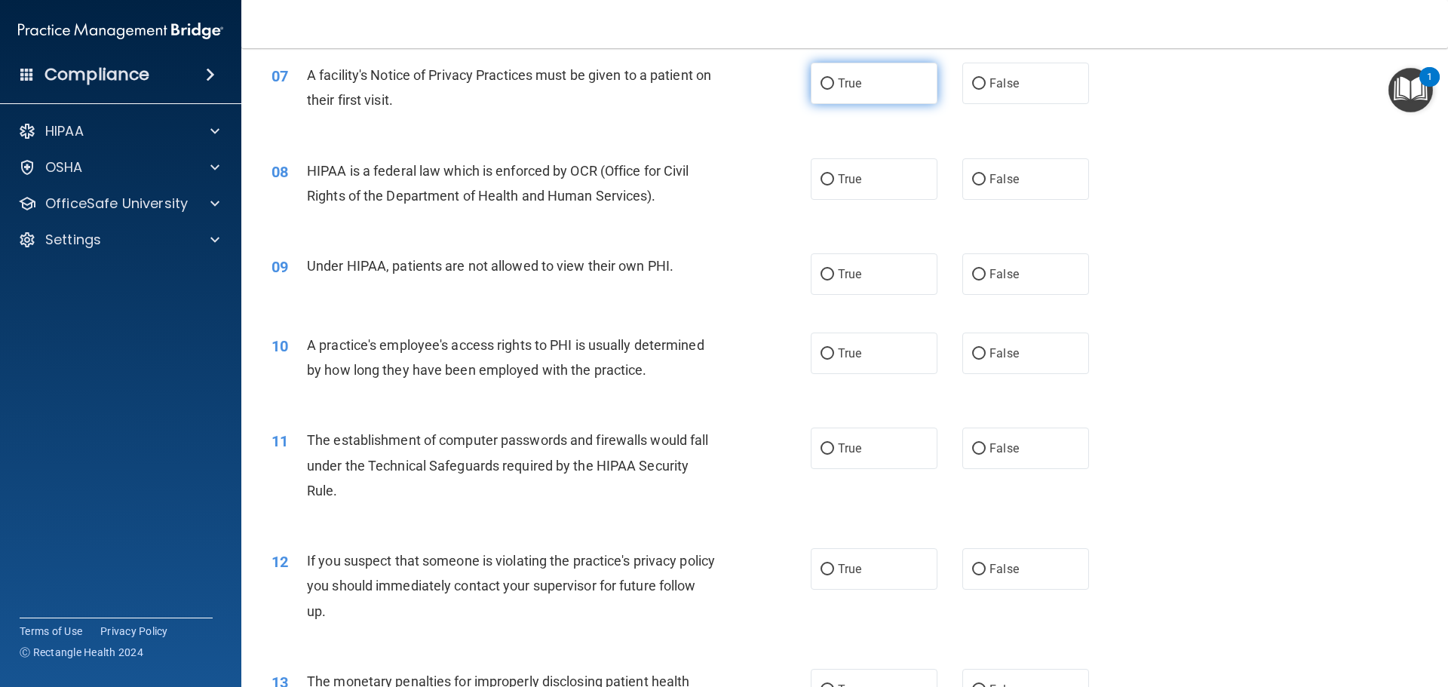
click at [854, 90] on span "True" at bounding box center [849, 83] width 23 height 14
click at [834, 90] on input "True" at bounding box center [827, 83] width 14 height 11
radio input "true"
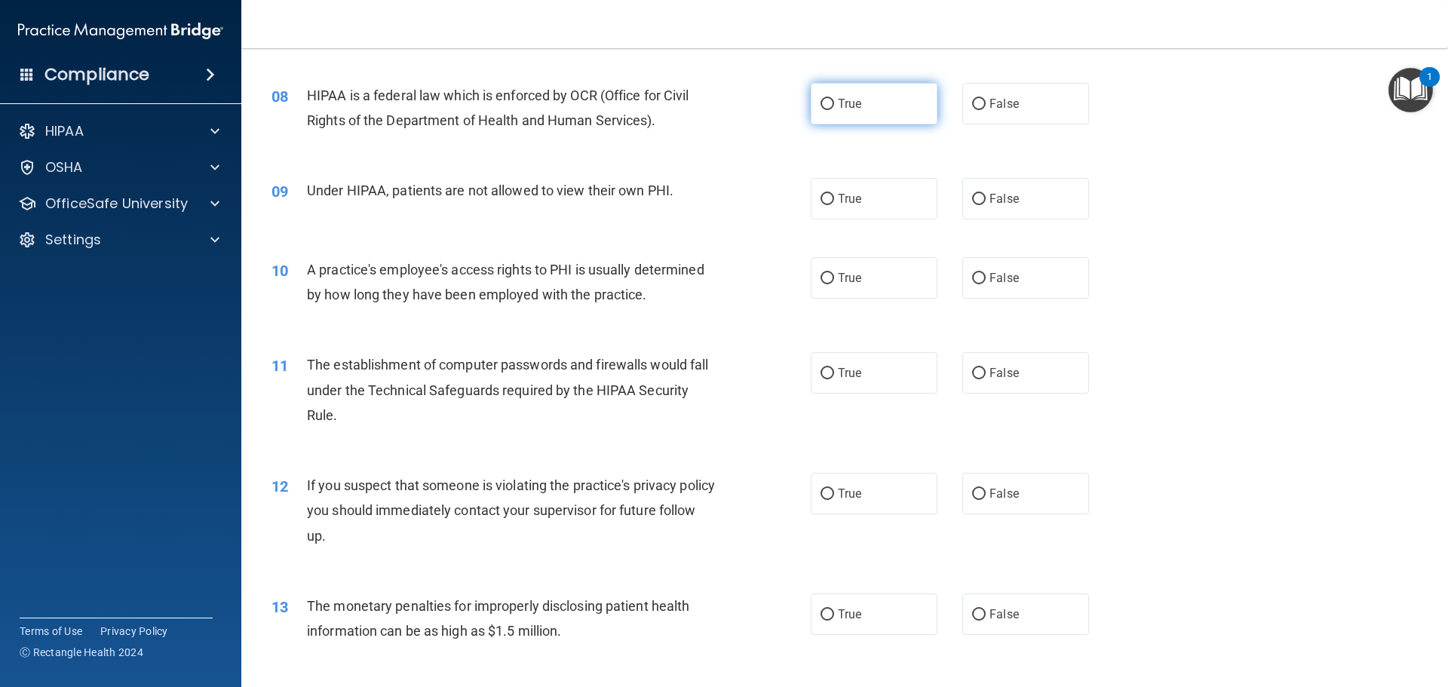
click at [871, 112] on label "True" at bounding box center [874, 103] width 127 height 41
click at [834, 110] on input "True" at bounding box center [827, 104] width 14 height 11
radio input "true"
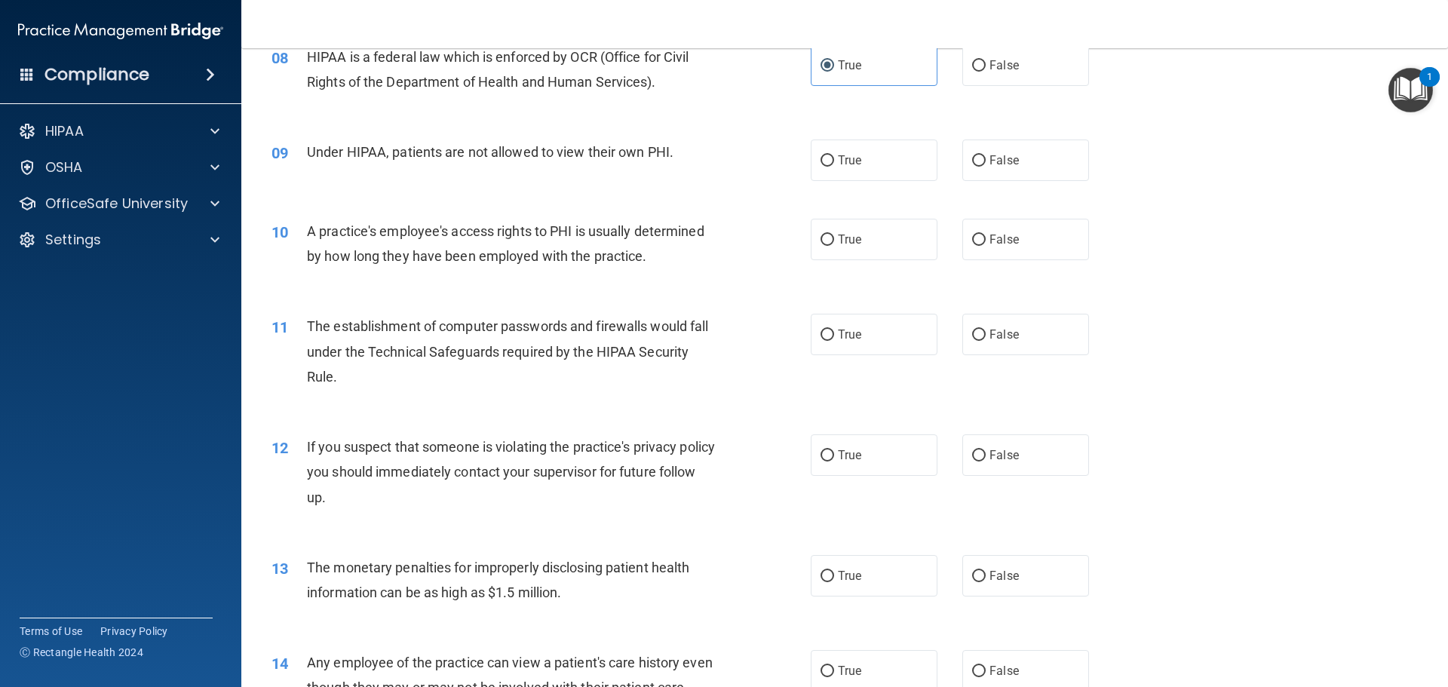
scroll to position [905, 0]
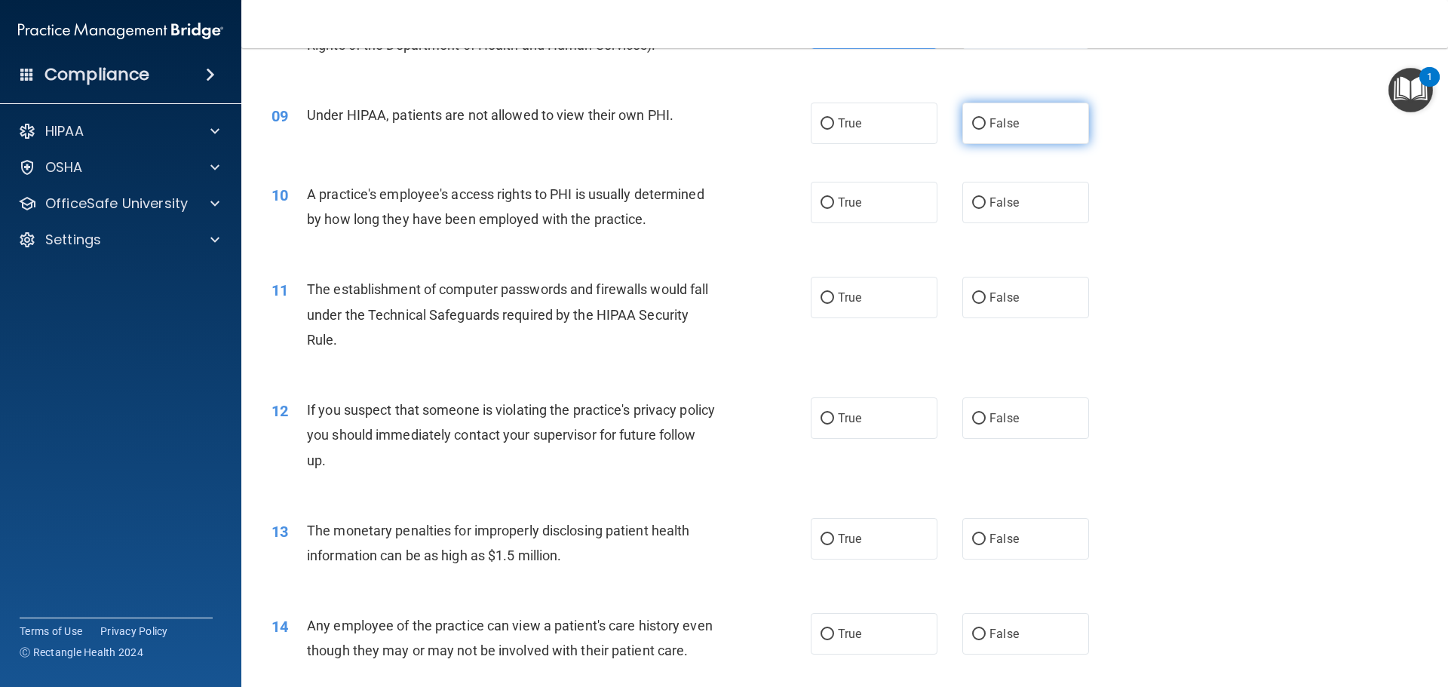
click at [1002, 130] on label "False" at bounding box center [1025, 123] width 127 height 41
click at [985, 130] on input "False" at bounding box center [979, 123] width 14 height 11
radio input "true"
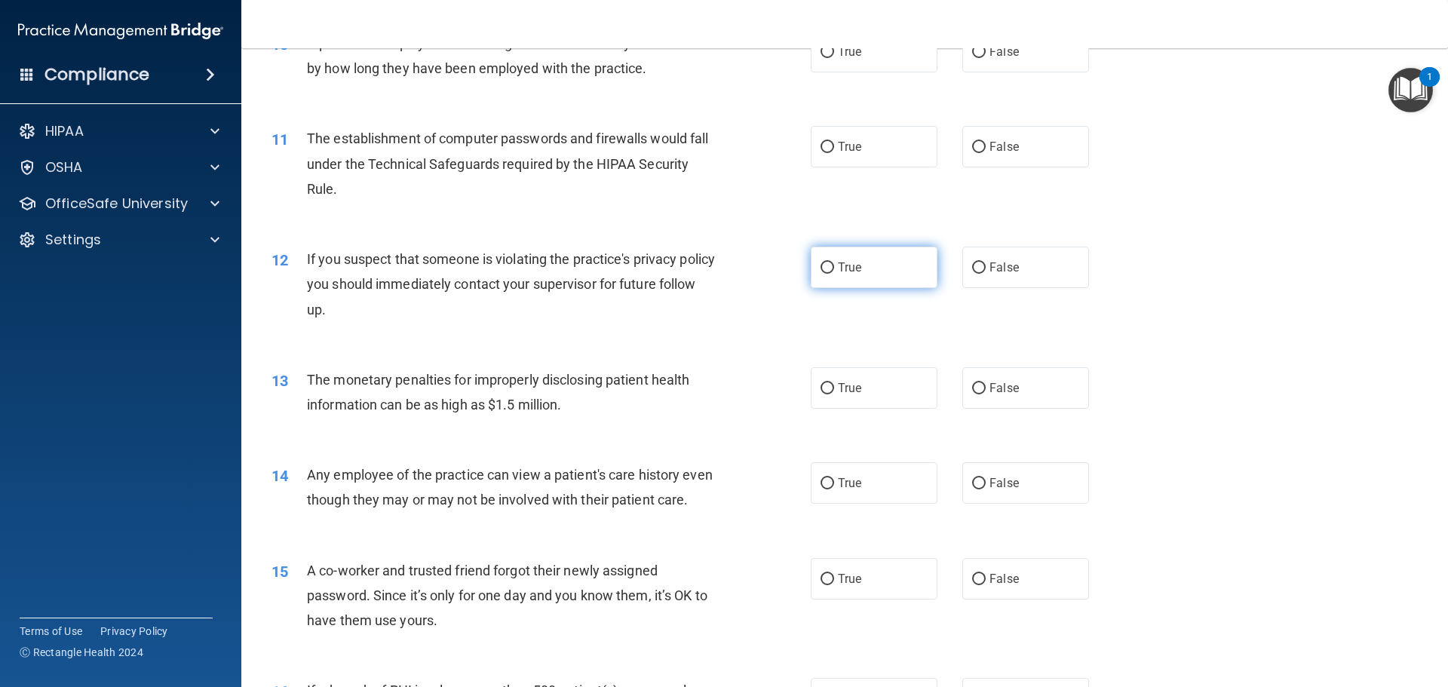
scroll to position [980, 0]
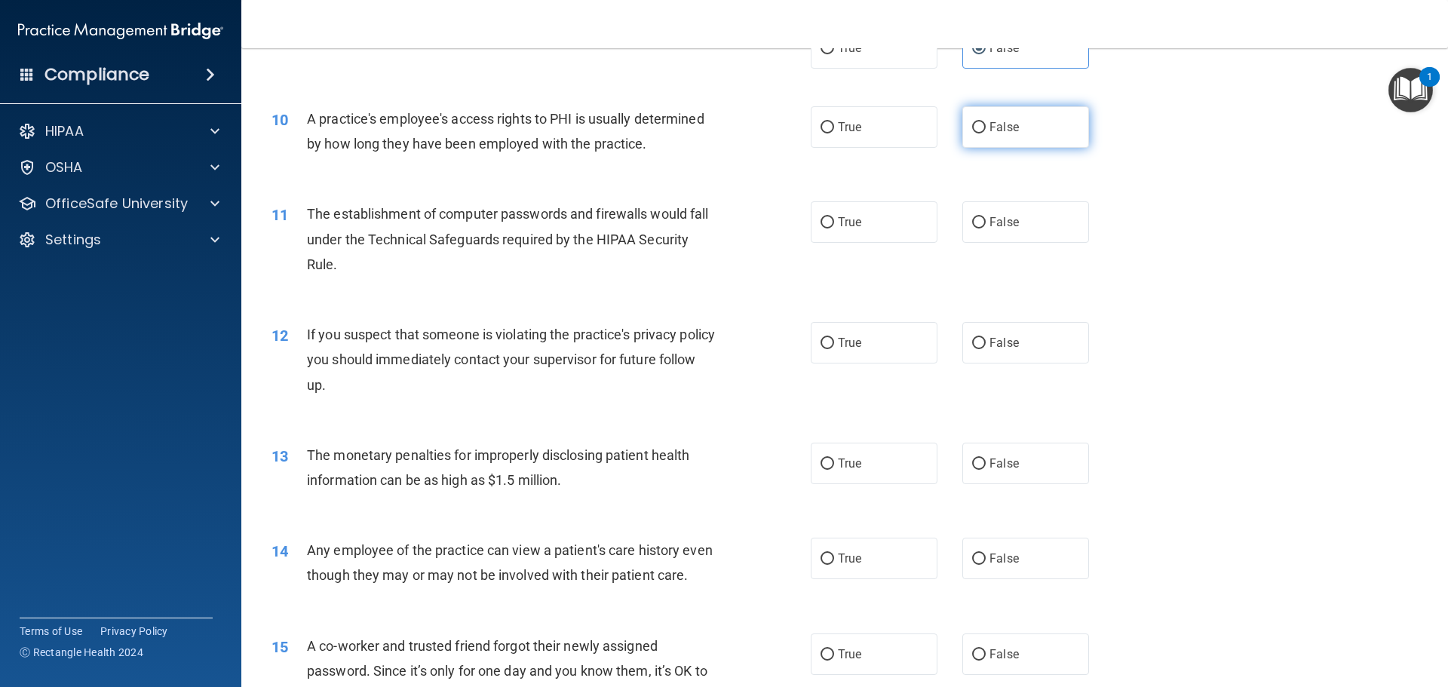
click at [980, 125] on label "False" at bounding box center [1025, 126] width 127 height 41
click at [980, 125] on input "False" at bounding box center [979, 127] width 14 height 11
radio input "true"
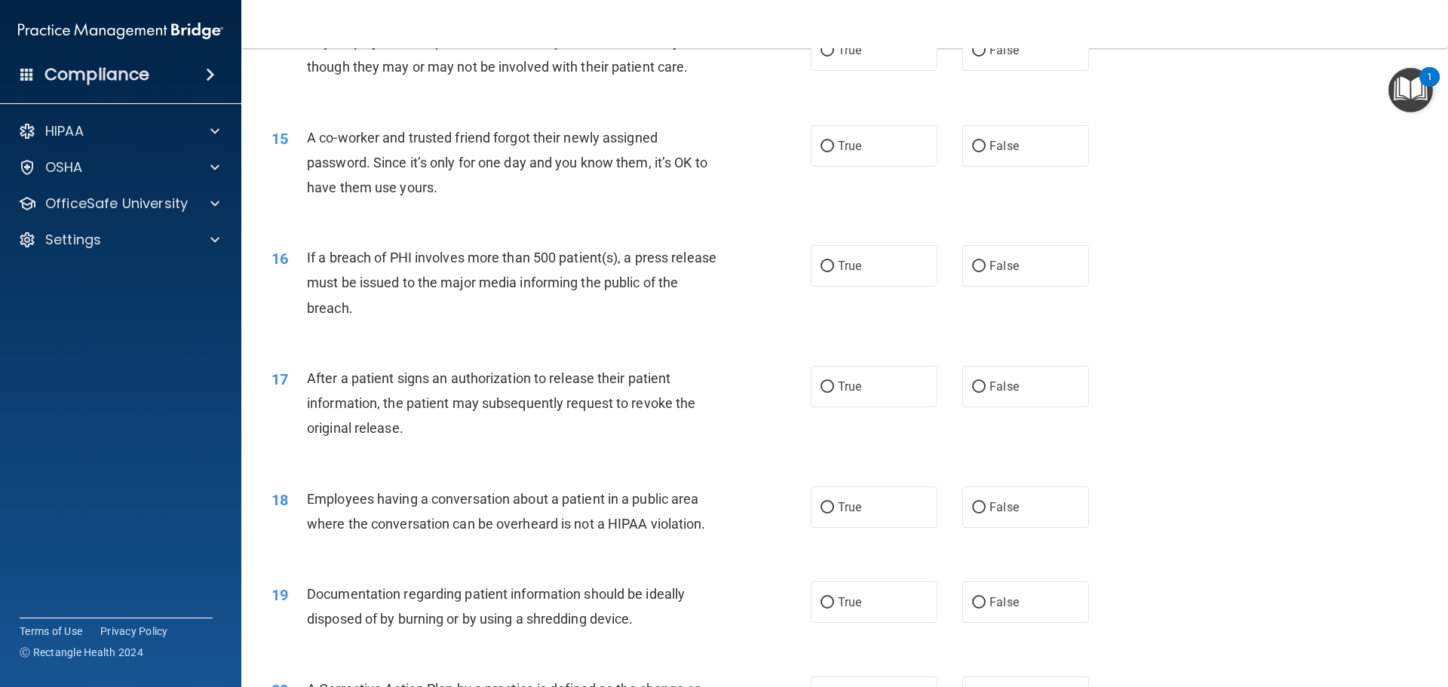
scroll to position [1508, 0]
